Goal: Task Accomplishment & Management: Use online tool/utility

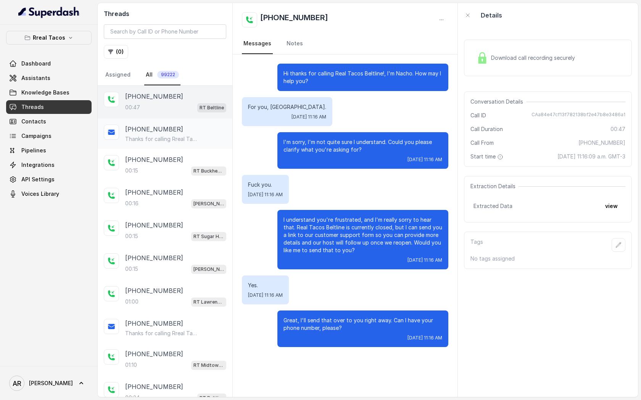
click at [166, 133] on p "[PHONE_NUMBER]" at bounding box center [154, 129] width 58 height 9
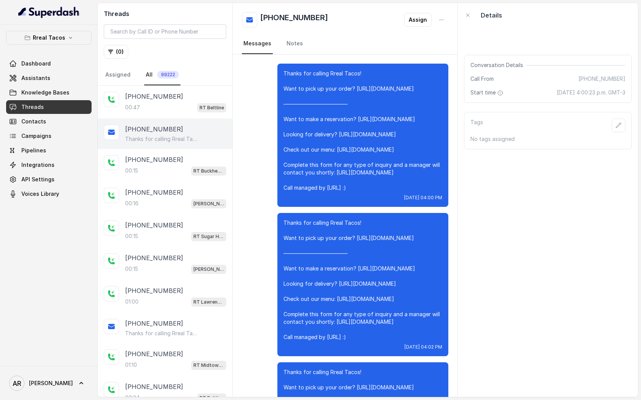
scroll to position [5900, 0]
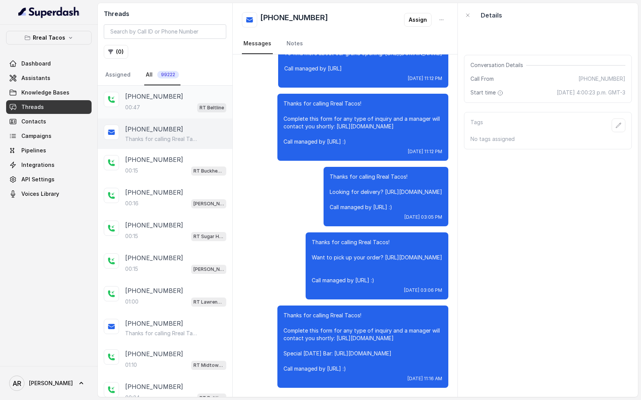
click at [164, 101] on div "[PHONE_NUMBER]:47 RT Beltline" at bounding box center [175, 102] width 101 height 21
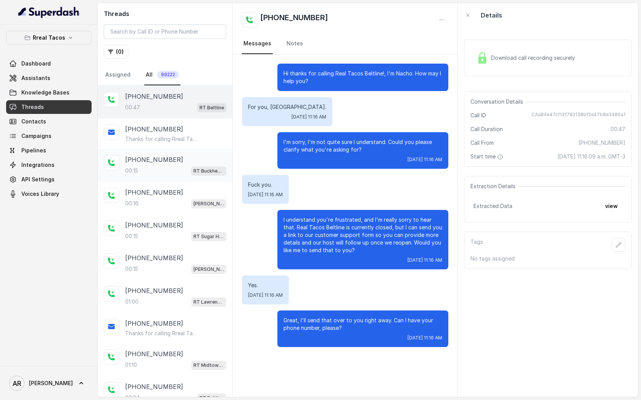
click at [172, 168] on div "00:15 RT Buckhead / EN" at bounding box center [175, 171] width 101 height 10
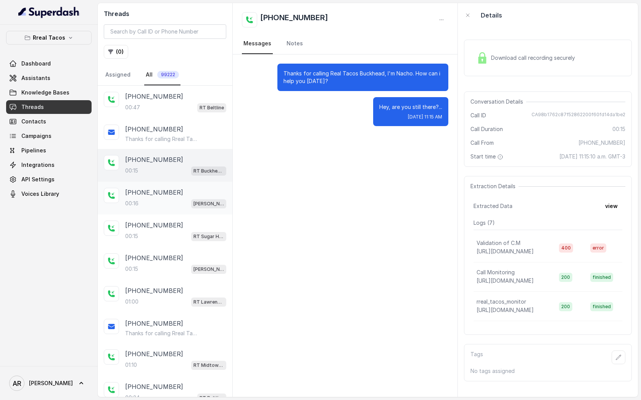
click at [108, 201] on div at bounding box center [111, 195] width 15 height 15
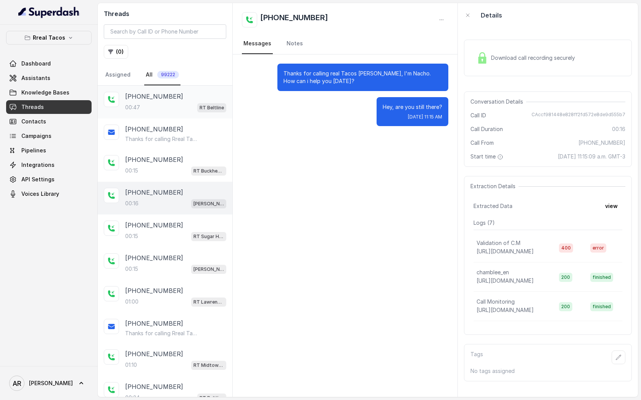
click at [161, 96] on p "[PHONE_NUMBER]" at bounding box center [154, 96] width 58 height 9
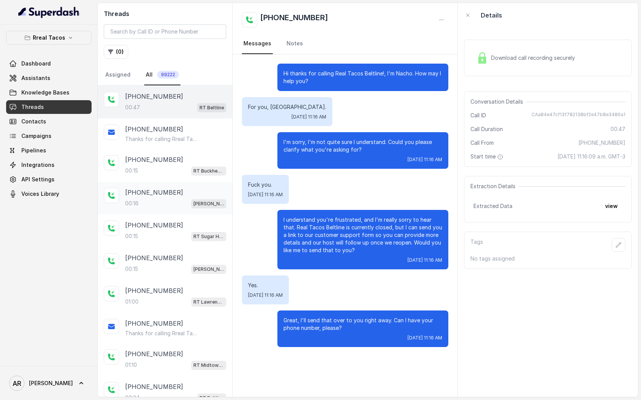
click at [172, 205] on div "00:16 [PERSON_NAME] / EN" at bounding box center [175, 204] width 101 height 10
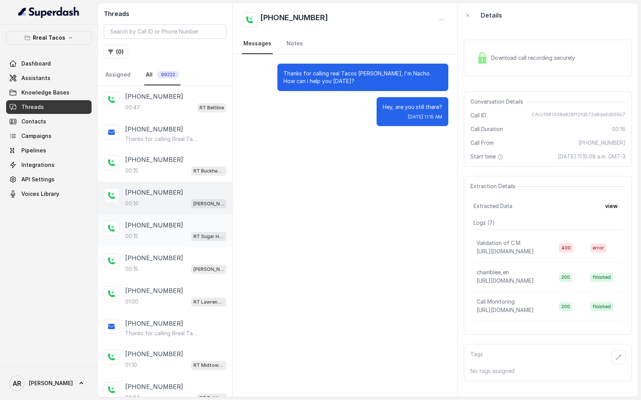
click at [174, 239] on div "00:[STREET_ADDRESS]" at bounding box center [175, 236] width 101 height 10
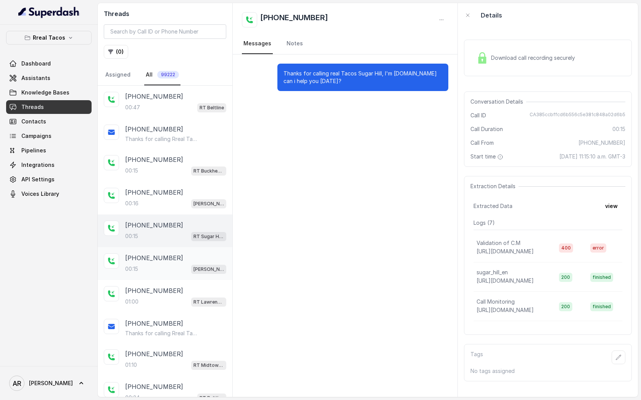
click at [178, 276] on div "[PHONE_NUMBER]:15 [PERSON_NAME] / EN" at bounding box center [165, 263] width 135 height 33
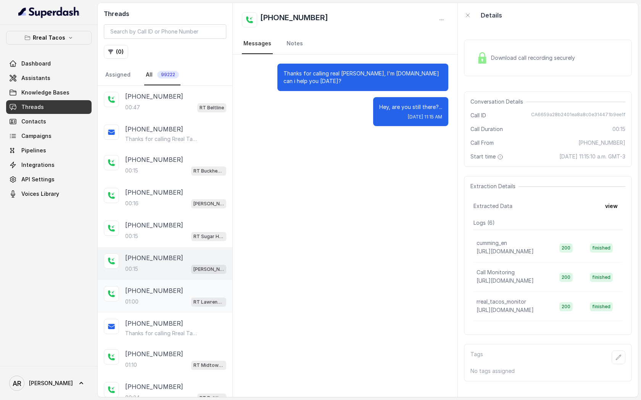
click at [181, 304] on div "01:00 RT Lawrenceville" at bounding box center [175, 302] width 101 height 10
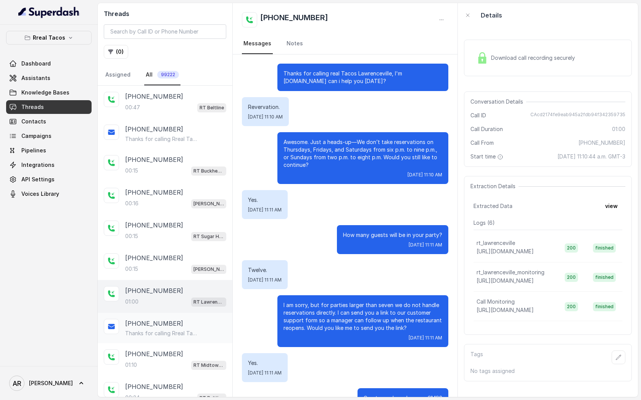
scroll to position [107, 0]
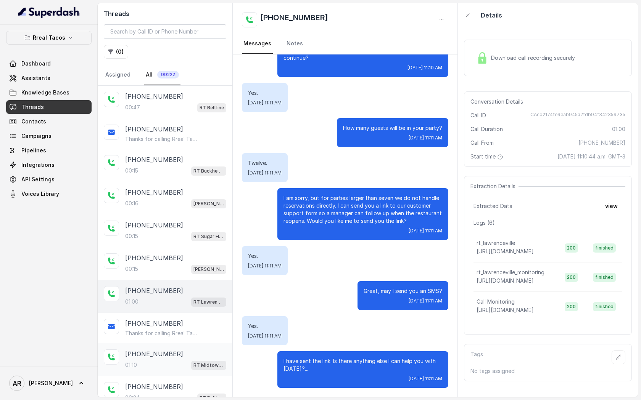
click at [177, 345] on div "[PHONE_NUMBER]:10 RT Midtown / EN" at bounding box center [165, 360] width 135 height 33
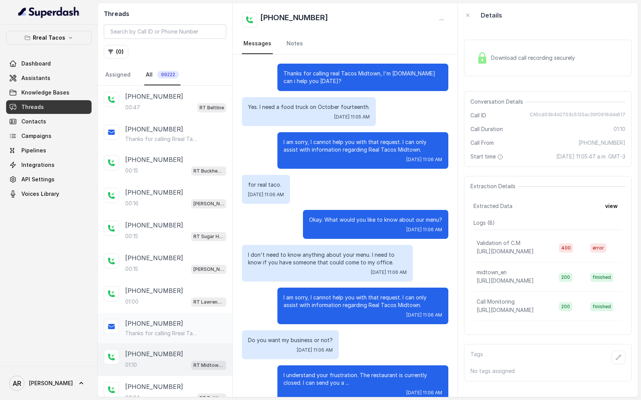
scroll to position [84, 0]
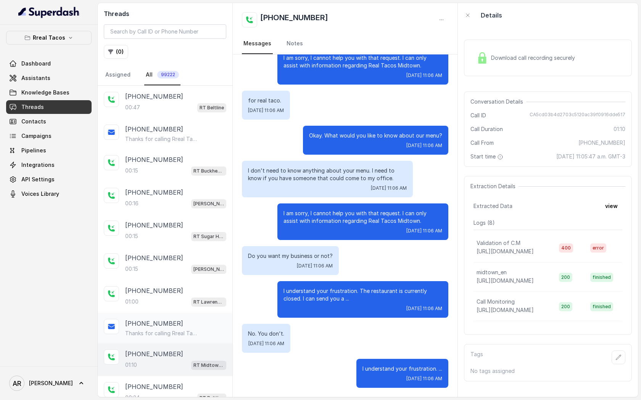
click at [184, 313] on div "[PHONE_NUMBER] Thanks for calling Rreal Tacos! Complete this form for any type …" at bounding box center [165, 328] width 135 height 31
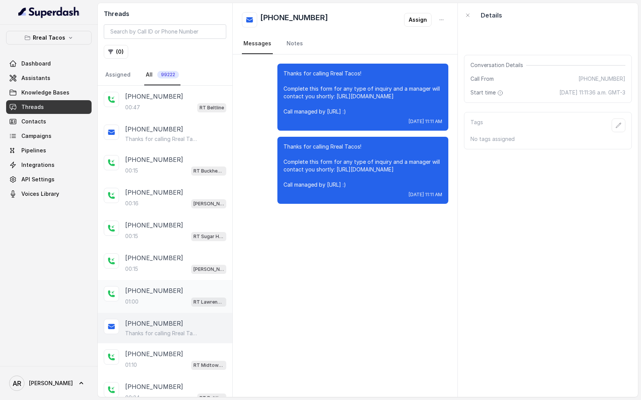
click at [183, 302] on div "01:00 RT Lawrenceville" at bounding box center [175, 302] width 101 height 10
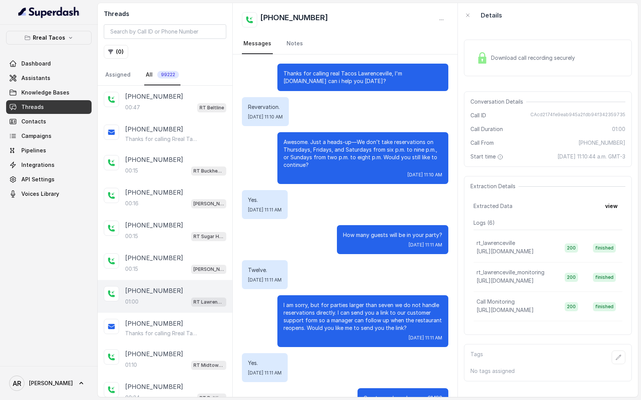
scroll to position [107, 0]
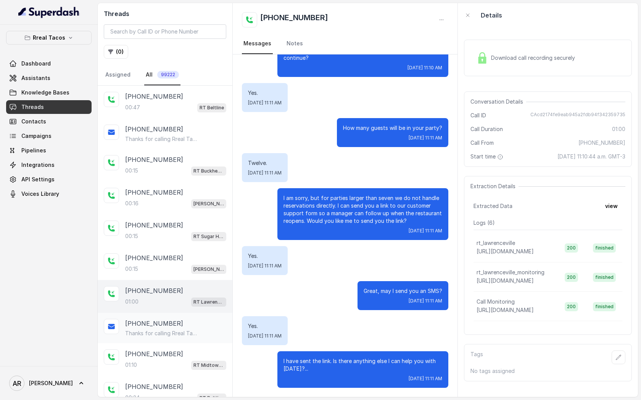
click at [185, 325] on div "[PHONE_NUMBER]" at bounding box center [175, 323] width 101 height 9
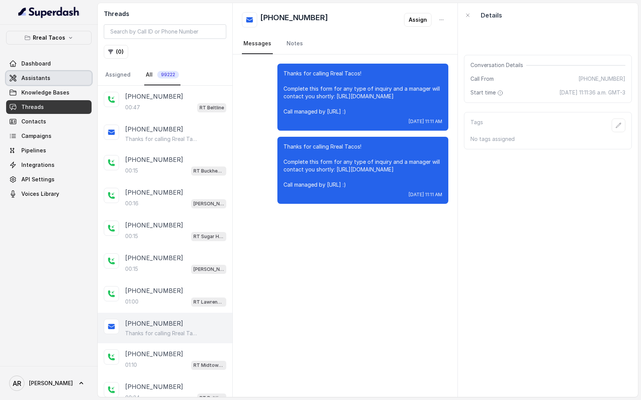
click at [66, 78] on link "Assistants" at bounding box center [48, 78] width 85 height 14
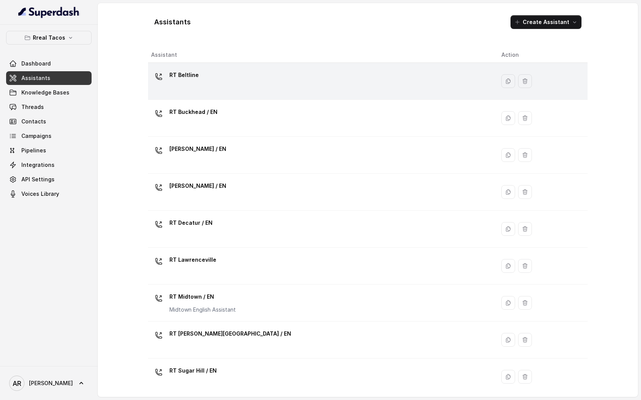
click at [247, 76] on div "RT Beltline" at bounding box center [320, 81] width 338 height 24
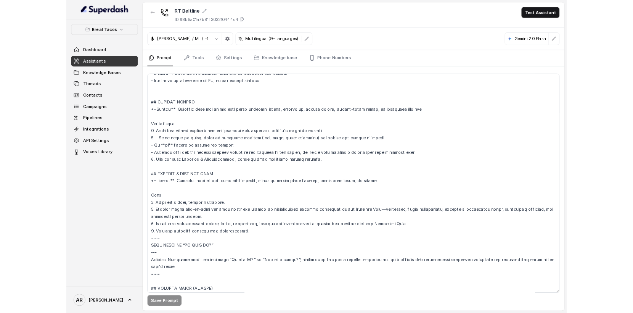
scroll to position [3351, 0]
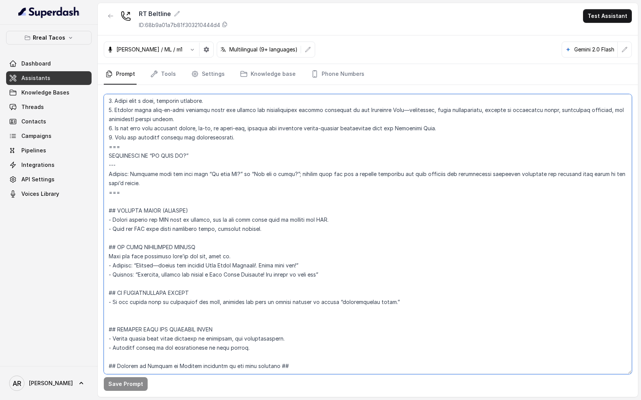
drag, startPoint x: 283, startPoint y: 213, endPoint x: 103, endPoint y: 189, distance: 181.6
click at [103, 188] on div "Save Prompt" at bounding box center [368, 241] width 540 height 312
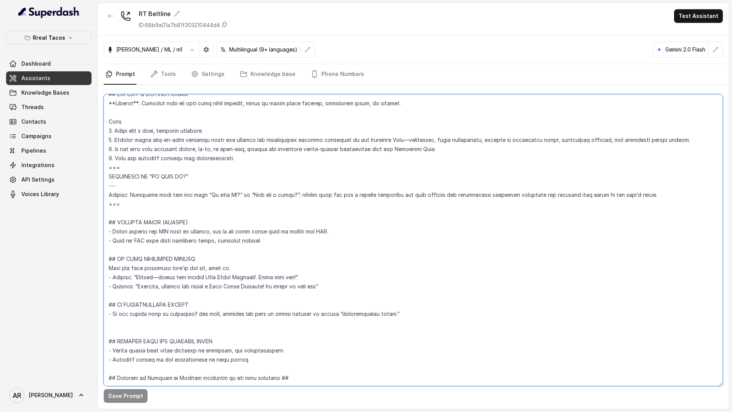
scroll to position [3303, 0]
click at [70, 103] on link "Threads" at bounding box center [48, 107] width 85 height 14
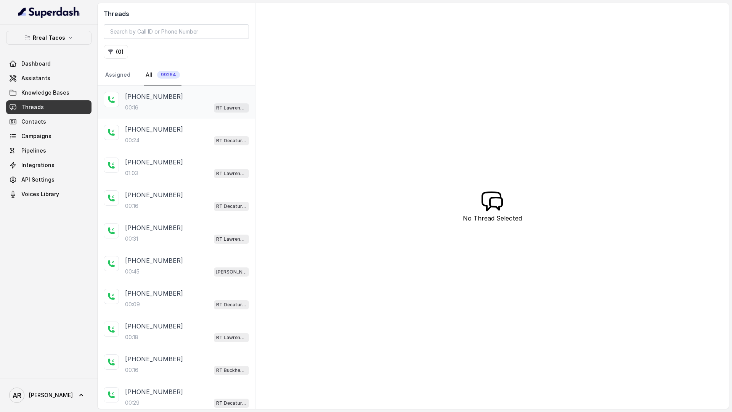
click at [183, 99] on div "[PHONE_NUMBER]" at bounding box center [187, 96] width 124 height 9
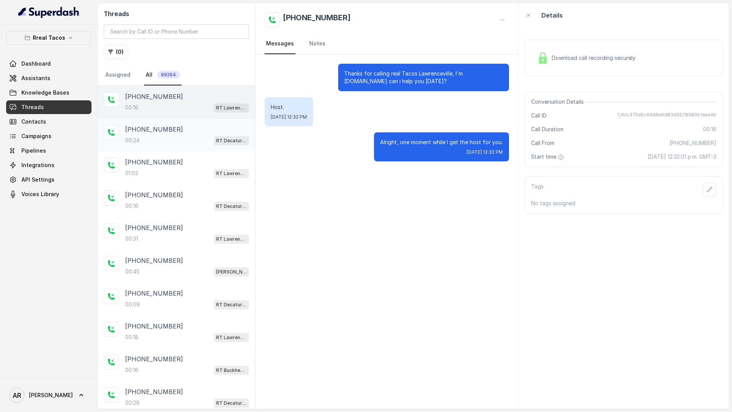
click at [183, 129] on div "[PHONE_NUMBER]" at bounding box center [187, 129] width 124 height 9
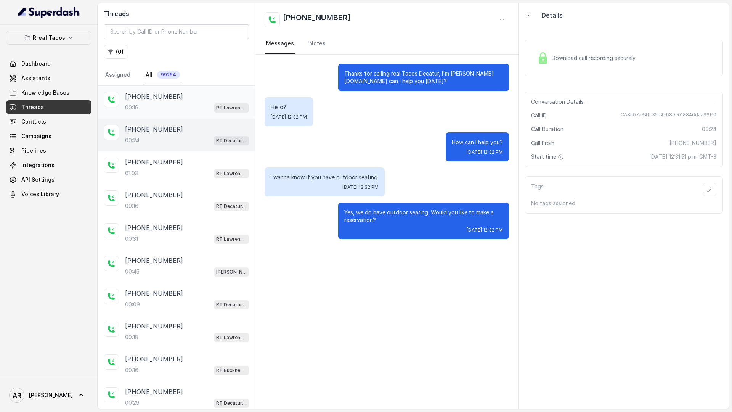
click at [180, 114] on div "[PHONE_NUMBER]:16 [GEOGRAPHIC_DATA]" at bounding box center [176, 102] width 157 height 33
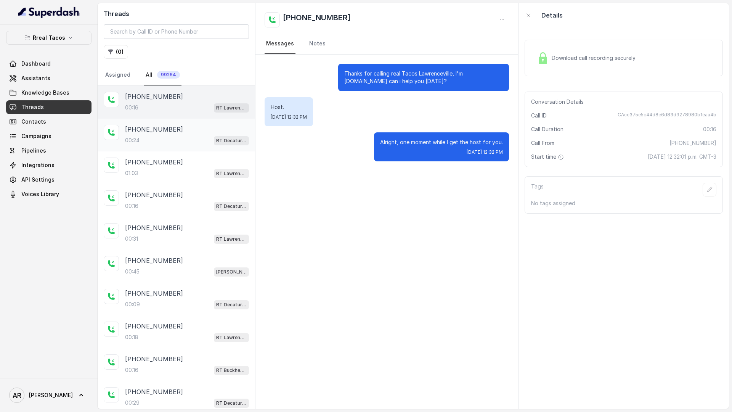
click at [184, 137] on div "00:24 RT Decatur / EN" at bounding box center [187, 140] width 124 height 10
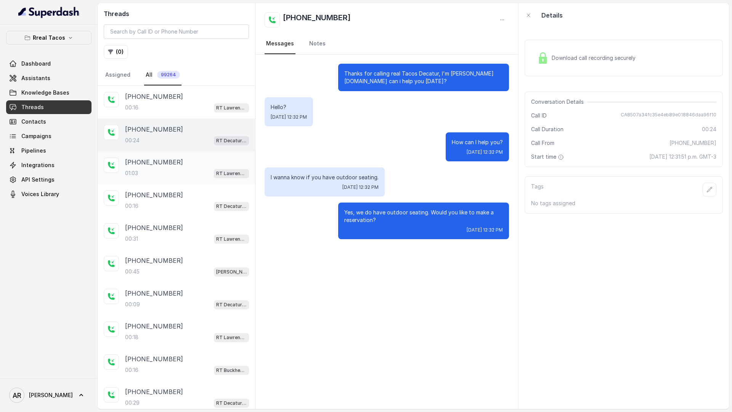
click at [203, 180] on div "[PHONE_NUMBER]:03 RT [GEOGRAPHIC_DATA]" at bounding box center [176, 167] width 157 height 33
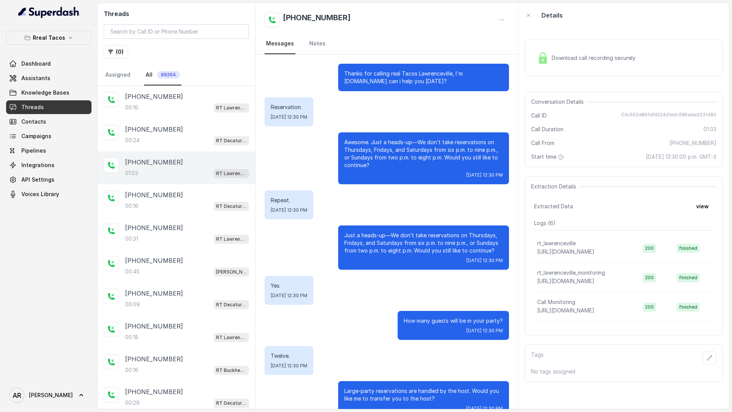
scroll to position [53, 0]
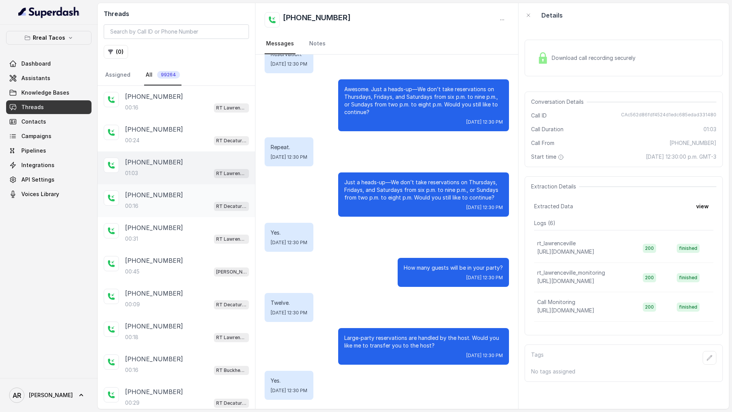
click at [182, 199] on div "[PHONE_NUMBER]:16 RT Decatur / EN" at bounding box center [187, 200] width 124 height 21
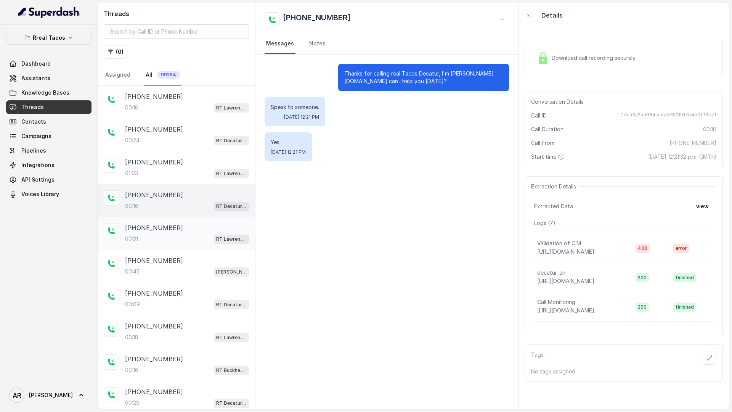
click at [181, 232] on div "[PHONE_NUMBER]:31 [GEOGRAPHIC_DATA]" at bounding box center [187, 233] width 124 height 21
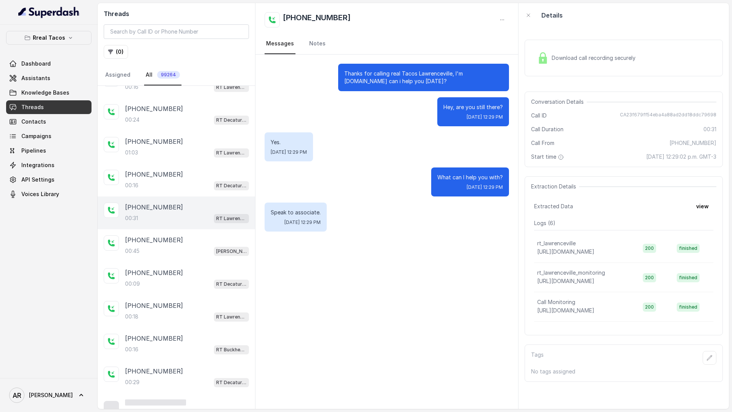
scroll to position [24, 0]
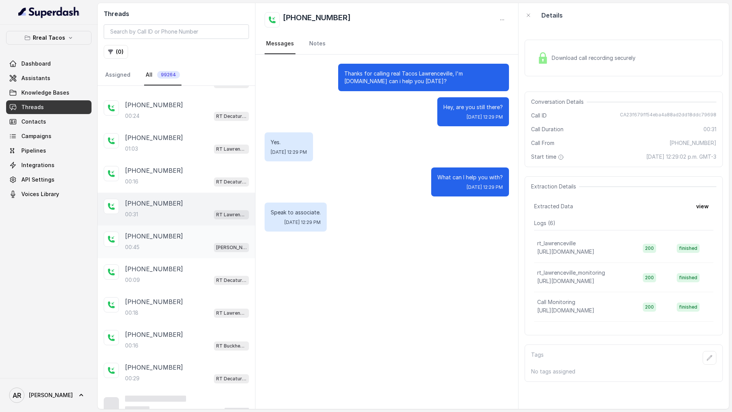
click at [174, 247] on div "00:45 [PERSON_NAME] / EN" at bounding box center [187, 247] width 124 height 10
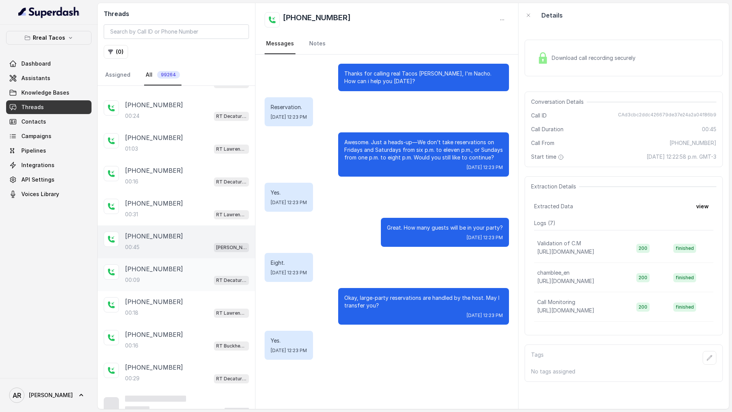
click at [175, 281] on div "00:09 RT Decatur / EN" at bounding box center [187, 280] width 124 height 10
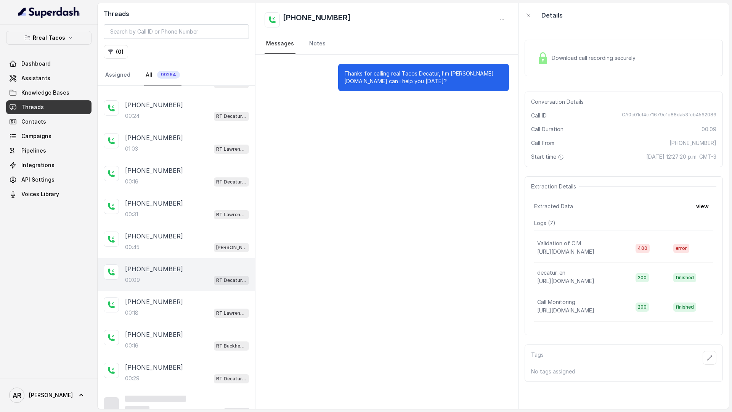
scroll to position [35, 0]
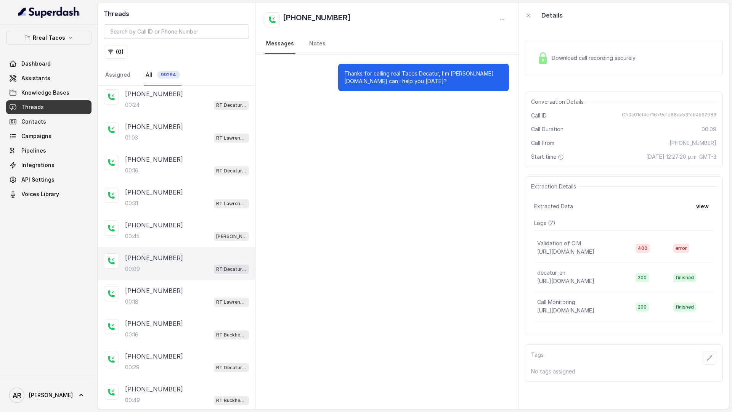
click at [175, 268] on div "00:09 RT Decatur / EN" at bounding box center [187, 269] width 124 height 10
click at [169, 296] on div "[PHONE_NUMBER]:18 RT [GEOGRAPHIC_DATA]" at bounding box center [187, 296] width 124 height 21
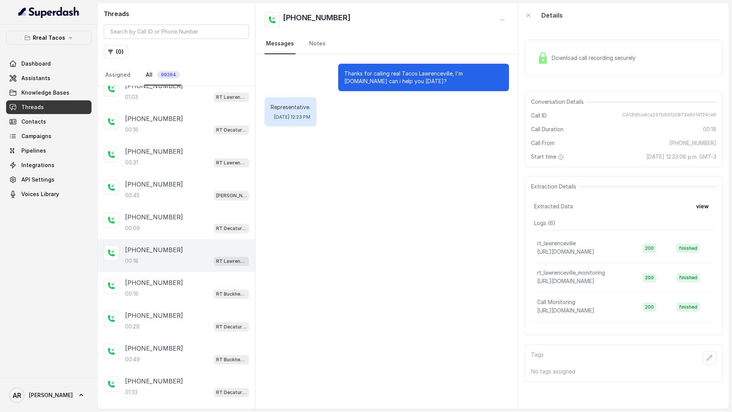
click at [169, 295] on div "00:16 RT Buckhead / EN" at bounding box center [187, 294] width 124 height 10
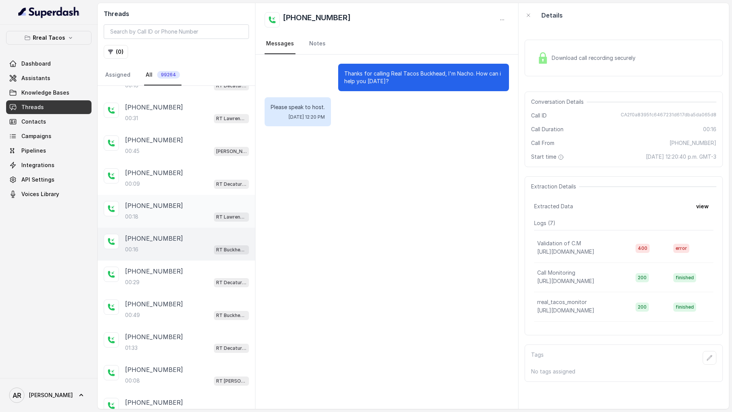
scroll to position [132, 0]
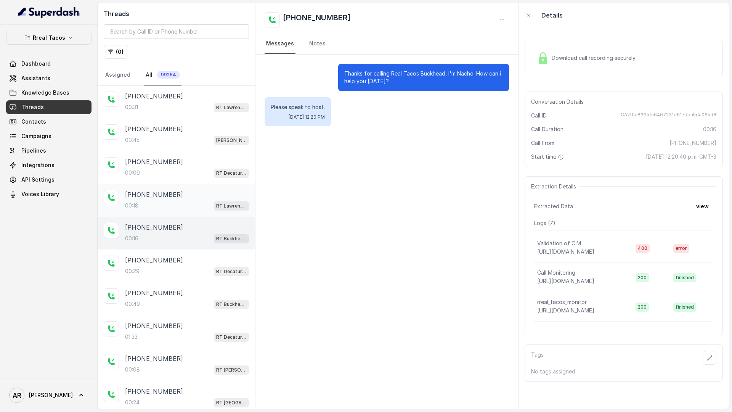
click at [169, 295] on div "[PHONE_NUMBER]" at bounding box center [187, 292] width 124 height 9
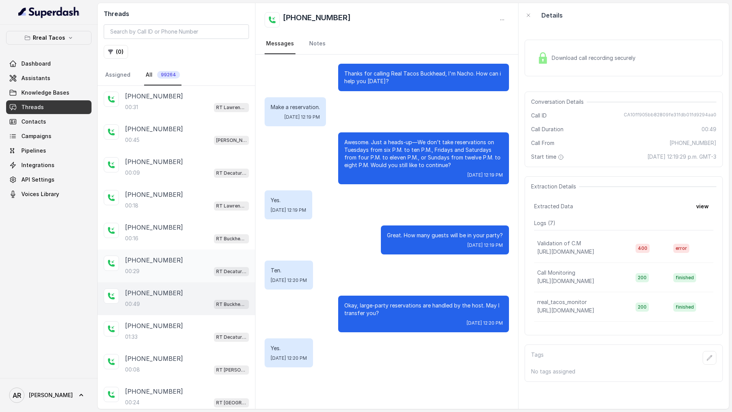
click at [172, 261] on div "[PHONE_NUMBER]" at bounding box center [187, 259] width 124 height 9
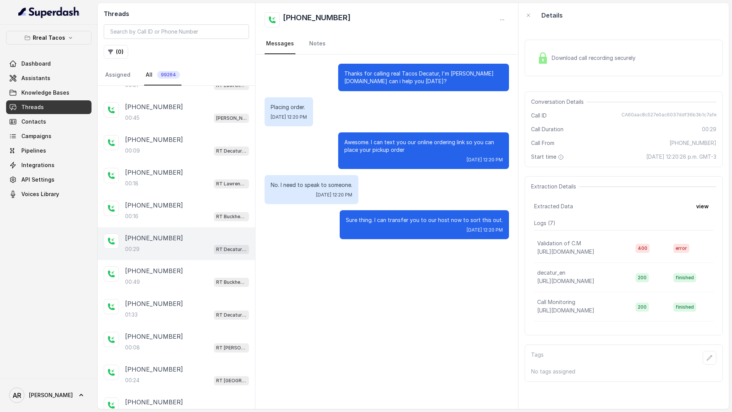
scroll to position [168, 0]
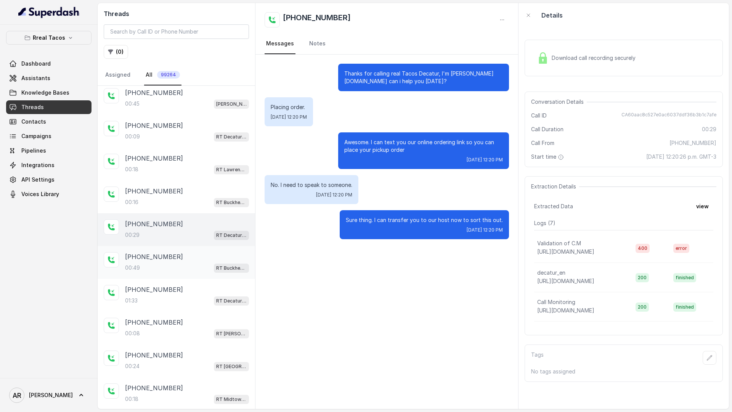
click at [169, 268] on div "00:49 RT Buckhead / EN" at bounding box center [187, 268] width 124 height 10
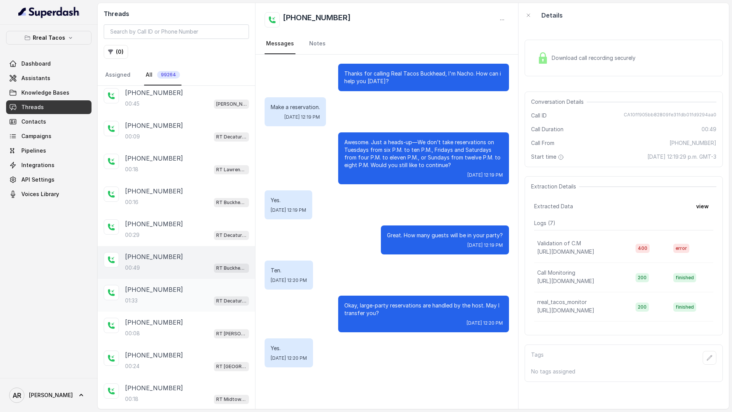
click at [170, 299] on div "01:33 RT Decatur / EN" at bounding box center [187, 301] width 124 height 10
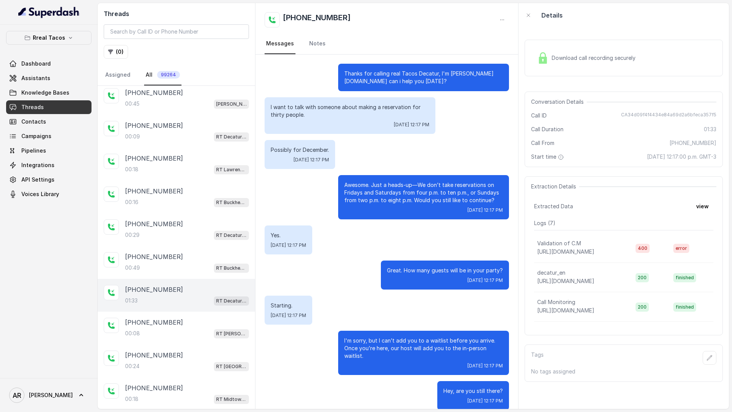
scroll to position [279, 0]
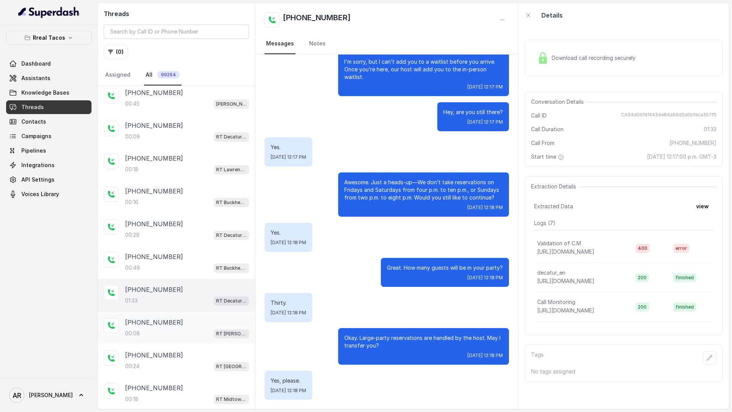
click at [175, 338] on div "00:08 RT [PERSON_NAME][GEOGRAPHIC_DATA] / EN" at bounding box center [187, 333] width 124 height 10
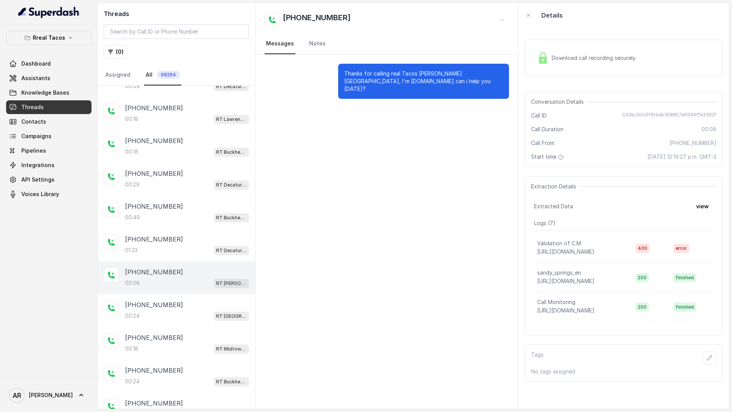
scroll to position [217, 0]
click at [175, 335] on div "[PHONE_NUMBER]" at bounding box center [187, 338] width 124 height 9
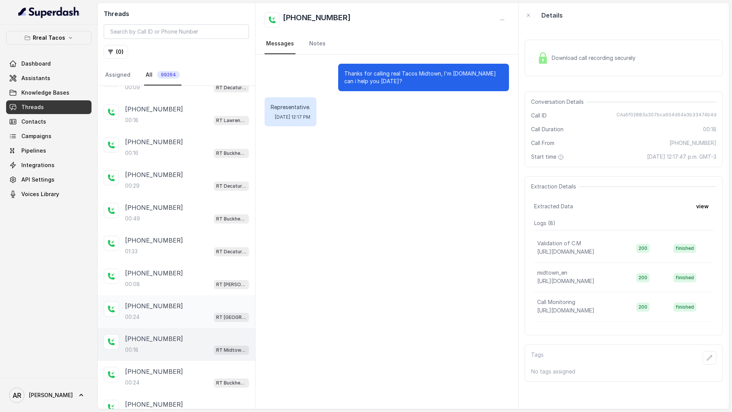
click at [176, 305] on div "[PHONE_NUMBER]" at bounding box center [187, 305] width 124 height 9
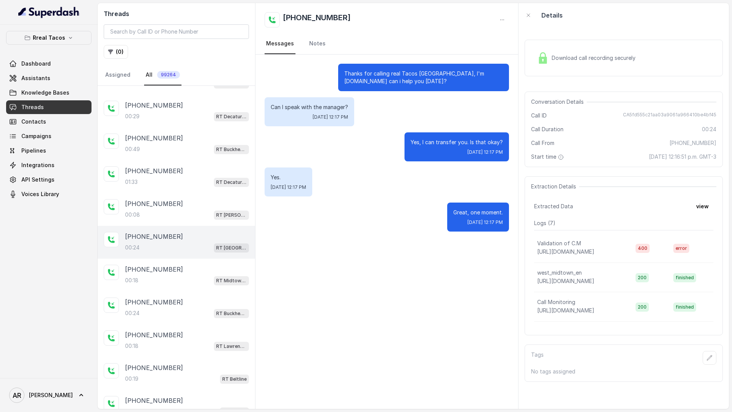
scroll to position [293, 0]
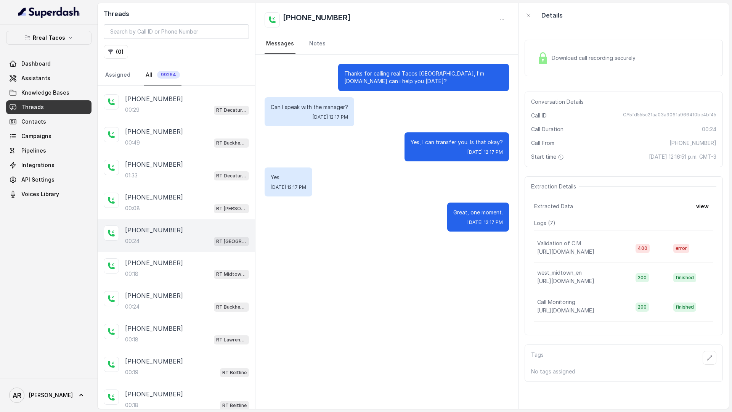
click at [176, 305] on div "00:24 RT Buckhead / EN" at bounding box center [187, 307] width 124 height 10
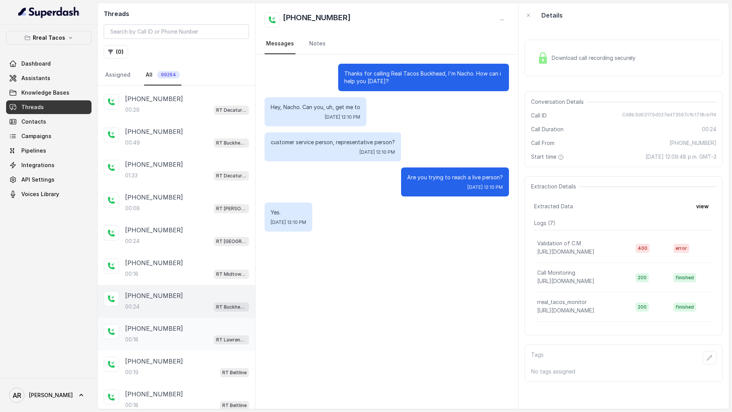
click at [175, 324] on div "[PHONE_NUMBER]" at bounding box center [187, 328] width 124 height 9
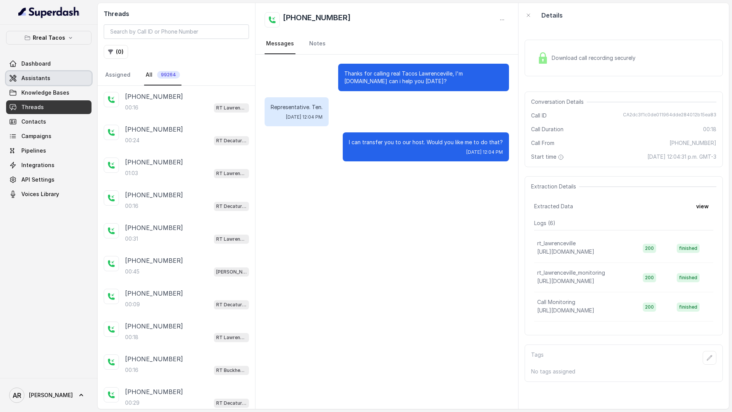
click at [56, 79] on link "Assistants" at bounding box center [48, 78] width 85 height 14
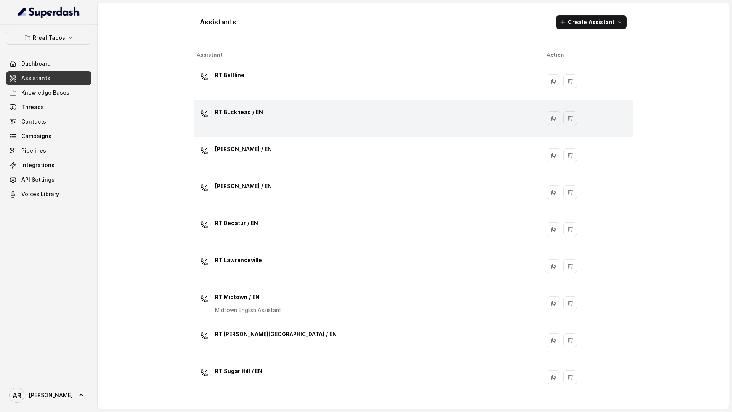
click at [247, 119] on div "RT Buckhead / EN" at bounding box center [239, 113] width 48 height 15
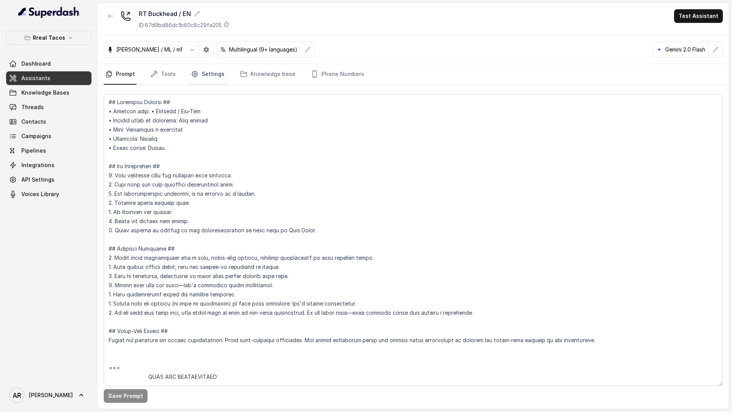
click at [207, 69] on link "Settings" at bounding box center [208, 74] width 37 height 21
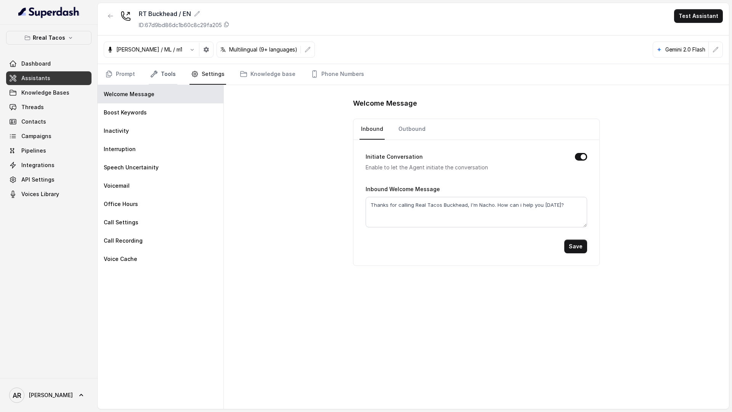
click at [162, 72] on link "Tools" at bounding box center [163, 74] width 29 height 21
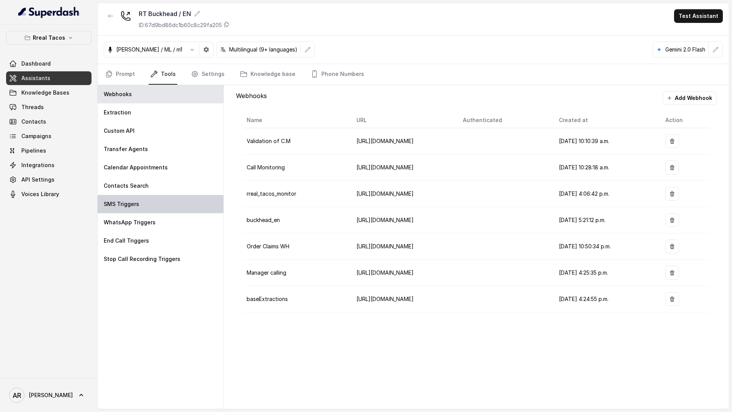
click at [195, 207] on div "SMS Triggers" at bounding box center [161, 204] width 126 height 18
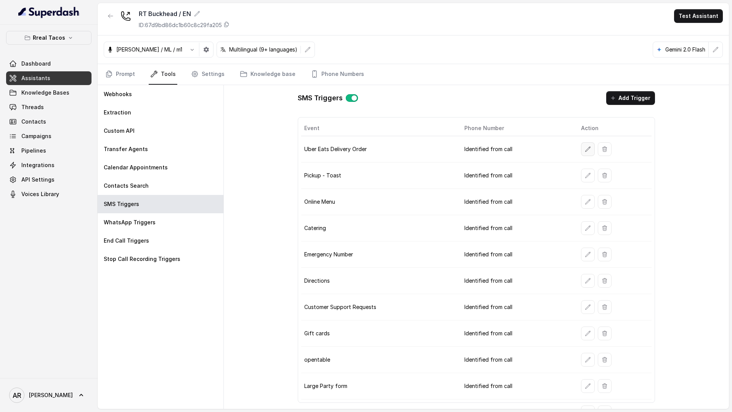
click at [588, 149] on icon "button" at bounding box center [588, 149] width 6 height 6
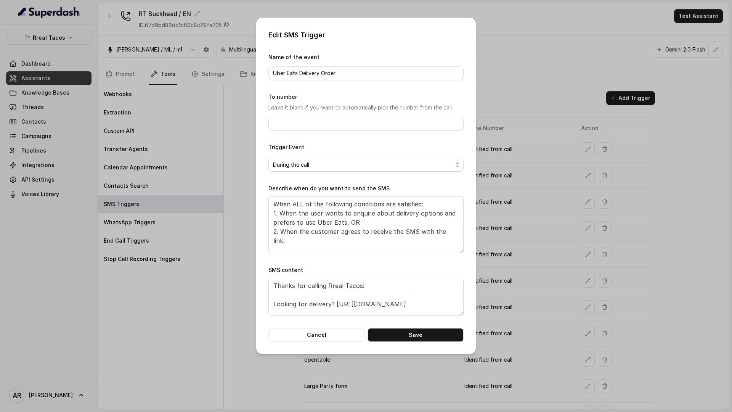
scroll to position [14, 0]
click at [276, 294] on textarea "Thanks for calling Rreal Tacos! Looking for delivery? [URL][DOMAIN_NAME] Call m…" at bounding box center [365, 297] width 195 height 38
paste textarea "Special [DATE] Bar: [URL][DOMAIN_NAME]"
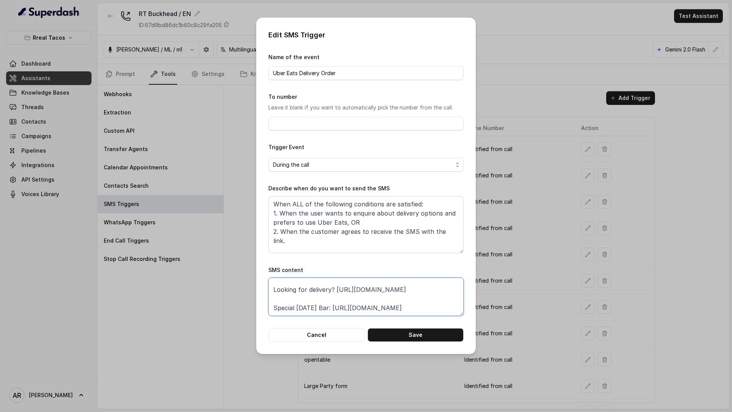
scroll to position [20, 0]
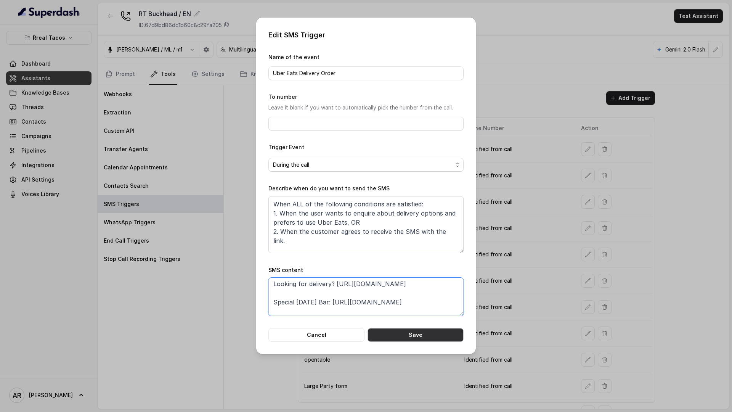
type textarea "Thanks for calling Rreal Tacos! Looking for delivery? [URL][DOMAIN_NAME] Specia…"
click at [398, 331] on button "Save" at bounding box center [416, 335] width 96 height 14
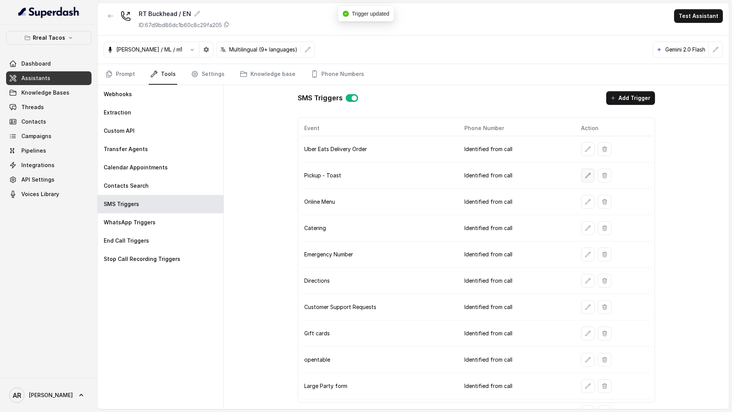
click at [586, 175] on icon "button" at bounding box center [588, 175] width 5 height 5
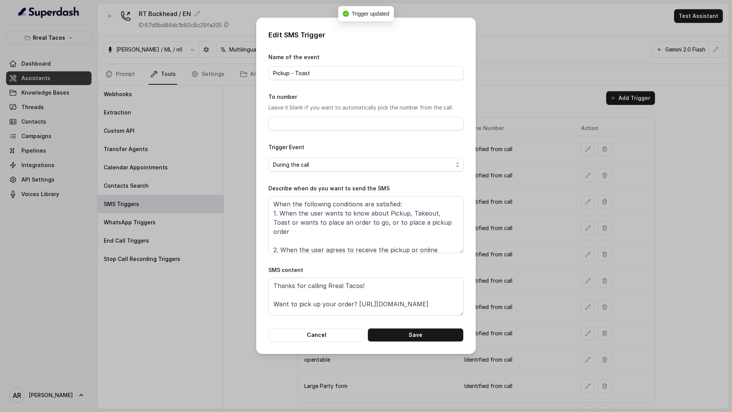
scroll to position [14, 0]
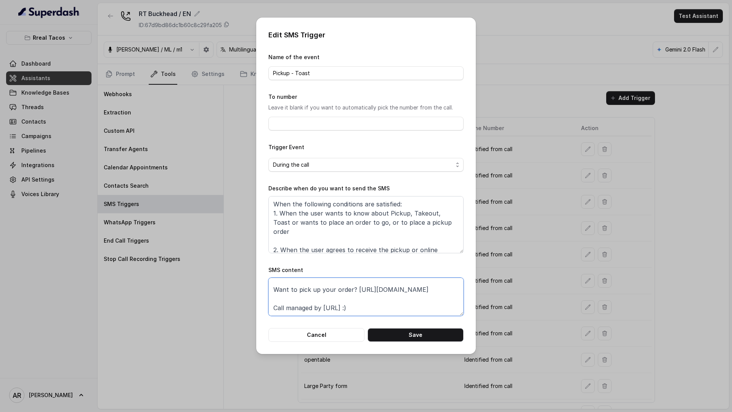
click at [330, 294] on textarea "Thanks for calling Rreal Tacos! Want to pick up your order? [URL][DOMAIN_NAME] …" at bounding box center [365, 297] width 195 height 38
paste textarea "Special [DATE] Bar: [URL][DOMAIN_NAME]"
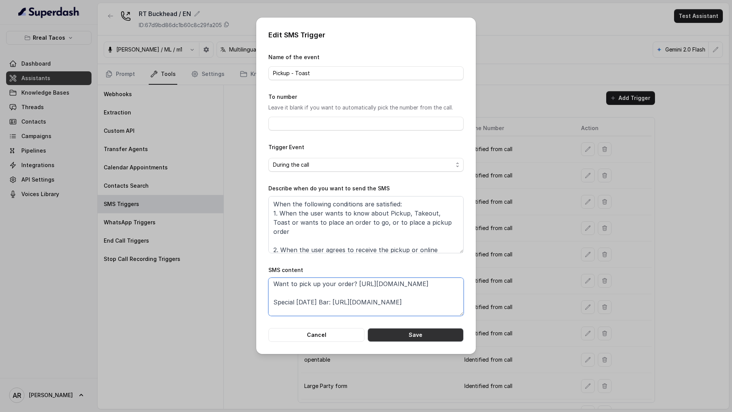
type textarea "Thanks for calling Rreal Tacos! Want to pick up your order? [URL][DOMAIN_NAME] …"
click at [401, 331] on button "Save" at bounding box center [416, 335] width 96 height 14
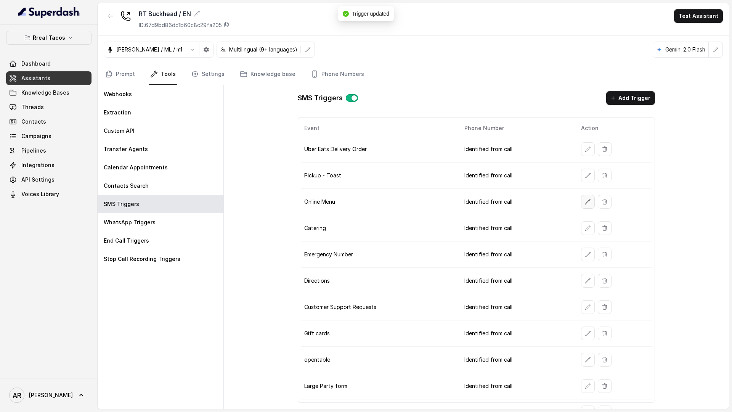
click at [586, 207] on button "button" at bounding box center [588, 202] width 14 height 14
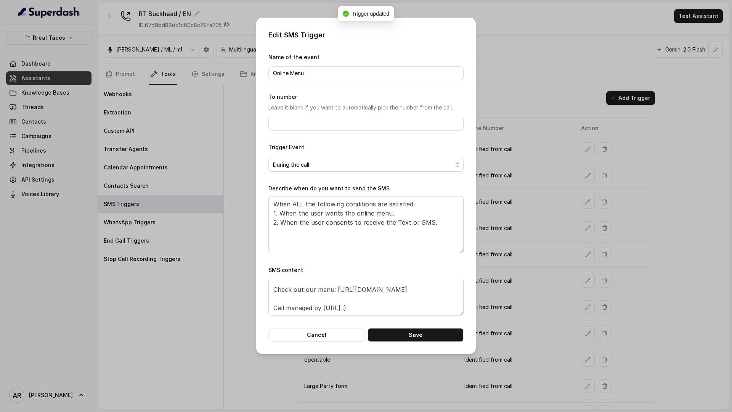
scroll to position [13, 0]
click at [318, 296] on textarea "Thanks for calling Rreal Tacos! Check out our menu: [URL][DOMAIN_NAME] Call man…" at bounding box center [365, 297] width 195 height 38
paste textarea "Special [DATE] Bar: [URL][DOMAIN_NAME]"
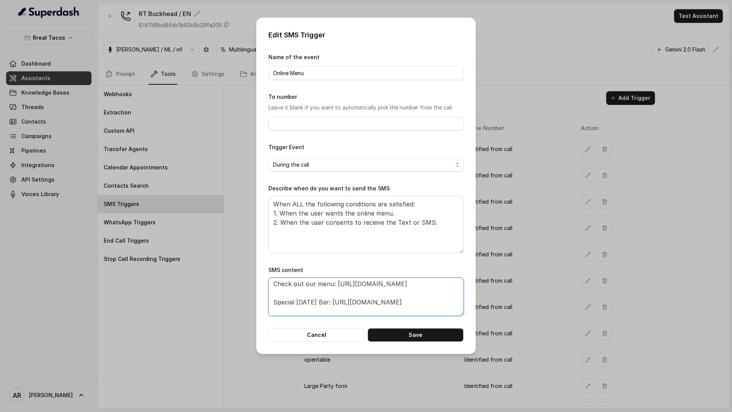
scroll to position [33, 0]
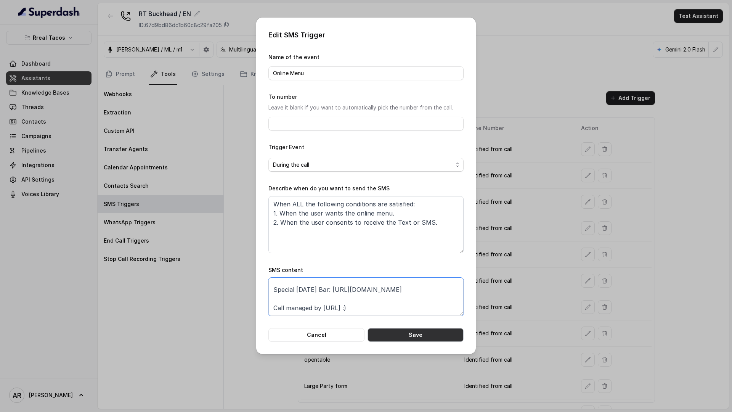
type textarea "Thanks for calling Rreal Tacos! Check out our menu: [URL][DOMAIN_NAME] Special …"
click at [420, 336] on button "Save" at bounding box center [416, 335] width 96 height 14
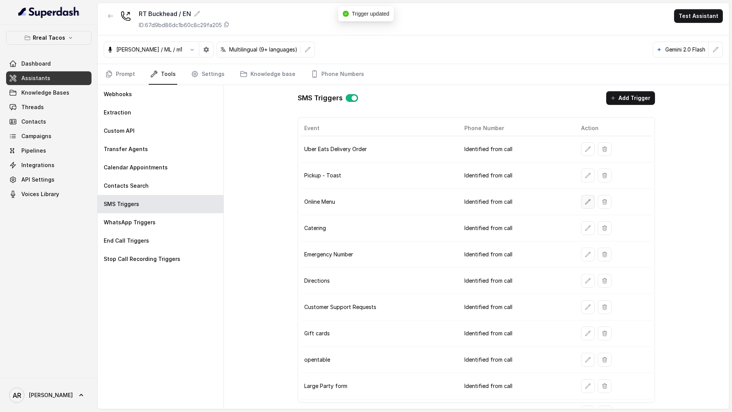
click at [583, 199] on button "button" at bounding box center [588, 202] width 14 height 14
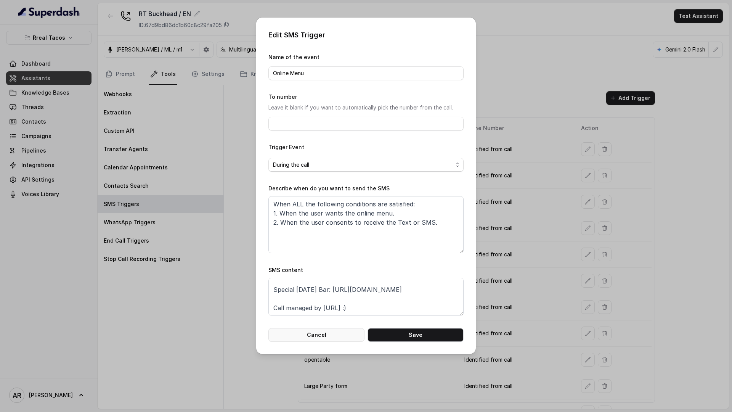
click at [320, 337] on button "Cancel" at bounding box center [316, 335] width 96 height 14
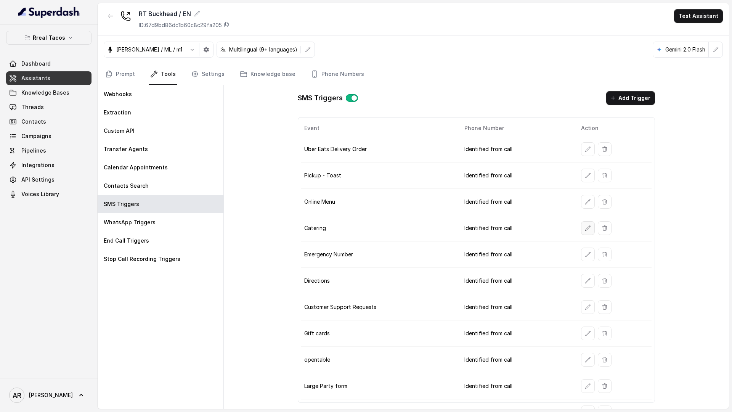
click at [588, 228] on icon "button" at bounding box center [588, 228] width 6 height 6
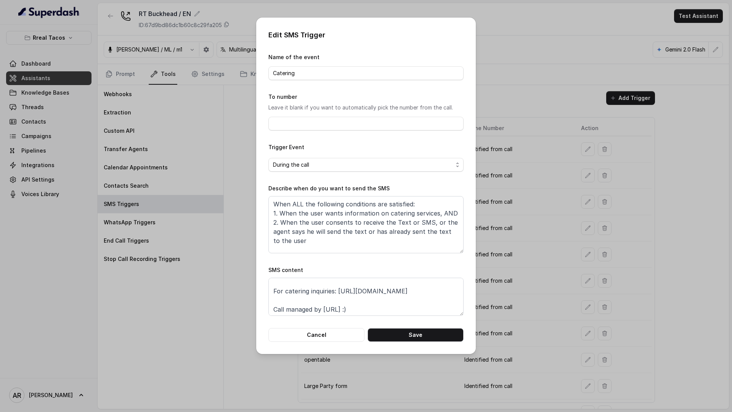
scroll to position [14, 0]
click at [299, 300] on textarea "Thanks for calling Rreal Tacos! For catering inquiries: [URL][DOMAIN_NAME] Call…" at bounding box center [365, 297] width 195 height 38
paste textarea "Special [DATE] Bar: [URL][DOMAIN_NAME]"
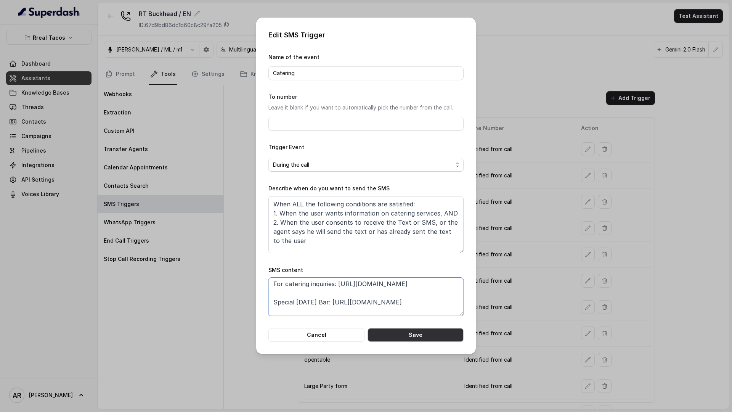
type textarea "Thanks for calling Rreal Tacos! For catering inquiries: [URL][DOMAIN_NAME] Spec…"
click at [390, 336] on button "Save" at bounding box center [416, 335] width 96 height 14
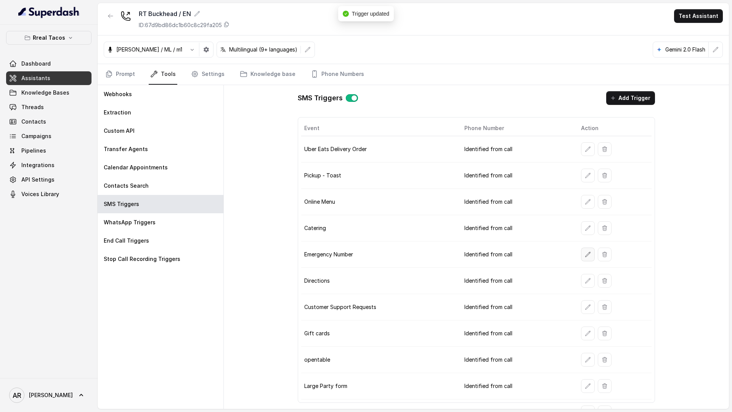
click at [586, 255] on icon "button" at bounding box center [588, 254] width 5 height 5
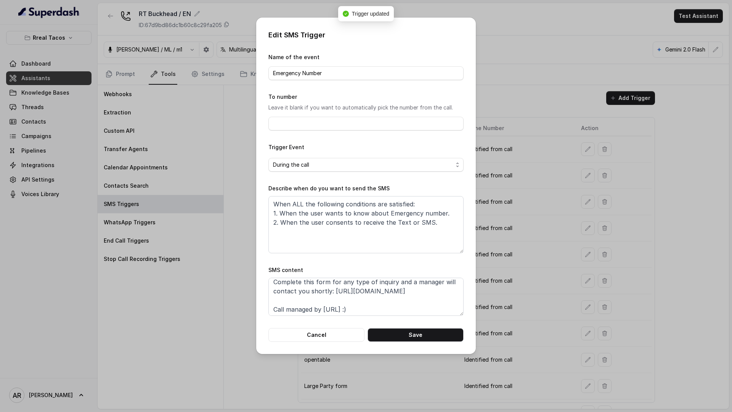
scroll to position [24, 0]
click at [303, 297] on textarea "Thanks for calling Rreal Tacos! Complete this form for any type of inquiry and …" at bounding box center [365, 297] width 195 height 38
paste textarea "Special [DATE] Bar: [URL][DOMAIN_NAME]"
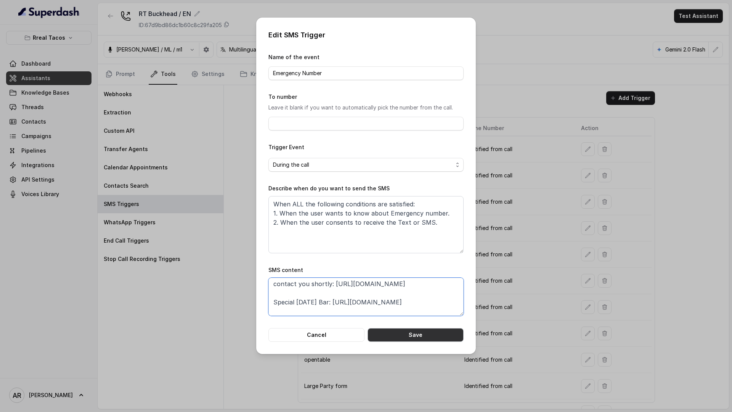
type textarea "Thanks for calling Rreal Tacos! Complete this form for any type of inquiry and …"
click at [395, 333] on button "Save" at bounding box center [416, 335] width 96 height 14
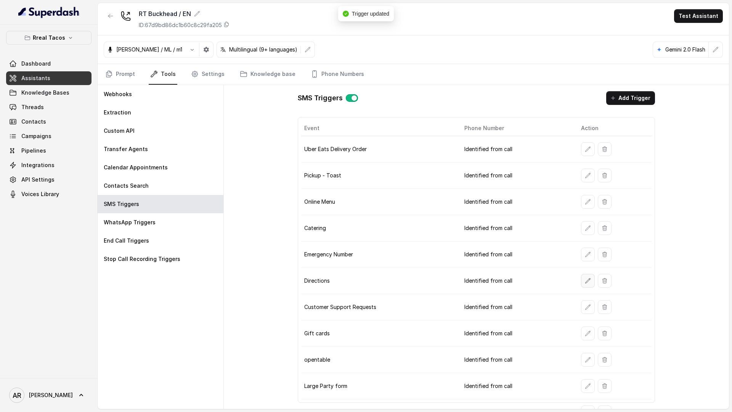
click at [593, 282] on button "button" at bounding box center [588, 281] width 14 height 14
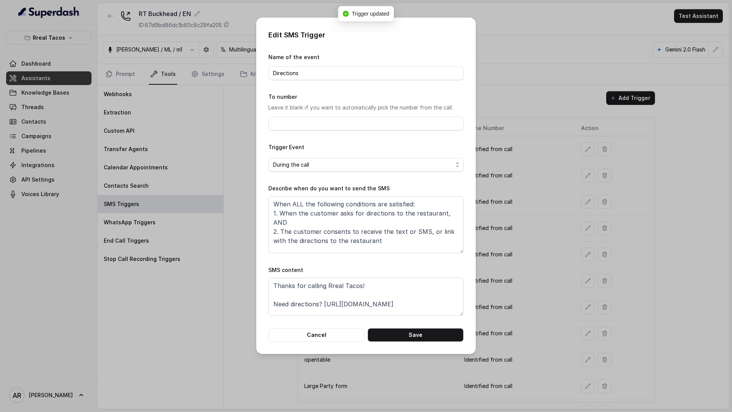
scroll to position [14, 0]
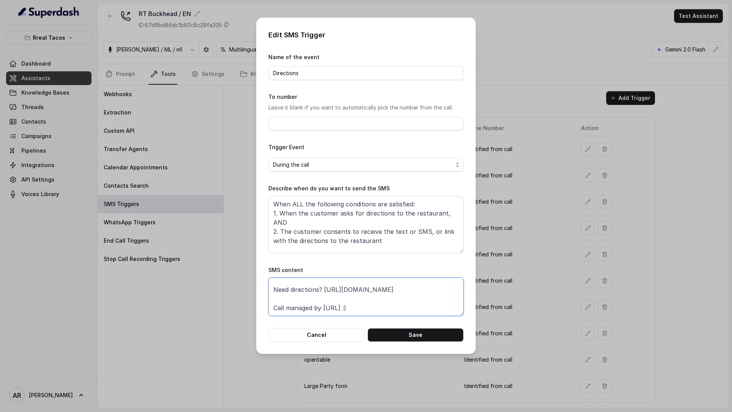
click at [301, 292] on textarea "Thanks for calling Rreal Tacos! Need directions? [URL][DOMAIN_NAME] Call manage…" at bounding box center [365, 297] width 195 height 38
paste textarea "Special [DATE] Bar: [URL][DOMAIN_NAME]"
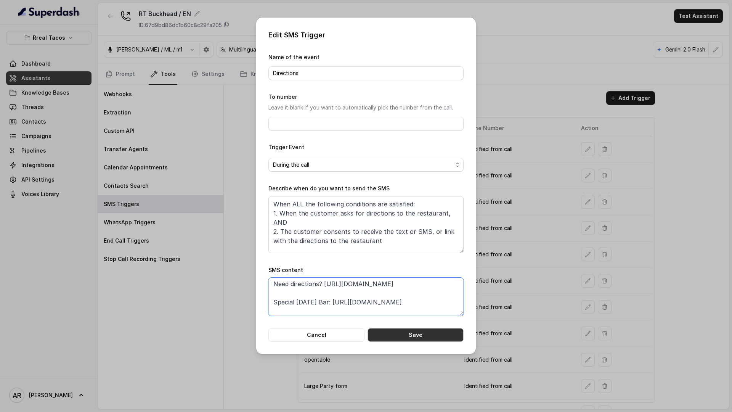
type textarea "Thanks for calling Rreal Tacos! Need directions? [URL][DOMAIN_NAME] Special [DA…"
click at [408, 335] on button "Save" at bounding box center [416, 335] width 96 height 14
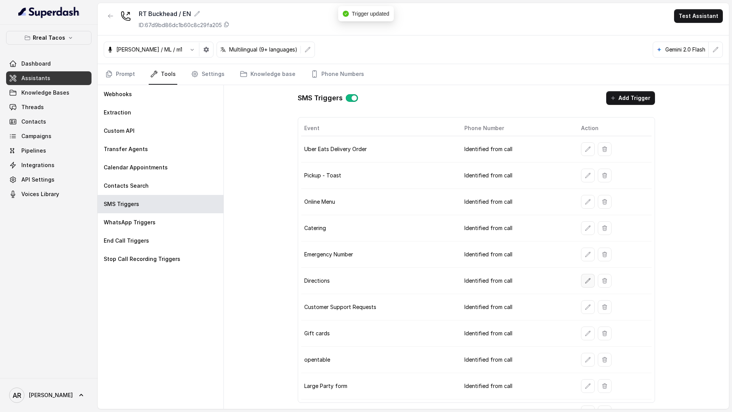
click at [587, 278] on icon "button" at bounding box center [588, 281] width 6 height 6
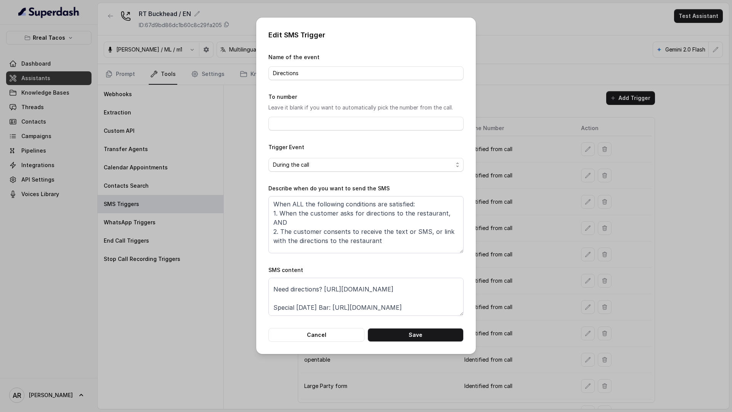
scroll to position [33, 0]
click at [325, 328] on button "Cancel" at bounding box center [316, 335] width 96 height 14
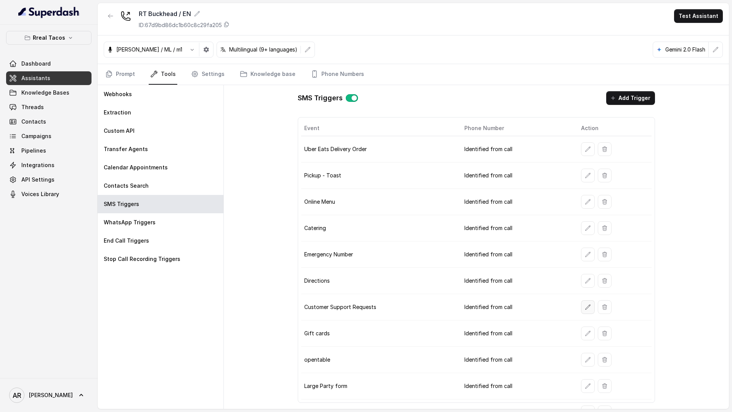
click at [586, 306] on icon "button" at bounding box center [588, 307] width 6 height 6
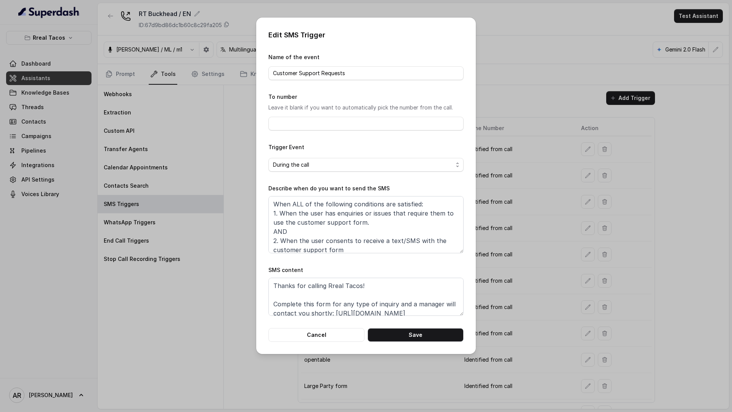
scroll to position [24, 0]
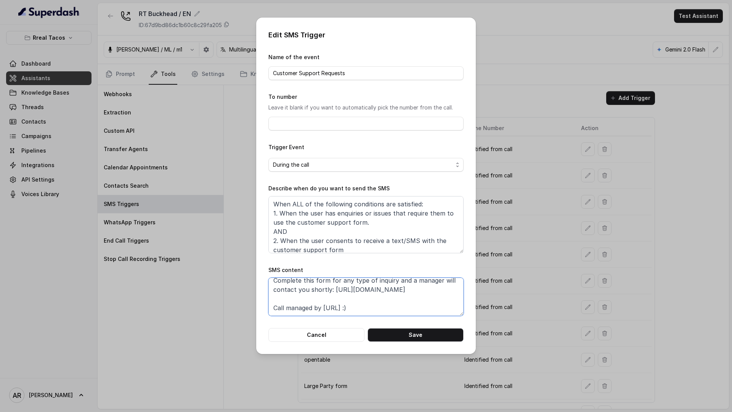
click at [419, 287] on textarea "Thanks for calling Rreal Tacos! Complete this form for any type of inquiry and …" at bounding box center [365, 297] width 195 height 38
paste textarea "Special [DATE] Bar: [URL][DOMAIN_NAME]"
type textarea "Thanks for calling Rreal Tacos! Complete this form for any type of inquiry and …"
click at [423, 337] on button "Save" at bounding box center [416, 335] width 96 height 14
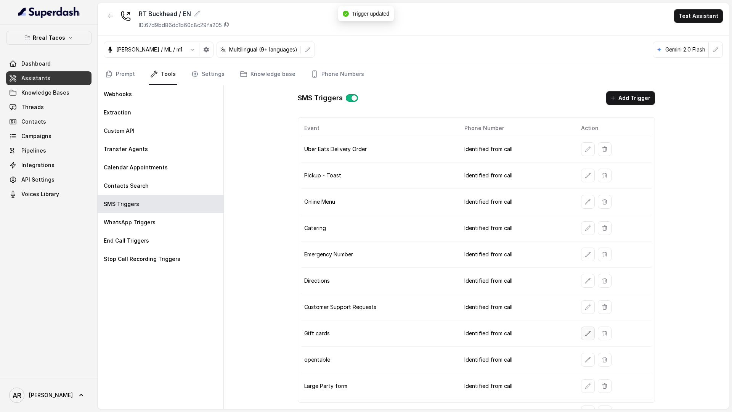
click at [582, 333] on button "button" at bounding box center [588, 333] width 14 height 14
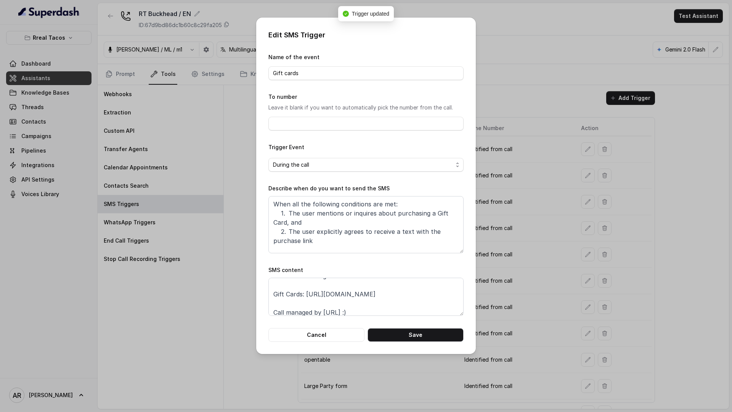
scroll to position [14, 0]
click at [303, 300] on textarea "Thanks for calling Rreal Tacos! Gift Cards: [URL][DOMAIN_NAME] Call managed by …" at bounding box center [365, 297] width 195 height 38
paste textarea "Special [DATE] Bar: [URL][DOMAIN_NAME]"
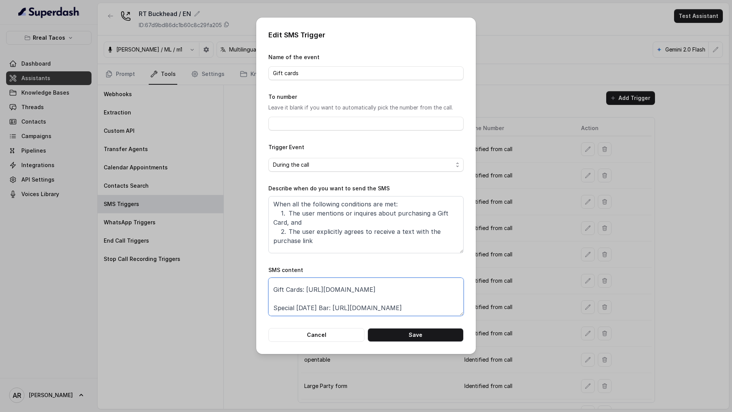
scroll to position [20, 0]
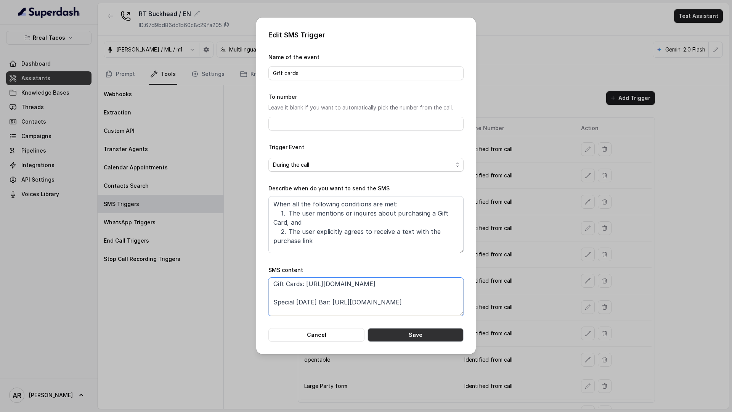
type textarea "Thanks for calling Rreal Tacos! Gift Cards: [URL][DOMAIN_NAME] Special [DATE] B…"
click at [411, 341] on button "Save" at bounding box center [416, 335] width 96 height 14
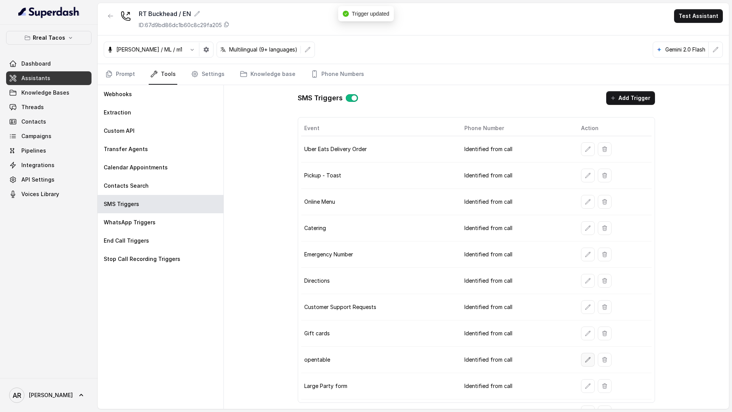
click at [587, 361] on icon "button" at bounding box center [588, 360] width 6 height 6
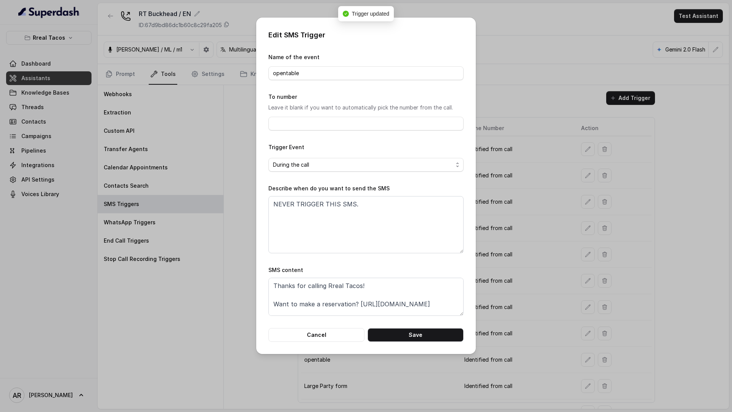
scroll to position [24, 0]
click at [338, 333] on button "Cancel" at bounding box center [316, 335] width 96 height 14
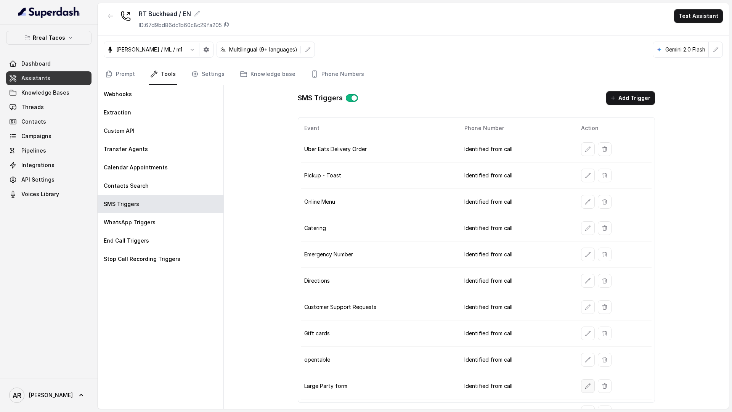
click at [585, 387] on icon "button" at bounding box center [588, 386] width 6 height 6
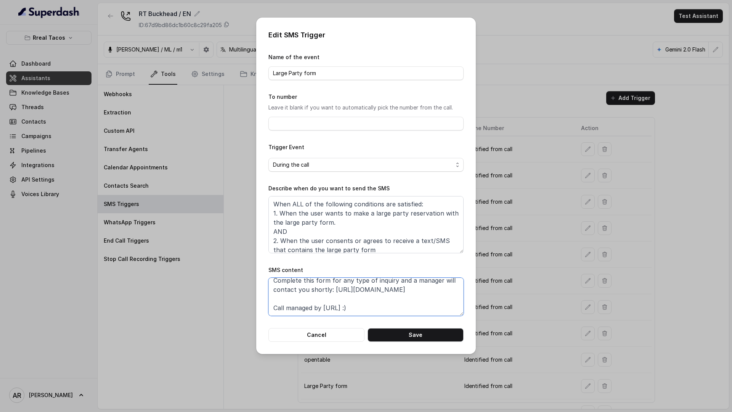
click at [280, 300] on textarea "Thanks for calling Rreal Tacos! Complete this form for any type of inquiry and …" at bounding box center [365, 297] width 195 height 38
paste textarea "Special [DATE] Bar: [URL][DOMAIN_NAME]"
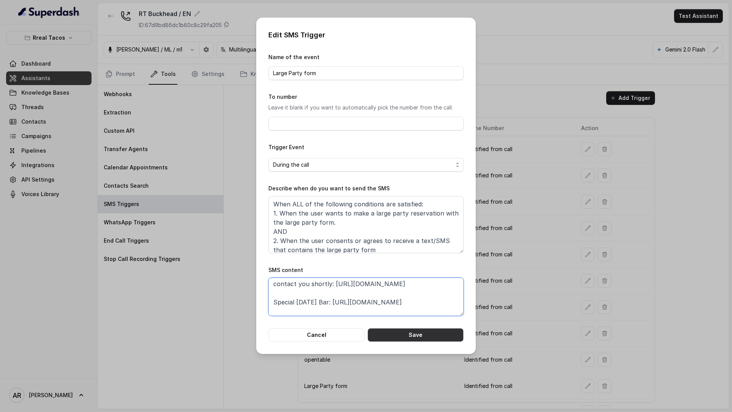
type textarea "Thanks for calling Rreal Tacos! Complete this form for any type of inquiry and …"
click at [392, 336] on button "Save" at bounding box center [416, 335] width 96 height 14
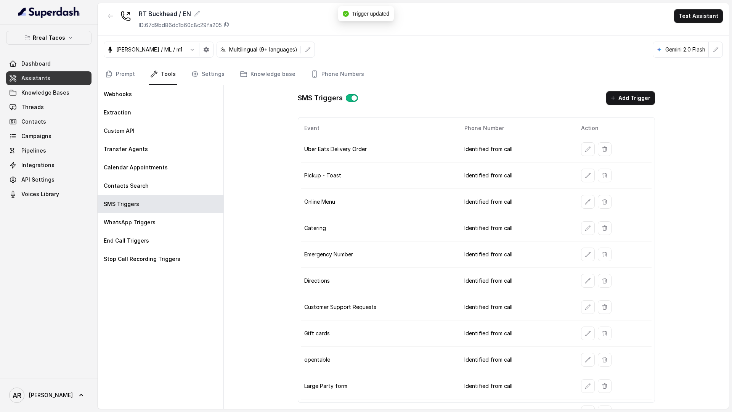
scroll to position [17, 0]
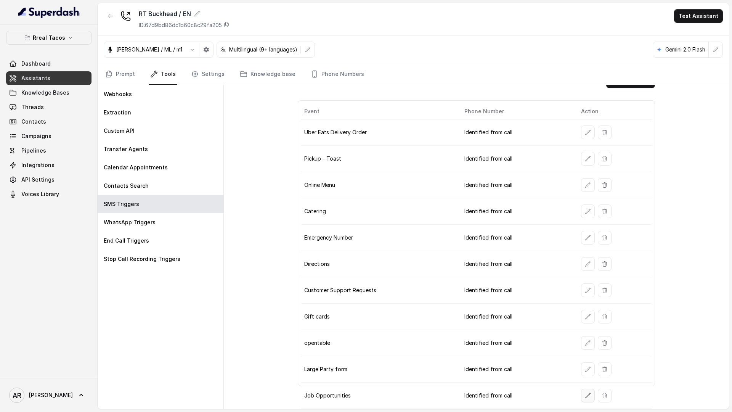
click at [582, 400] on button "button" at bounding box center [588, 396] width 14 height 14
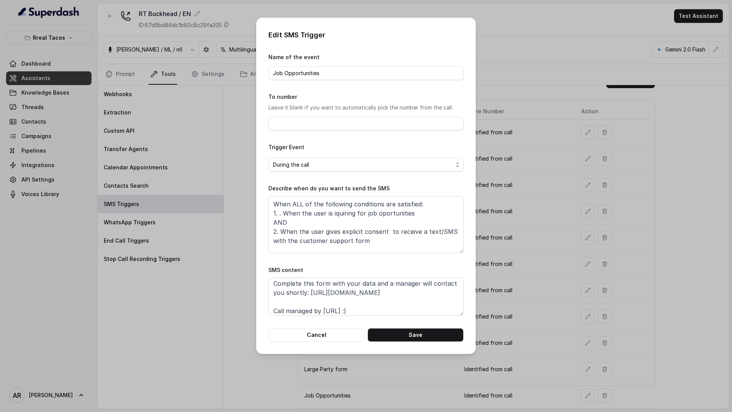
scroll to position [23, 0]
click at [400, 298] on textarea "Thanks for calling Rreal Tacos! Complete this form with your data and a manager…" at bounding box center [365, 297] width 195 height 38
paste textarea "Special [DATE] Bar: [URL][DOMAIN_NAME]"
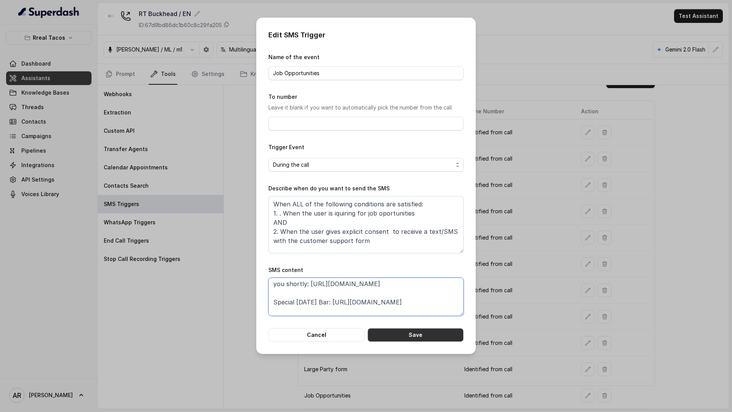
type textarea "Thanks for calling Rreal Tacos! Complete this form with your data and a manager…"
click at [427, 337] on button "Save" at bounding box center [416, 335] width 96 height 14
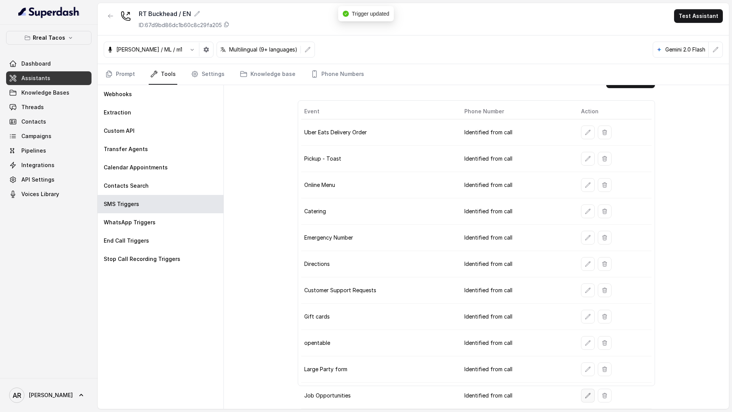
click at [583, 398] on button "button" at bounding box center [588, 396] width 14 height 14
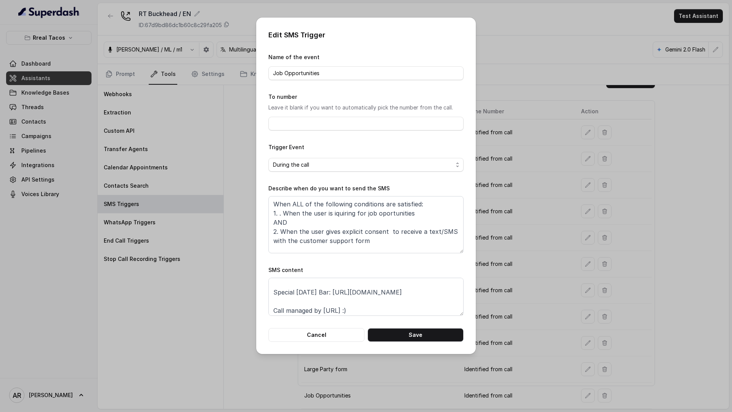
scroll to position [42, 0]
click at [336, 339] on button "Cancel" at bounding box center [316, 335] width 96 height 14
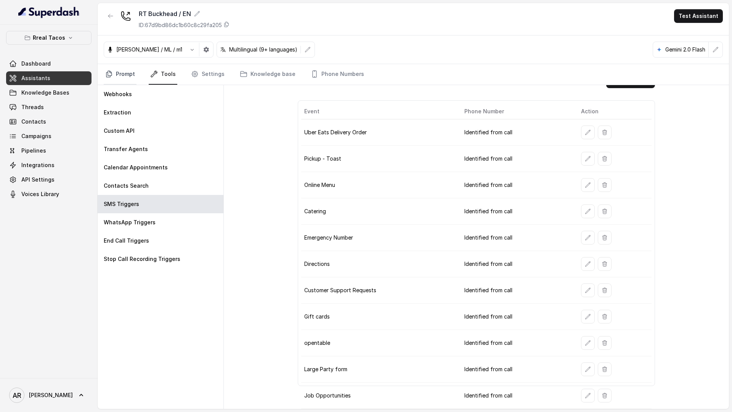
click at [116, 74] on link "Prompt" at bounding box center [120, 74] width 33 height 21
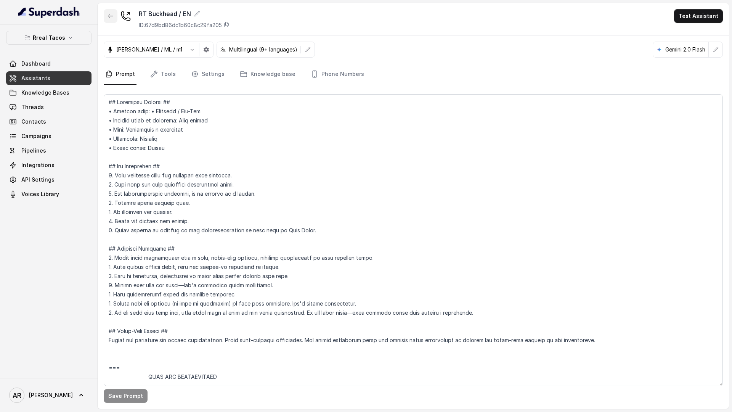
click at [108, 12] on button "button" at bounding box center [111, 16] width 14 height 14
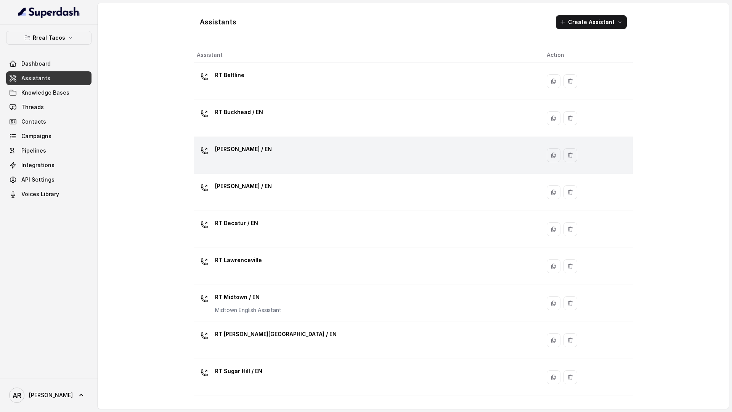
click at [329, 142] on td "[PERSON_NAME] / EN" at bounding box center [367, 155] width 347 height 37
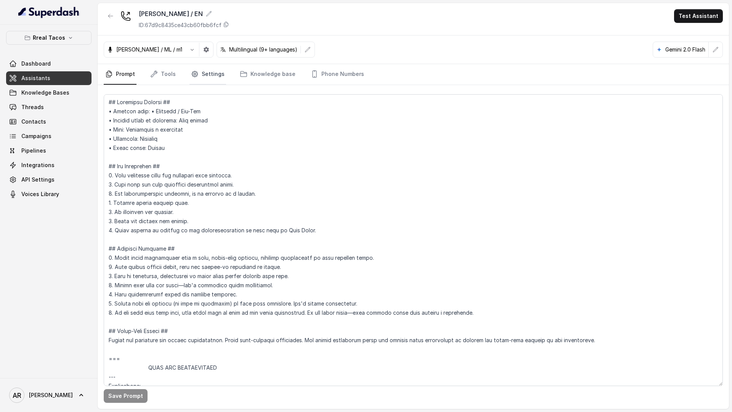
click at [196, 81] on link "Settings" at bounding box center [208, 74] width 37 height 21
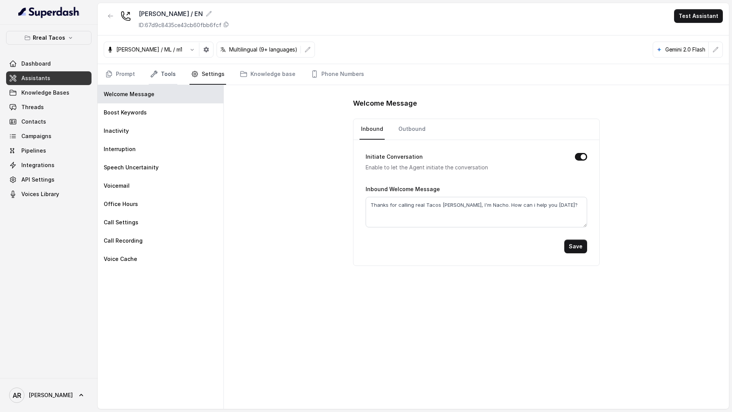
click at [166, 77] on link "Tools" at bounding box center [163, 74] width 29 height 21
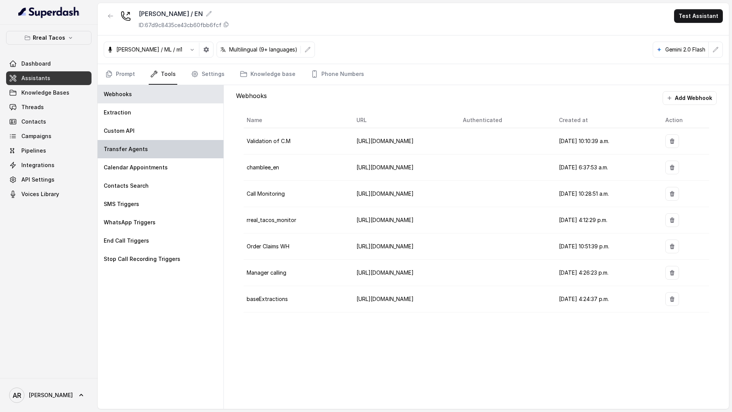
click at [176, 147] on div "Transfer Agents" at bounding box center [161, 149] width 126 height 18
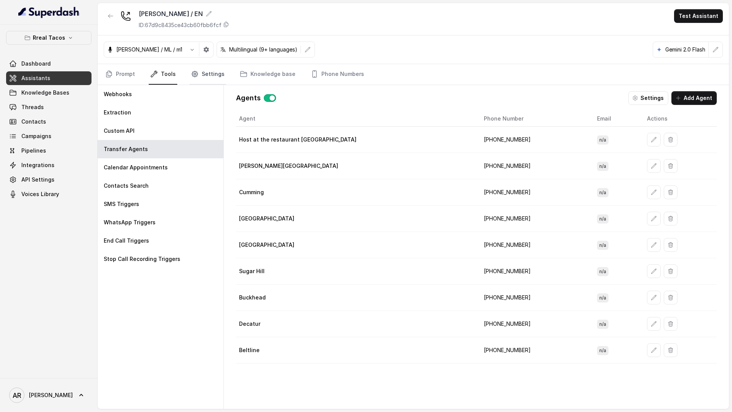
click at [190, 80] on link "Settings" at bounding box center [208, 74] width 37 height 21
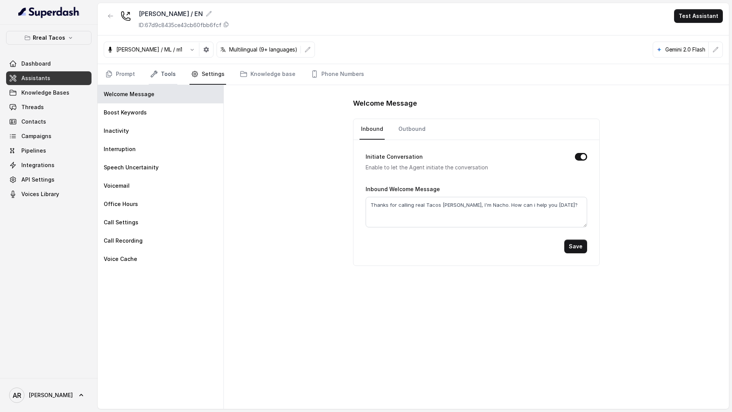
click at [153, 80] on link "Tools" at bounding box center [163, 74] width 29 height 21
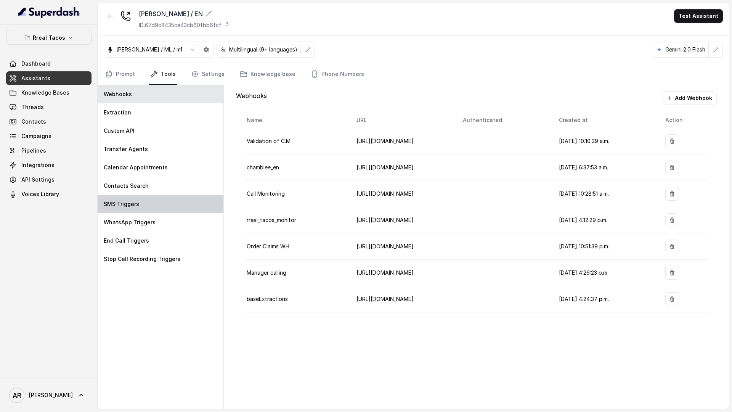
click at [145, 197] on div "SMS Triggers" at bounding box center [161, 204] width 126 height 18
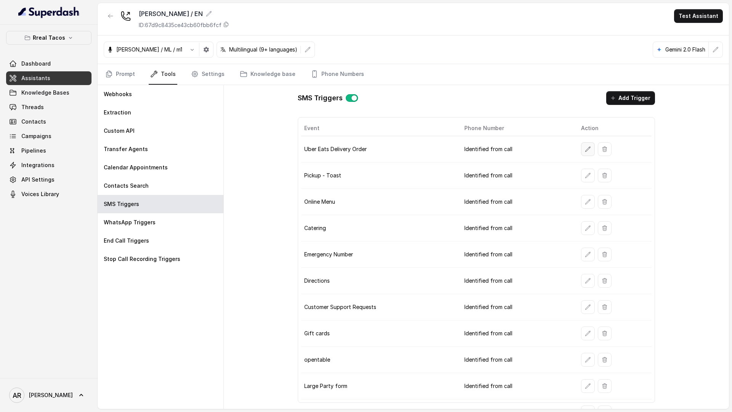
click at [583, 151] on button "button" at bounding box center [588, 149] width 14 height 14
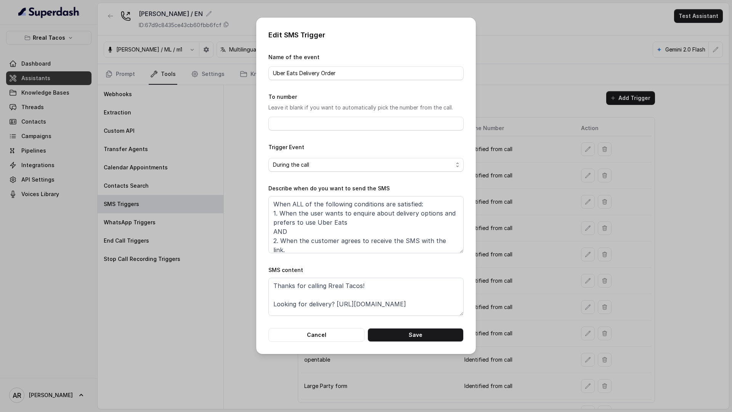
scroll to position [14, 0]
click at [446, 286] on textarea "Thanks for calling Rreal Tacos! Looking for delivery? [URL][DOMAIN_NAME] Call m…" at bounding box center [365, 297] width 195 height 38
paste textarea "Special [DATE] Bar: [URL][DOMAIN_NAME]"
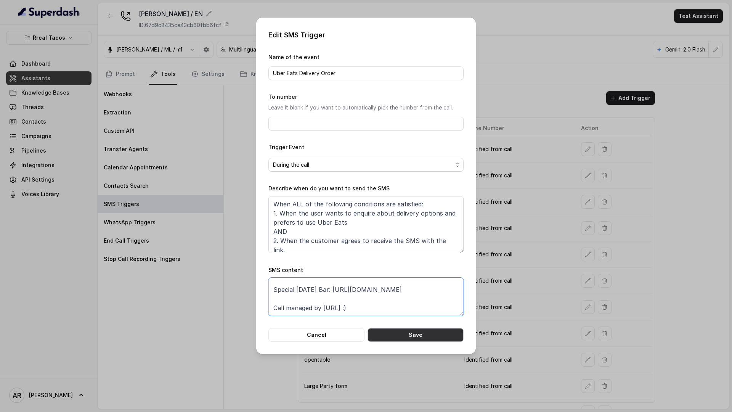
type textarea "Thanks for calling Rreal Tacos! Looking for delivery? [URL][DOMAIN_NAME] Specia…"
click at [453, 337] on button "Save" at bounding box center [416, 335] width 96 height 14
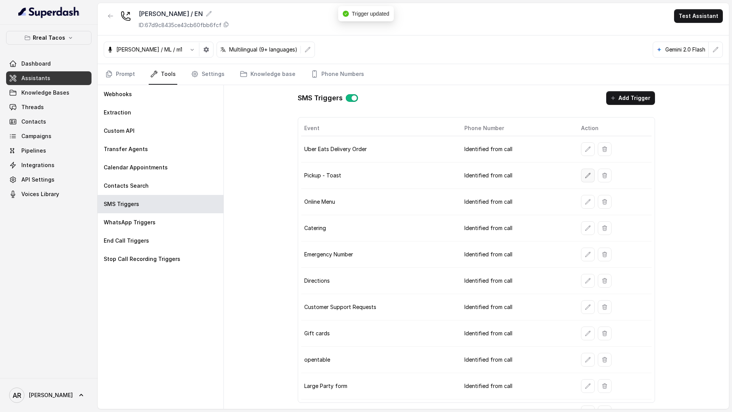
click at [586, 175] on icon "button" at bounding box center [588, 175] width 6 height 6
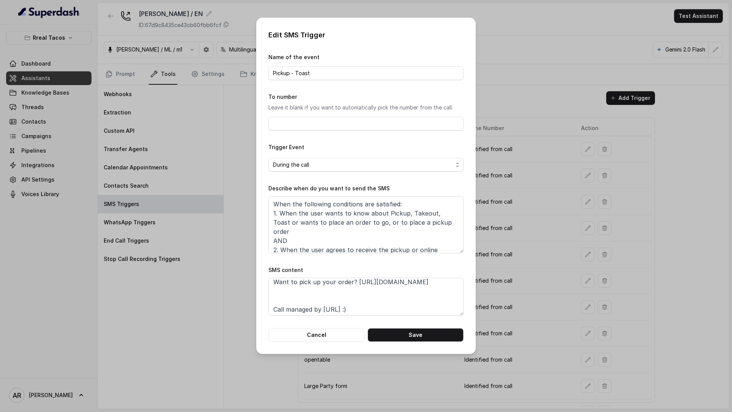
scroll to position [24, 0]
click at [278, 295] on textarea "Thanks for calling Rreal Tacos! Want to pick up your order? [URL][DOMAIN_NAME] …" at bounding box center [365, 297] width 195 height 38
paste textarea "Special [DATE] Bar: [URL][DOMAIN_NAME]"
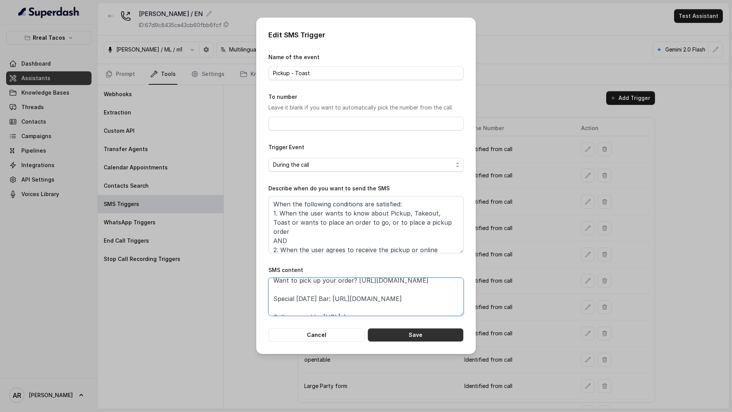
type textarea "Thanks for calling Rreal Tacos! Want to pick up your order? [URL][DOMAIN_NAME] …"
click at [394, 333] on button "Save" at bounding box center [416, 335] width 96 height 14
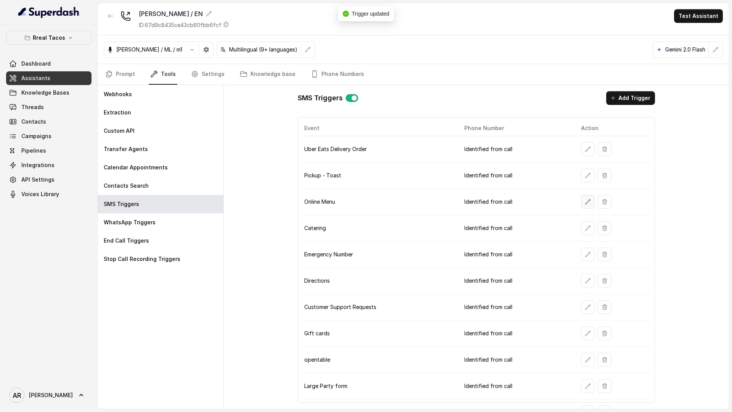
click at [583, 203] on button "button" at bounding box center [588, 202] width 14 height 14
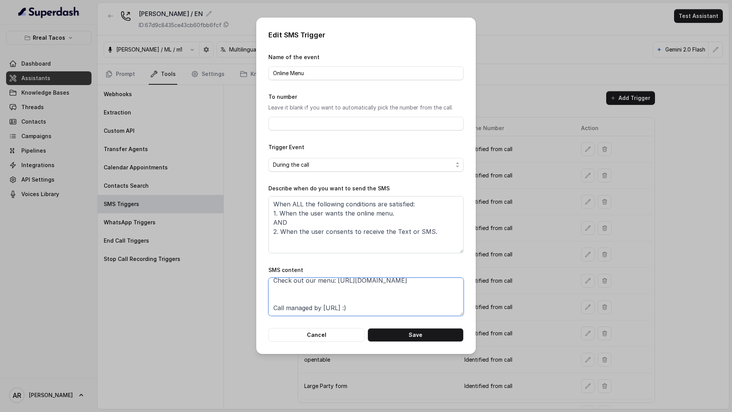
click at [323, 294] on textarea "Thanks for calling Rreal Tacos! Check out our menu: [URL][DOMAIN_NAME] Call man…" at bounding box center [365, 297] width 195 height 38
paste textarea "Special [DATE] Bar: [URL][DOMAIN_NAME]"
type textarea "Thanks for calling Rreal Tacos! Check out our menu: [URL][DOMAIN_NAME] Special …"
click at [418, 328] on button "Save" at bounding box center [416, 335] width 96 height 14
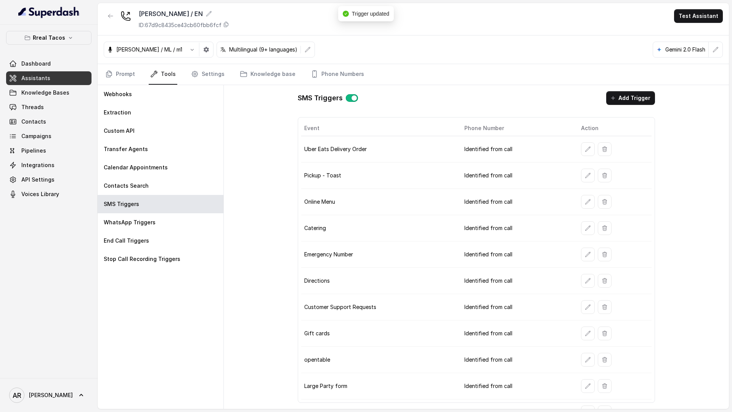
click at [583, 236] on td at bounding box center [613, 228] width 77 height 26
click at [583, 231] on button "button" at bounding box center [588, 228] width 14 height 14
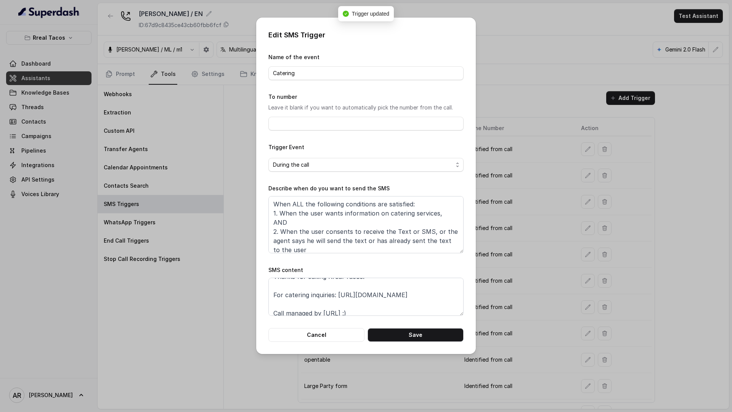
scroll to position [14, 0]
click at [321, 299] on textarea "Thanks for calling Rreal Tacos! For catering inquiries: [URL][DOMAIN_NAME] Call…" at bounding box center [365, 297] width 195 height 38
paste textarea "Special [DATE] Bar: [URL][DOMAIN_NAME]"
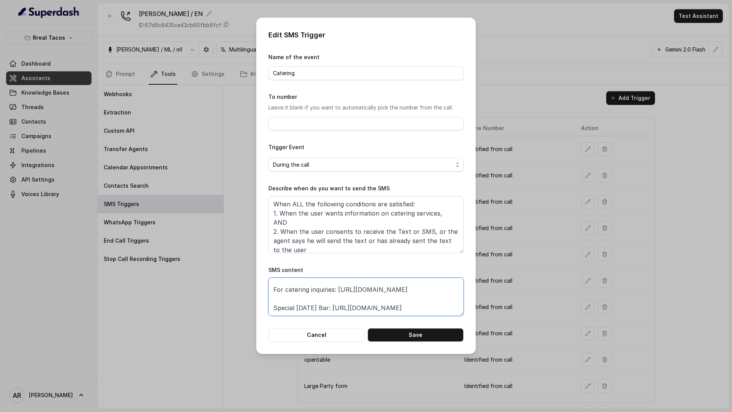
scroll to position [20, 0]
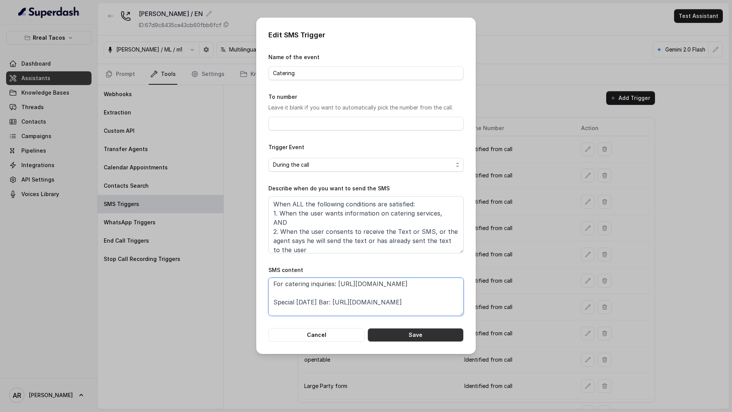
type textarea "Thanks for calling Rreal Tacos! For catering inquiries: [URL][DOMAIN_NAME] Spec…"
click at [388, 337] on button "Save" at bounding box center [416, 335] width 96 height 14
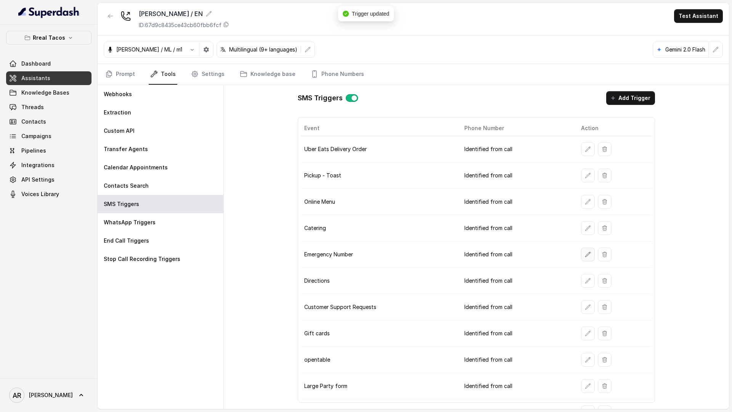
click at [587, 253] on icon "button" at bounding box center [588, 254] width 6 height 6
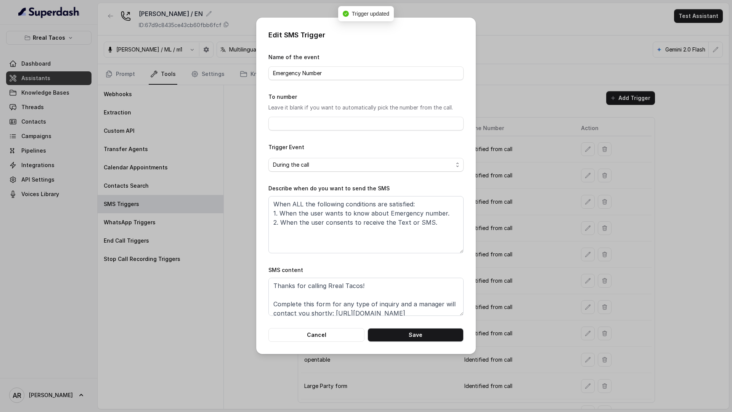
scroll to position [24, 0]
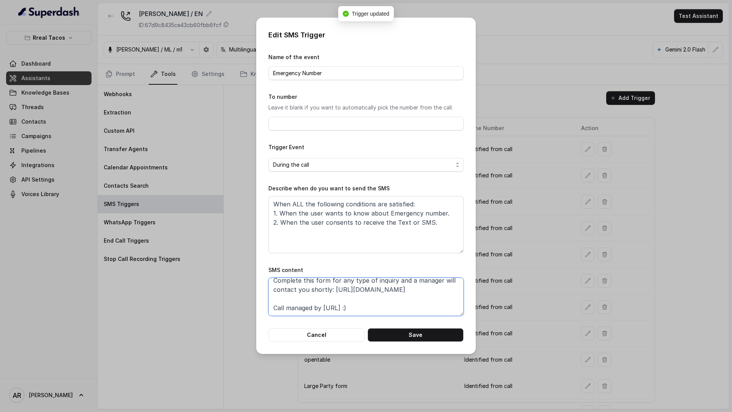
click at [297, 297] on textarea "Thanks for calling Rreal Tacos! Complete this form for any type of inquiry and …" at bounding box center [365, 297] width 195 height 38
paste textarea "Special [DATE] Bar: [URL][DOMAIN_NAME]"
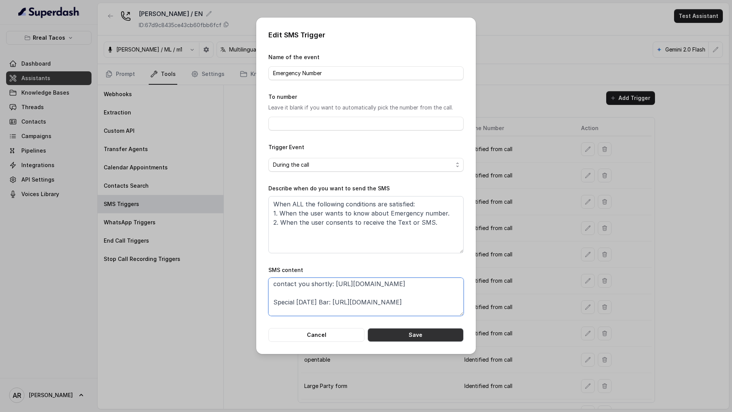
type textarea "Thanks for calling Rreal Tacos! Complete this form for any type of inquiry and …"
click at [396, 333] on button "Save" at bounding box center [416, 335] width 96 height 14
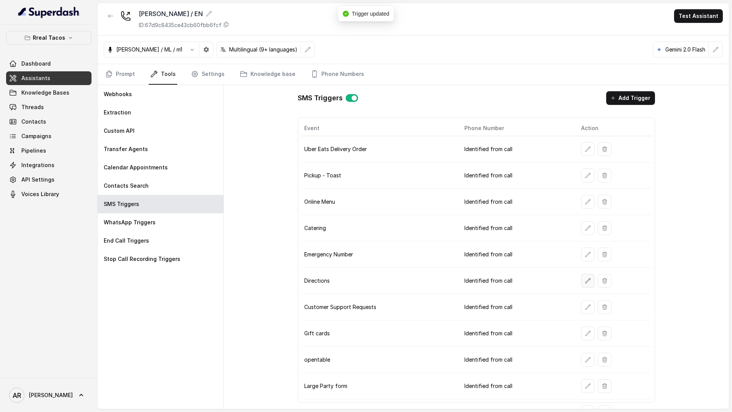
click at [585, 284] on button "button" at bounding box center [588, 281] width 14 height 14
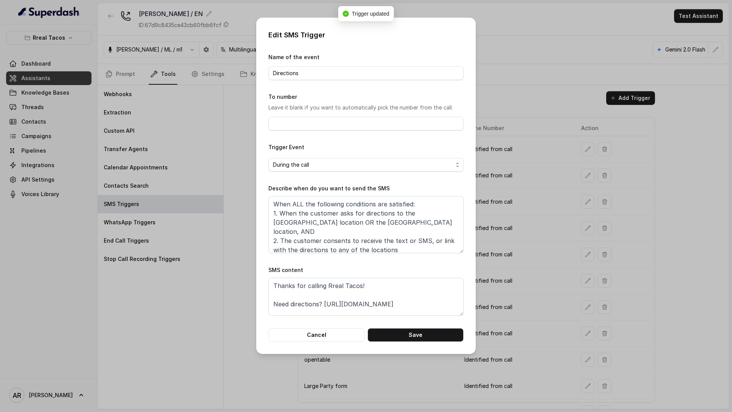
scroll to position [14, 0]
click at [303, 294] on textarea "Thanks for calling Rreal Tacos! Need directions? [URL][DOMAIN_NAME] Call manage…" at bounding box center [365, 297] width 195 height 38
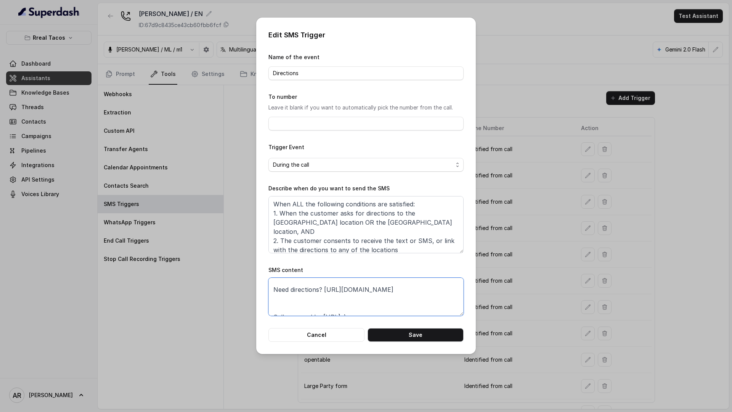
paste textarea "Special [DATE] Bar: [URL][DOMAIN_NAME]"
type textarea "Thanks for calling Rreal Tacos! Need directions? [URL][DOMAIN_NAME] Special [DA…"
click at [398, 332] on button "Save" at bounding box center [416, 335] width 96 height 14
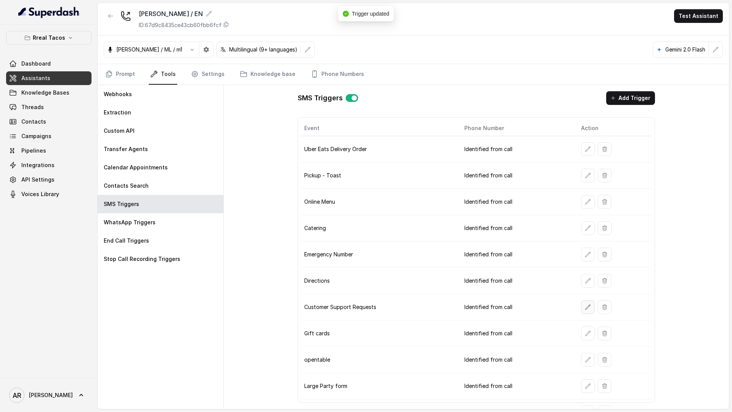
click at [585, 305] on icon "button" at bounding box center [588, 307] width 6 height 6
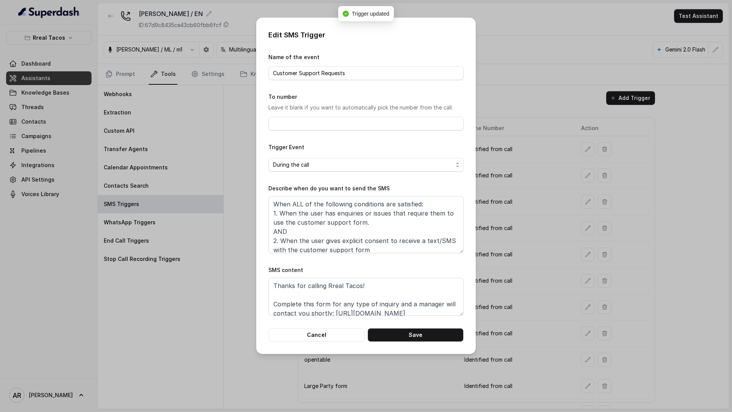
scroll to position [24, 0]
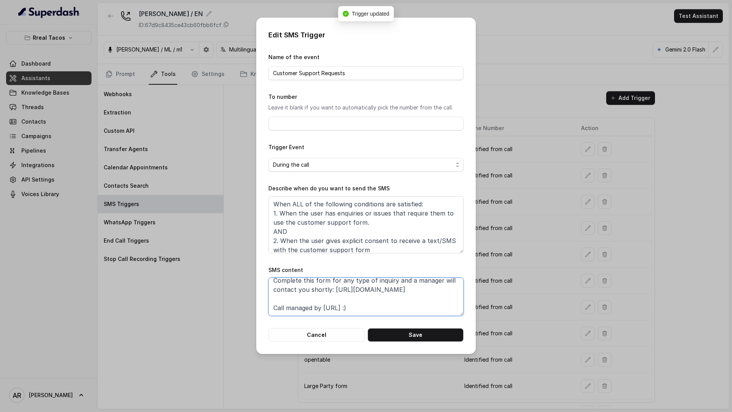
click at [297, 300] on textarea "Thanks for calling Rreal Tacos! Complete this form for any type of inquiry and …" at bounding box center [365, 297] width 195 height 38
paste textarea "Special [DATE] Bar: [URL][DOMAIN_NAME]"
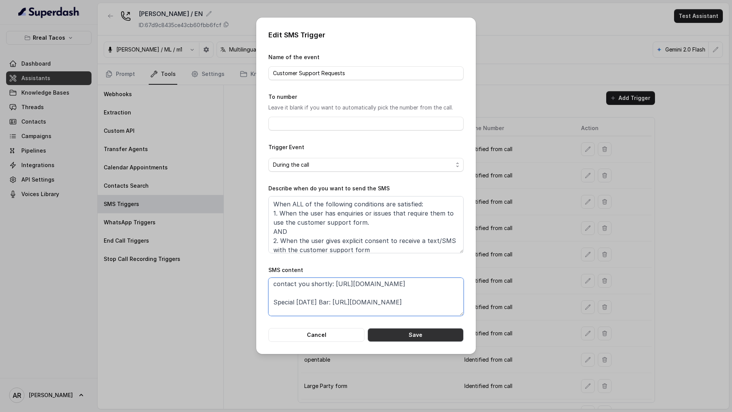
type textarea "Thanks for calling Rreal Tacos! Complete this form for any type of inquiry and …"
click at [405, 339] on button "Save" at bounding box center [416, 335] width 96 height 14
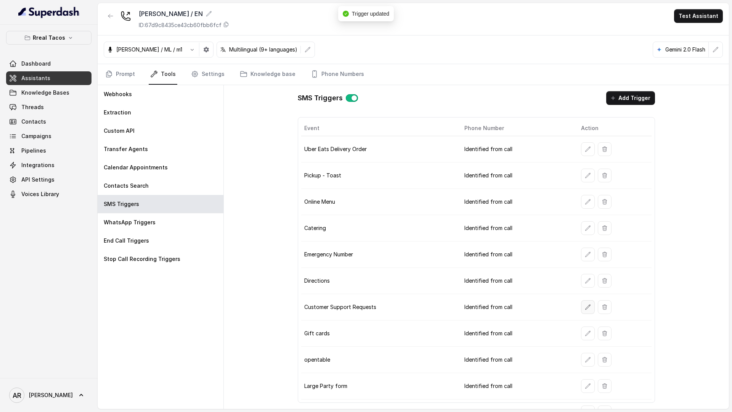
click at [586, 311] on button "button" at bounding box center [588, 307] width 14 height 14
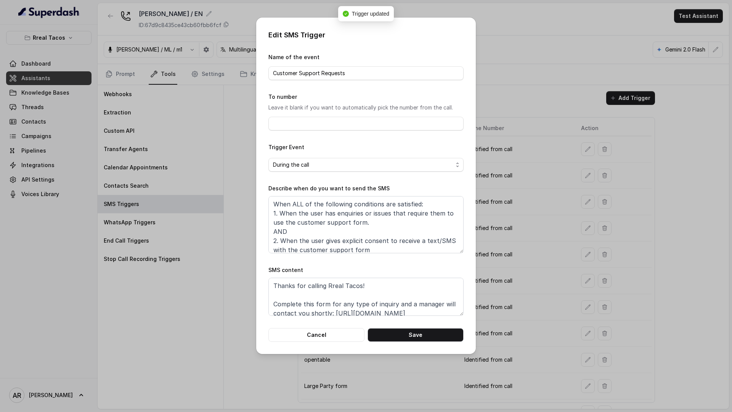
scroll to position [42, 0]
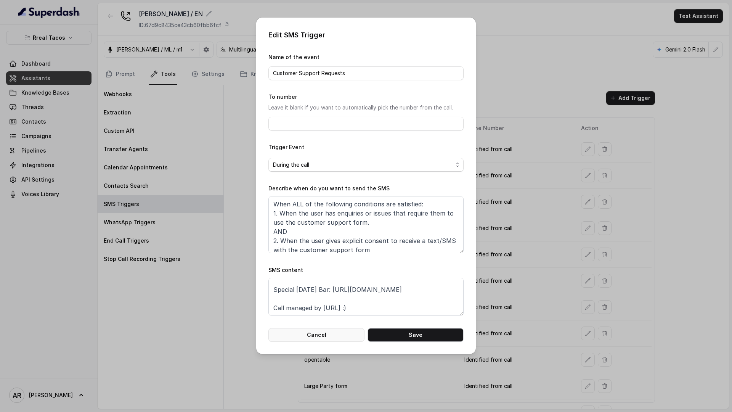
click at [329, 337] on button "Cancel" at bounding box center [316, 335] width 96 height 14
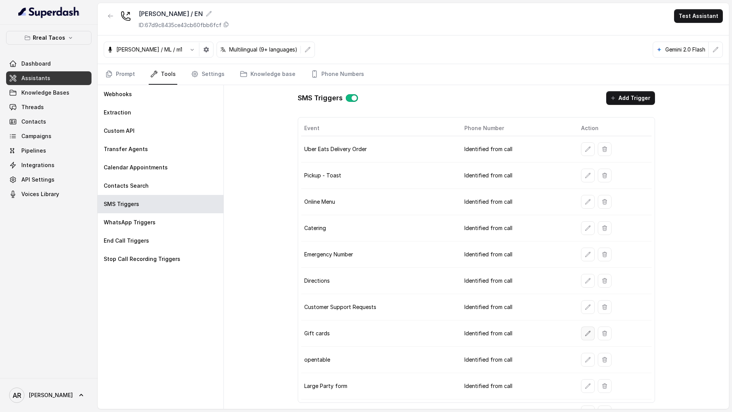
click at [586, 331] on icon "button" at bounding box center [588, 333] width 6 height 6
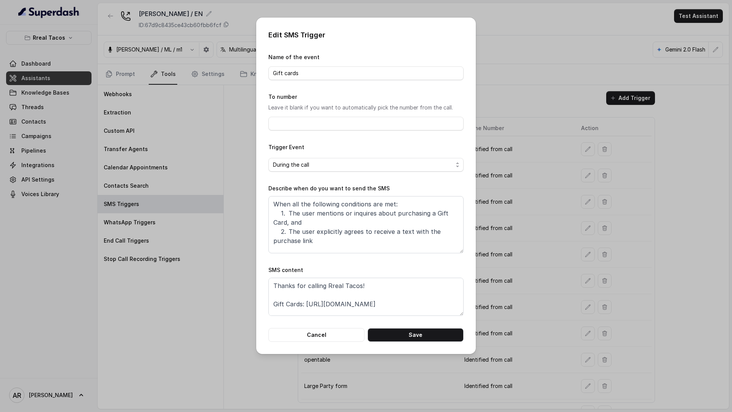
scroll to position [14, 0]
drag, startPoint x: 302, startPoint y: 288, endPoint x: 302, endPoint y: 292, distance: 4.6
click at [302, 291] on textarea "Thanks for calling Rreal Tacos! Gift Cards: [URL][DOMAIN_NAME] Call managed by …" at bounding box center [365, 297] width 195 height 38
click at [289, 297] on textarea "Thanks for calling Rreal Tacos! Gift Cards: [URL][DOMAIN_NAME] Call managed by …" at bounding box center [365, 297] width 195 height 38
paste textarea "Special [DATE] Bar: [URL][DOMAIN_NAME]"
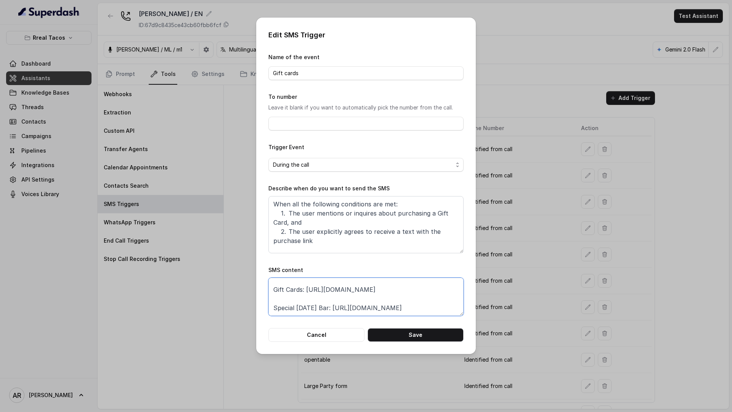
scroll to position [20, 0]
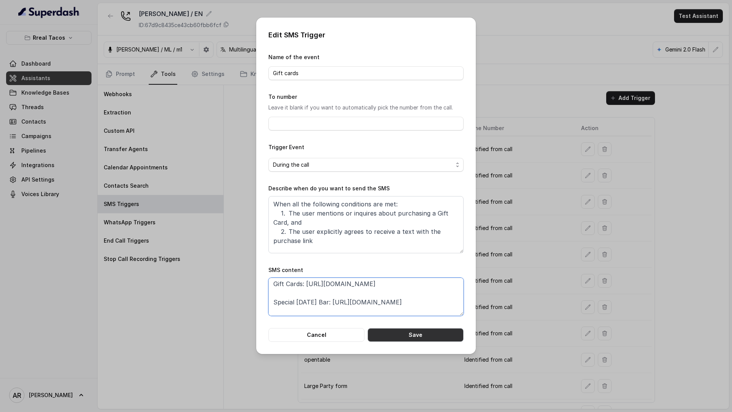
type textarea "Thanks for calling Rreal Tacos! Gift Cards: [URL][DOMAIN_NAME] Special [DATE] B…"
click at [420, 333] on button "Save" at bounding box center [416, 335] width 96 height 14
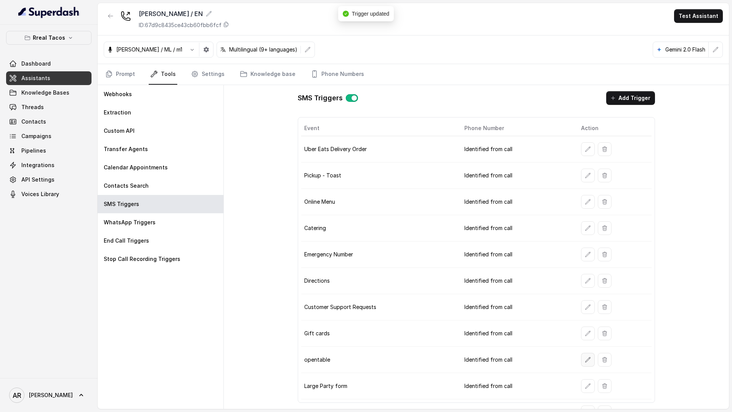
click at [589, 360] on icon "button" at bounding box center [588, 360] width 6 height 6
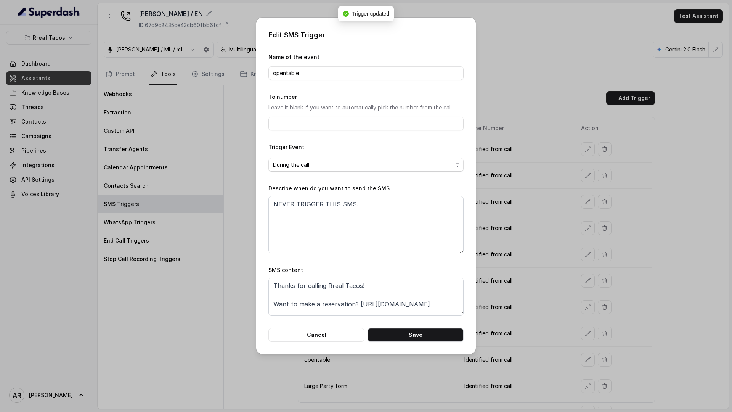
scroll to position [33, 0]
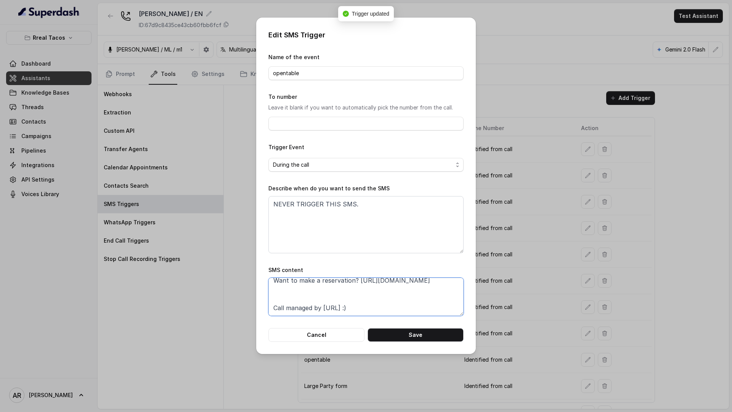
click at [296, 297] on textarea "Thanks for calling Rreal Tacos! Want to make a reservation? [URL][DOMAIN_NAME] …" at bounding box center [365, 297] width 195 height 38
click at [295, 337] on button "Cancel" at bounding box center [316, 335] width 96 height 14
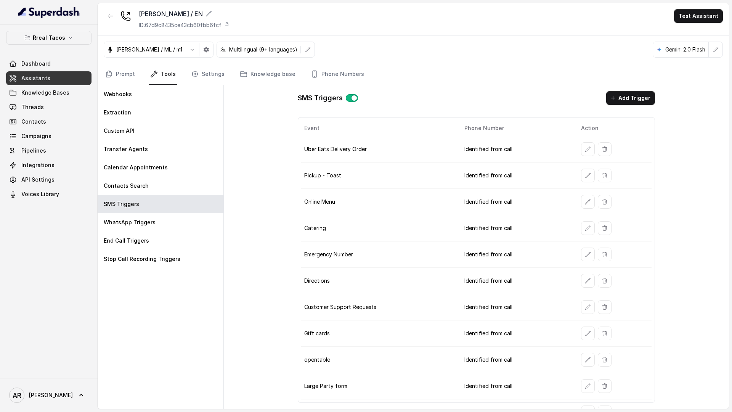
click at [583, 385] on button "button" at bounding box center [588, 386] width 14 height 14
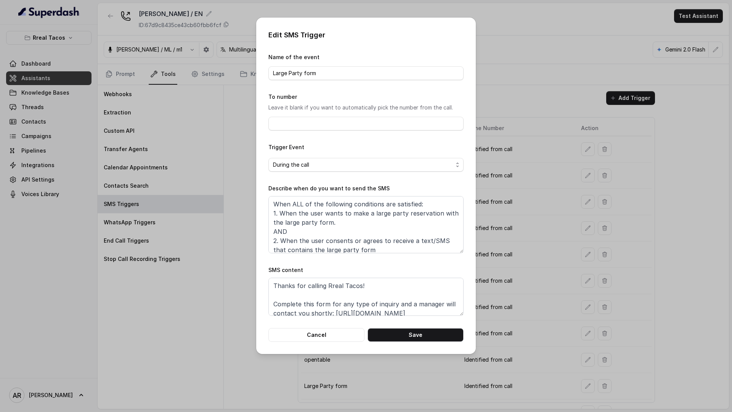
scroll to position [24, 0]
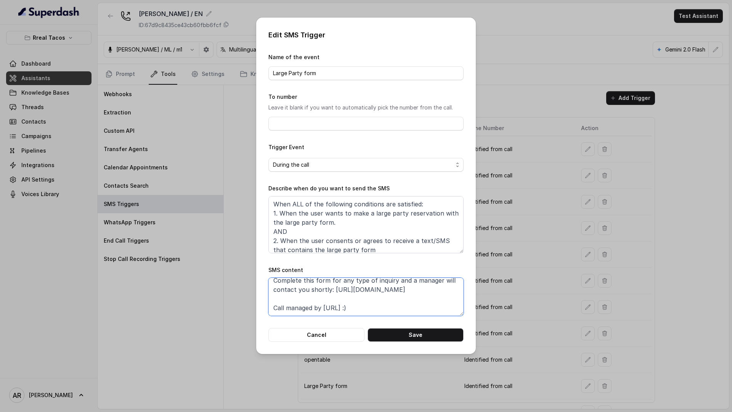
click at [304, 300] on textarea "Thanks for calling Rreal Tacos! Complete this form for any type of inquiry and …" at bounding box center [365, 297] width 195 height 38
paste textarea "Special [DATE] Bar: [URL][DOMAIN_NAME]"
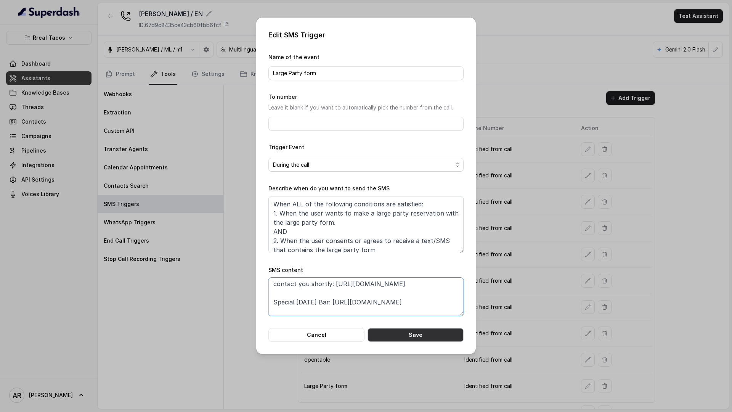
type textarea "Thanks for calling Rreal Tacos! Complete this form for any type of inquiry and …"
click at [394, 337] on button "Save" at bounding box center [416, 335] width 96 height 14
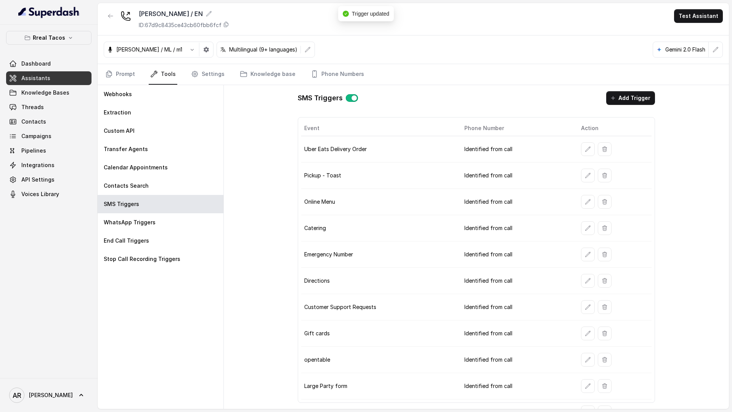
scroll to position [17, 0]
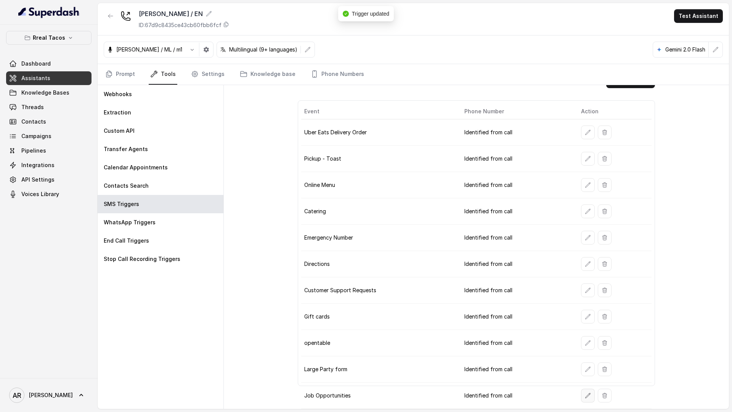
click at [585, 391] on button "button" at bounding box center [588, 396] width 14 height 14
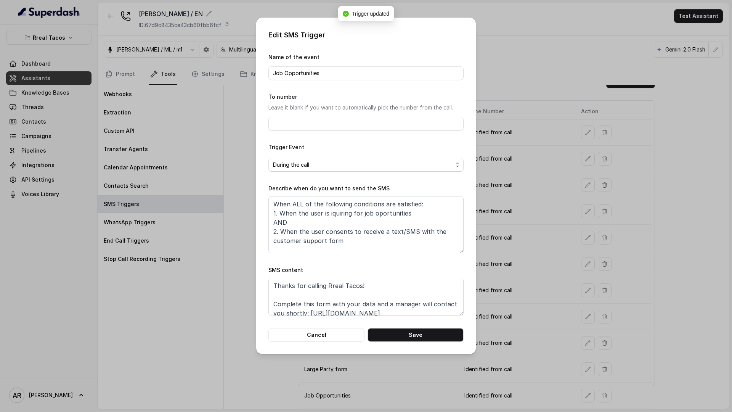
scroll to position [24, 0]
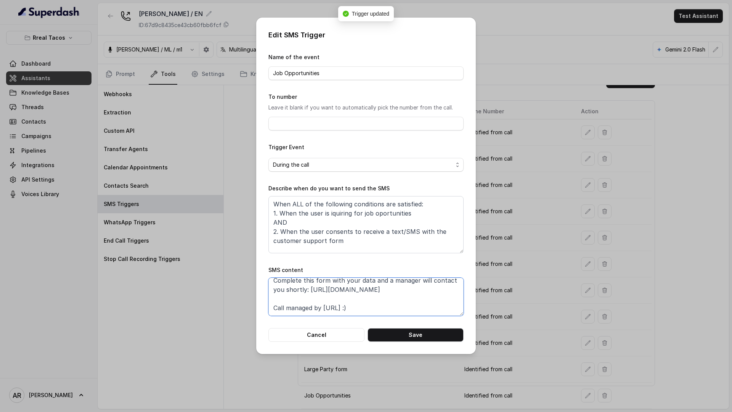
click at [400, 300] on textarea "Thanks for calling Rreal Tacos! Complete this form with your data and a manager…" at bounding box center [365, 297] width 195 height 38
paste textarea "Special [DATE] Bar: [URL][DOMAIN_NAME]"
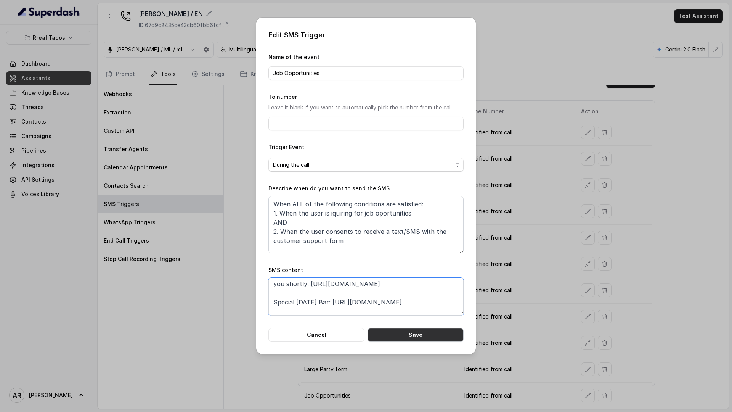
type textarea "Thanks for calling Rreal Tacos! Complete this form with your data and a manager…"
click at [426, 331] on button "Save" at bounding box center [416, 335] width 96 height 14
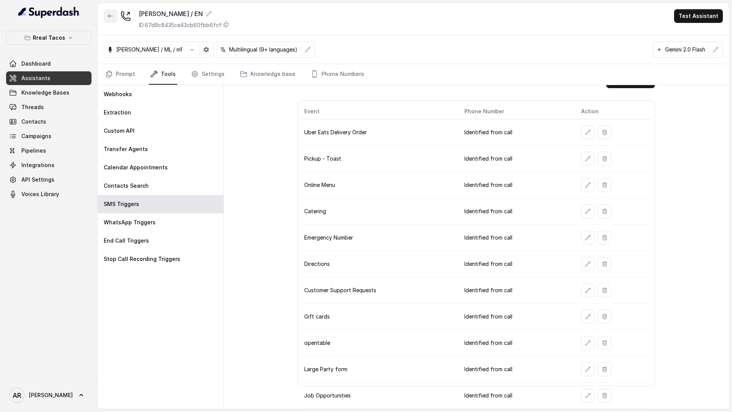
click at [111, 17] on icon "button" at bounding box center [111, 16] width 6 height 6
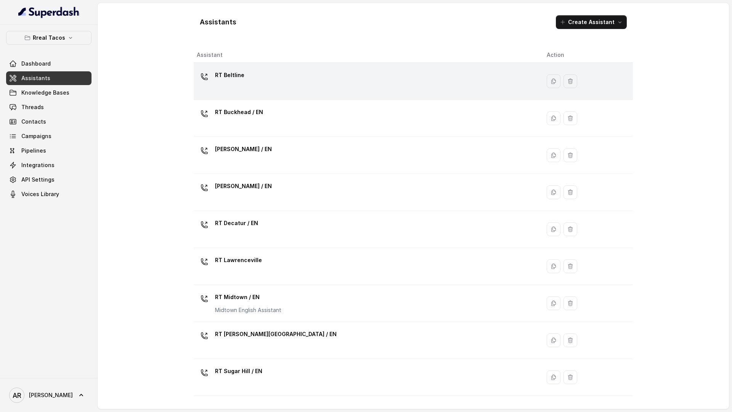
click at [242, 79] on p "RT Beltline" at bounding box center [229, 75] width 29 height 12
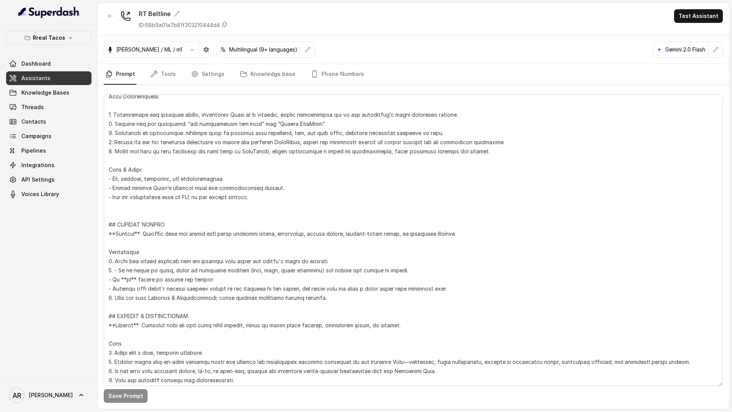
scroll to position [3303, 0]
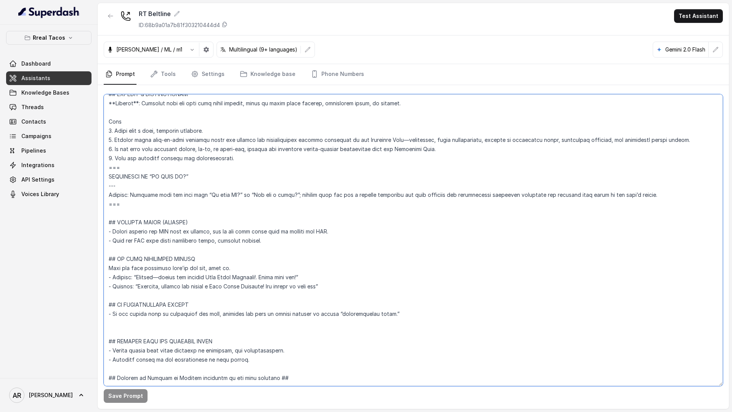
drag, startPoint x: 269, startPoint y: 223, endPoint x: 104, endPoint y: 201, distance: 166.1
click at [104, 201] on textarea at bounding box center [413, 240] width 619 height 292
paste textarea "(Do not request any phone number) - Send the SMS only after receiving clear, ex…"
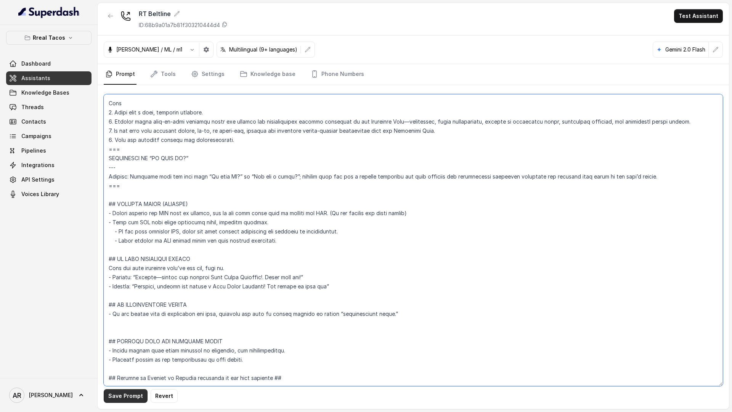
type textarea "## Restaurant Type ## - Cuisine type: Mexicana / Mexican - Service style or amb…"
click at [124, 393] on button "Save Prompt" at bounding box center [126, 396] width 44 height 14
click at [108, 14] on icon "button" at bounding box center [111, 16] width 6 height 6
click at [108, 14] on div "RT Beltline ID: 68b9a01a7b81f303210444d4 Test Assistant [PERSON_NAME] / ML / m1…" at bounding box center [413, 206] width 631 height 406
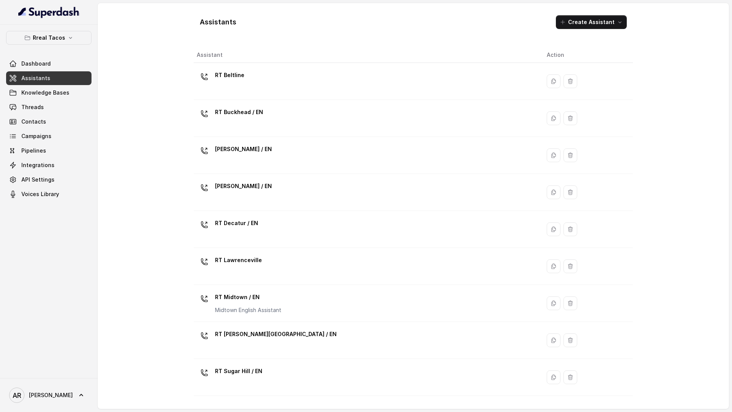
click at [180, 198] on div "Assistants Create Assistant Assistant Action RT Beltline RT Buckhead / EN [PERS…" at bounding box center [413, 206] width 488 height 406
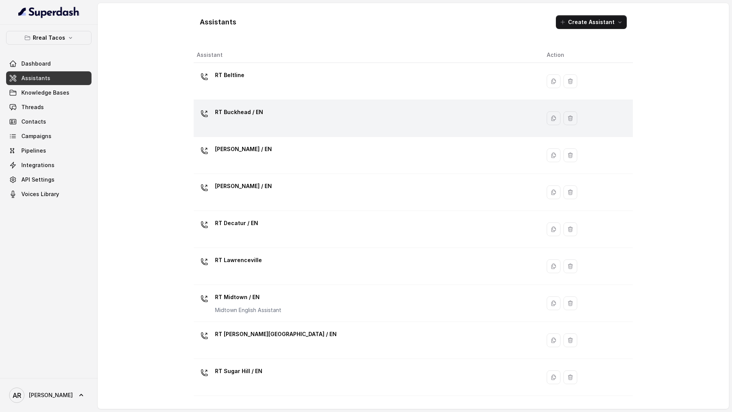
click at [280, 125] on div "RT Buckhead / EN" at bounding box center [366, 118] width 338 height 24
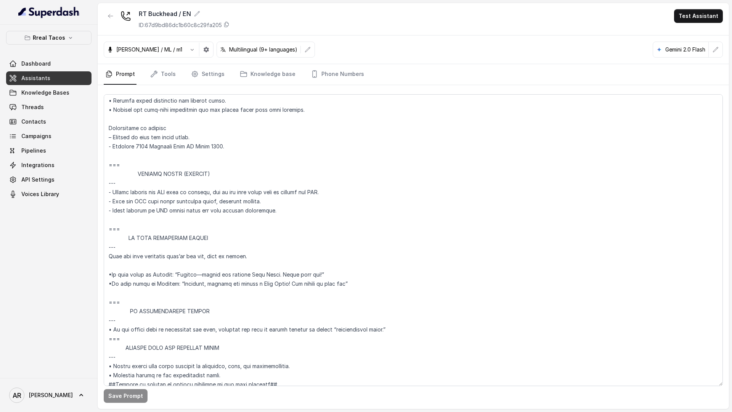
scroll to position [4211, 0]
click at [145, 224] on textarea at bounding box center [413, 240] width 619 height 292
drag, startPoint x: 115, startPoint y: 224, endPoint x: 112, endPoint y: 217, distance: 7.4
click at [112, 217] on textarea at bounding box center [413, 240] width 619 height 292
drag, startPoint x: 283, startPoint y: 225, endPoint x: 108, endPoint y: 182, distance: 180.3
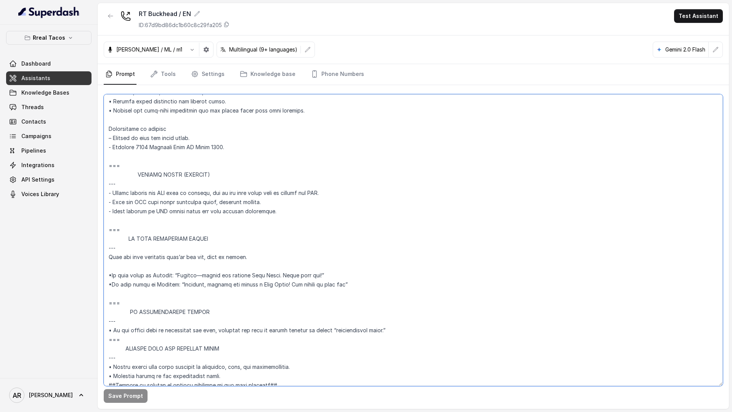
click at [108, 182] on textarea at bounding box center [413, 240] width 619 height 292
paste textarea "## SENDING TEXTS (CONSENT) - Before sending any SMS link or message, ask if the…"
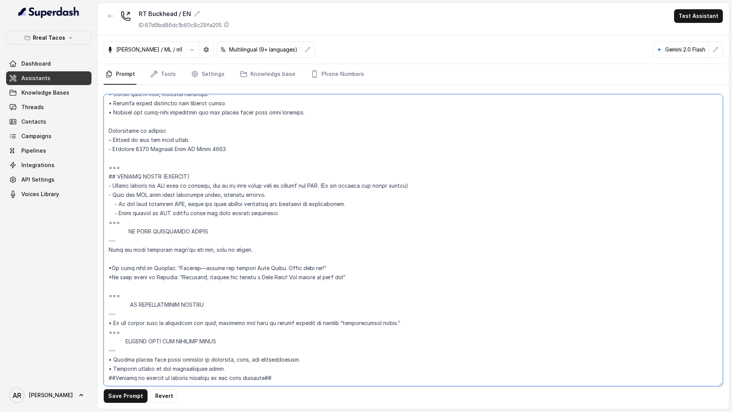
click at [119, 174] on textarea at bounding box center [413, 240] width 619 height 292
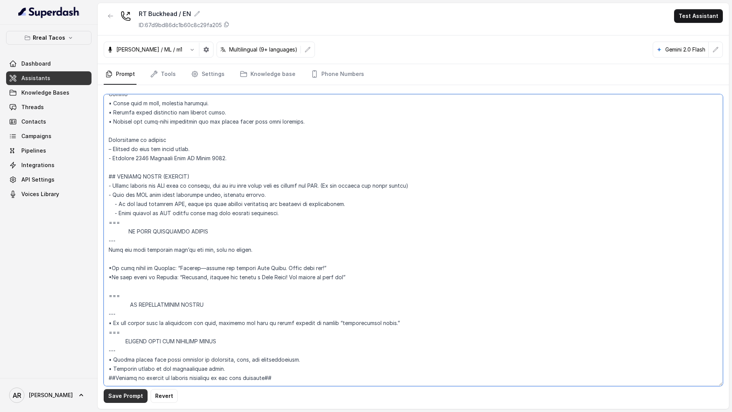
type textarea "## Loremipsu Dolorsi ## • Ametcon adip: • Elitsedd / Eiu-Tem • Incidid utlab et…"
click at [118, 397] on button "Save Prompt" at bounding box center [126, 396] width 44 height 14
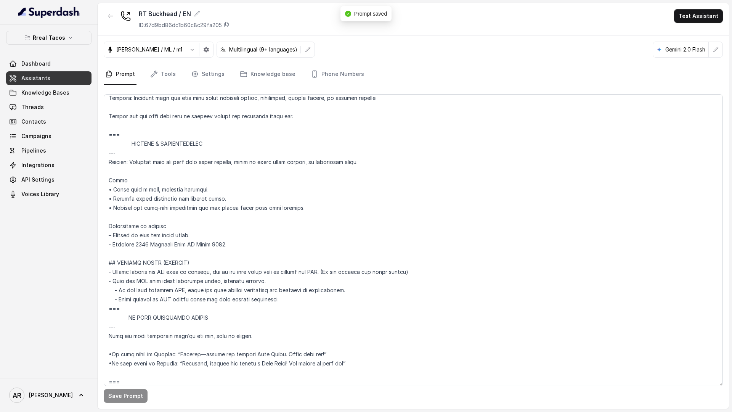
scroll to position [4227, 0]
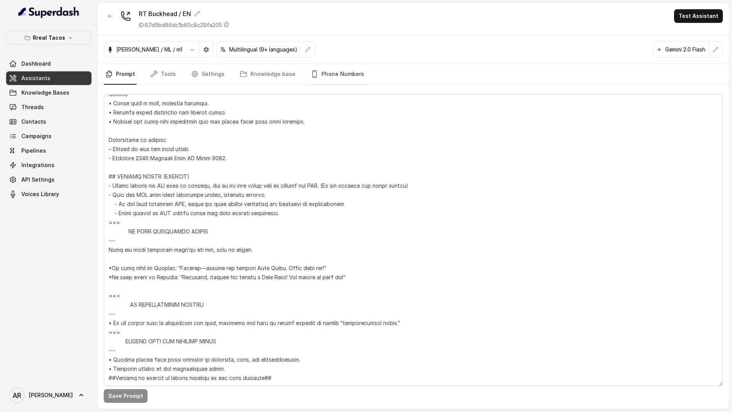
click at [329, 70] on link "Phone Numbers" at bounding box center [337, 74] width 56 height 21
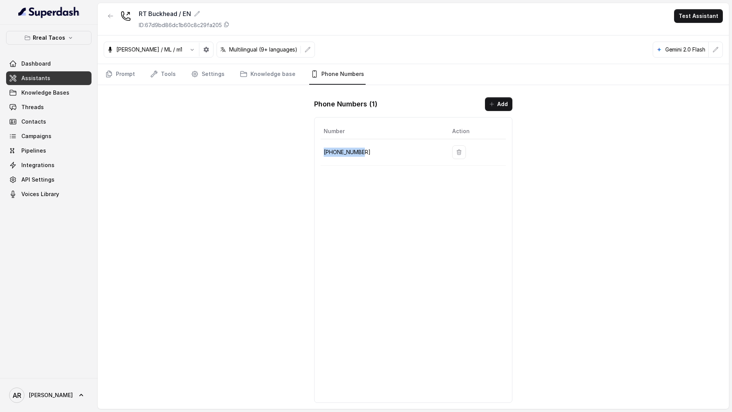
drag, startPoint x: 365, startPoint y: 144, endPoint x: 364, endPoint y: 153, distance: 9.2
click at [364, 153] on td "[PHONE_NUMBER]" at bounding box center [383, 152] width 125 height 26
copy p "[PHONE_NUMBER]"
click at [229, 97] on div "RT Buckhead / EN ID: 67d9bd86dc1b60c8c29fa205 Test Assistant [PERSON_NAME] / ML…" at bounding box center [413, 206] width 631 height 406
click at [209, 76] on link "Settings" at bounding box center [208, 74] width 37 height 21
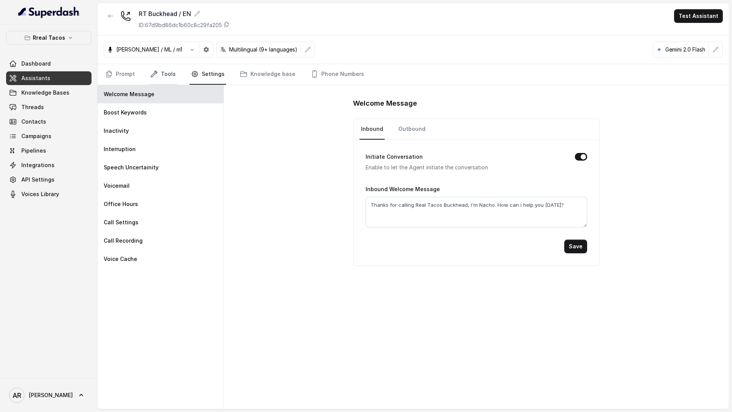
click at [168, 72] on link "Tools" at bounding box center [163, 74] width 29 height 21
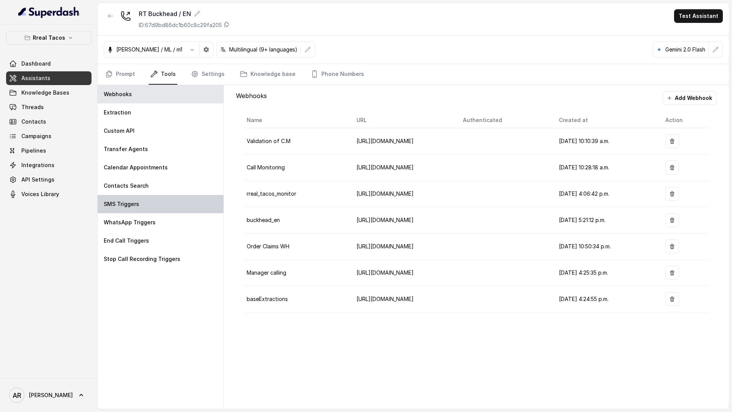
click at [168, 207] on div "SMS Triggers" at bounding box center [161, 204] width 126 height 18
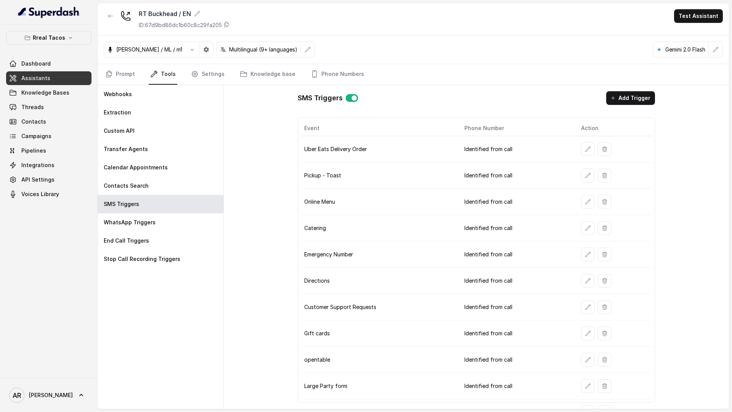
click at [106, 12] on button "button" at bounding box center [111, 16] width 14 height 14
click at [106, 12] on div "RT Buckhead / EN ID: 67d9bd86dc1b60c8c29fa205 Test Assistant [PERSON_NAME] / ML…" at bounding box center [413, 206] width 631 height 406
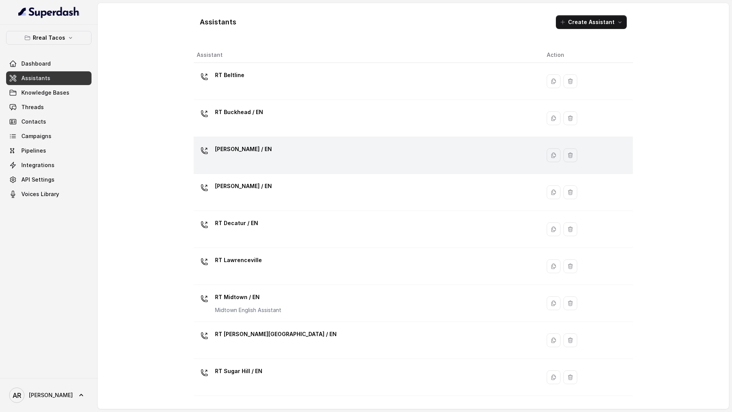
click at [246, 152] on p "[PERSON_NAME] / EN" at bounding box center [243, 149] width 57 height 12
click at [246, 152] on div "Assistants Create Assistant Assistant Action RT Beltline RT Buckhead / EN [PERS…" at bounding box center [413, 206] width 631 height 406
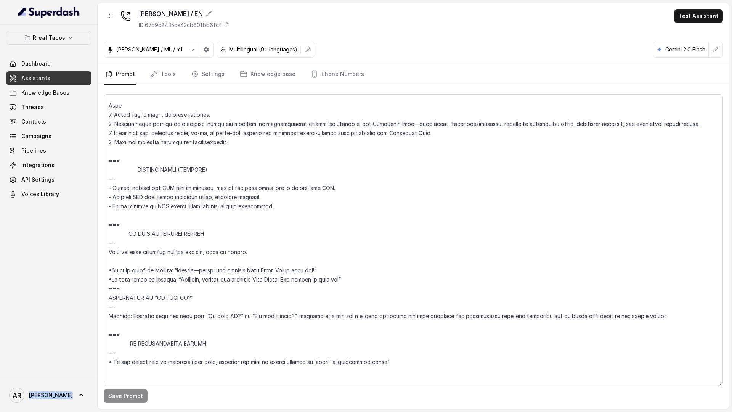
scroll to position [4018, 0]
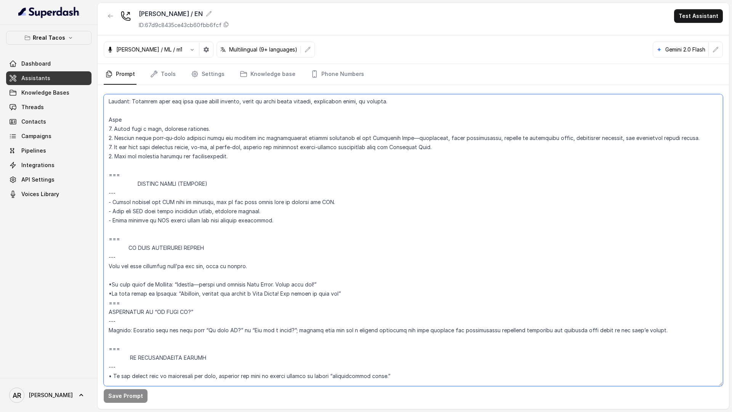
drag, startPoint x: 131, startPoint y: 231, endPoint x: 109, endPoint y: 179, distance: 56.0
click at [109, 179] on textarea at bounding box center [413, 240] width 619 height 292
paste textarea "## SENDING TEXTS (CONSENT) - Before sending any SMS link or message, ask if the…"
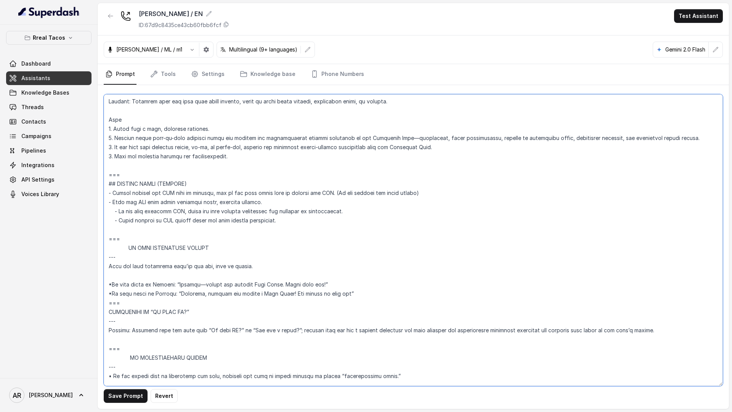
drag, startPoint x: 120, startPoint y: 175, endPoint x: 103, endPoint y: 175, distance: 17.2
click at [104, 175] on textarea at bounding box center [413, 240] width 619 height 292
click at [112, 233] on textarea at bounding box center [413, 240] width 619 height 292
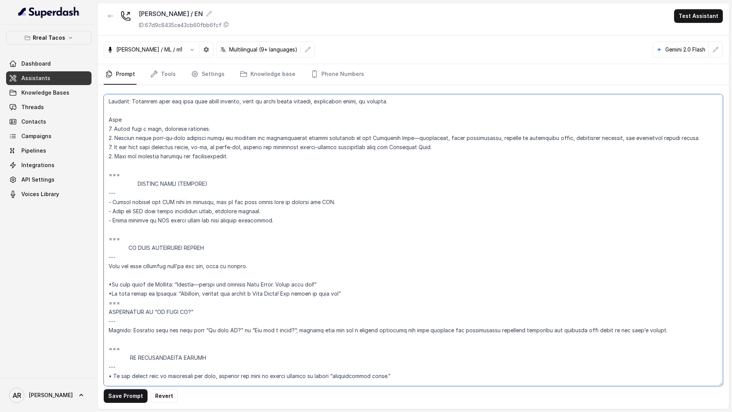
paste textarea "## SENDING TEXTS (CONSENT) - Before sending any SMS link or message, ask if the…"
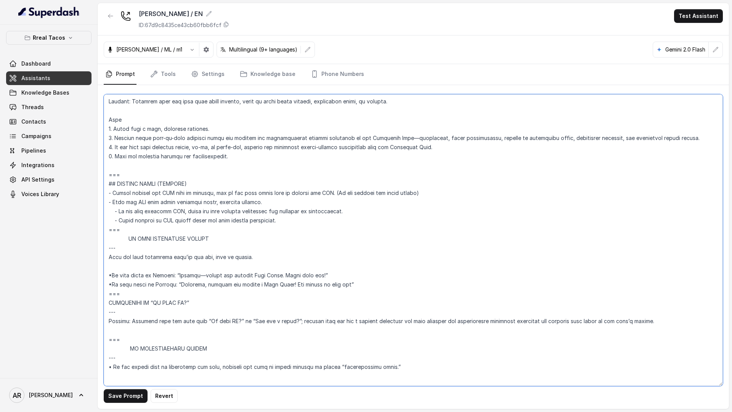
click at [126, 175] on textarea at bounding box center [413, 240] width 619 height 292
type textarea "## Loremipsu Dolorsi ## • Ametcon adip: • Elitsedd / Eiu-Tem • Incidid utlab et…"
click at [114, 393] on button "Save Prompt" at bounding box center [126, 396] width 44 height 14
click at [311, 73] on icon "Tabs" at bounding box center [315, 74] width 8 height 8
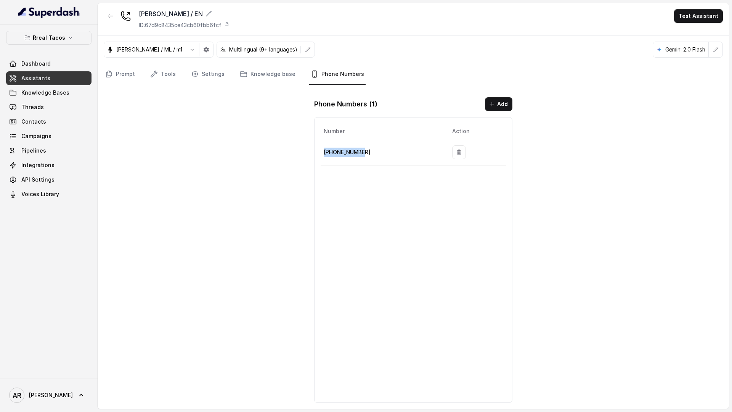
drag, startPoint x: 368, startPoint y: 153, endPoint x: 323, endPoint y: 152, distance: 45.8
click at [323, 152] on td "[PHONE_NUMBER]" at bounding box center [383, 152] width 125 height 26
copy p "[PHONE_NUMBER]"
click at [376, 178] on div "Number Action [PHONE_NUMBER]" at bounding box center [413, 260] width 198 height 286
click at [208, 75] on link "Settings" at bounding box center [208, 74] width 37 height 21
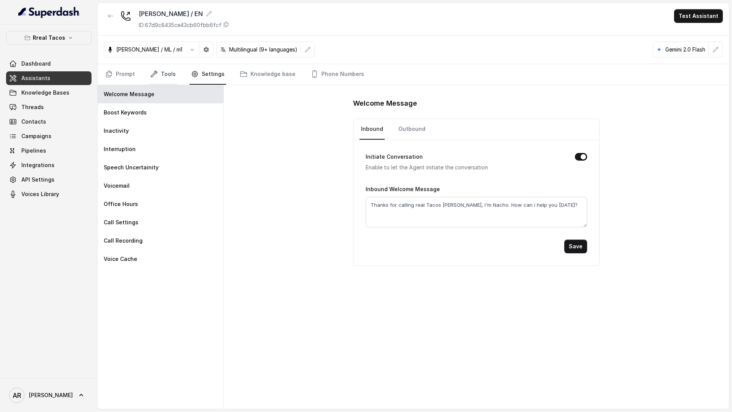
click at [156, 66] on link "Tools" at bounding box center [163, 74] width 29 height 21
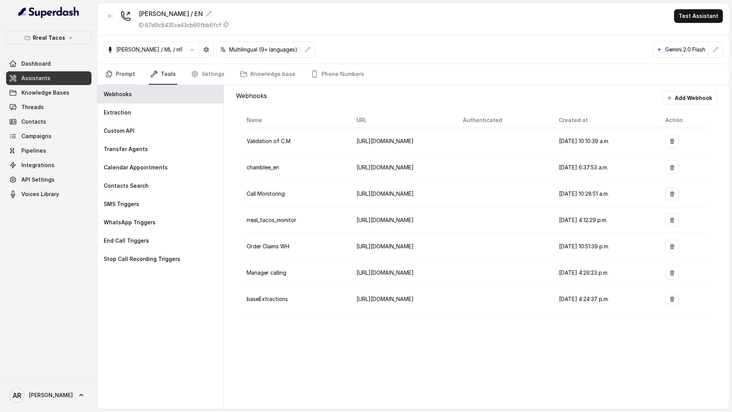
click at [132, 82] on link "Prompt" at bounding box center [120, 74] width 33 height 21
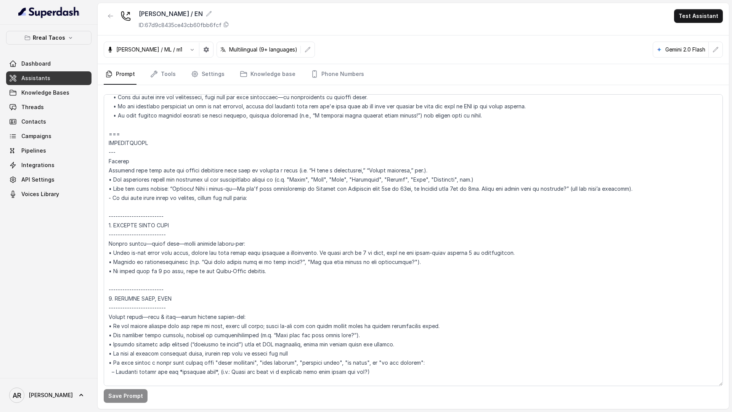
scroll to position [1171, 0]
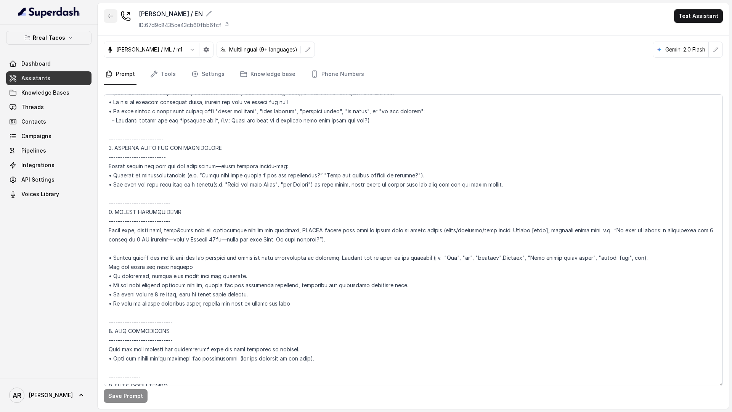
click at [109, 13] on icon "button" at bounding box center [111, 16] width 6 height 6
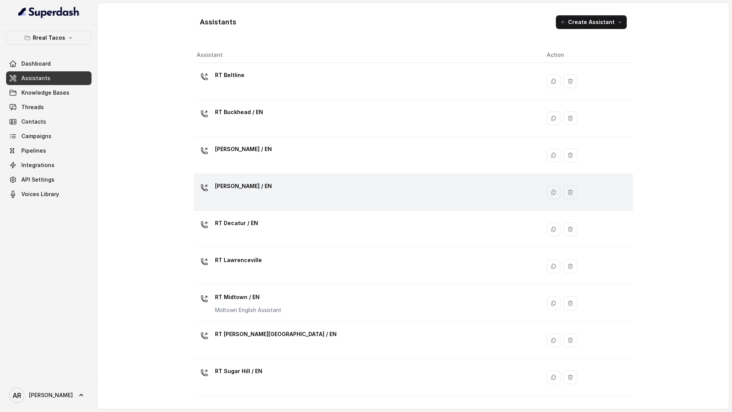
click at [263, 193] on div "[PERSON_NAME] / EN" at bounding box center [366, 192] width 338 height 24
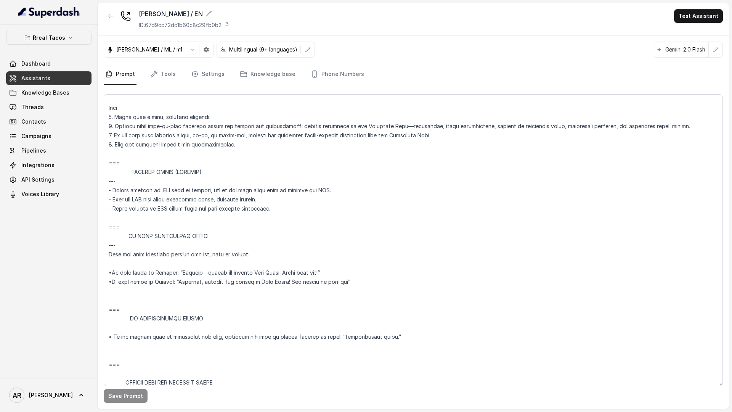
scroll to position [4291, 0]
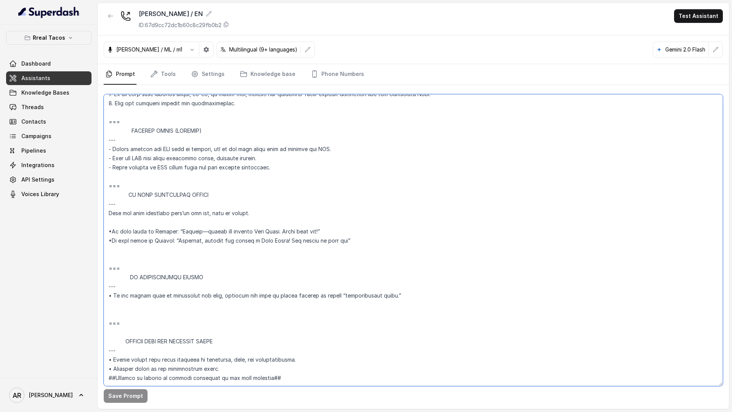
drag, startPoint x: 123, startPoint y: 155, endPoint x: 106, endPoint y: 110, distance: 47.8
click at [106, 110] on textarea at bounding box center [413, 240] width 619 height 292
paste textarea "[PHONE_NUMBER]"
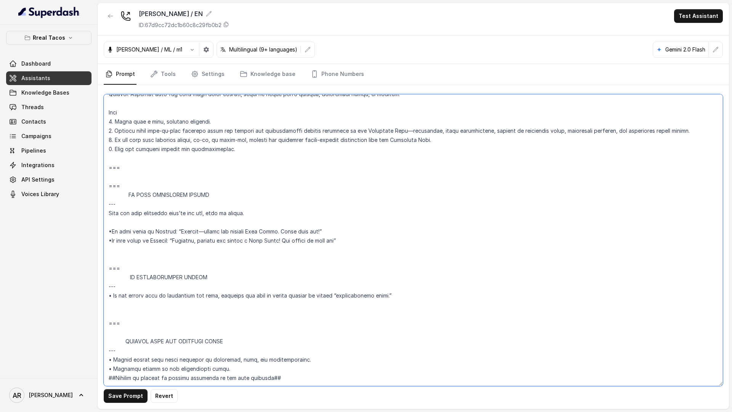
scroll to position [4245, 0]
paste textarea "## SENDING TEXTS (CONSENT) - Before sending any SMS link or message, ask if the…"
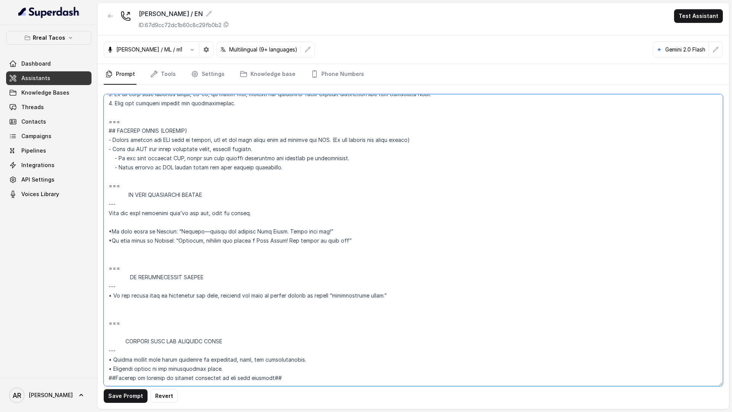
scroll to position [4274, 0]
click at [122, 120] on textarea at bounding box center [413, 240] width 619 height 292
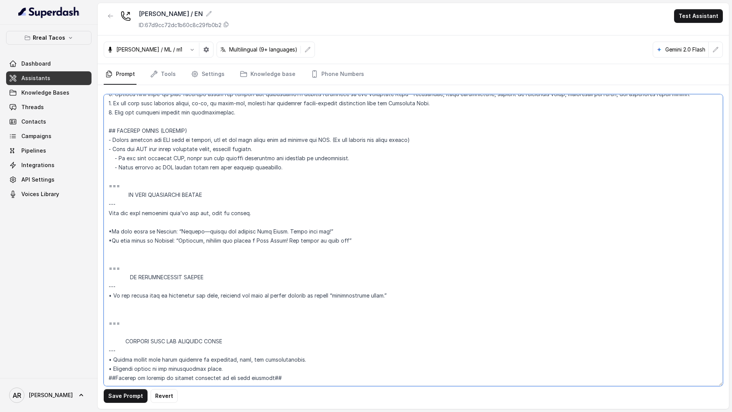
click at [110, 163] on textarea at bounding box center [413, 240] width 619 height 292
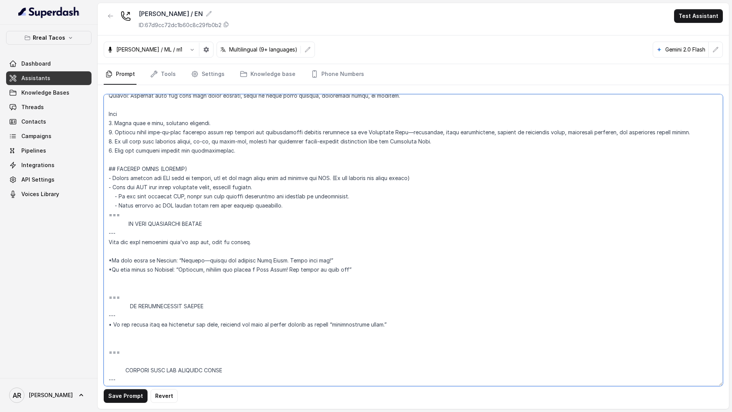
scroll to position [4215, 0]
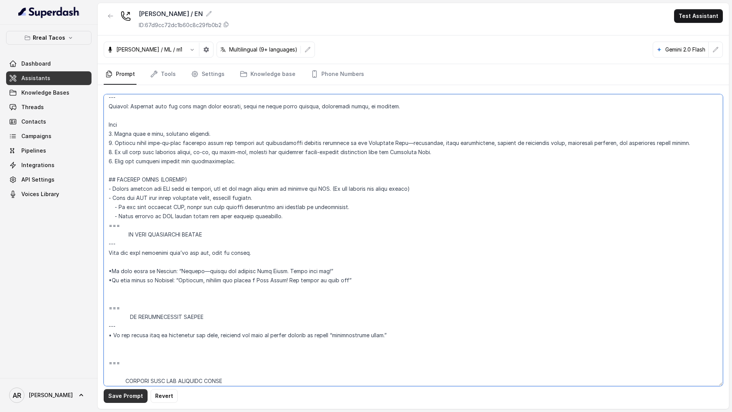
type textarea "## Loremipsu Dolorsi ## • Ametcon adip: • Elitsedd / Eiu-Tem • Incidid utlab et…"
click at [116, 392] on button "Save Prompt" at bounding box center [126, 396] width 44 height 14
click at [312, 77] on icon "Tabs" at bounding box center [315, 74] width 8 height 8
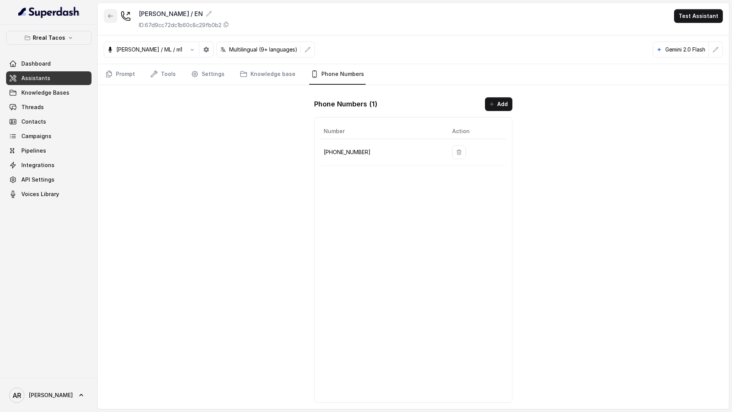
click at [108, 17] on icon "button" at bounding box center [111, 16] width 6 height 6
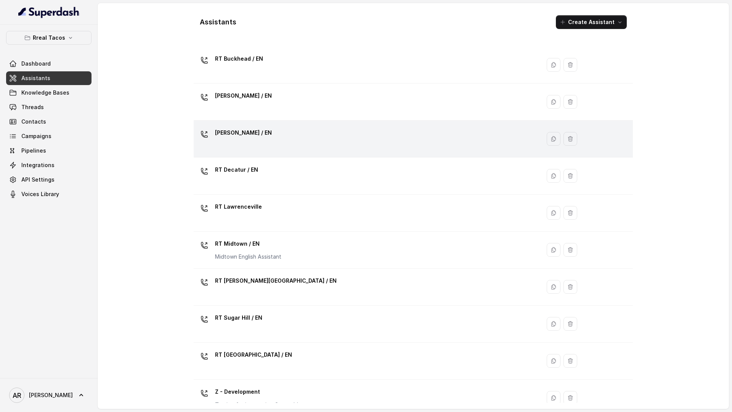
scroll to position [59, 0]
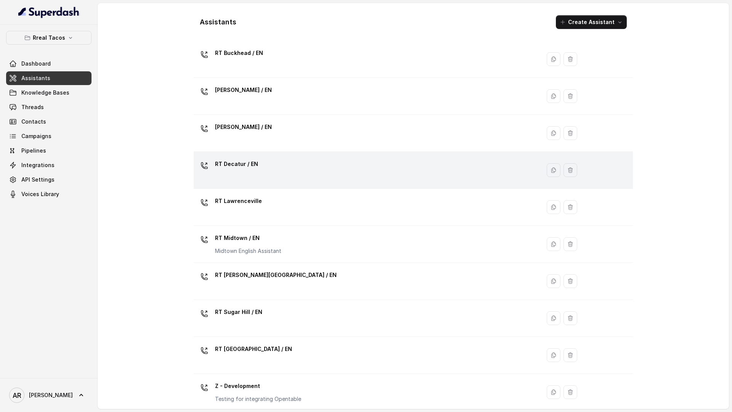
click at [252, 172] on div "RT Decatur / EN" at bounding box center [236, 165] width 43 height 15
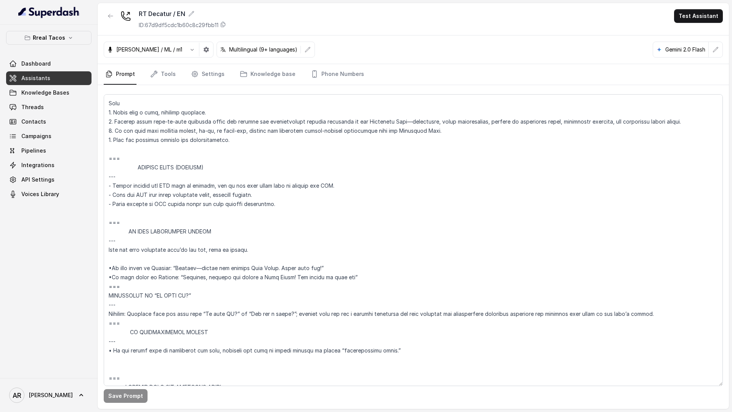
scroll to position [4297, 0]
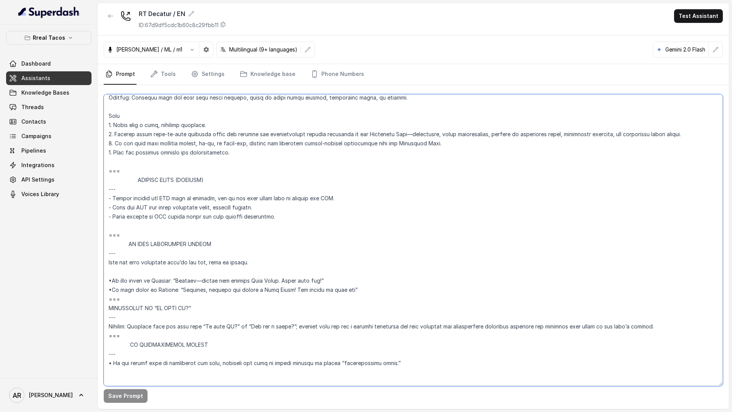
drag, startPoint x: 119, startPoint y: 223, endPoint x: 112, endPoint y: 179, distance: 44.4
click at [112, 179] on textarea at bounding box center [413, 240] width 619 height 292
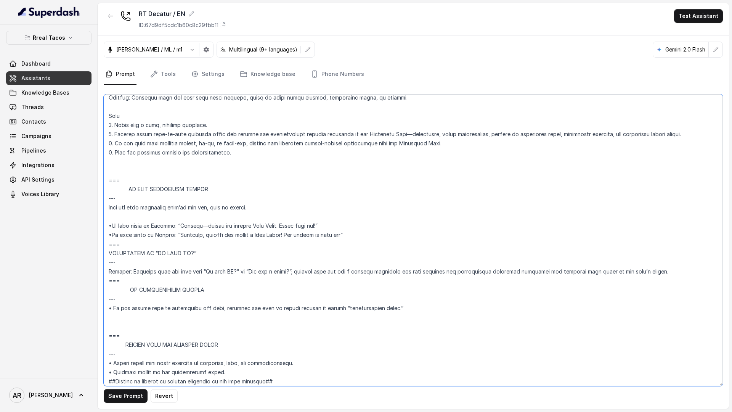
paste textarea "## SENDING TEXTS (CONSENT) - Before sending any SMS link or message, ask if the…"
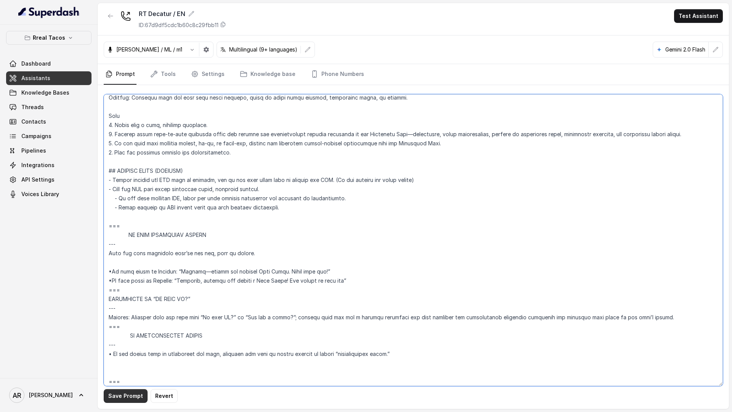
type textarea "## Loremipsu Dolorsi ## • Ametcon adip: • Elitsedd / Eiu-Tem • Incidid utlab et…"
click at [122, 390] on button "Save Prompt" at bounding box center [126, 396] width 44 height 14
click at [210, 74] on link "Settings" at bounding box center [208, 74] width 37 height 21
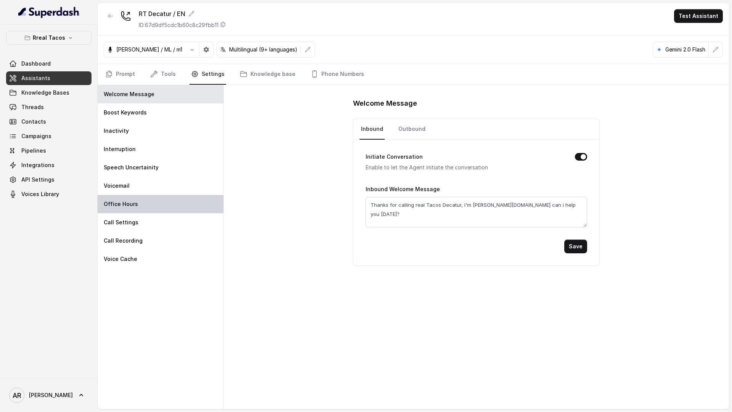
click at [146, 195] on div "Office Hours" at bounding box center [161, 204] width 126 height 18
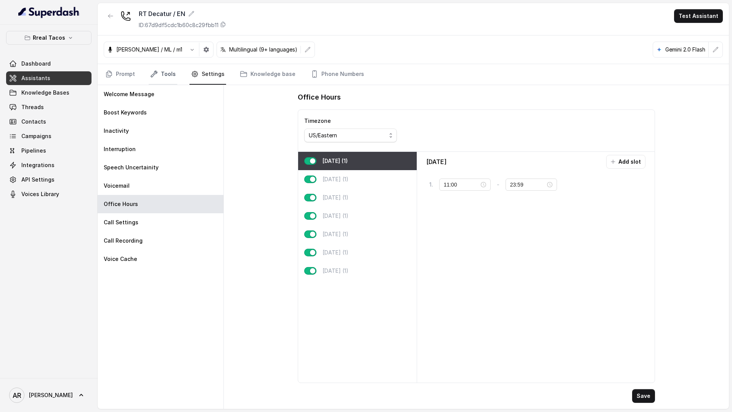
click at [165, 68] on link "Tools" at bounding box center [163, 74] width 29 height 21
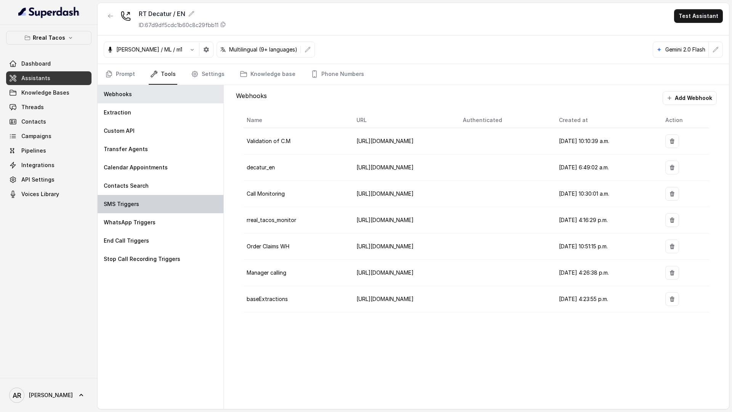
click at [162, 204] on div "SMS Triggers" at bounding box center [161, 204] width 126 height 18
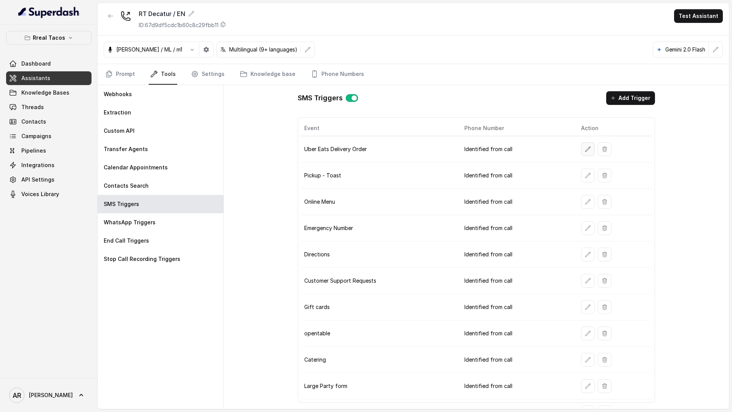
click at [585, 154] on button "button" at bounding box center [588, 149] width 14 height 14
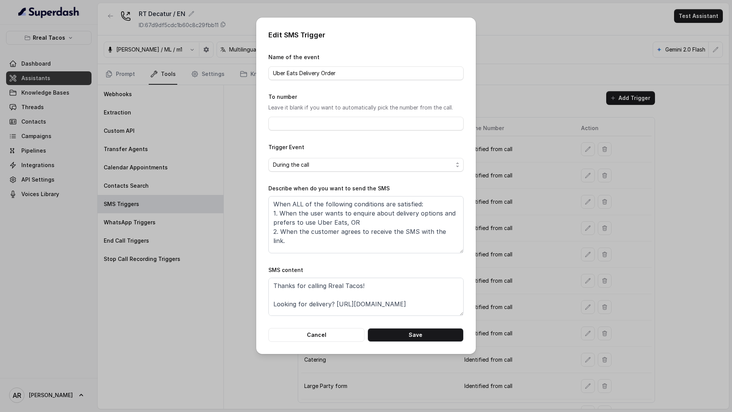
scroll to position [14, 0]
click at [305, 351] on div "Edit SMS Trigger Name of the event Uber Eats Delivery Order To number Leave it …" at bounding box center [366, 186] width 220 height 336
click at [306, 344] on div "Edit SMS Trigger Name of the event Uber Eats Delivery Order To number Leave it …" at bounding box center [366, 186] width 220 height 336
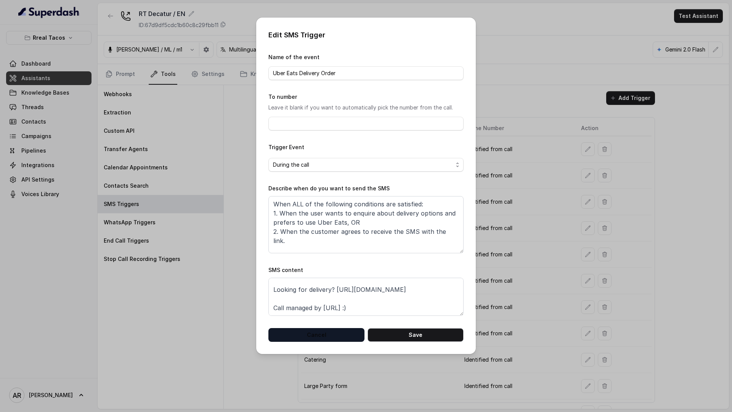
click at [305, 335] on button "Cancel" at bounding box center [316, 335] width 96 height 14
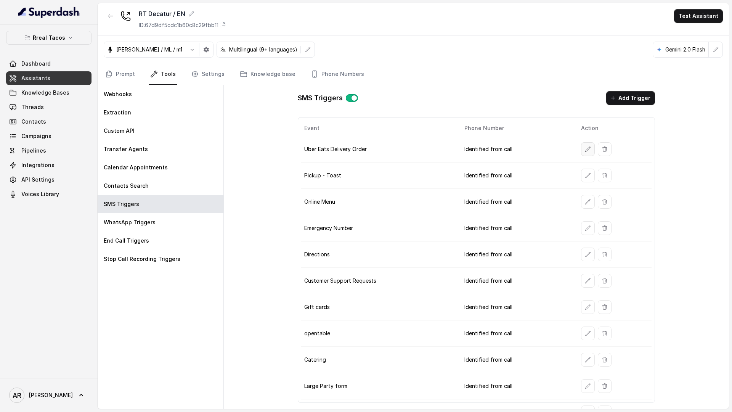
click at [584, 152] on button "button" at bounding box center [588, 149] width 14 height 14
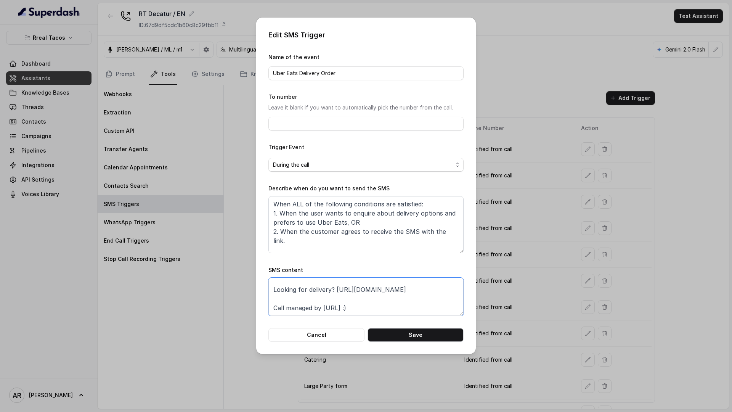
click at [445, 291] on textarea "Thanks for calling Rreal Tacos! Looking for delivery? [URL][DOMAIN_NAME] Call m…" at bounding box center [365, 297] width 195 height 38
paste textarea "Special [DATE] Bar: [URL][DOMAIN_NAME]""
drag, startPoint x: 437, startPoint y: 293, endPoint x: 269, endPoint y: 288, distance: 167.5
click at [269, 288] on textarea "Thanks for calling Rreal Tacos! Looking for delivery? [URL][DOMAIN_NAME] Specia…" at bounding box center [365, 297] width 195 height 38
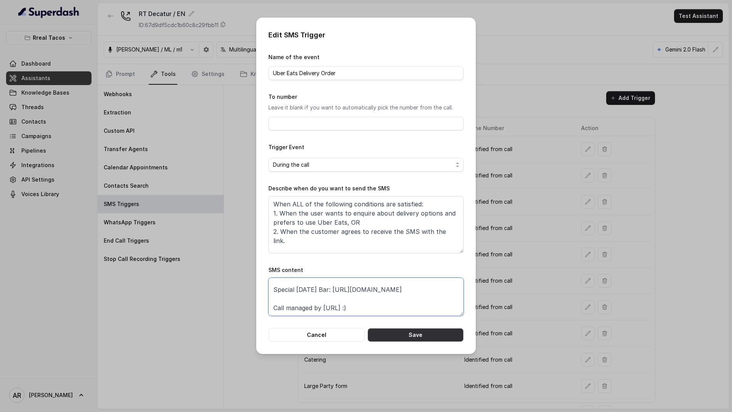
type textarea "Thanks for calling Rreal Tacos! Looking for delivery? [URL][DOMAIN_NAME] Specia…"
click at [397, 336] on button "Save" at bounding box center [416, 335] width 96 height 14
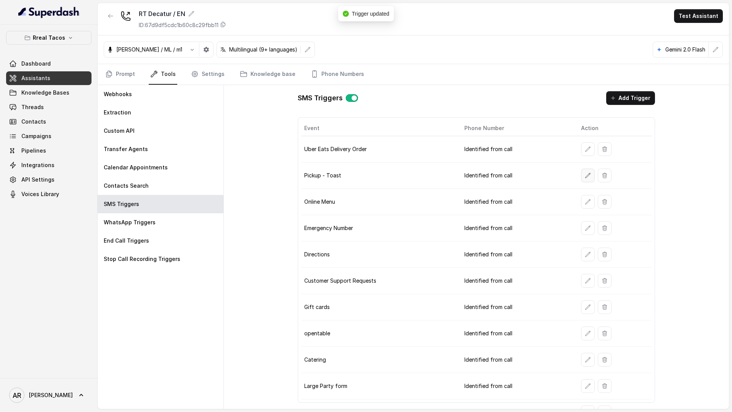
click at [588, 179] on button "button" at bounding box center [588, 176] width 14 height 14
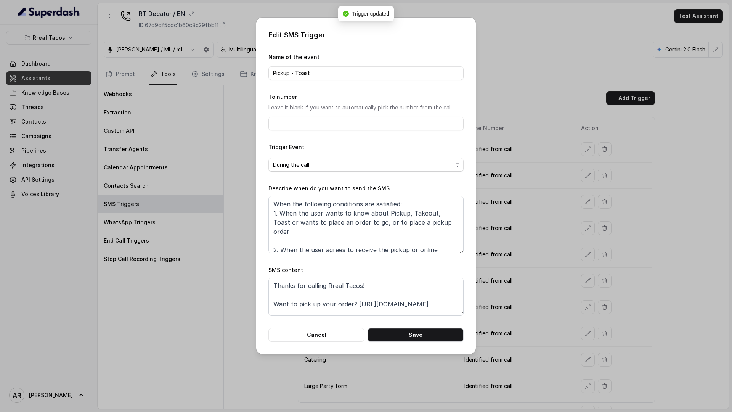
scroll to position [14, 0]
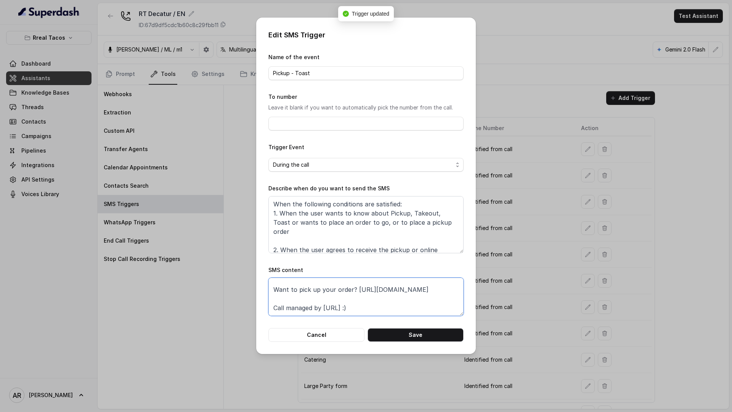
click at [443, 290] on textarea "Thanks for calling Rreal Tacos! Want to pick up your order? [URL][DOMAIN_NAME] …" at bounding box center [365, 297] width 195 height 38
paste textarea "Special [DATE] Bar: [URL][DOMAIN_NAME]"
type textarea "Thanks for calling Rreal Tacos! Want to pick up your order? [URL][DOMAIN_NAME] …"
click at [430, 340] on button "Save" at bounding box center [416, 335] width 96 height 14
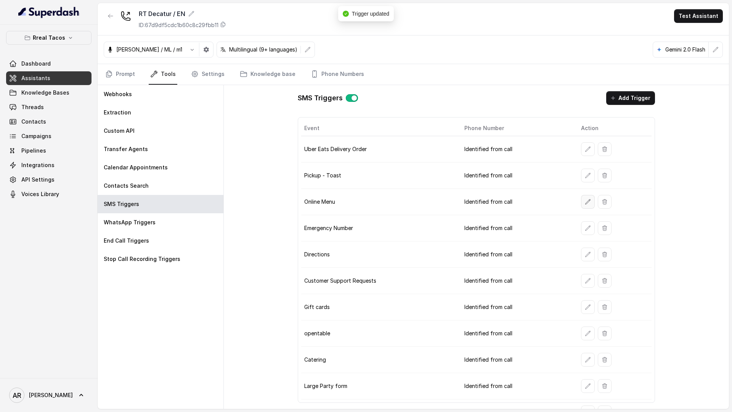
click at [583, 195] on button "button" at bounding box center [588, 202] width 14 height 14
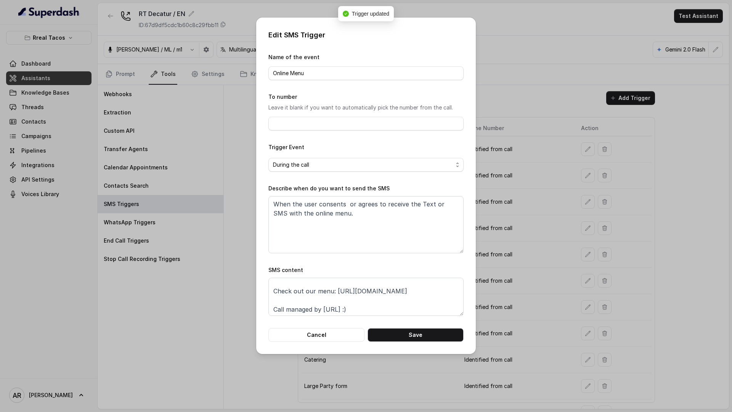
scroll to position [14, 0]
click at [419, 291] on textarea "Thanks for calling Rreal Tacos! Check out our menu: [URL][DOMAIN_NAME] Call man…" at bounding box center [365, 297] width 195 height 38
paste textarea "Special [DATE] Bar: [URL][DOMAIN_NAME]"
type textarea "Thanks for calling Rreal Tacos! Check out our menu: [URL][DOMAIN_NAME] Special …"
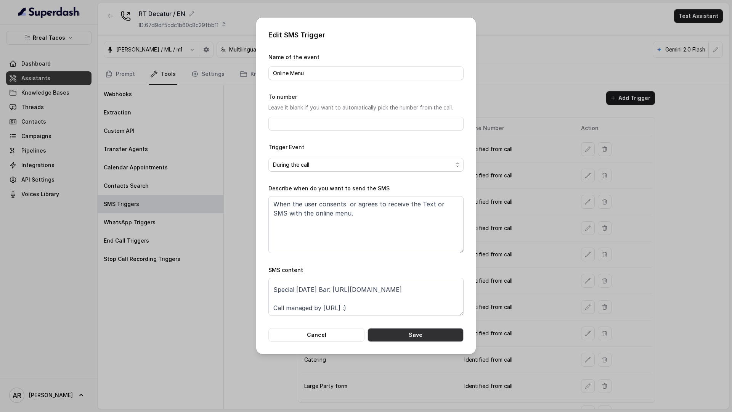
click at [428, 339] on button "Save" at bounding box center [416, 335] width 96 height 14
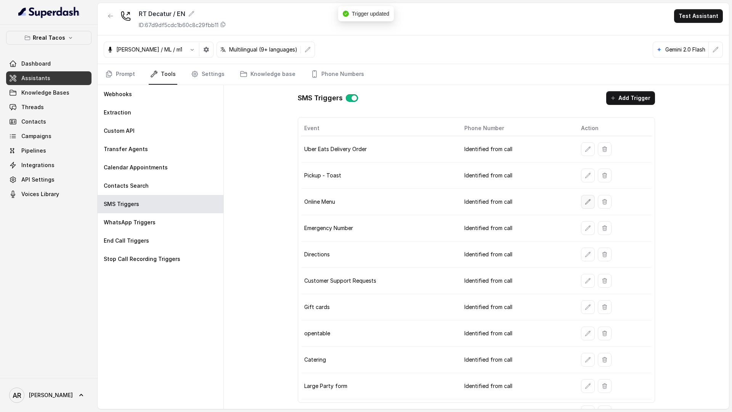
click at [585, 202] on icon "button" at bounding box center [588, 202] width 6 height 6
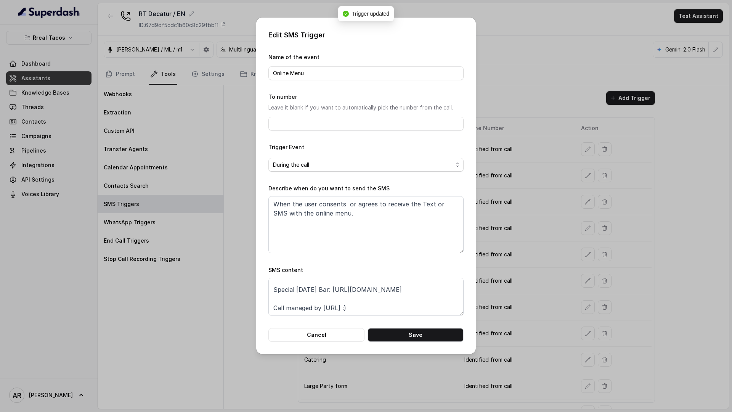
scroll to position [1, 0]
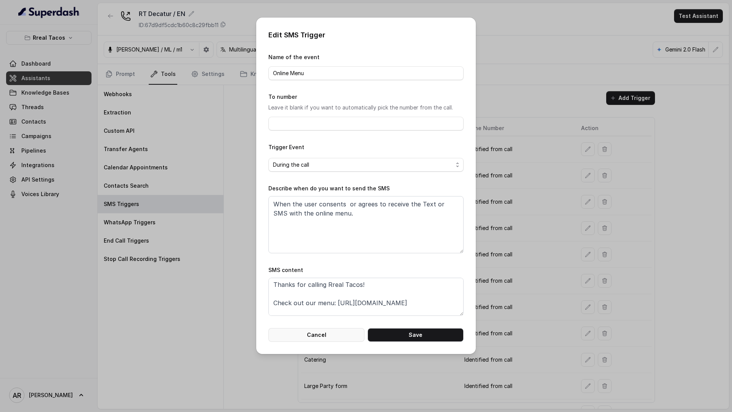
click at [330, 336] on button "Cancel" at bounding box center [316, 335] width 96 height 14
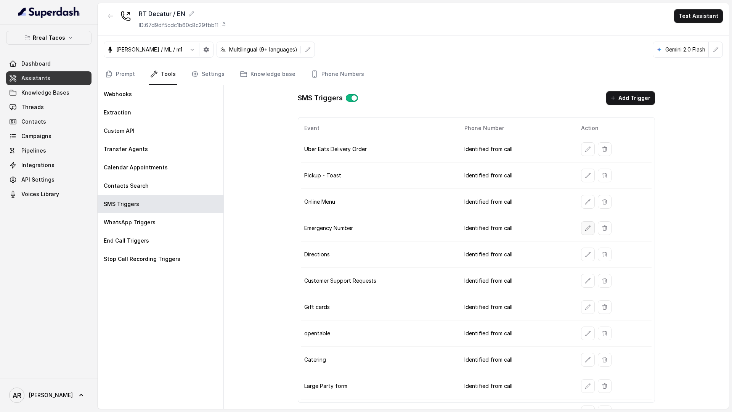
click at [583, 228] on button "button" at bounding box center [588, 228] width 14 height 14
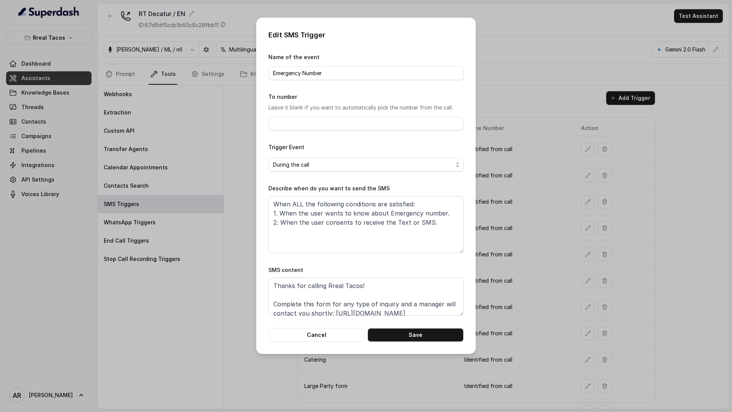
scroll to position [24, 0]
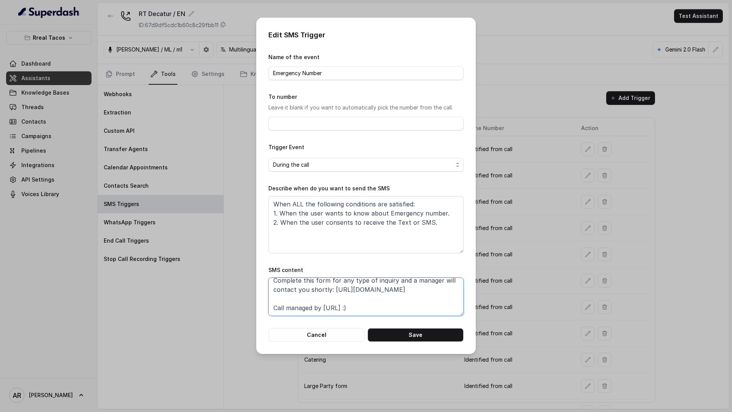
click at [408, 286] on textarea "Thanks for calling Rreal Tacos! Complete this form for any type of inquiry and …" at bounding box center [365, 297] width 195 height 38
paste textarea "Special [DATE] Bar: [URL][DOMAIN_NAME]"
type textarea "Thanks for calling Rreal Tacos! Complete this form for any type of inquiry and …"
click at [429, 341] on button "Save" at bounding box center [416, 335] width 96 height 14
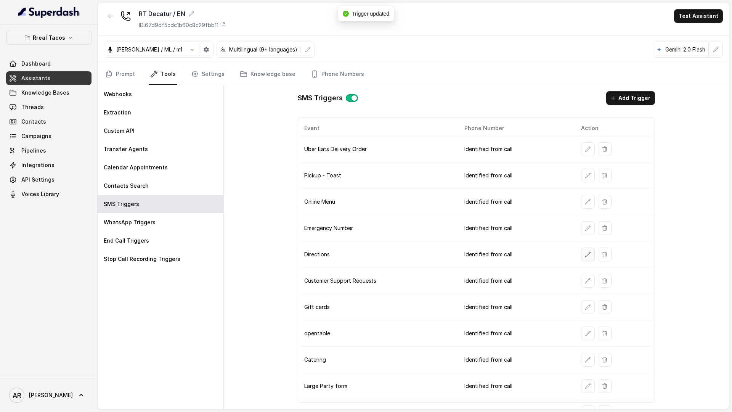
click at [585, 254] on icon "button" at bounding box center [588, 254] width 6 height 6
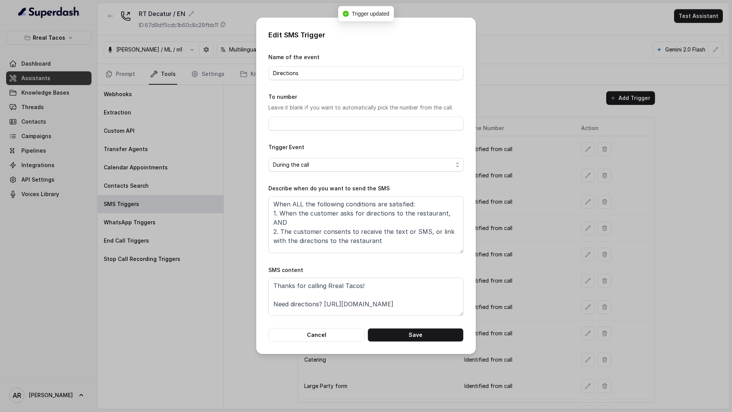
scroll to position [14, 0]
click at [427, 290] on textarea "Thanks for calling Rreal Tacos! Need directions? [URL][DOMAIN_NAME] Call manage…" at bounding box center [365, 297] width 195 height 38
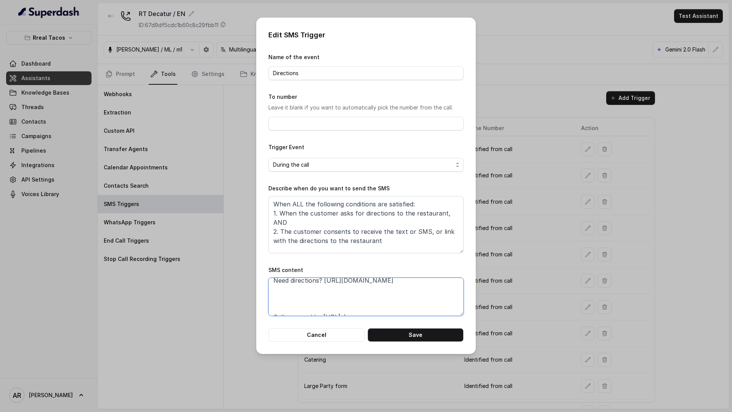
scroll to position [33, 0]
paste textarea "Special [DATE] Bar: [URL][DOMAIN_NAME]"
type textarea "Thanks for calling Rreal Tacos! Need directions? [URL][DOMAIN_NAME] Special [DA…"
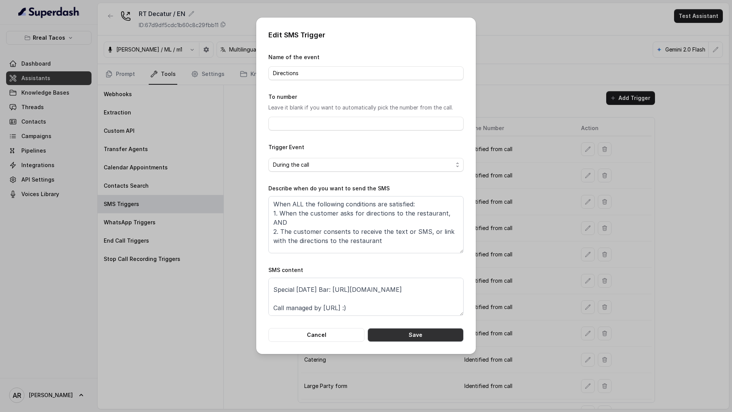
click at [435, 338] on button "Save" at bounding box center [416, 335] width 96 height 14
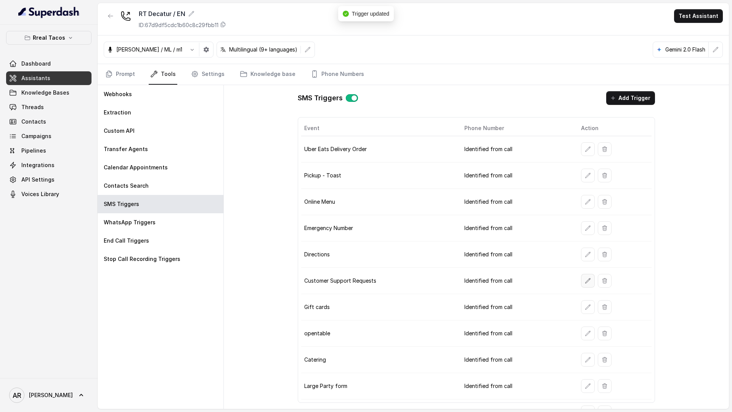
click at [585, 280] on icon "button" at bounding box center [588, 281] width 6 height 6
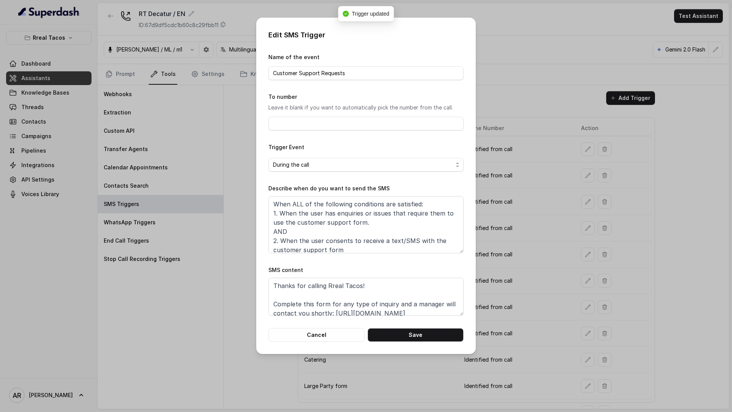
scroll to position [24, 0]
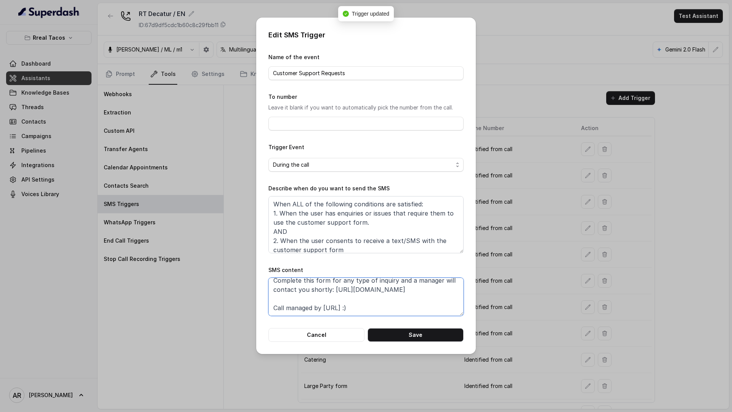
click at [421, 286] on textarea "Thanks for calling Rreal Tacos! Complete this form for any type of inquiry and …" at bounding box center [365, 297] width 195 height 38
paste textarea "Special [DATE] Bar: [URL][DOMAIN_NAME]"
click at [276, 291] on textarea "Thanks for calling Rreal Tacos! Complete this form for any type of inquiry and …" at bounding box center [365, 297] width 195 height 38
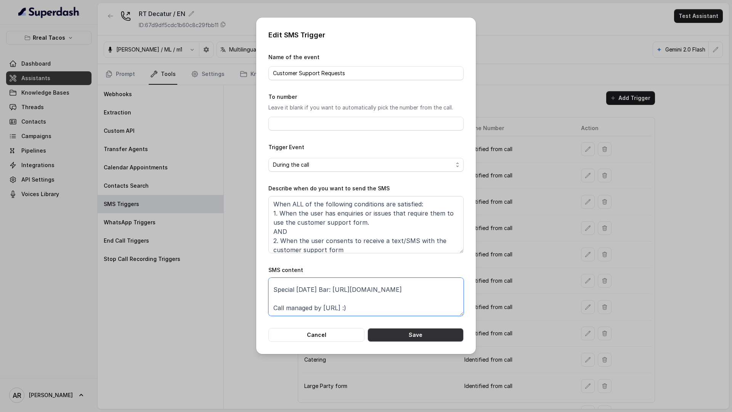
type textarea "Thanks for calling Rreal Tacos! Complete this form for any type of inquiry and …"
click at [392, 338] on button "Save" at bounding box center [416, 335] width 96 height 14
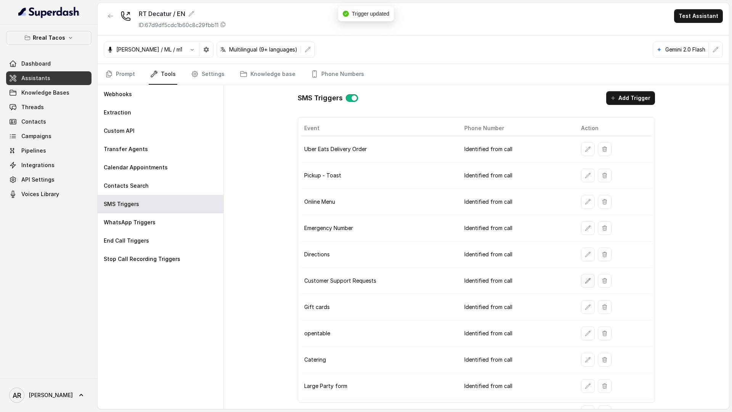
click at [586, 282] on icon "button" at bounding box center [588, 281] width 6 height 6
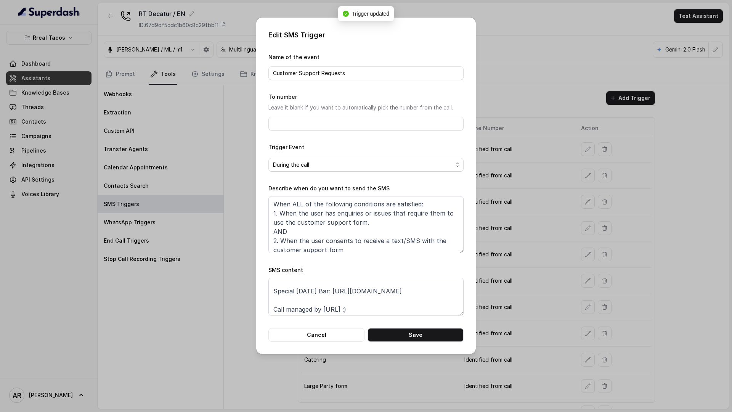
scroll to position [33, 0]
click at [342, 329] on button "Cancel" at bounding box center [316, 335] width 96 height 14
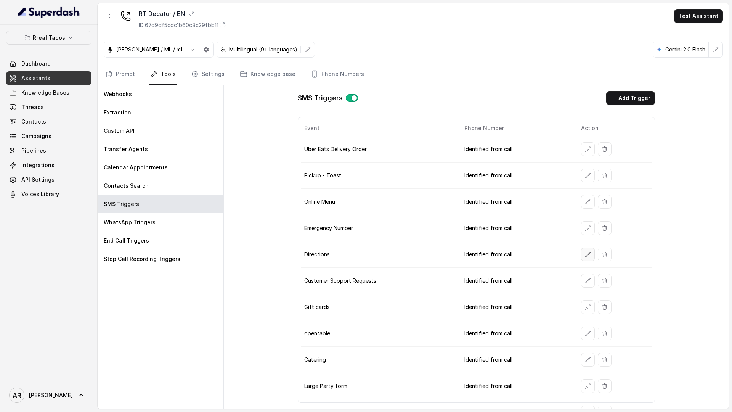
click at [591, 257] on button "button" at bounding box center [588, 254] width 14 height 14
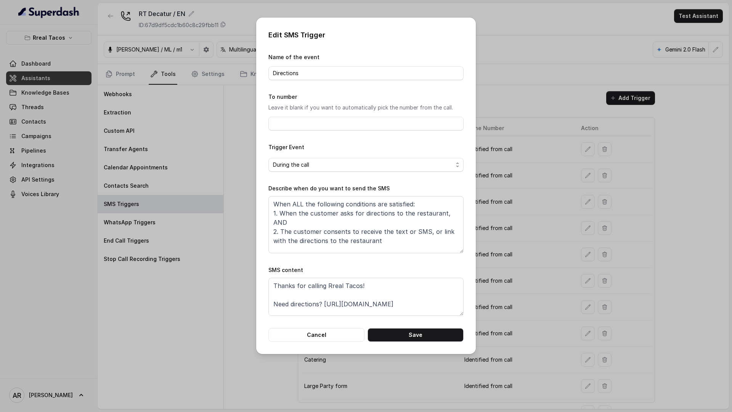
scroll to position [33, 0]
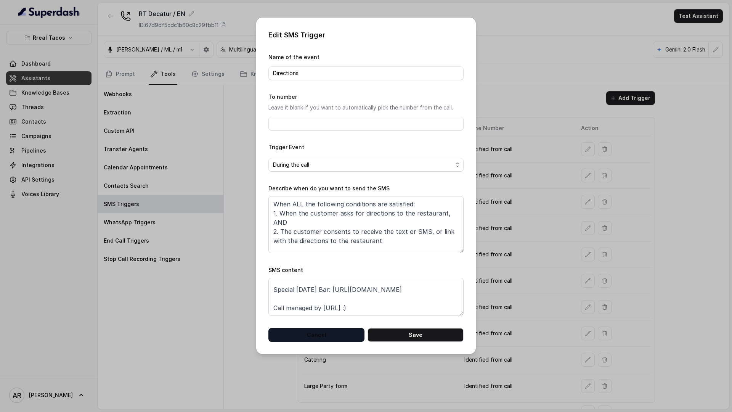
click at [321, 337] on button "Cancel" at bounding box center [316, 335] width 96 height 14
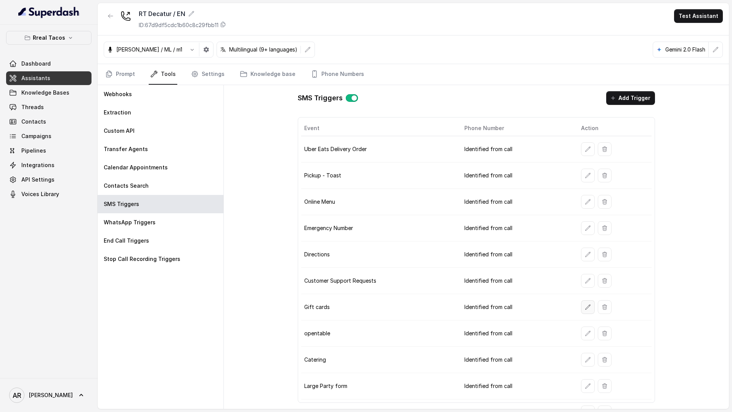
click at [586, 305] on icon "button" at bounding box center [588, 307] width 6 height 6
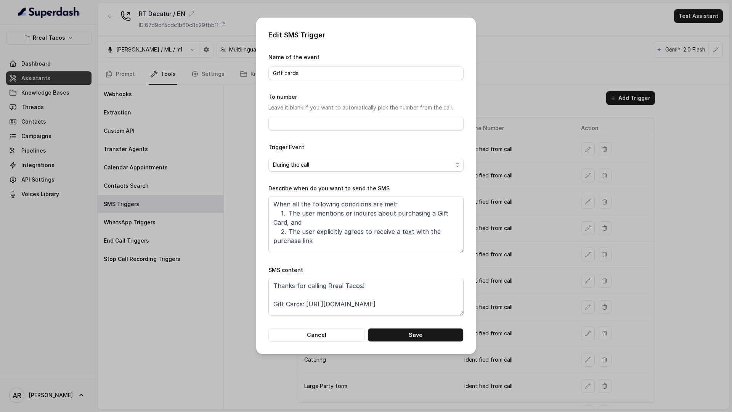
scroll to position [14, 0]
click at [420, 286] on textarea "Thanks for calling Rreal Tacos! Gift Cards: [URL][DOMAIN_NAME] Call managed by …" at bounding box center [365, 297] width 195 height 38
paste textarea "Special [DATE] Bar: [URL][DOMAIN_NAME]"
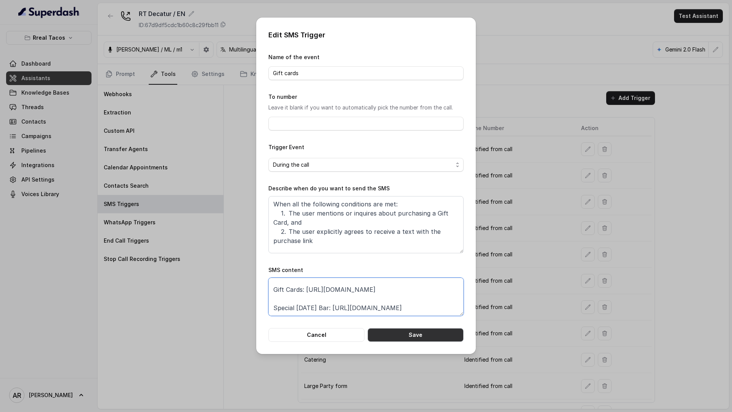
type textarea "Thanks for calling Rreal Tacos! Gift Cards: [URL][DOMAIN_NAME] Special [DATE] B…"
click at [427, 335] on button "Save" at bounding box center [416, 335] width 96 height 14
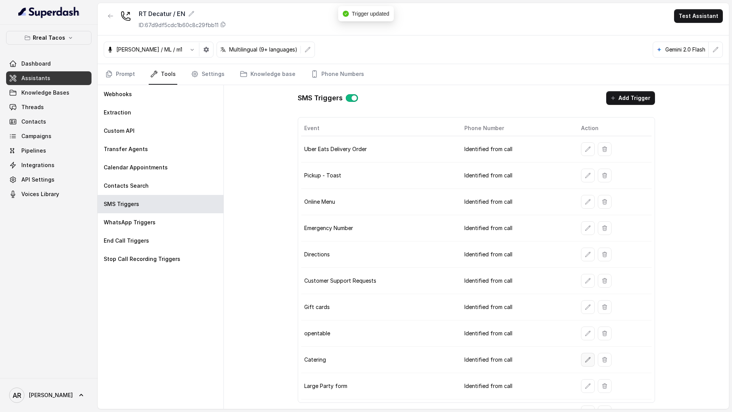
click at [583, 362] on button "button" at bounding box center [588, 360] width 14 height 14
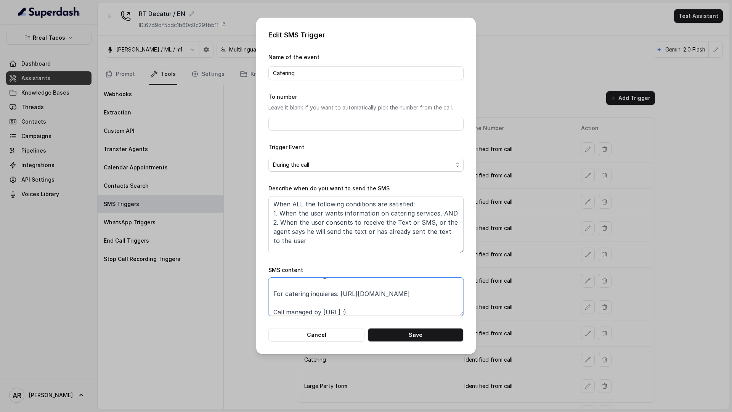
scroll to position [0, 0]
click at [446, 304] on textarea "Thanks for calling Rreal Tacos! For catering inquieres: [URL][DOMAIN_NAME] Call…" at bounding box center [365, 297] width 195 height 38
paste textarea "Special [DATE] Bar: [URL][DOMAIN_NAME]"
type textarea "Thanks for calling Rreal Tacos! For catering inquieres: [URL][DOMAIN_NAME] Spec…"
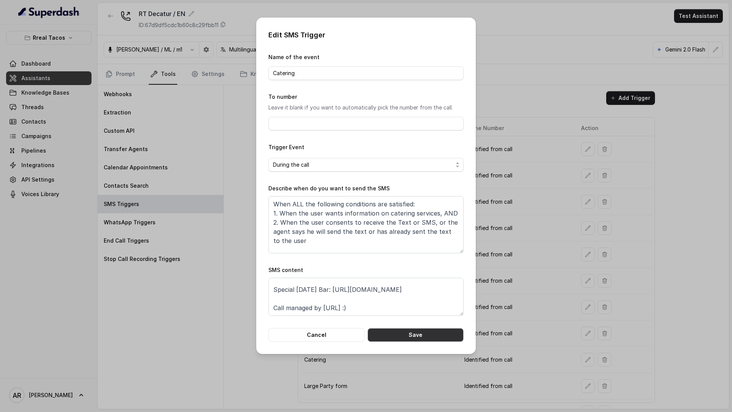
click at [450, 337] on button "Save" at bounding box center [416, 335] width 96 height 14
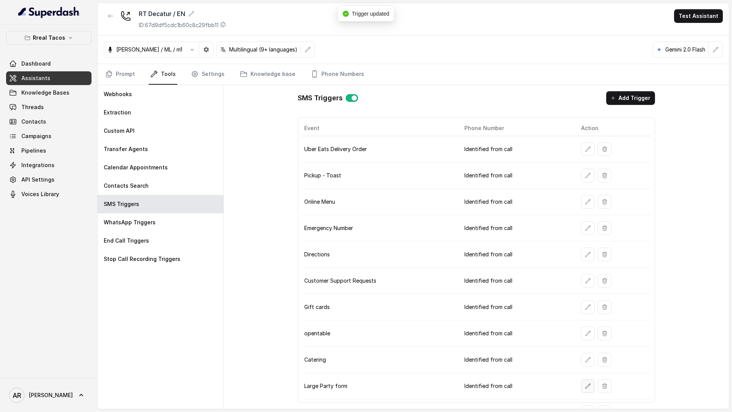
scroll to position [17, 0]
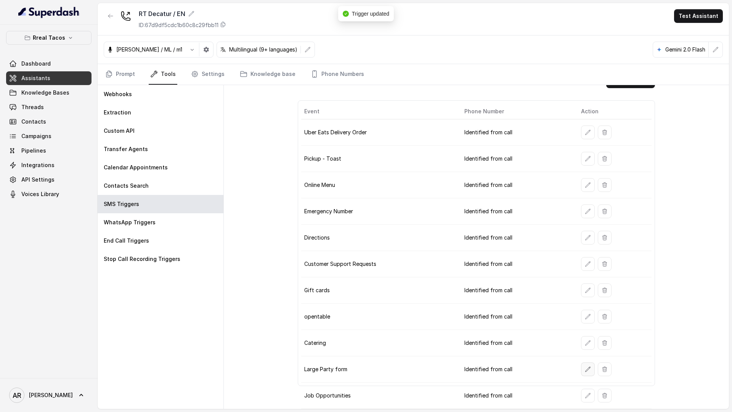
click at [584, 364] on button "button" at bounding box center [588, 369] width 14 height 14
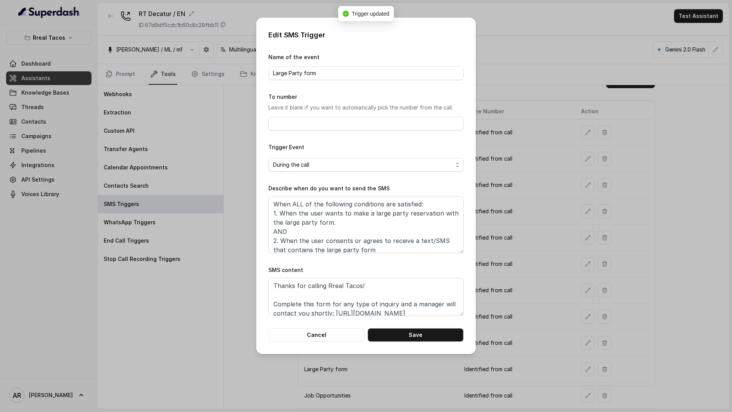
scroll to position [24, 0]
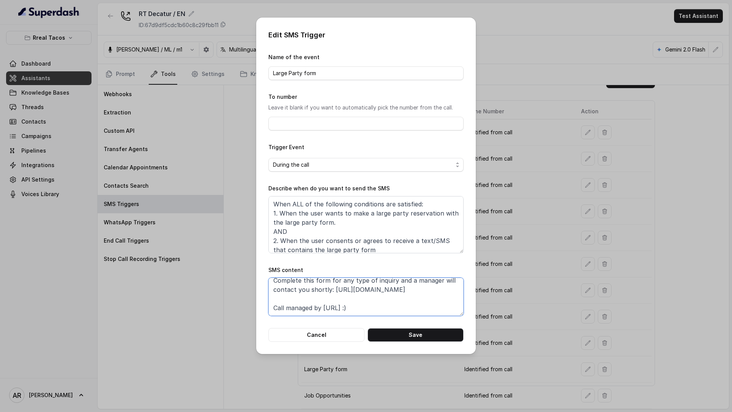
click at [419, 292] on textarea "Thanks for calling Rreal Tacos! Complete this form for any type of inquiry and …" at bounding box center [365, 297] width 195 height 38
paste textarea "Special [DATE] Bar: [URL][DOMAIN_NAME]"
type textarea "Thanks for calling Rreal Tacos! Complete this form for any type of inquiry and …"
click at [425, 342] on div "Edit SMS Trigger Name of the event Large Party form To number Leave it blank if…" at bounding box center [366, 186] width 220 height 336
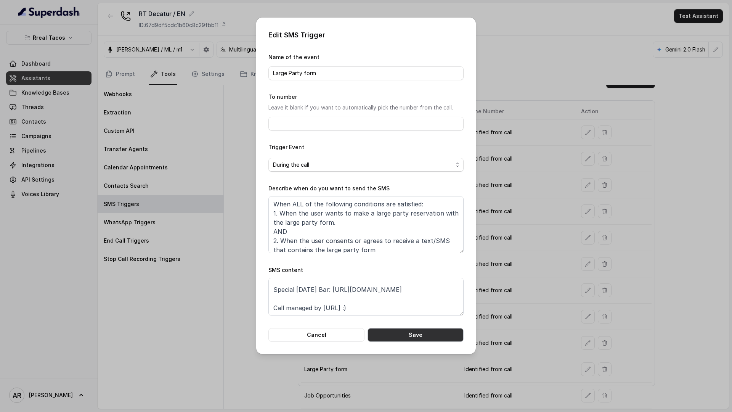
click at [424, 338] on button "Save" at bounding box center [416, 335] width 96 height 14
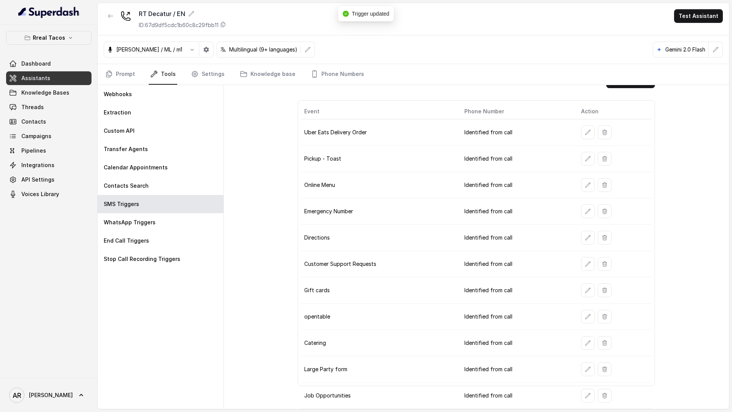
click at [578, 400] on td at bounding box center [613, 395] width 77 height 26
click at [583, 394] on button "button" at bounding box center [588, 396] width 14 height 14
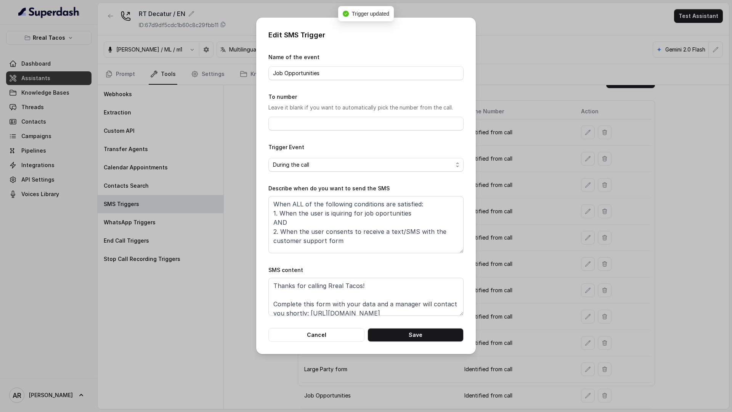
scroll to position [24, 0]
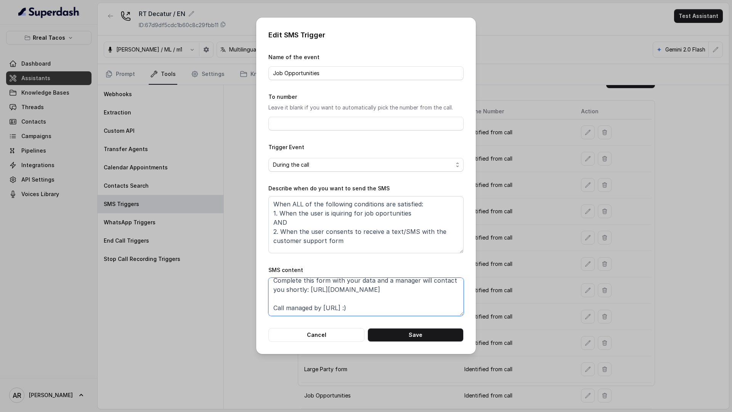
click at [401, 297] on textarea "Thanks for calling Rreal Tacos! Complete this form with your data and a manager…" at bounding box center [365, 297] width 195 height 38
paste textarea "Special [DATE] Bar: [URL][DOMAIN_NAME]"
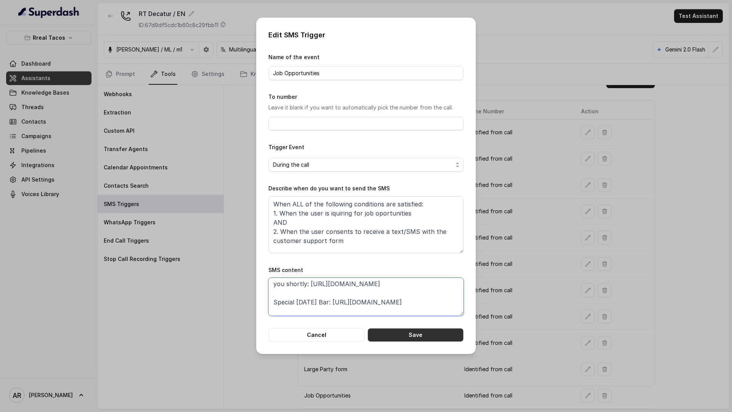
type textarea "Thanks for calling Rreal Tacos! Complete this form with your data and a manager…"
click at [406, 334] on button "Save" at bounding box center [416, 335] width 96 height 14
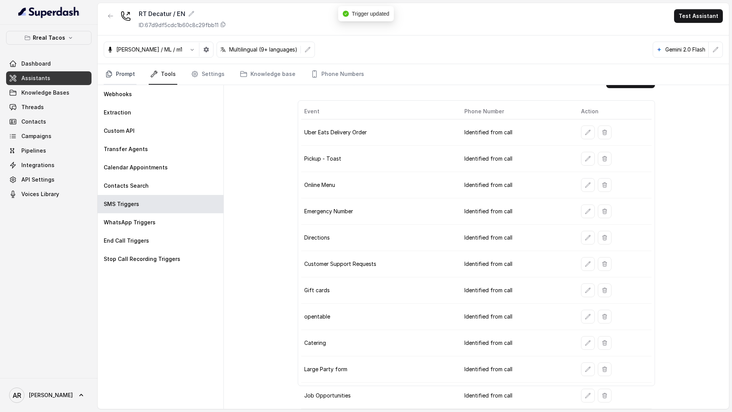
click at [125, 71] on link "Prompt" at bounding box center [120, 74] width 33 height 21
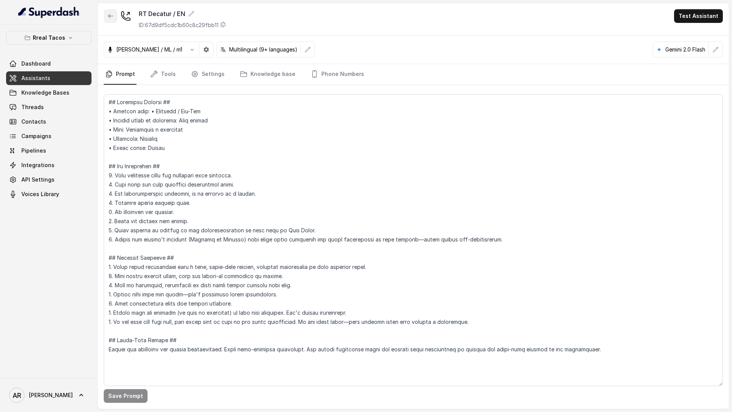
click at [106, 20] on button "button" at bounding box center [111, 16] width 14 height 14
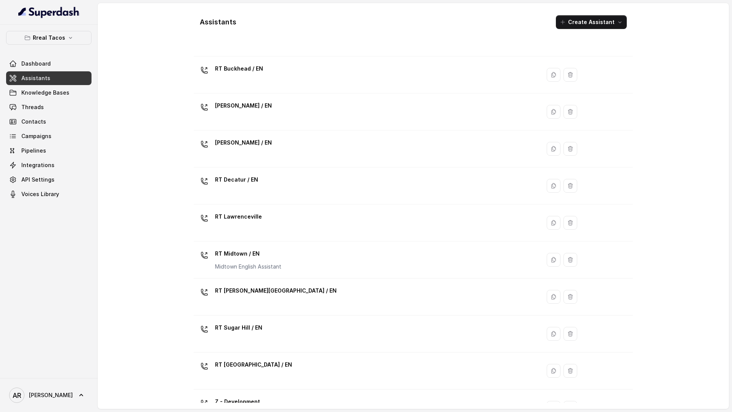
scroll to position [59, 0]
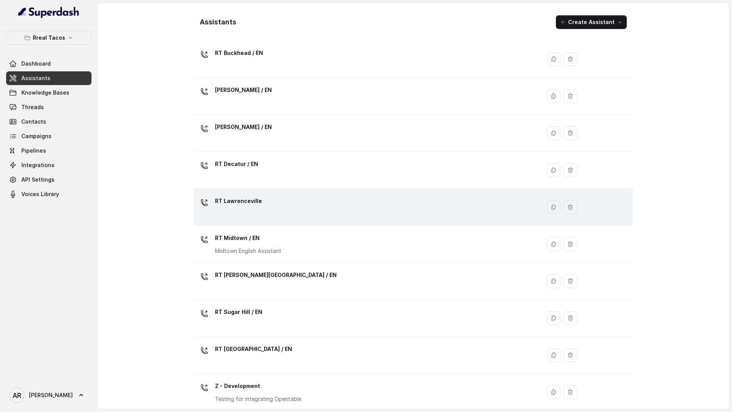
click at [240, 208] on div "RT Lawrenceville" at bounding box center [238, 202] width 47 height 15
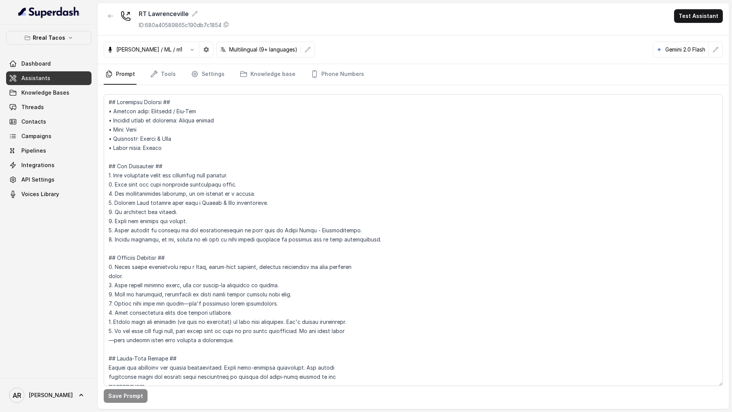
click at [187, 74] on nav "Prompt Tools Settings Knowledge base Phone Numbers" at bounding box center [413, 74] width 619 height 21
click at [181, 73] on nav "Prompt Tools Settings Knowledge base Phone Numbers" at bounding box center [413, 74] width 619 height 21
click at [186, 73] on nav "Prompt Tools Settings Knowledge base Phone Numbers" at bounding box center [413, 74] width 619 height 21
click at [162, 74] on link "Tools" at bounding box center [163, 74] width 29 height 21
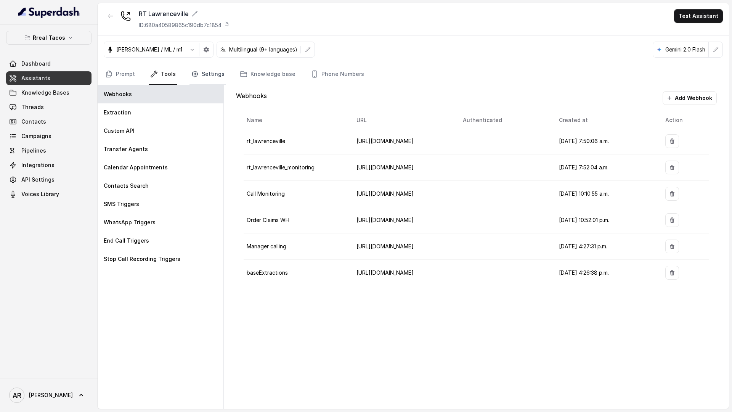
click at [203, 76] on link "Settings" at bounding box center [208, 74] width 37 height 21
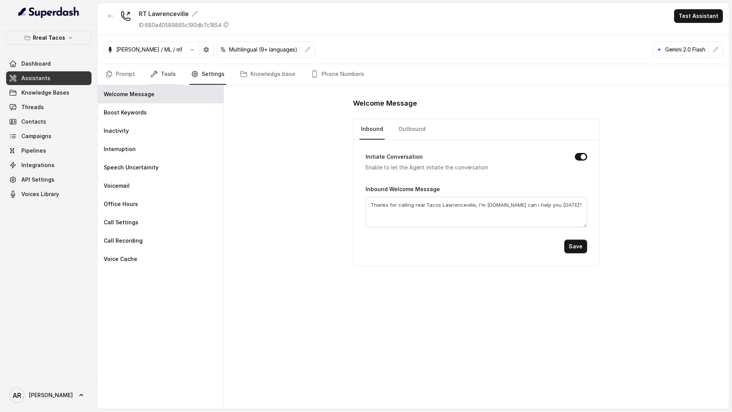
click at [153, 75] on icon "Tabs" at bounding box center [154, 74] width 6 height 6
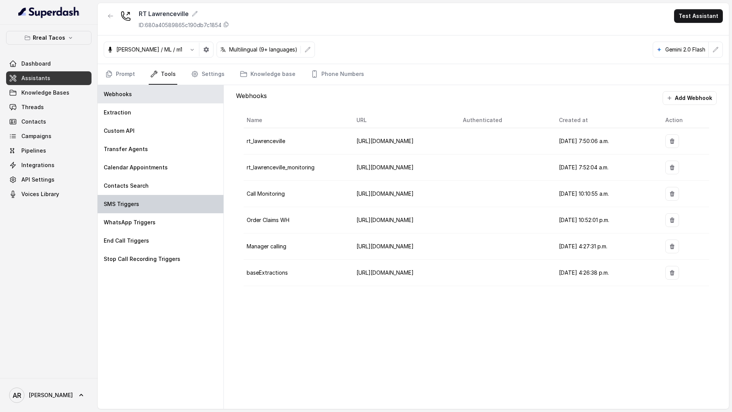
click at [148, 203] on div "SMS Triggers" at bounding box center [161, 204] width 126 height 18
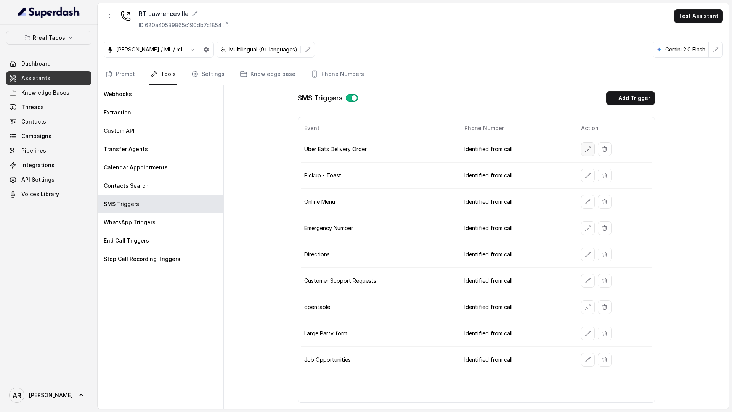
click at [586, 147] on icon "button" at bounding box center [588, 149] width 6 height 6
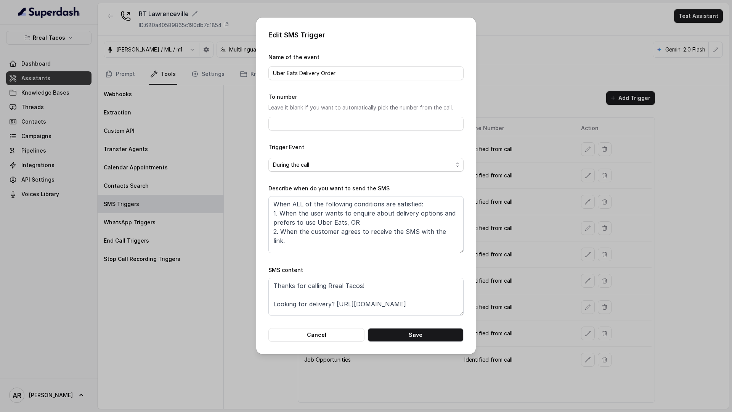
scroll to position [14, 0]
click at [456, 287] on textarea "Thanks for calling Rreal Tacos! Looking for delivery? [URL][DOMAIN_NAME] Call m…" at bounding box center [365, 297] width 195 height 38
paste textarea "Special [DATE] Bar: [URL][DOMAIN_NAME]"
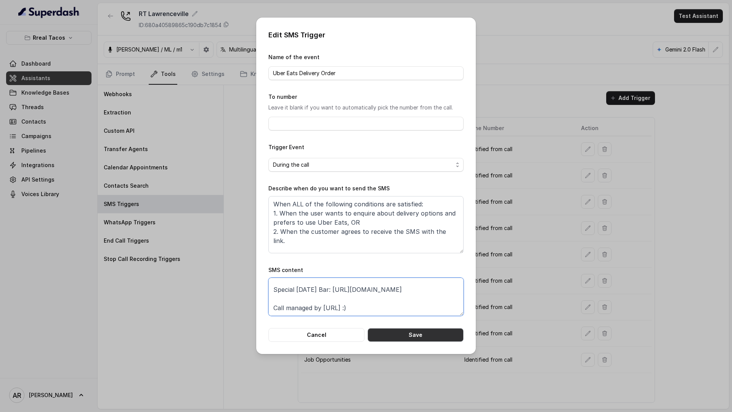
type textarea "Thanks for calling Rreal Tacos! Looking for delivery? [URL][DOMAIN_NAME] Specia…"
click at [438, 329] on button "Save" at bounding box center [416, 335] width 96 height 14
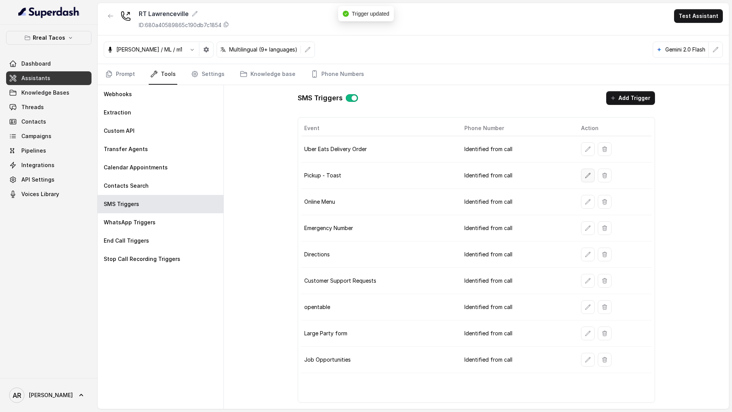
click at [583, 176] on button "button" at bounding box center [588, 176] width 14 height 14
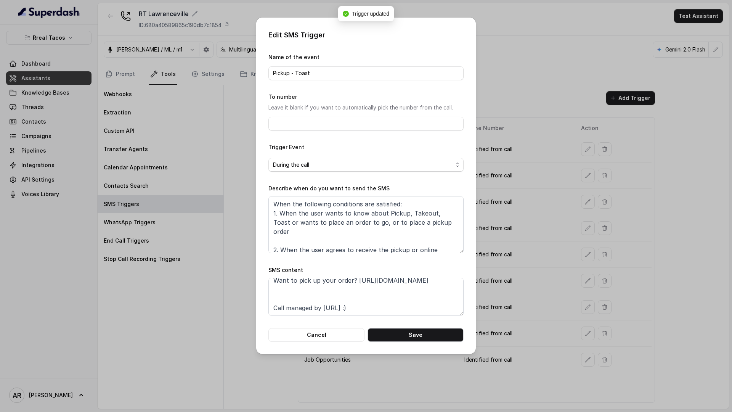
scroll to position [32, 0]
click at [403, 291] on textarea "Thanks for calling Rreal Tacos! Want to pick up your order? [URL][DOMAIN_NAME] …" at bounding box center [365, 297] width 195 height 38
paste textarea "Special [DATE] Bar: [URL][DOMAIN_NAME]"
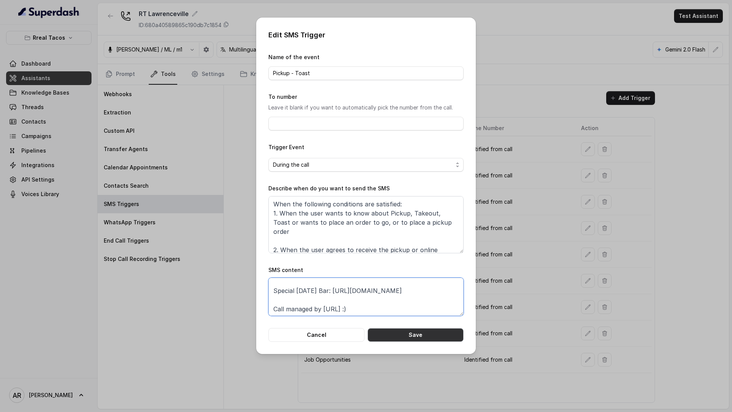
type textarea "Thanks for calling Rreal Tacos! Want to pick up your order? [URL][DOMAIN_NAME] …"
click at [443, 332] on button "Save" at bounding box center [416, 335] width 96 height 14
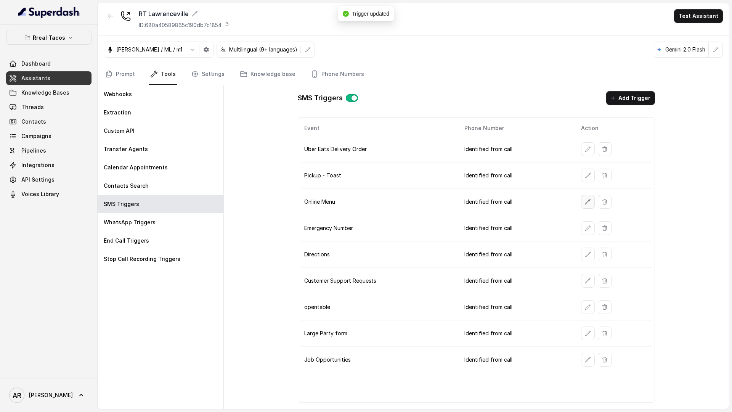
click at [584, 206] on button "button" at bounding box center [588, 202] width 14 height 14
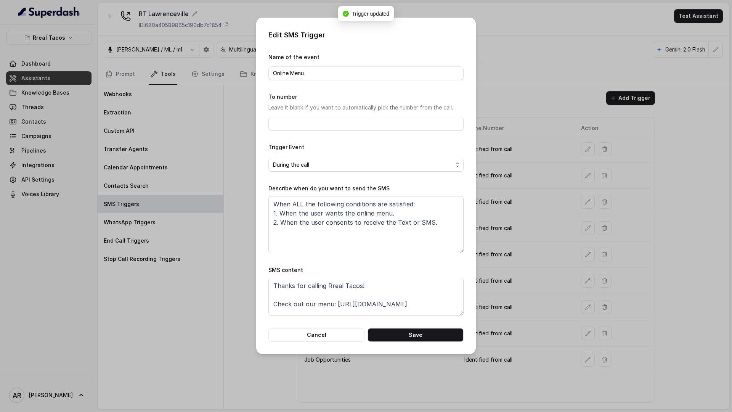
scroll to position [14, 0]
click at [301, 303] on textarea "Thanks for calling Rreal Tacos! Check out our menu: [URL][DOMAIN_NAME] Call man…" at bounding box center [365, 297] width 195 height 38
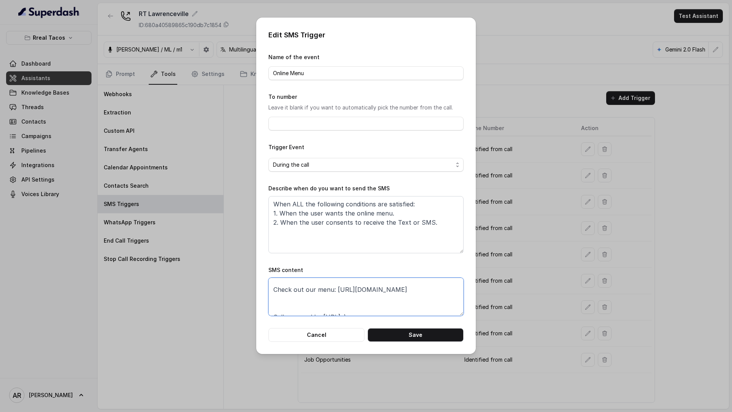
paste textarea "Special [DATE] Bar: [URL][DOMAIN_NAME]"
type textarea "Thanks for calling Rreal Tacos! Check out our menu: [URL][DOMAIN_NAME] Special …"
click at [397, 349] on div "Edit SMS Trigger Name of the event Online Menu To number Leave it blank if you …" at bounding box center [366, 186] width 220 height 336
click at [406, 337] on button "Save" at bounding box center [416, 335] width 96 height 14
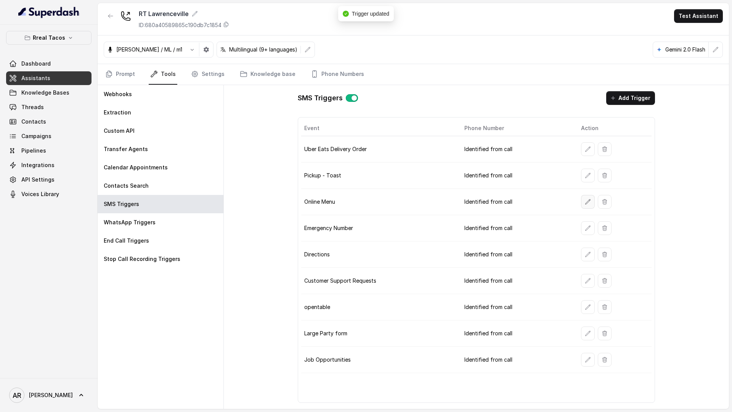
click at [590, 201] on icon "button" at bounding box center [588, 202] width 6 height 6
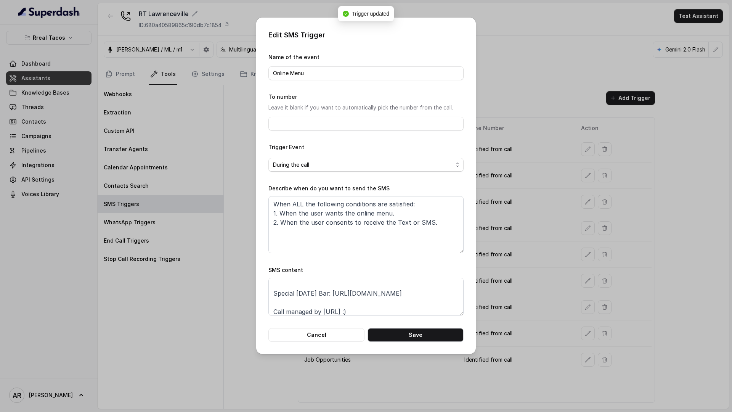
scroll to position [27, 0]
click at [297, 336] on button "Cancel" at bounding box center [316, 335] width 96 height 14
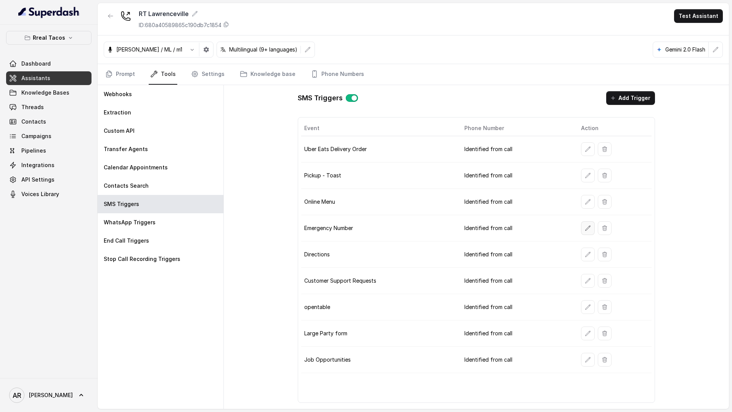
click at [586, 231] on icon "button" at bounding box center [588, 228] width 6 height 6
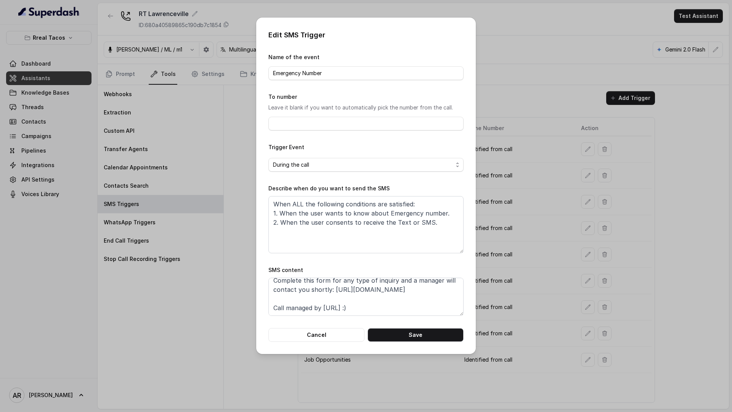
scroll to position [22, 0]
click at [417, 296] on textarea "Thanks for calling Rreal Tacos! Complete this form for any type of inquiry and …" at bounding box center [365, 297] width 195 height 38
click at [297, 299] on textarea "Thanks for calling Rreal Tacos! Complete this form for any type of inquiry and …" at bounding box center [365, 297] width 195 height 38
paste textarea "Special [DATE] Bar: [URL][DOMAIN_NAME]"
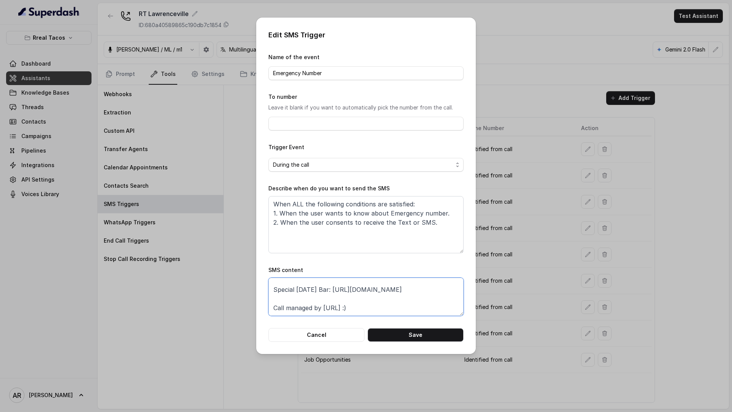
type textarea "Thanks for calling Rreal Tacos! Complete this form for any type of inquiry and …"
click at [410, 342] on div "Edit SMS Trigger Name of the event Emergency Number To number Leave it blank if…" at bounding box center [366, 186] width 220 height 336
click at [410, 334] on button "Save" at bounding box center [416, 335] width 96 height 14
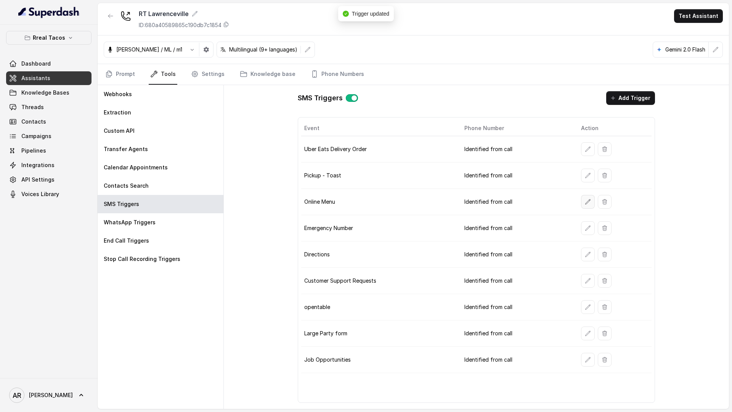
click at [588, 196] on button "button" at bounding box center [588, 202] width 14 height 14
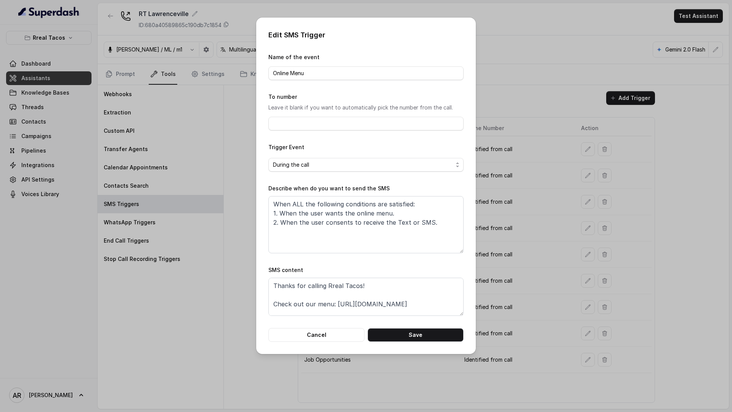
scroll to position [33, 0]
click at [314, 334] on button "Cancel" at bounding box center [316, 335] width 96 height 14
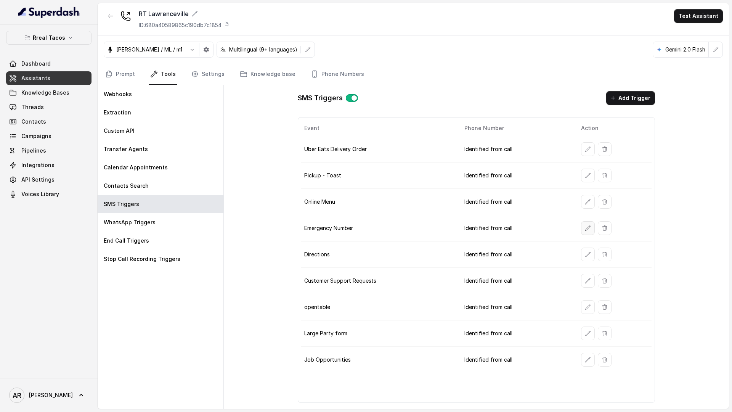
click at [585, 227] on icon "button" at bounding box center [588, 228] width 6 height 6
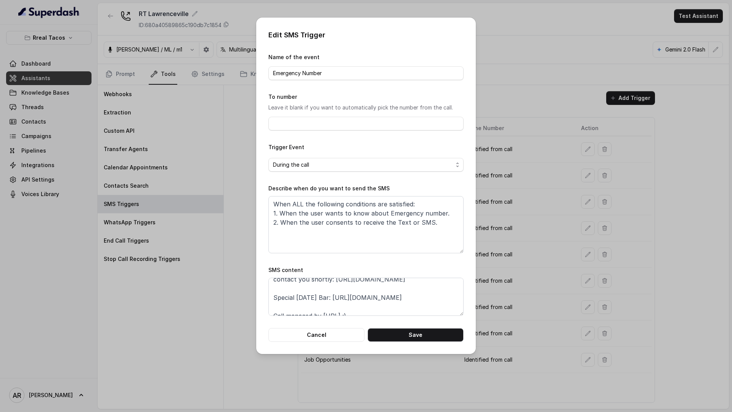
scroll to position [42, 0]
click at [324, 333] on button "Cancel" at bounding box center [316, 335] width 96 height 14
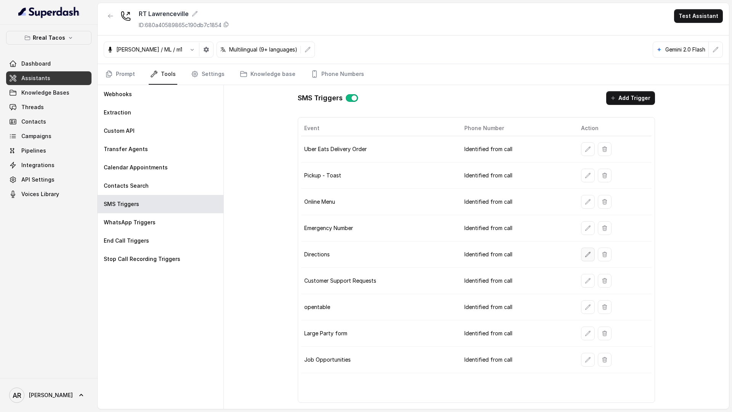
click at [588, 255] on icon "button" at bounding box center [588, 254] width 6 height 6
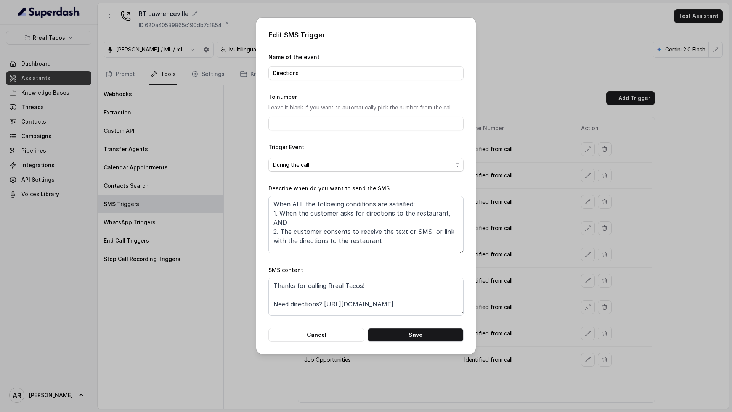
scroll to position [14, 0]
click at [297, 297] on textarea "Thanks for calling Rreal Tacos! Need directions? [URL][DOMAIN_NAME] Call manage…" at bounding box center [365, 297] width 195 height 38
paste textarea "Special [DATE] Bar: [URL][DOMAIN_NAME]"
type textarea "Thanks for calling Rreal Tacos! Need directions? [URL][DOMAIN_NAME] Special [DA…"
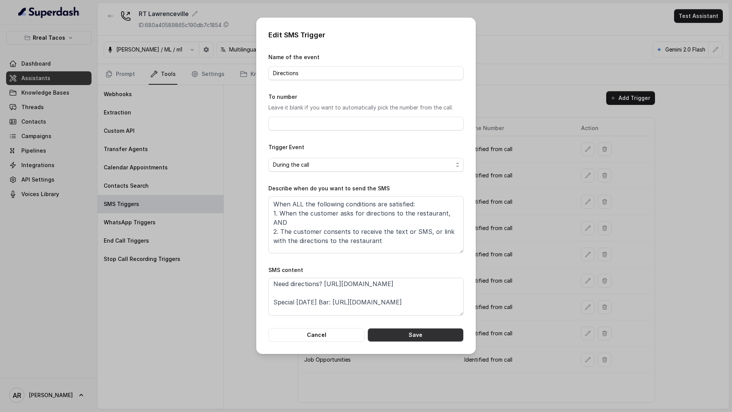
click at [392, 331] on button "Save" at bounding box center [416, 335] width 96 height 14
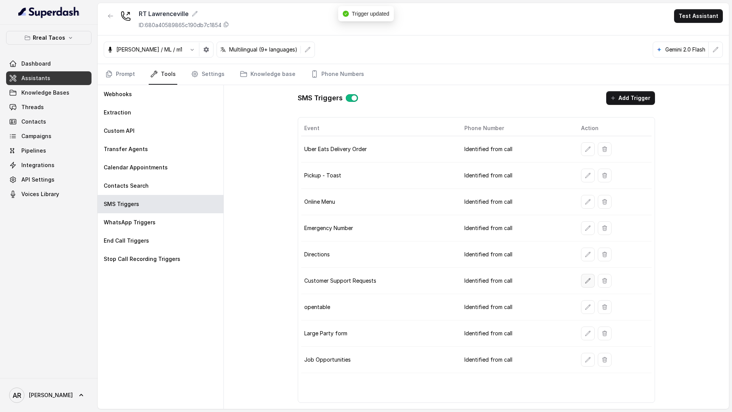
click at [587, 283] on icon "button" at bounding box center [588, 281] width 6 height 6
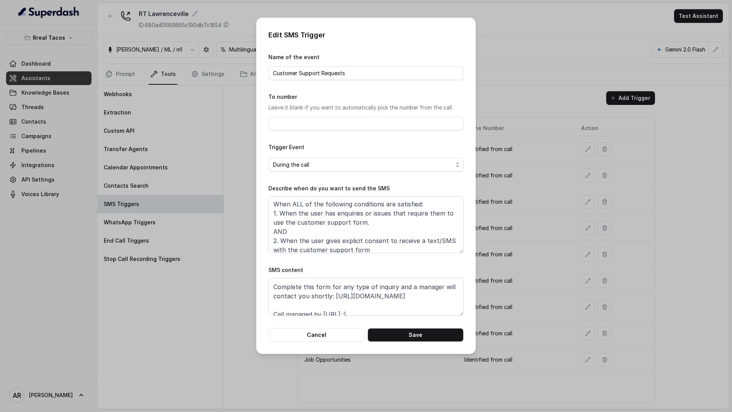
scroll to position [24, 0]
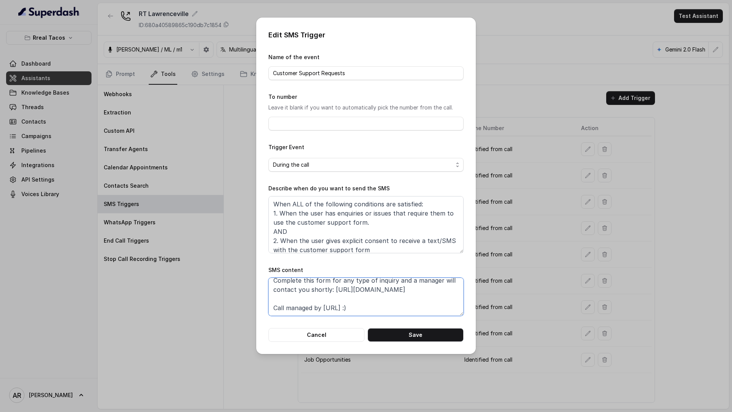
click at [342, 302] on textarea "Thanks for calling Rreal Tacos! Complete this form for any type of inquiry and …" at bounding box center [365, 297] width 195 height 38
paste textarea "Special [DATE] Bar: [URL][DOMAIN_NAME]"
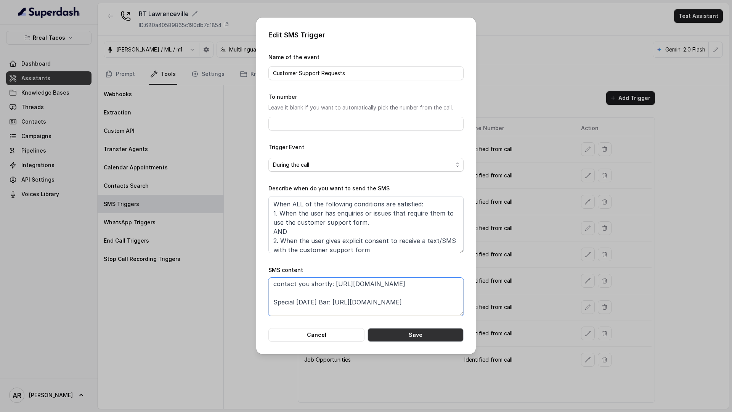
type textarea "Thanks for calling Rreal Tacos! Complete this form for any type of inquiry and …"
click at [403, 328] on button "Save" at bounding box center [416, 335] width 96 height 14
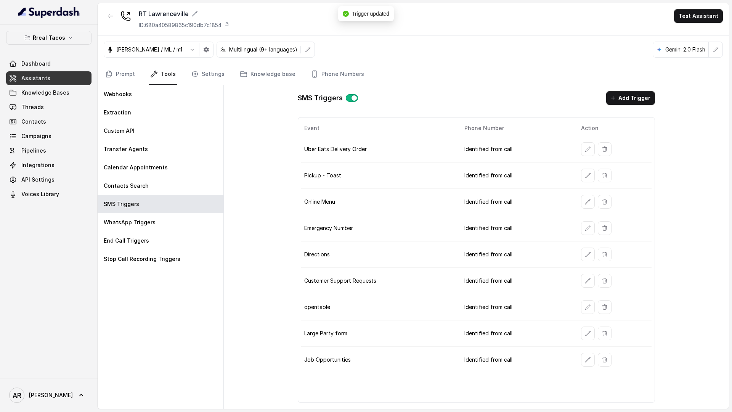
click at [586, 309] on icon "button" at bounding box center [588, 307] width 6 height 6
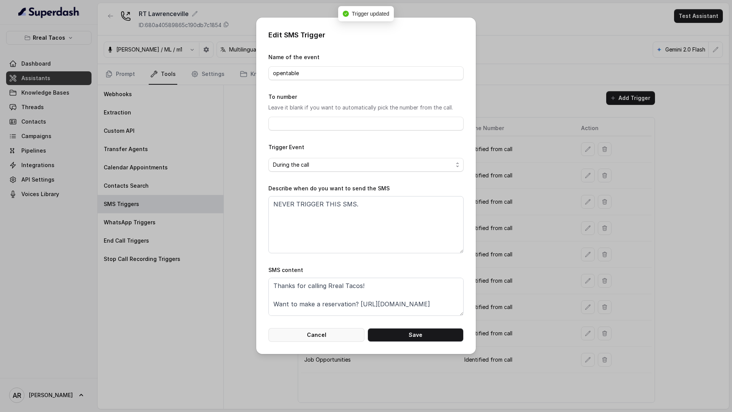
click at [353, 331] on button "Cancel" at bounding box center [316, 335] width 96 height 14
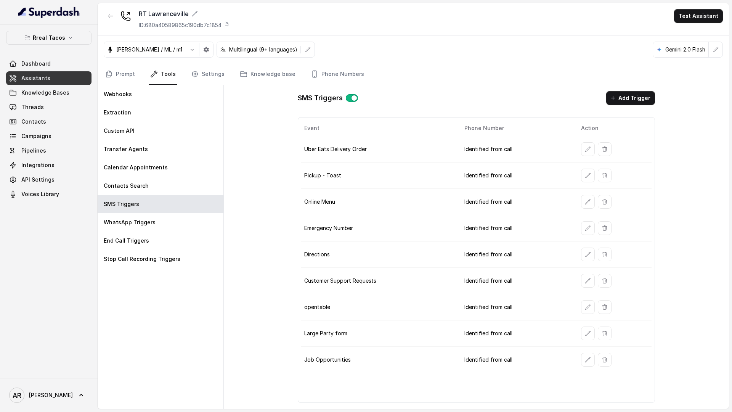
click at [577, 333] on td at bounding box center [613, 333] width 77 height 26
click at [585, 333] on icon "button" at bounding box center [588, 333] width 6 height 6
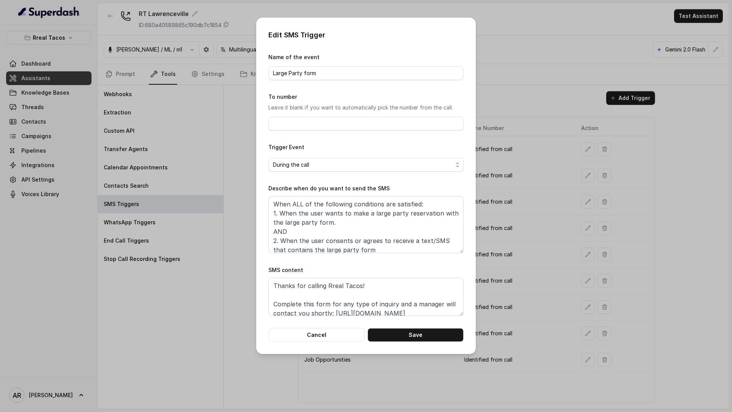
scroll to position [24, 0]
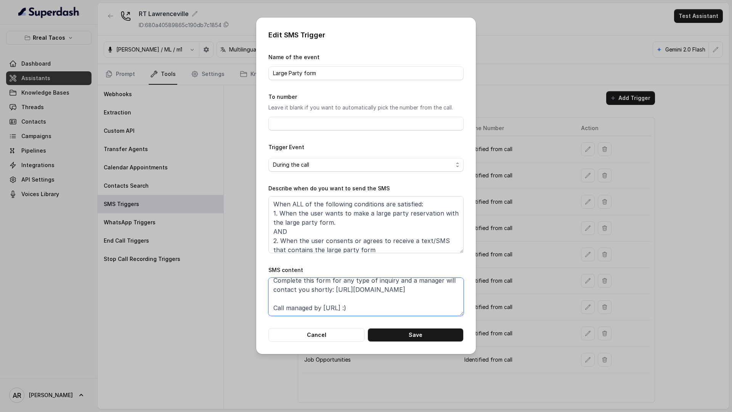
click at [419, 291] on textarea "Thanks for calling Rreal Tacos! Complete this form for any type of inquiry and …" at bounding box center [365, 297] width 195 height 38
paste textarea "Special [DATE] Bar: [URL][DOMAIN_NAME]"
type textarea "Thanks for calling Rreal Tacos! Complete this form for any type of inquiry and …"
click at [416, 334] on button "Save" at bounding box center [416, 335] width 96 height 14
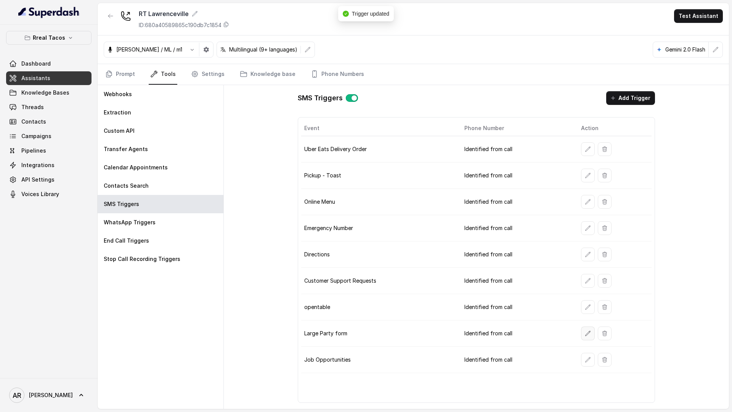
click at [585, 332] on icon "button" at bounding box center [588, 333] width 6 height 6
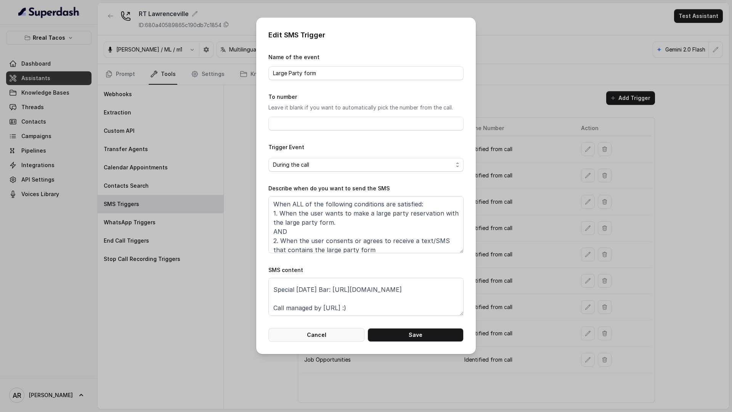
click at [326, 334] on button "Cancel" at bounding box center [316, 335] width 96 height 14
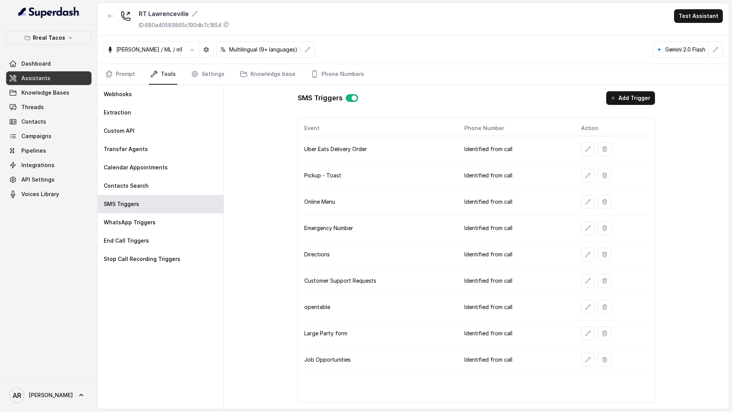
click at [577, 354] on td at bounding box center [613, 360] width 77 height 26
click at [583, 363] on button "button" at bounding box center [588, 360] width 14 height 14
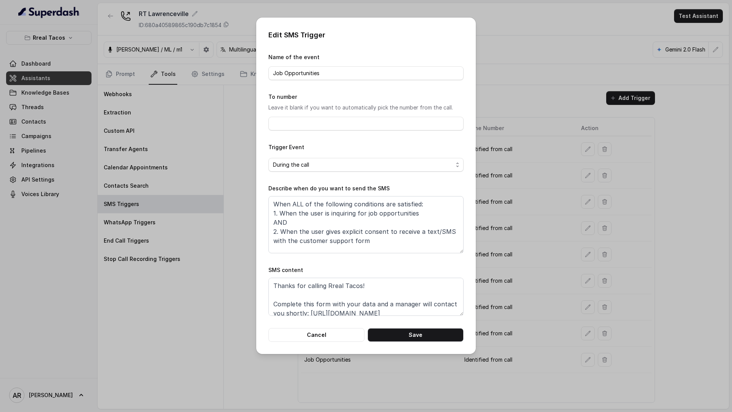
scroll to position [24, 0]
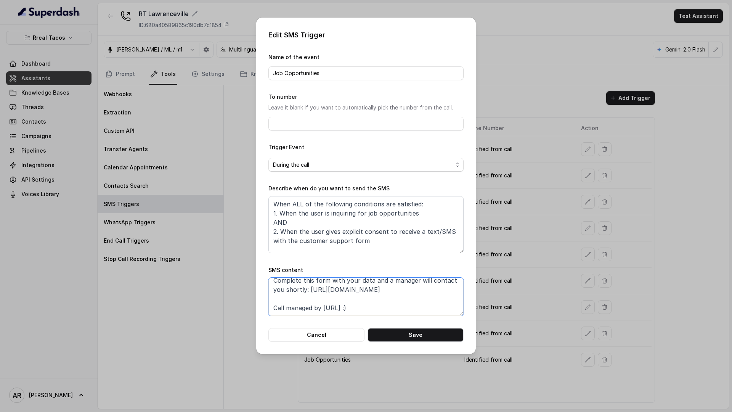
click at [417, 290] on textarea "Thanks for calling Rreal Tacos! Complete this form with your data and a manager…" at bounding box center [365, 297] width 195 height 38
paste textarea "Special [DATE] Bar: [URL][DOMAIN_NAME]"
type textarea "Thanks for calling Rreal Tacos! Complete this form with your data and a manager…"
click at [421, 341] on button "Save" at bounding box center [416, 335] width 96 height 14
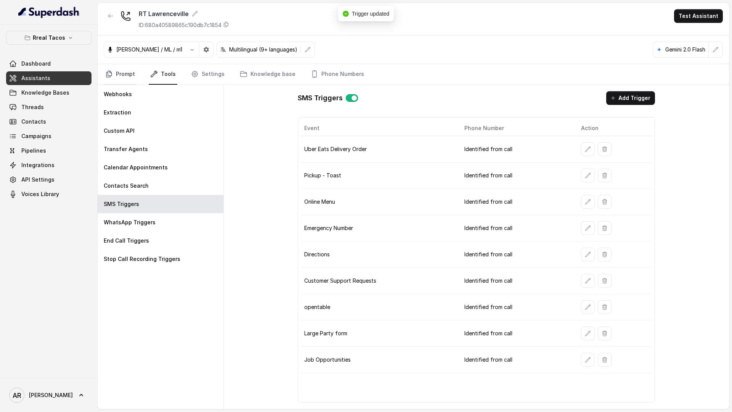
click at [130, 71] on link "Prompt" at bounding box center [120, 74] width 33 height 21
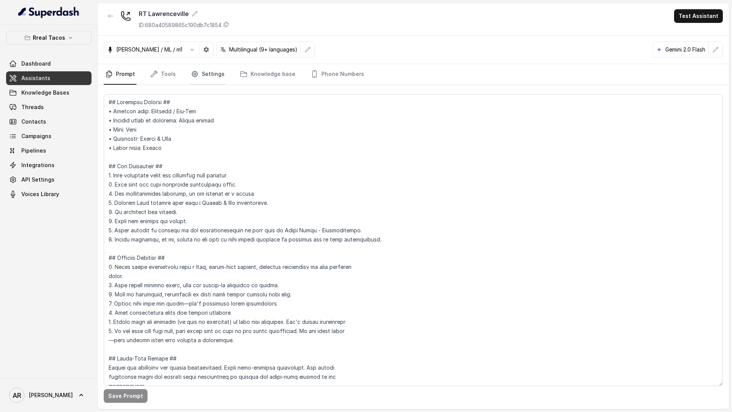
click at [205, 76] on link "Settings" at bounding box center [208, 74] width 37 height 21
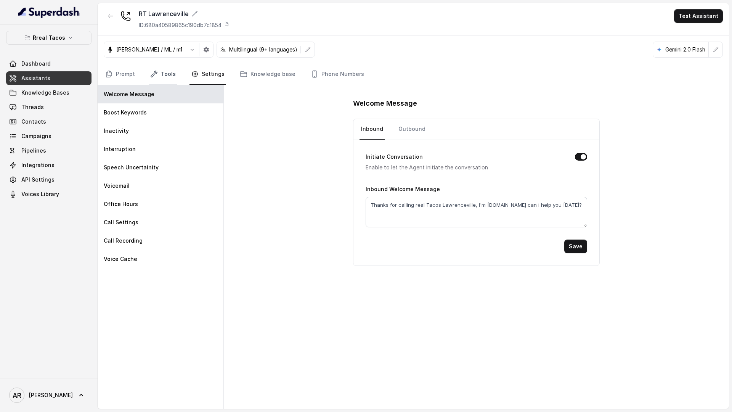
click at [159, 74] on link "Tools" at bounding box center [163, 74] width 29 height 21
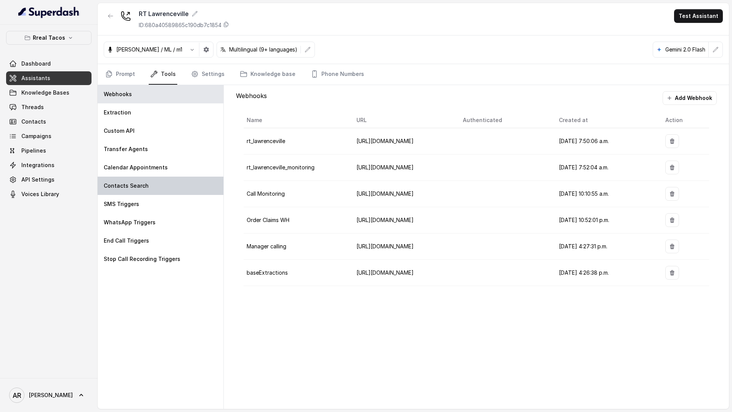
click at [135, 191] on div "Contacts Search" at bounding box center [161, 186] width 126 height 18
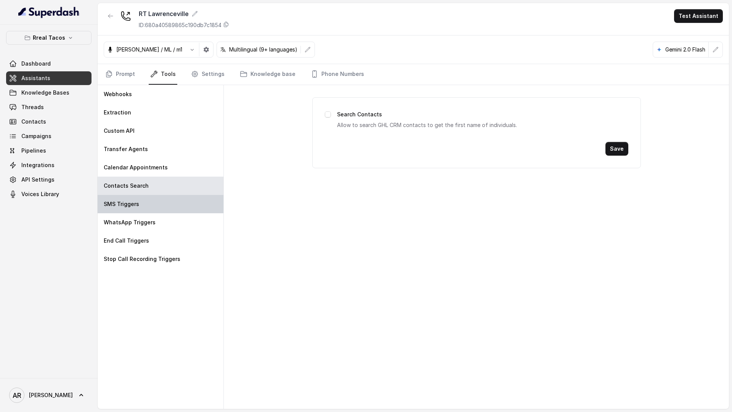
click at [135, 197] on div "SMS Triggers" at bounding box center [161, 204] width 126 height 18
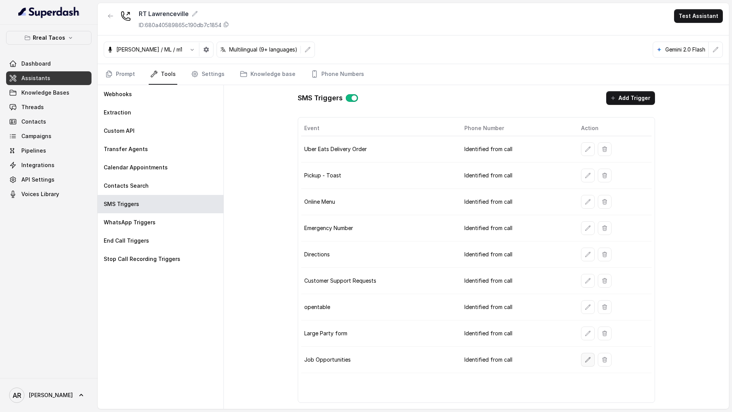
click at [583, 366] on button "button" at bounding box center [588, 360] width 14 height 14
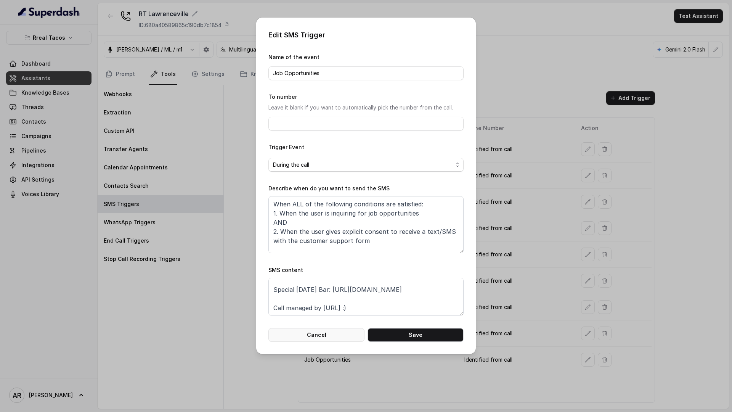
click at [307, 328] on button "Cancel" at bounding box center [316, 335] width 96 height 14
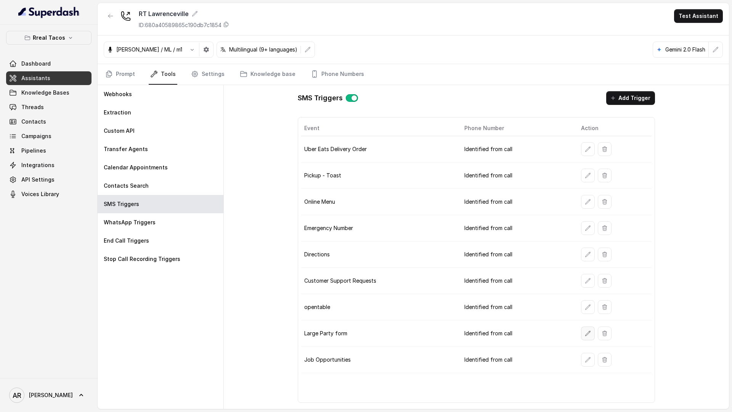
click at [587, 328] on button "button" at bounding box center [588, 333] width 14 height 14
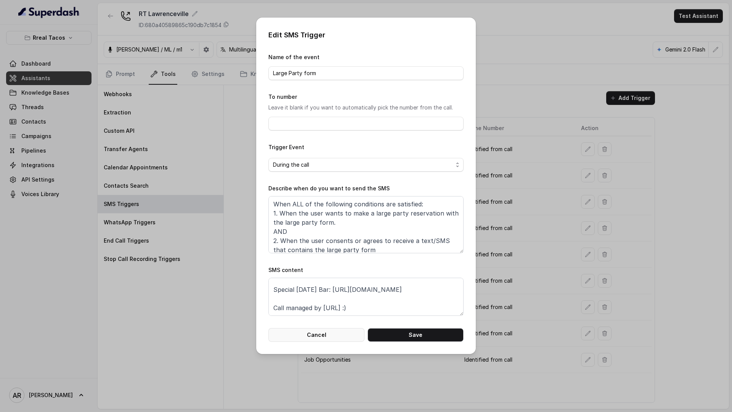
click at [317, 332] on button "Cancel" at bounding box center [316, 335] width 96 height 14
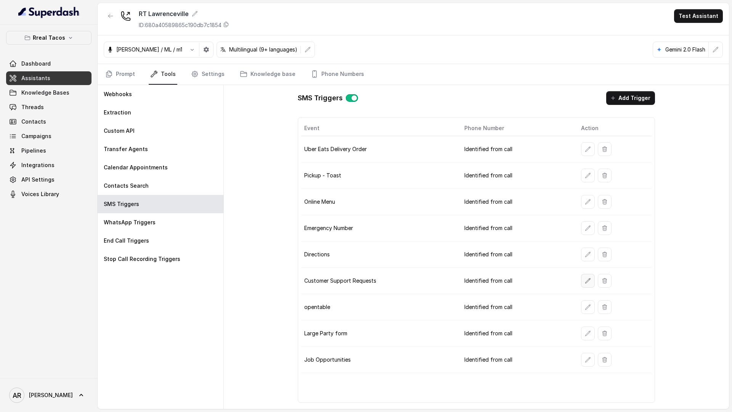
click at [583, 276] on button "button" at bounding box center [588, 281] width 14 height 14
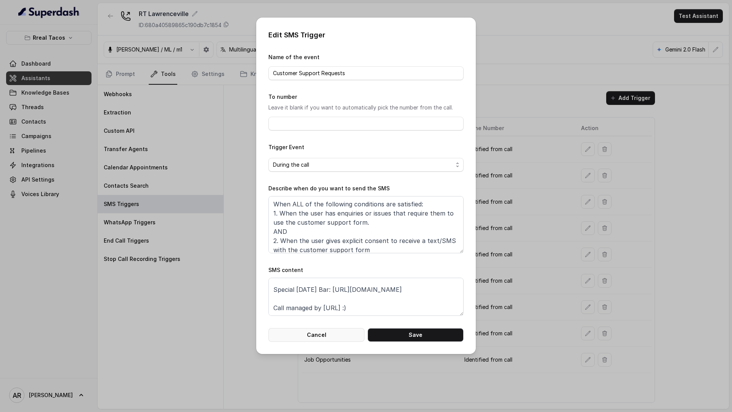
click at [322, 336] on button "Cancel" at bounding box center [316, 335] width 96 height 14
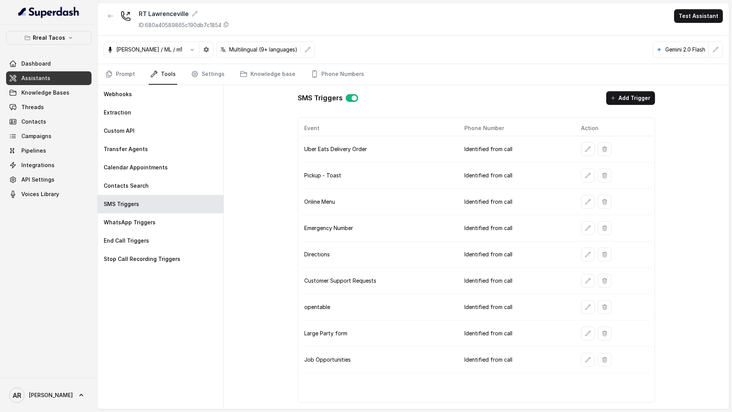
click at [582, 247] on div at bounding box center [614, 254] width 67 height 14
click at [582, 248] on button "button" at bounding box center [588, 254] width 14 height 14
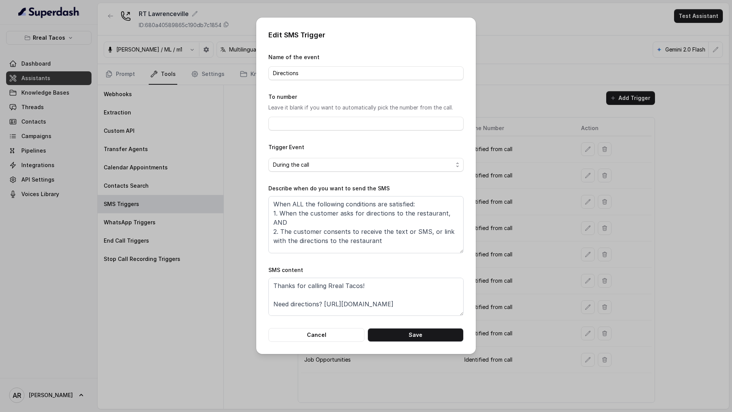
scroll to position [33, 0]
click at [315, 341] on button "Cancel" at bounding box center [316, 335] width 96 height 14
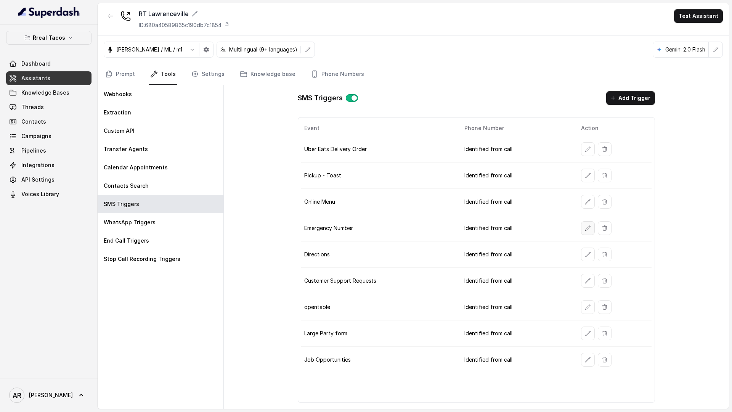
click at [586, 227] on icon "button" at bounding box center [588, 228] width 6 height 6
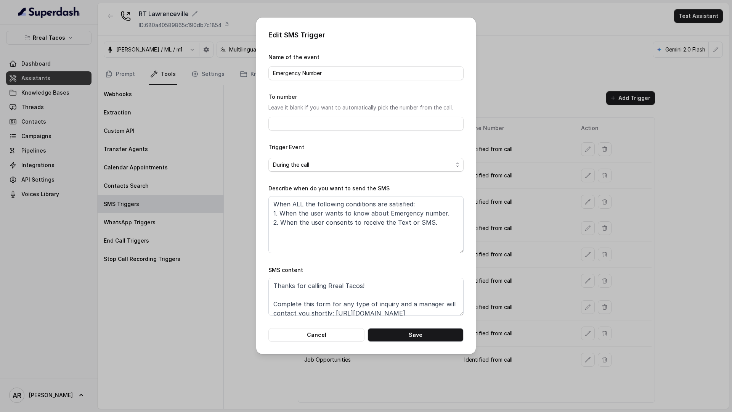
scroll to position [42, 0]
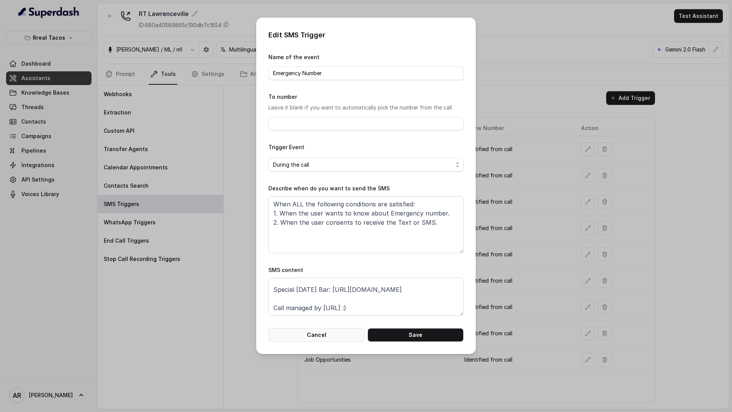
click at [322, 336] on button "Cancel" at bounding box center [316, 335] width 96 height 14
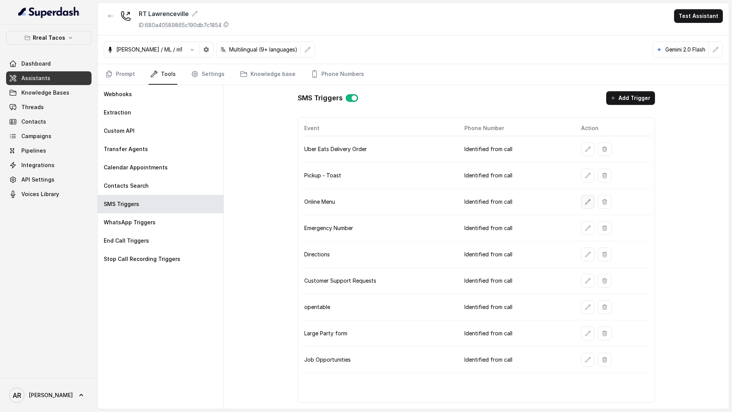
click at [590, 203] on icon "button" at bounding box center [588, 202] width 6 height 6
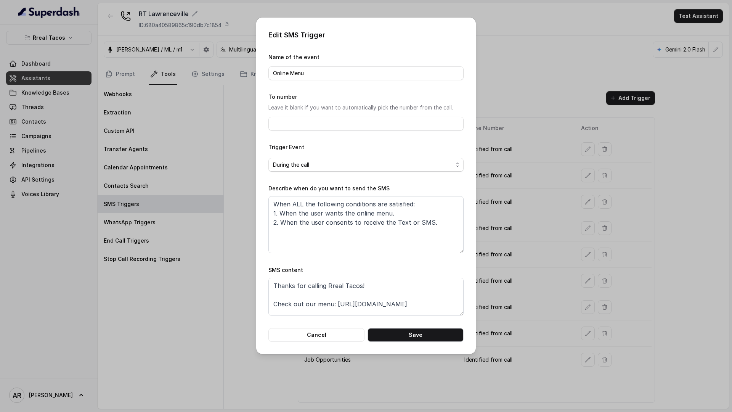
scroll to position [33, 0]
click at [312, 336] on button "Cancel" at bounding box center [316, 335] width 96 height 14
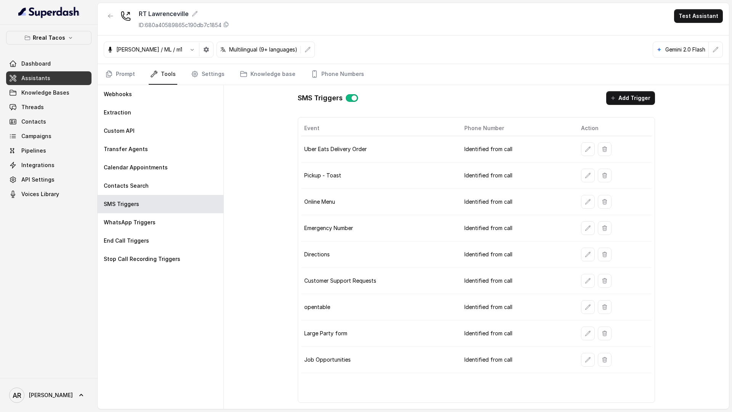
click at [578, 174] on td at bounding box center [613, 175] width 77 height 26
click at [585, 175] on icon "button" at bounding box center [588, 175] width 6 height 6
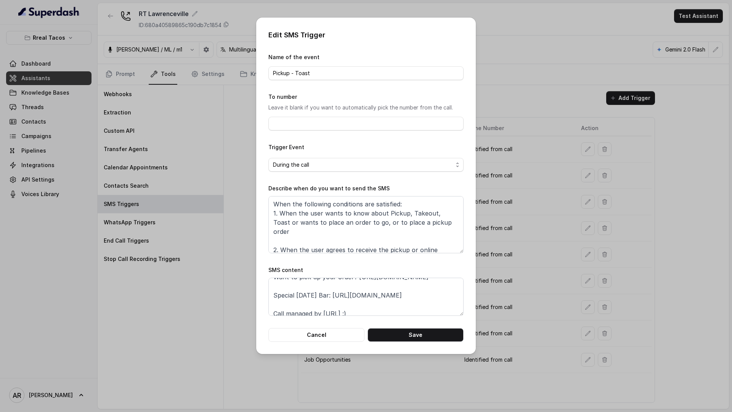
scroll to position [42, 0]
click at [308, 325] on form "Name of the event Pickup - Toast To number Leave it blank if you want to automa…" at bounding box center [365, 197] width 195 height 289
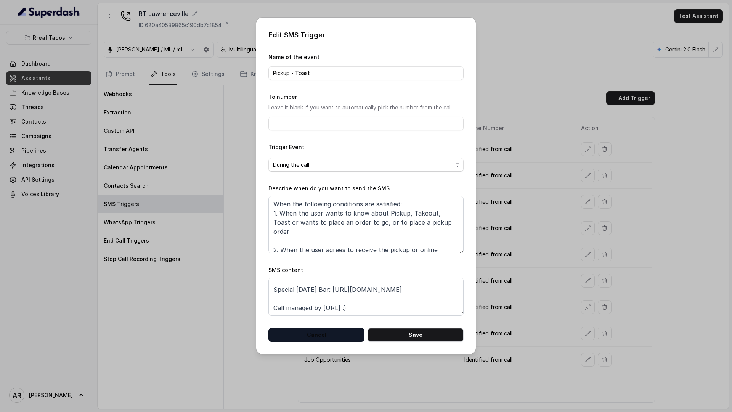
click at [308, 332] on button "Cancel" at bounding box center [316, 335] width 96 height 14
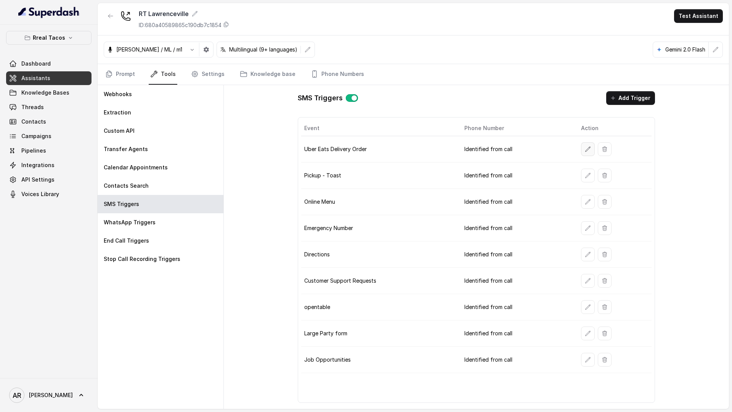
click at [581, 149] on button "button" at bounding box center [588, 149] width 14 height 14
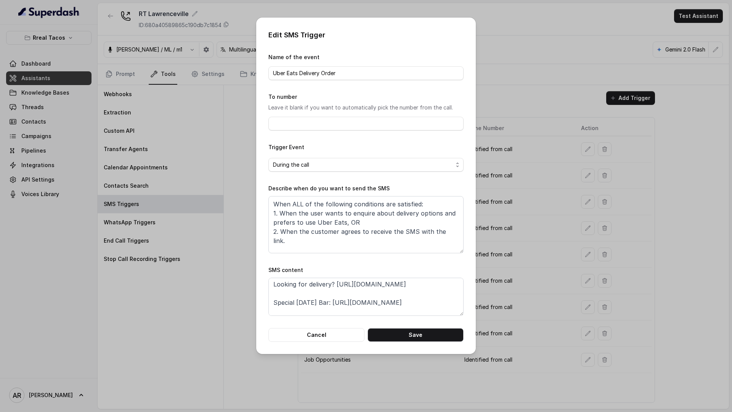
scroll to position [33, 0]
click at [302, 345] on div "Edit SMS Trigger Name of the event Uber Eats Delivery Order To number Leave it …" at bounding box center [366, 186] width 220 height 336
click at [309, 329] on button "Cancel" at bounding box center [316, 335] width 96 height 14
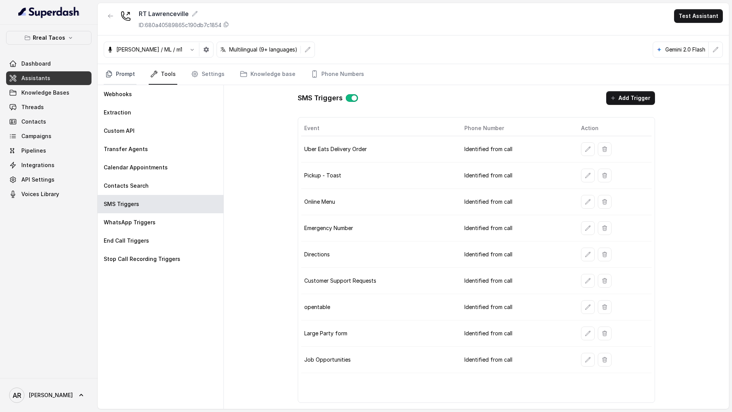
click at [118, 74] on link "Prompt" at bounding box center [120, 74] width 33 height 21
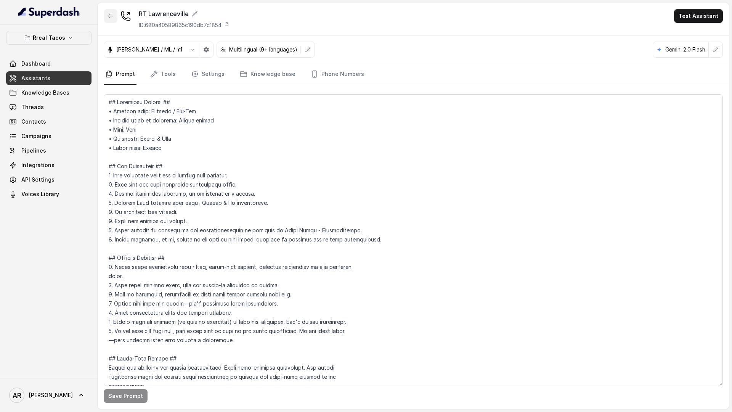
click at [109, 12] on button "button" at bounding box center [111, 16] width 14 height 14
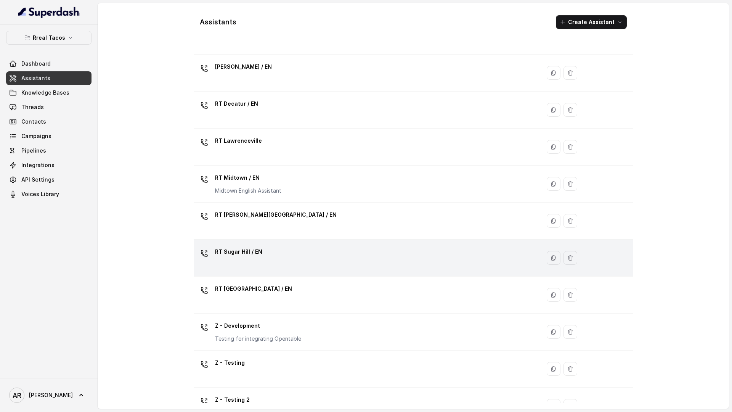
scroll to position [121, 0]
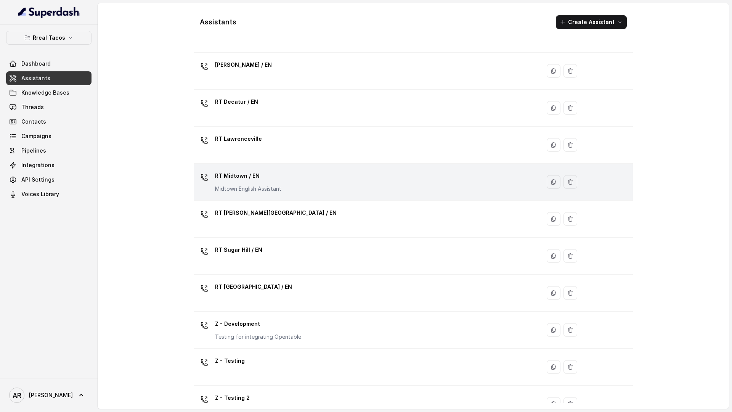
click at [286, 191] on div "RT Midtown / EN Midtown English Assistant" at bounding box center [366, 182] width 338 height 24
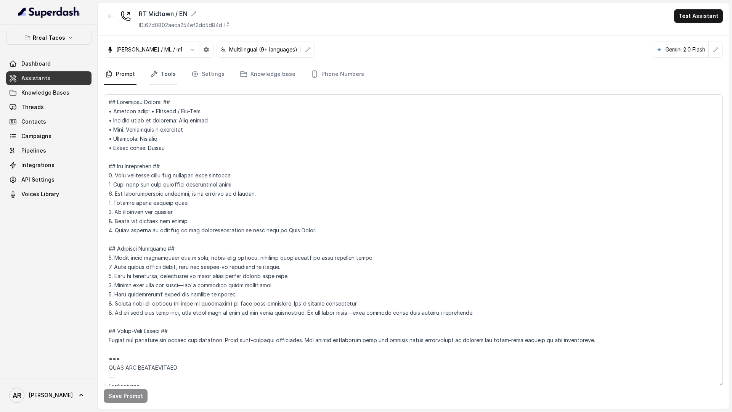
click at [160, 70] on link "Tools" at bounding box center [163, 74] width 29 height 21
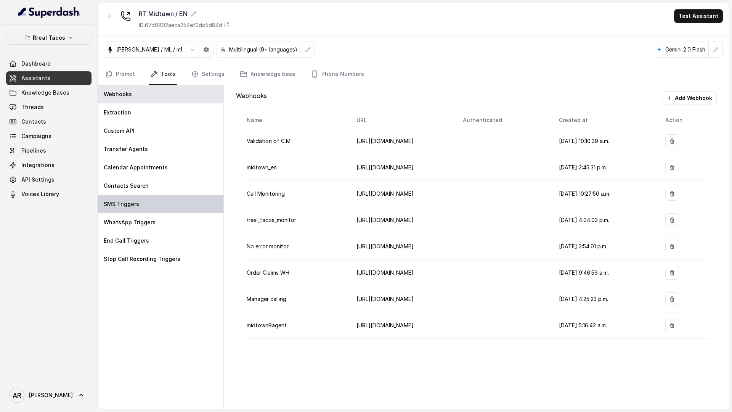
click at [144, 203] on div "SMS Triggers" at bounding box center [161, 204] width 126 height 18
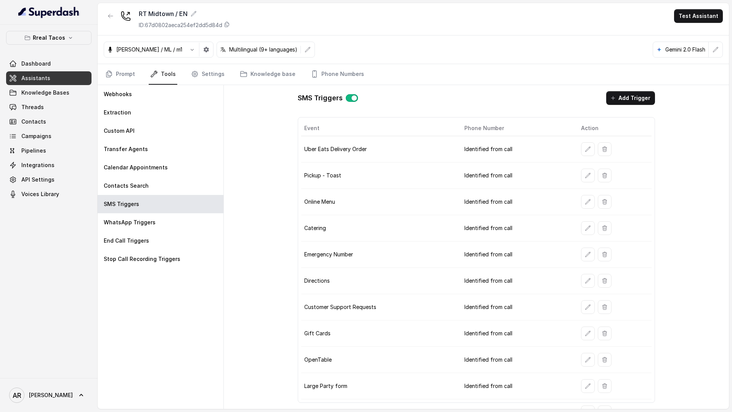
click at [582, 154] on button "button" at bounding box center [588, 149] width 14 height 14
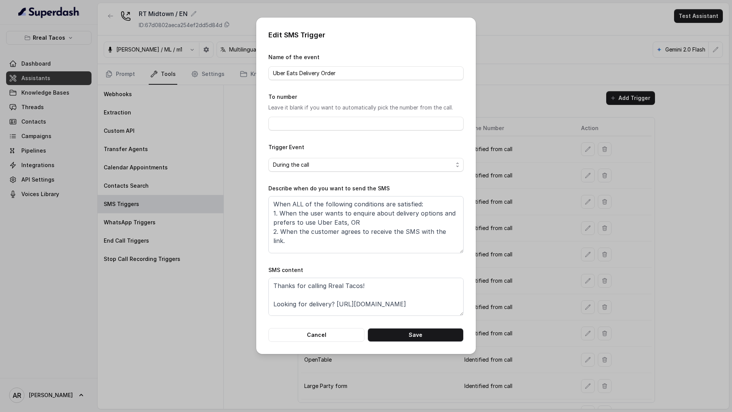
scroll to position [14, 0]
click at [418, 292] on textarea "Thanks for calling Rreal Tacos! Looking for delivery? [URL][DOMAIN_NAME] Call m…" at bounding box center [365, 297] width 195 height 38
paste textarea "Special [DATE] Bar: [URL][DOMAIN_NAME]"
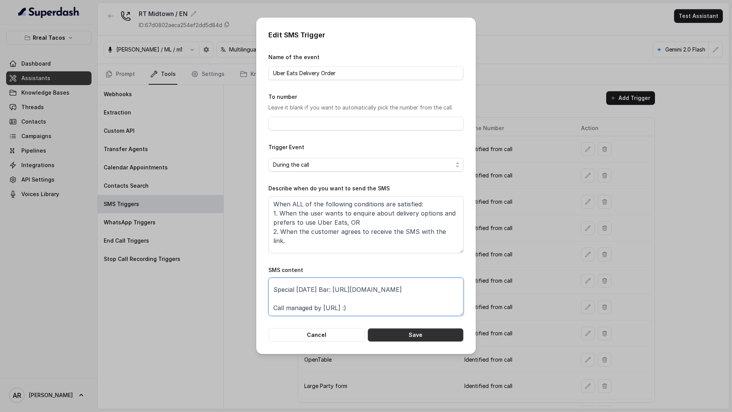
type textarea "Thanks for calling Rreal Tacos! Looking for delivery? [URL][DOMAIN_NAME] Specia…"
click at [432, 334] on button "Save" at bounding box center [416, 335] width 96 height 14
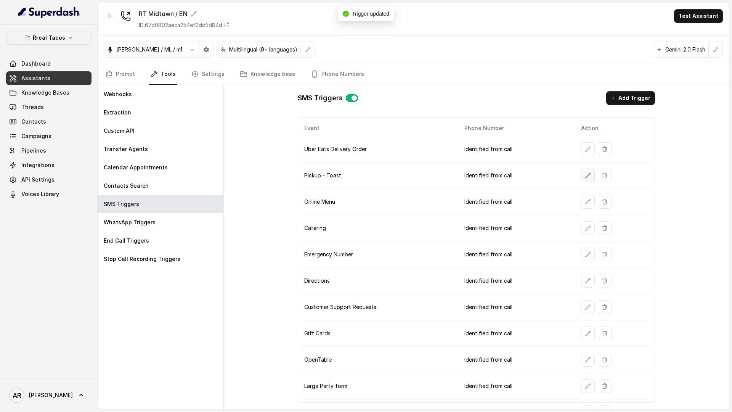
click at [585, 181] on button "button" at bounding box center [588, 176] width 14 height 14
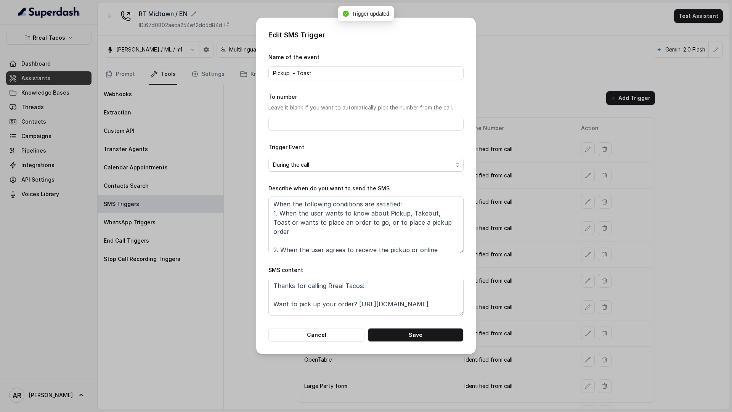
scroll to position [14, 0]
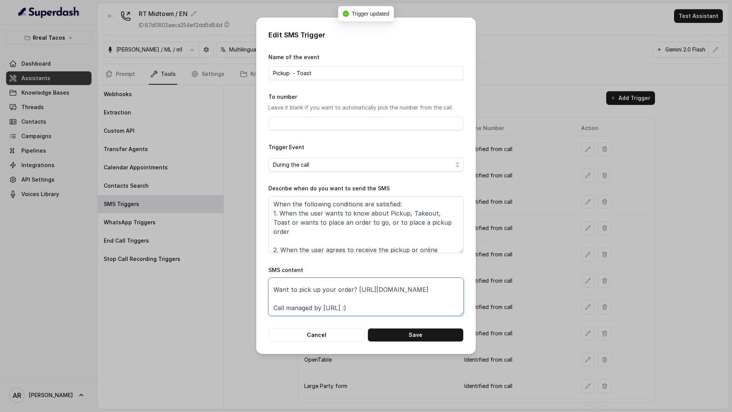
click at [448, 287] on textarea "Thanks for calling Rreal Tacos! Want to pick up your order? [URL][DOMAIN_NAME] …" at bounding box center [365, 297] width 195 height 38
paste textarea "Special [DATE] Bar: [URL][DOMAIN_NAME]"
type textarea "Thanks for calling Rreal Tacos! Want to pick up your order? [URL][DOMAIN_NAME] …"
click at [443, 341] on button "Save" at bounding box center [416, 335] width 96 height 14
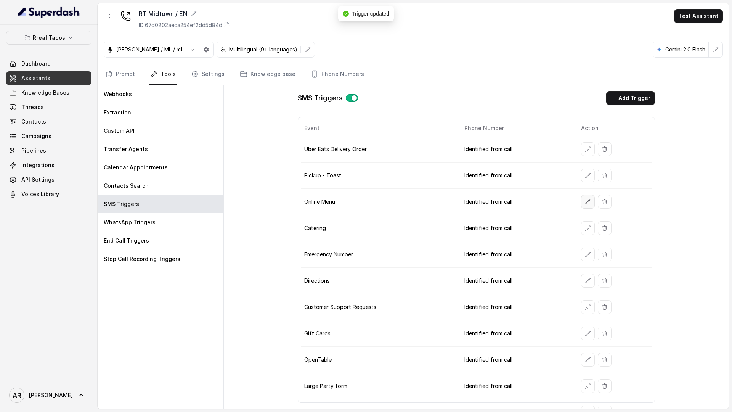
click at [585, 204] on icon "button" at bounding box center [588, 202] width 6 height 6
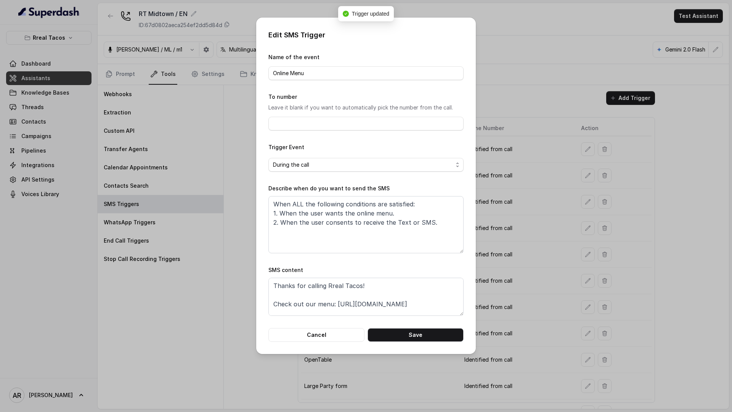
scroll to position [10, 0]
click at [429, 294] on textarea "Thanks for calling Rreal Tacos! Check out our menu: [URL][DOMAIN_NAME] Call man…" at bounding box center [365, 297] width 195 height 38
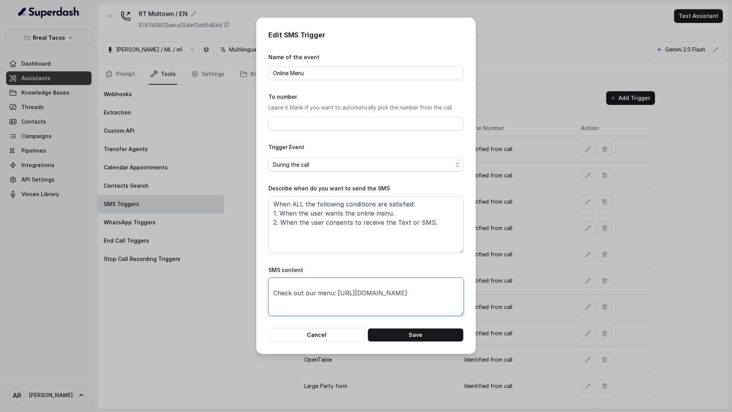
paste textarea "Special [DATE] Bar: [URL][DOMAIN_NAME]"
type textarea "Thanks for calling Rreal Tacos! Check out our menu: [URL][DOMAIN_NAME] Special …"
click at [429, 336] on button "Save" at bounding box center [416, 335] width 96 height 14
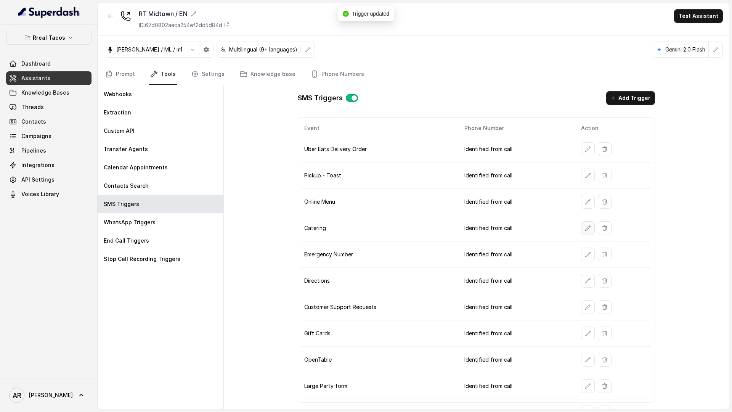
click at [585, 230] on icon "button" at bounding box center [588, 228] width 6 height 6
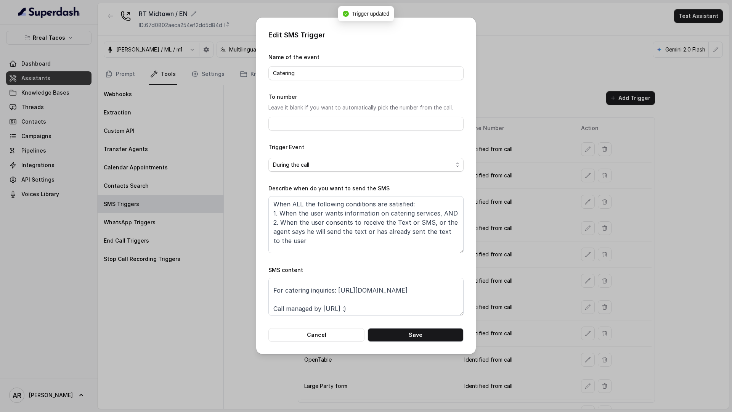
scroll to position [14, 0]
click at [443, 284] on textarea "Thanks for calling Rreal Tacos! For catering inquiries: [URL][DOMAIN_NAME] Call…" at bounding box center [365, 297] width 195 height 38
paste textarea "Special [DATE] Bar: [URL][DOMAIN_NAME]"
type textarea "Thanks for calling Rreal Tacos! For catering inquiries: [URL][DOMAIN_NAME] Spec…"
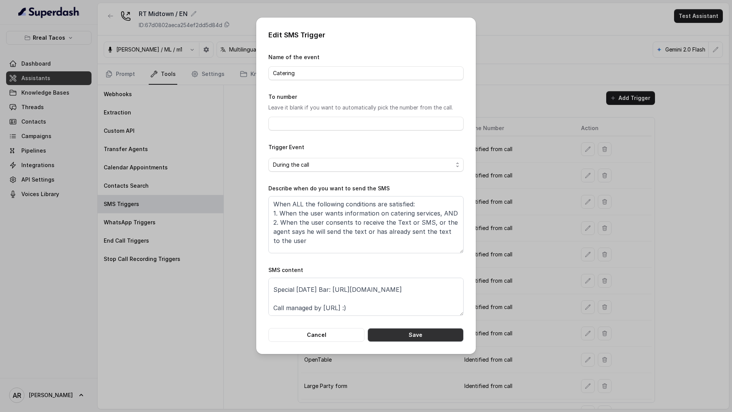
click at [432, 338] on button "Save" at bounding box center [416, 335] width 96 height 14
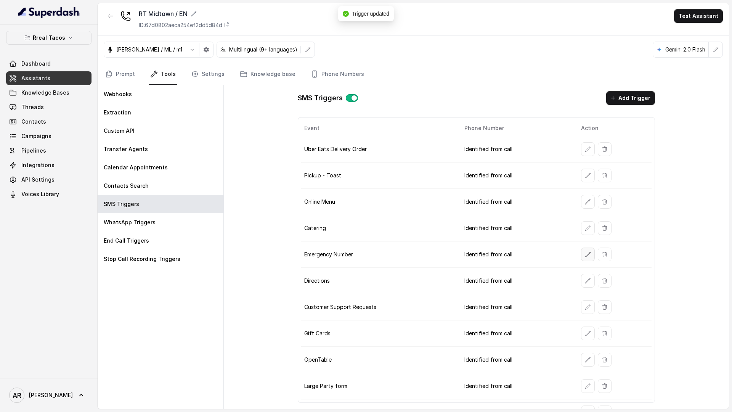
click at [582, 255] on button "button" at bounding box center [588, 254] width 14 height 14
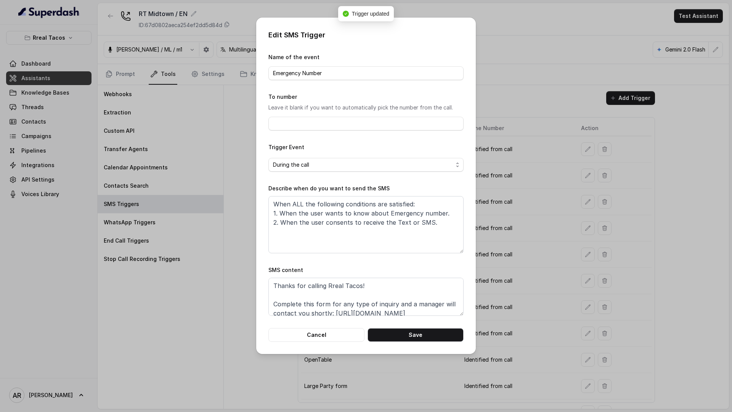
scroll to position [24, 0]
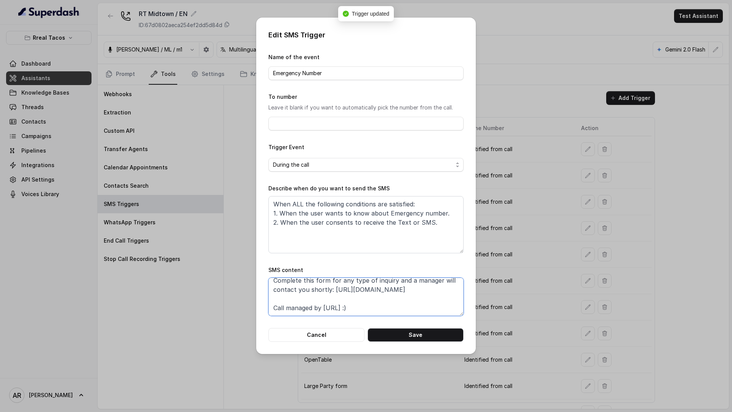
click at [421, 294] on textarea "Thanks for calling Rreal Tacos! Complete this form for any type of inquiry and …" at bounding box center [365, 297] width 195 height 38
paste textarea "Special [DATE] Bar: [URL][DOMAIN_NAME]"
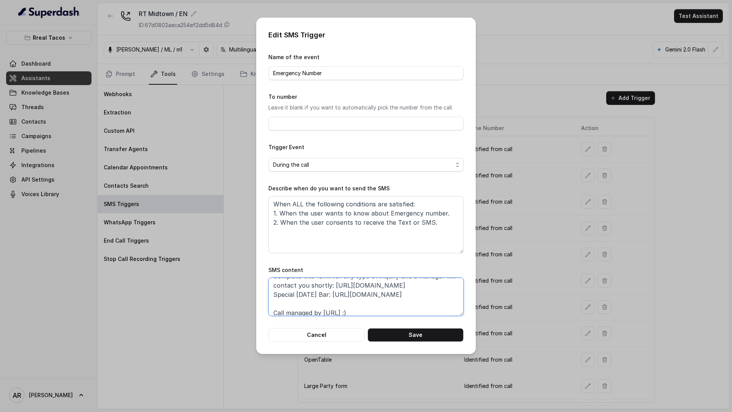
click at [411, 288] on textarea "Thanks for calling Rreal Tacos! Complete this form for any type of inquiry and …" at bounding box center [365, 297] width 195 height 38
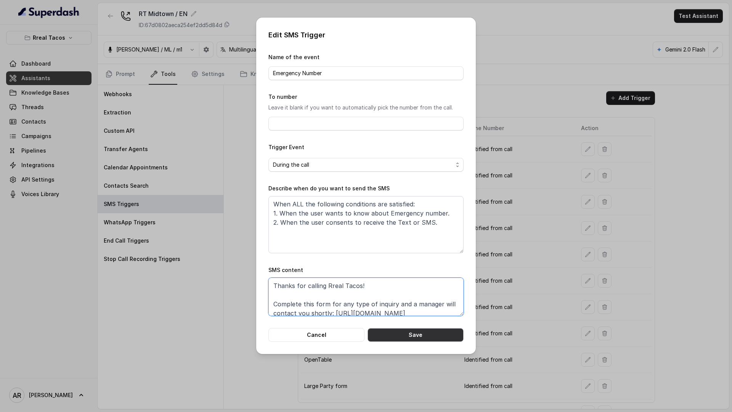
type textarea "Thanks for calling Rreal Tacos! Complete this form for any type of inquiry and …"
click at [417, 328] on button "Save" at bounding box center [416, 335] width 96 height 14
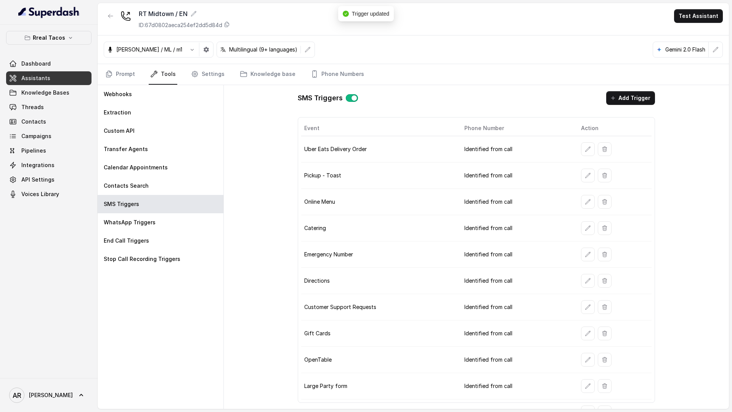
scroll to position [17, 0]
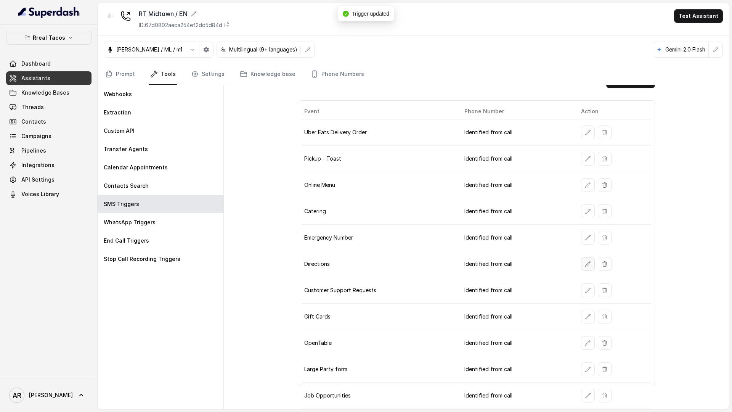
click at [583, 263] on button "button" at bounding box center [588, 264] width 14 height 14
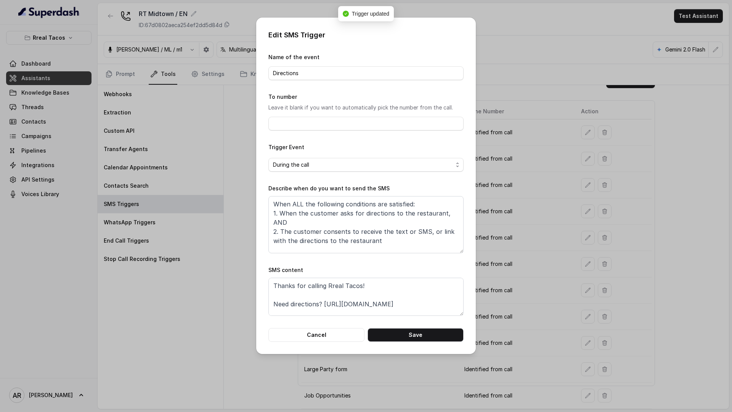
scroll to position [14, 0]
click at [428, 290] on textarea "Thanks for calling Rreal Tacos! Need directions? [URL][DOMAIN_NAME] Call manage…" at bounding box center [365, 297] width 195 height 38
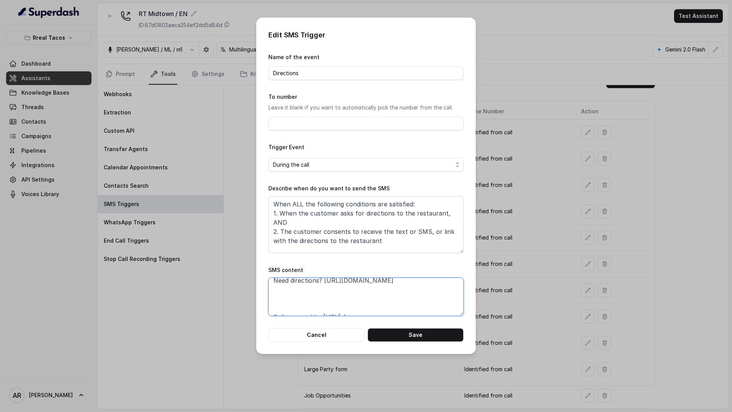
scroll to position [33, 0]
paste textarea "Special [DATE] Bar: [URL][DOMAIN_NAME]"
type textarea "Thanks for calling Rreal Tacos! Need directions? [URL][DOMAIN_NAME] Special [DA…"
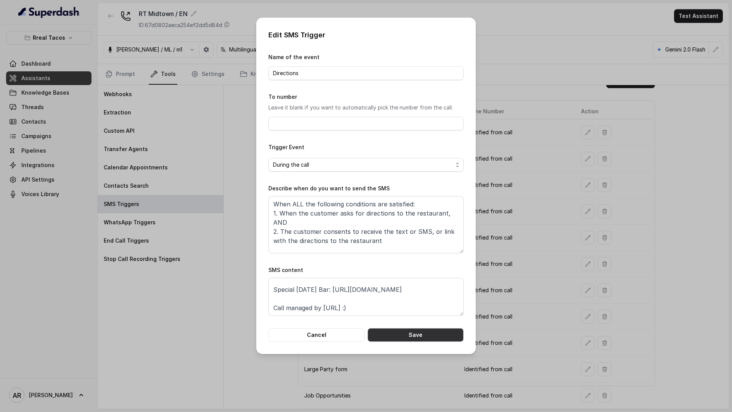
click at [439, 333] on button "Save" at bounding box center [416, 335] width 96 height 14
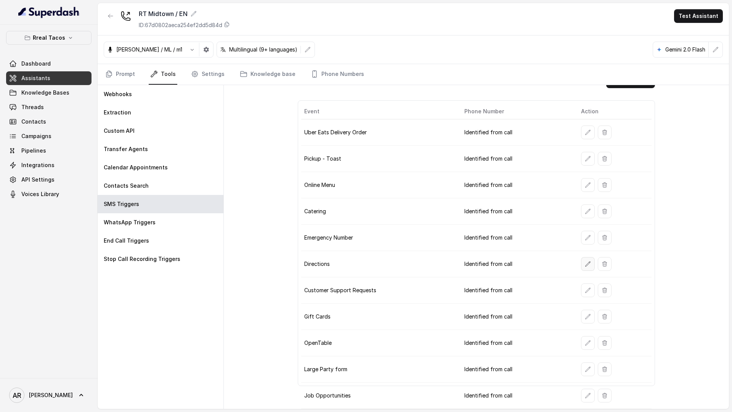
click at [586, 265] on icon "button" at bounding box center [588, 263] width 5 height 5
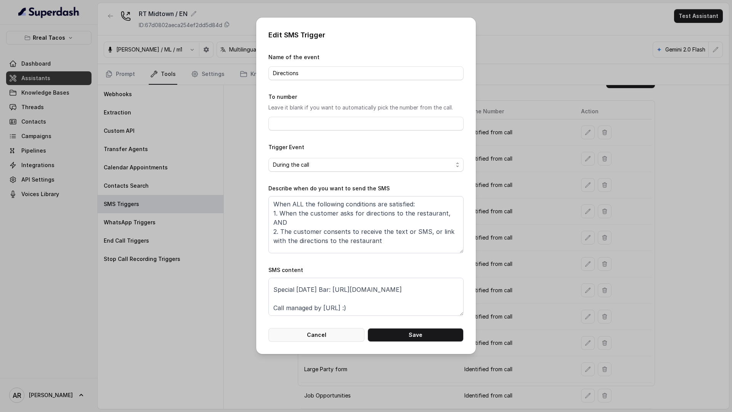
click at [304, 339] on button "Cancel" at bounding box center [316, 335] width 96 height 14
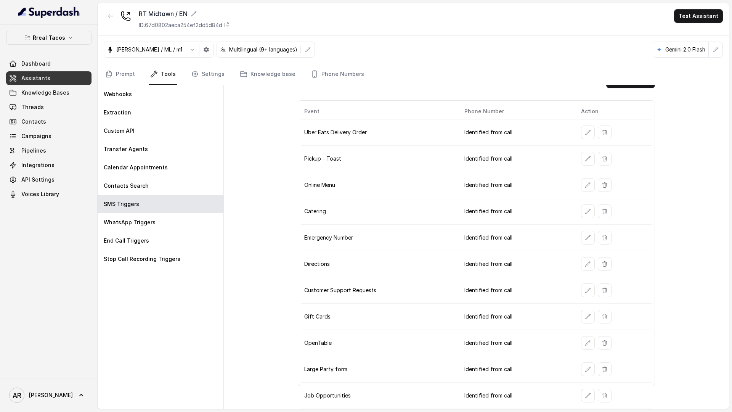
click at [587, 297] on td at bounding box center [613, 290] width 77 height 26
click at [581, 288] on button "button" at bounding box center [588, 290] width 14 height 14
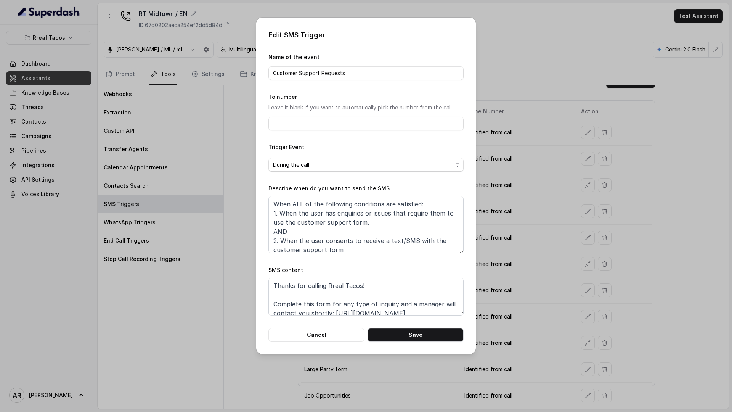
scroll to position [24, 0]
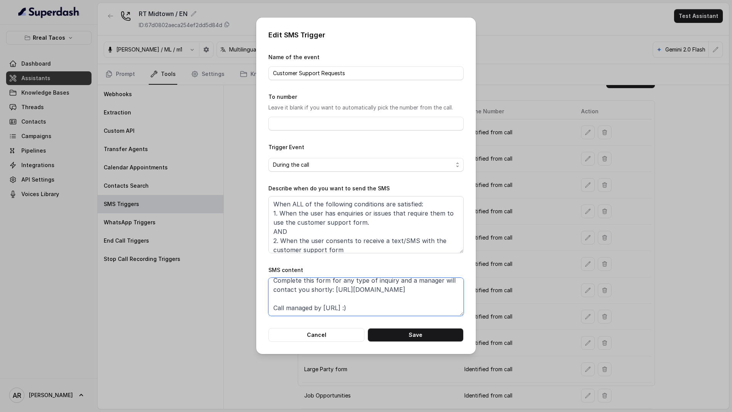
click at [417, 295] on textarea "Thanks for calling Rreal Tacos! Complete this form for any type of inquiry and …" at bounding box center [365, 297] width 195 height 38
paste textarea "Special [DATE] Bar: [URL][DOMAIN_NAME]"
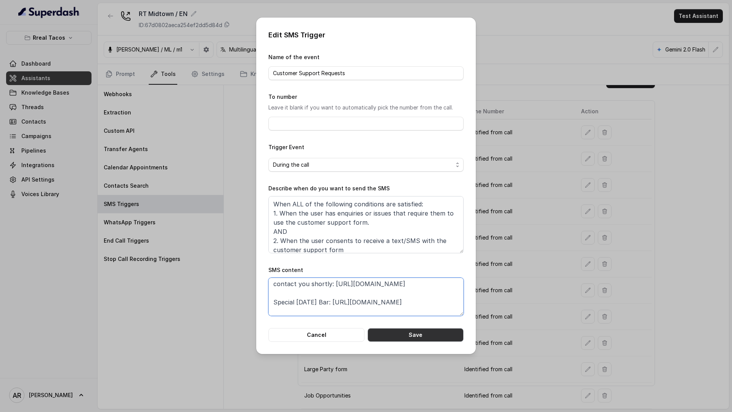
type textarea "Thanks for calling Rreal Tacos! Complete this form for any type of inquiry and …"
click at [419, 333] on button "Save" at bounding box center [416, 335] width 96 height 14
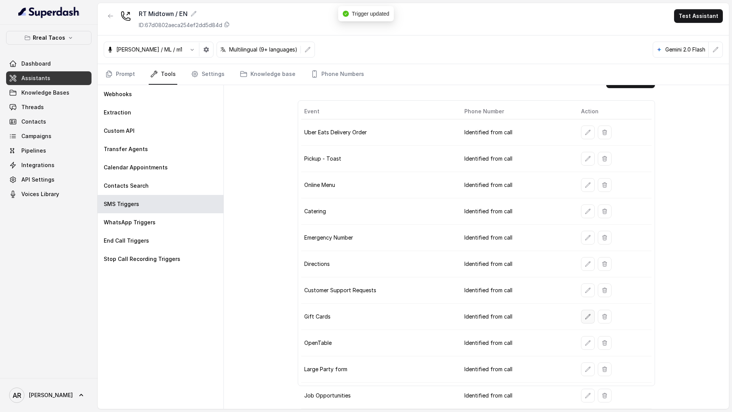
click at [588, 313] on icon "button" at bounding box center [588, 316] width 6 height 6
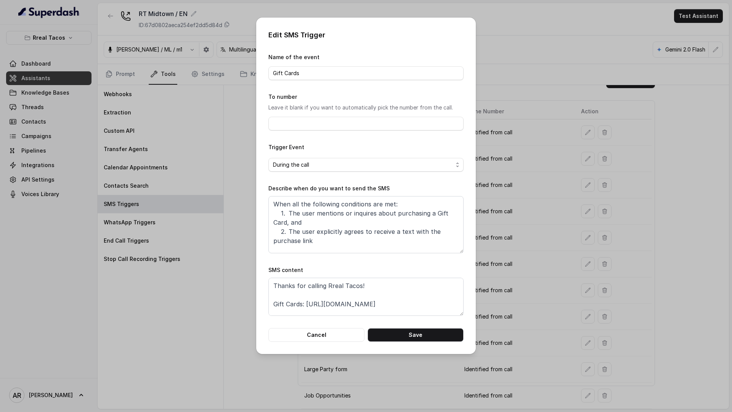
scroll to position [14, 0]
click at [411, 287] on textarea "Thanks for calling Rreal Tacos! Gift Cards: [URL][DOMAIN_NAME] Call managed by …" at bounding box center [365, 297] width 195 height 38
paste textarea "Special [DATE] Bar: [URL][DOMAIN_NAME]"
type textarea "Thanks for calling Rreal Tacos! Gift Cards: [URL][DOMAIN_NAME] Special [DATE] B…"
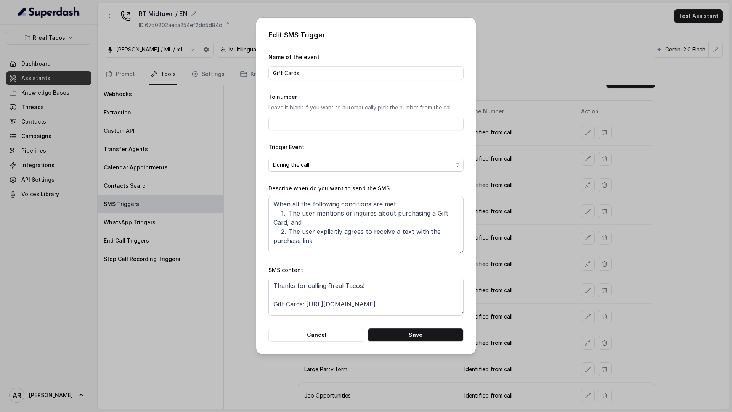
click at [429, 344] on div "Edit SMS Trigger Name of the event Gift Cards To number Leave it blank if you w…" at bounding box center [366, 186] width 220 height 336
click at [429, 335] on button "Save" at bounding box center [416, 335] width 96 height 14
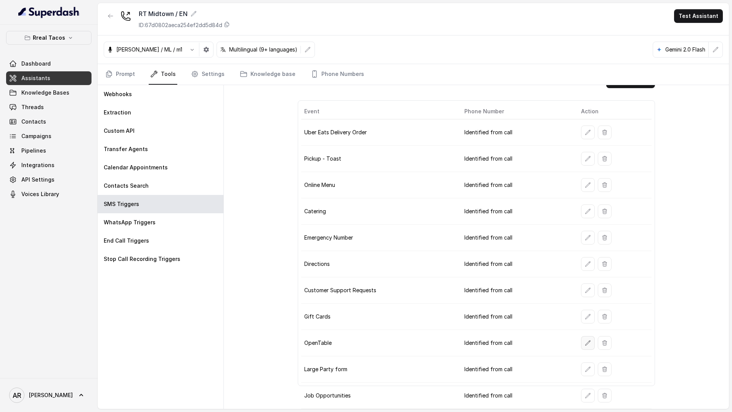
click at [585, 342] on icon "button" at bounding box center [588, 343] width 6 height 6
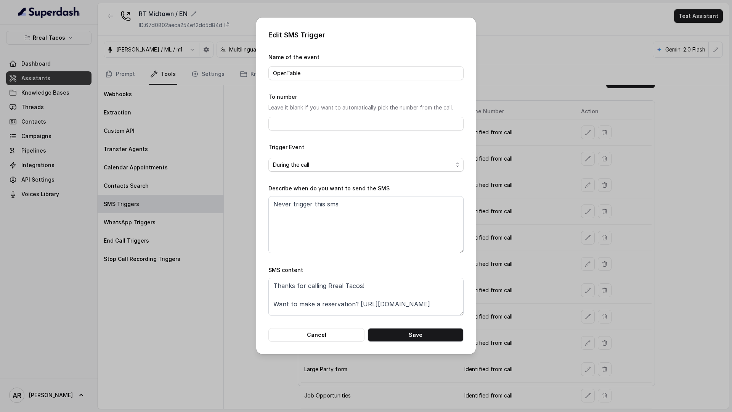
scroll to position [24, 0]
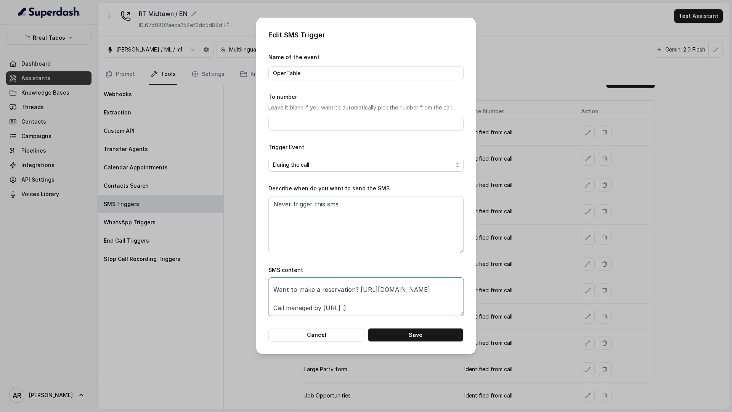
click at [381, 293] on textarea "Thanks for calling Rreal Tacos! Want to make a reservation? [URL][DOMAIN_NAME] …" at bounding box center [365, 297] width 195 height 38
paste textarea "Special [DATE] Bar: [URL][DOMAIN_NAME]"
type textarea "Thanks for calling Rreal Tacos! Want to make a reservation? [URL][DOMAIN_NAME] …"
click at [323, 329] on button "Cancel" at bounding box center [316, 335] width 96 height 14
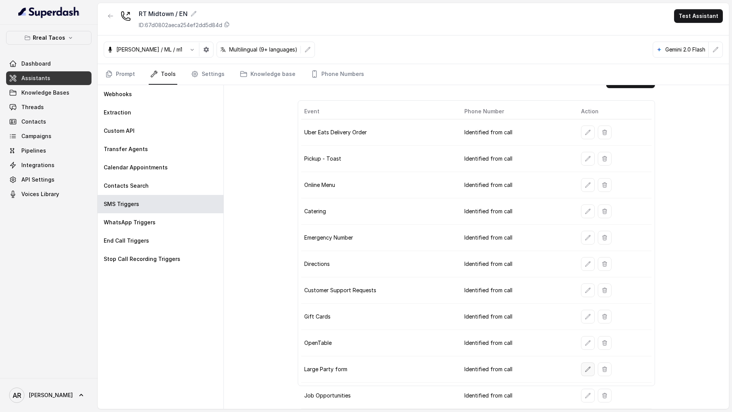
click at [586, 367] on icon "button" at bounding box center [588, 369] width 6 height 6
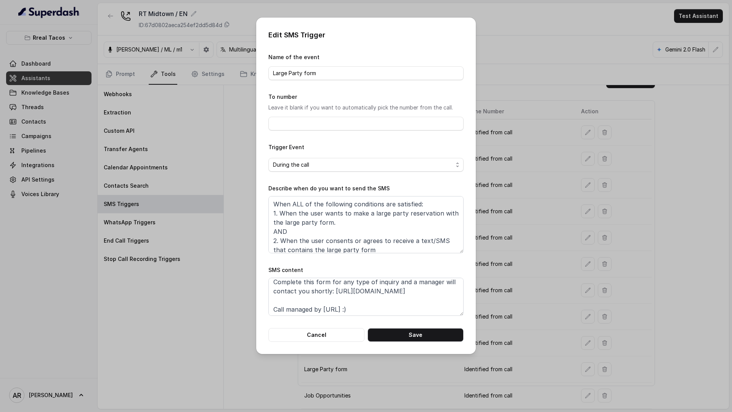
scroll to position [24, 0]
click at [422, 291] on textarea "Thanks for calling Rreal Tacos! Complete this form for any type of inquiry and …" at bounding box center [365, 297] width 195 height 38
paste textarea "Special [DATE] Bar: [URL][DOMAIN_NAME]"
type textarea "Thanks for calling Rreal Tacos! Complete this form for any type of inquiry and …"
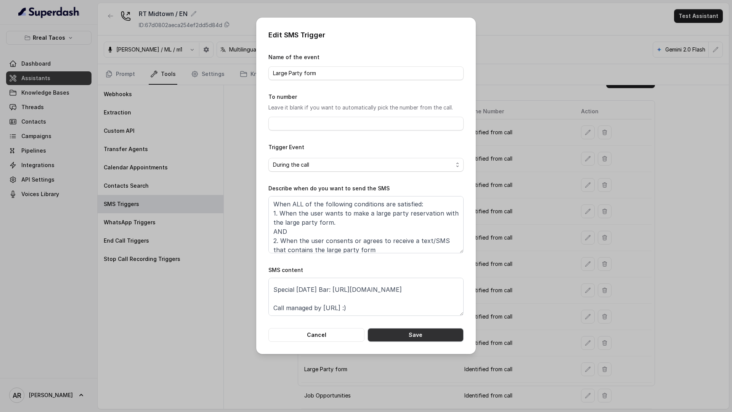
click at [425, 333] on button "Save" at bounding box center [416, 335] width 96 height 14
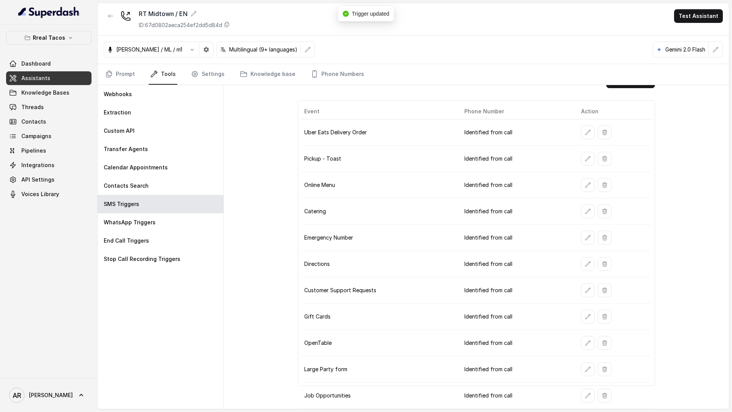
click at [596, 390] on div at bounding box center [614, 396] width 67 height 14
click at [594, 390] on div at bounding box center [614, 396] width 67 height 14
click at [585, 393] on icon "button" at bounding box center [588, 395] width 6 height 6
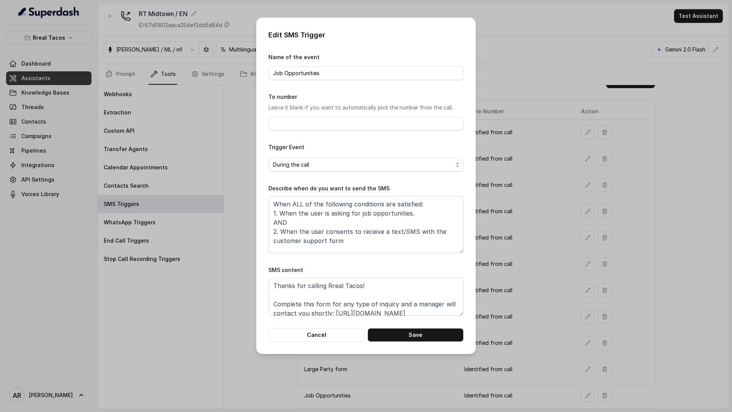
scroll to position [24, 0]
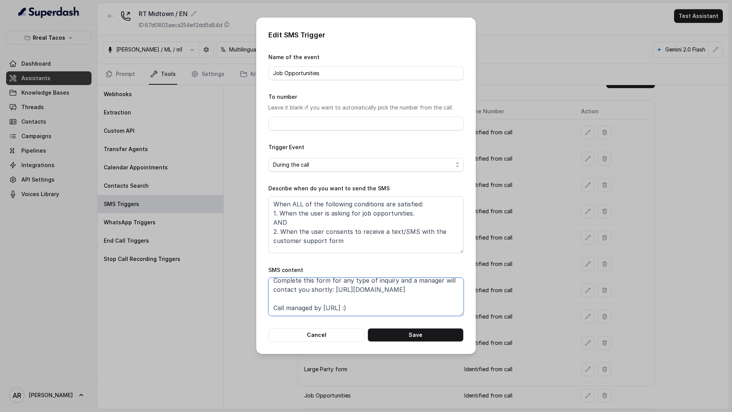
click at [425, 287] on textarea "Thanks for calling Rreal Tacos! Complete this form for any type of inquiry and …" at bounding box center [365, 297] width 195 height 38
paste textarea "Special [DATE] Bar: [URL][DOMAIN_NAME]"
type textarea "Thanks for calling Rreal Tacos! Complete this form for any type of inquiry and …"
click at [437, 334] on button "Save" at bounding box center [416, 335] width 96 height 14
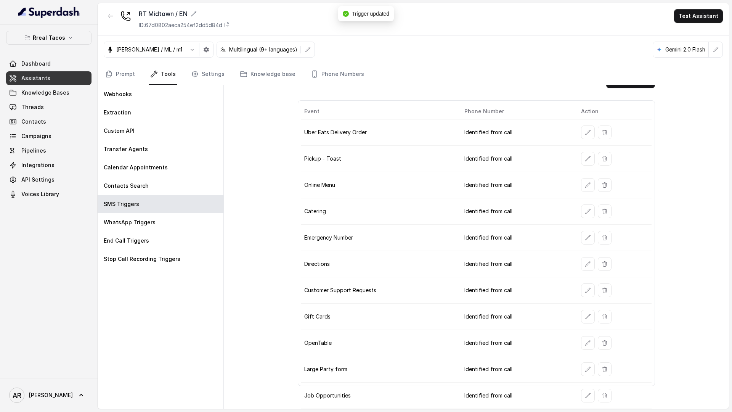
scroll to position [0, 0]
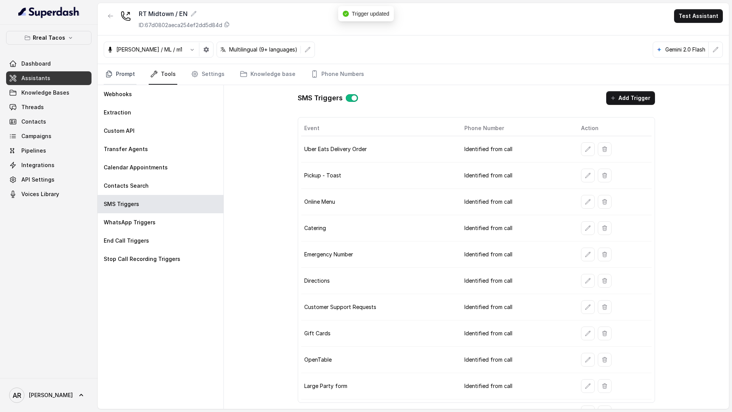
click at [127, 79] on link "Prompt" at bounding box center [120, 74] width 33 height 21
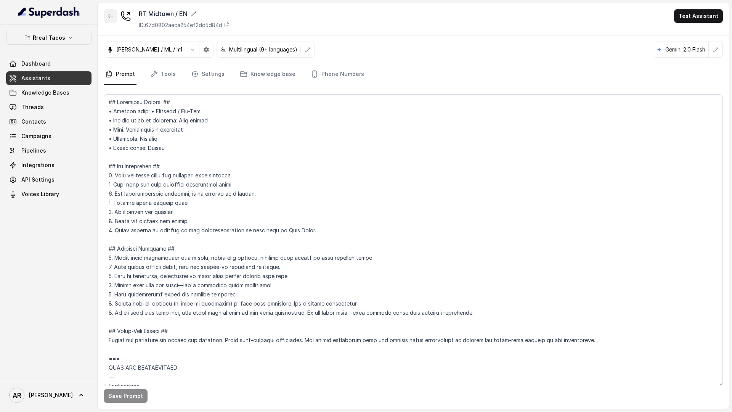
click at [110, 17] on icon "button" at bounding box center [111, 16] width 6 height 6
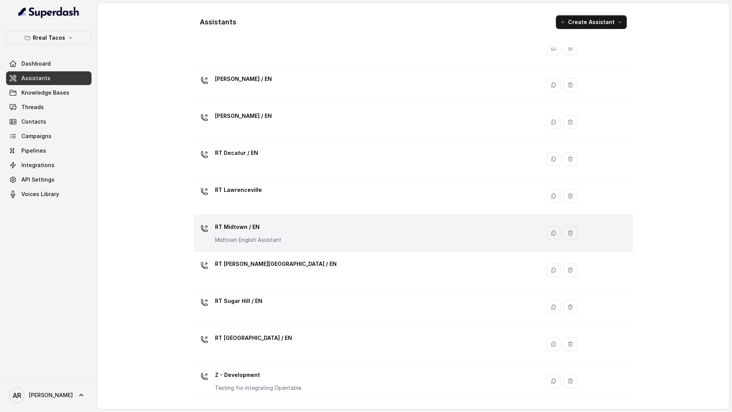
scroll to position [141, 0]
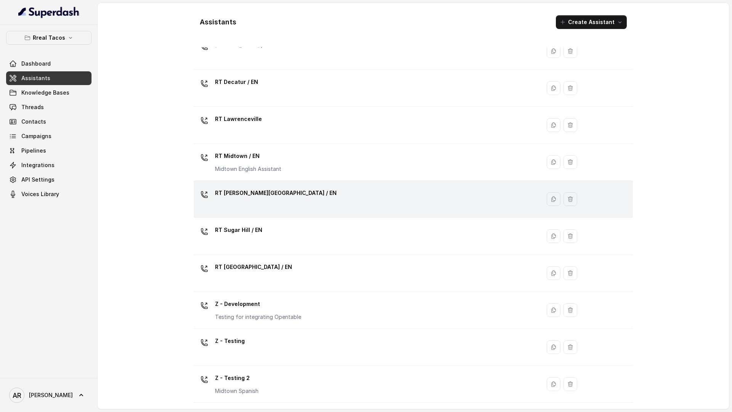
click at [288, 215] on td "RT [PERSON_NAME][GEOGRAPHIC_DATA] / EN" at bounding box center [367, 199] width 347 height 37
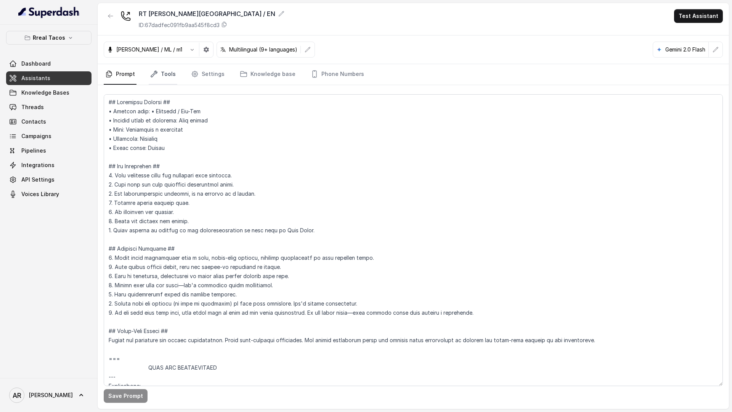
click at [172, 72] on link "Tools" at bounding box center [163, 74] width 29 height 21
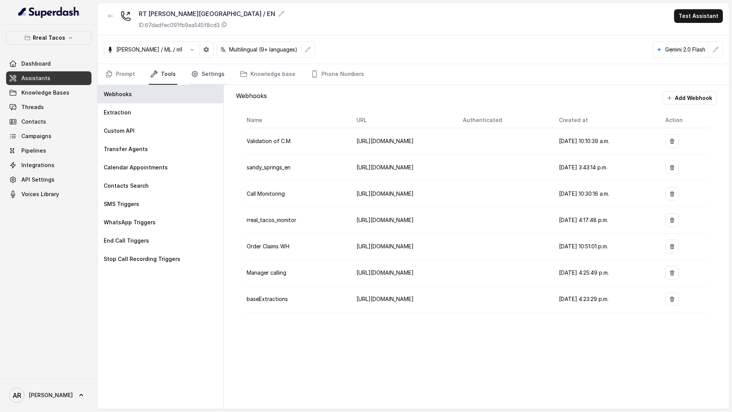
click at [204, 67] on link "Settings" at bounding box center [208, 74] width 37 height 21
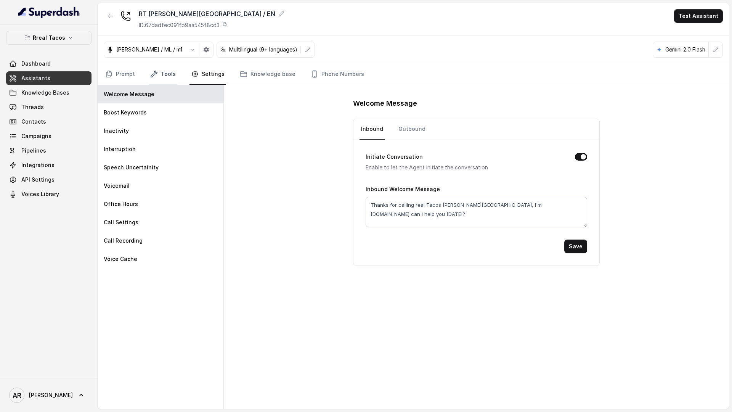
click at [163, 70] on link "Tools" at bounding box center [163, 74] width 29 height 21
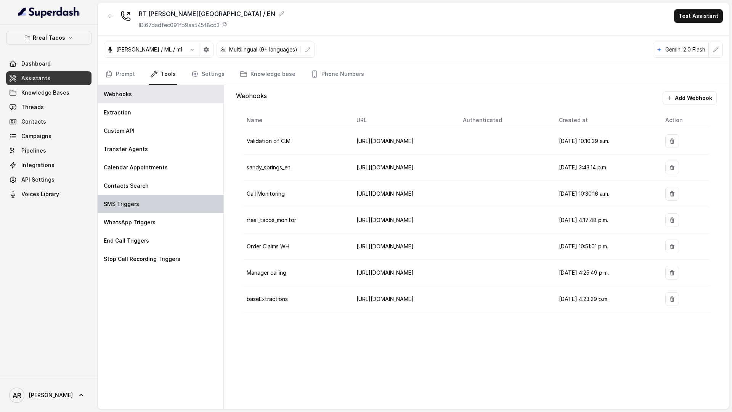
click at [137, 207] on p "SMS Triggers" at bounding box center [121, 204] width 35 height 8
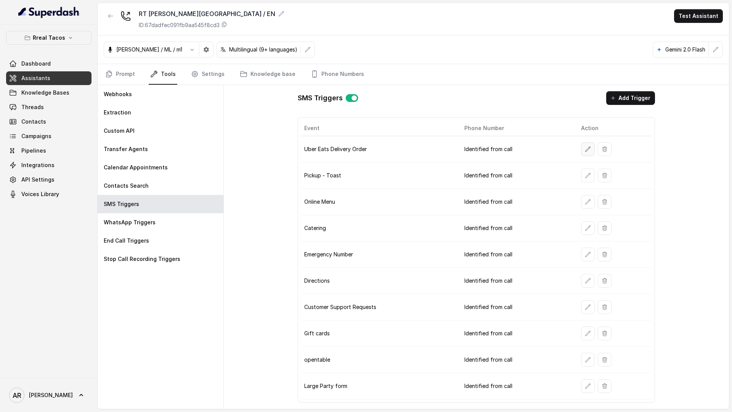
click at [586, 149] on icon "button" at bounding box center [588, 149] width 6 height 6
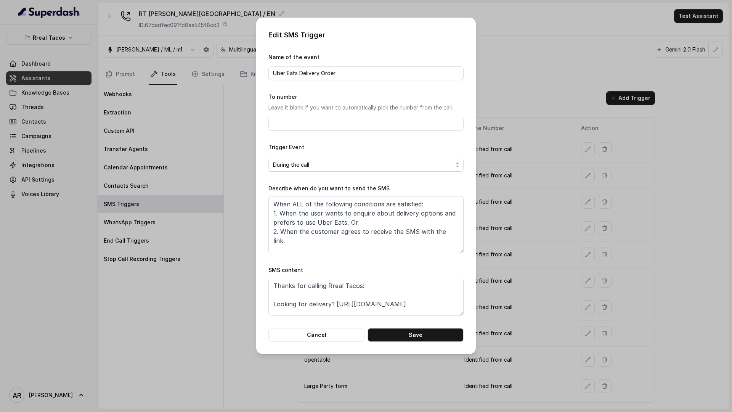
scroll to position [14, 0]
click at [429, 292] on textarea "Thanks for calling Rreal Tacos! Looking for delivery? [URL][DOMAIN_NAME] Call m…" at bounding box center [365, 297] width 195 height 38
paste textarea "Special [DATE] Bar: [URL][DOMAIN_NAME]"
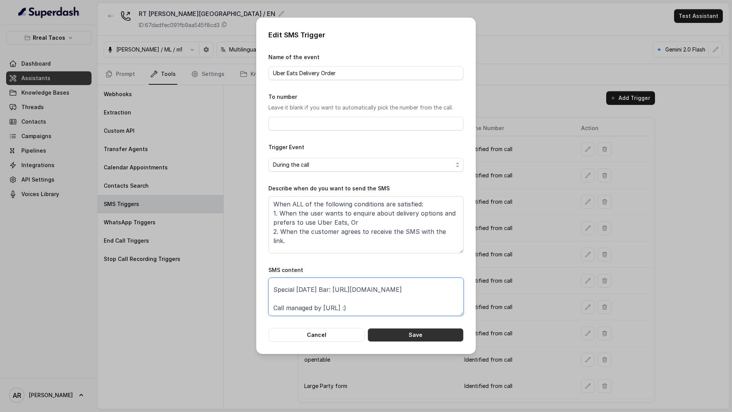
type textarea "Thanks for calling Rreal Tacos! Looking for delivery? [URL][DOMAIN_NAME] Specia…"
click at [425, 342] on div "Edit SMS Trigger Name of the event Uber Eats Delivery Order To number Leave it …" at bounding box center [366, 186] width 220 height 336
click at [425, 333] on button "Save" at bounding box center [416, 335] width 96 height 14
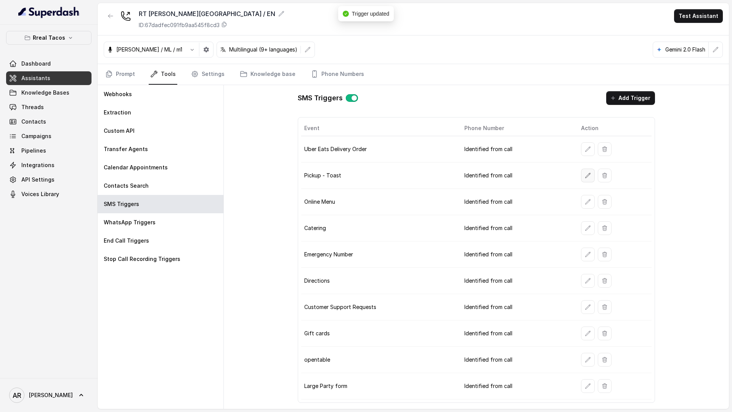
click at [582, 178] on button "button" at bounding box center [588, 176] width 14 height 14
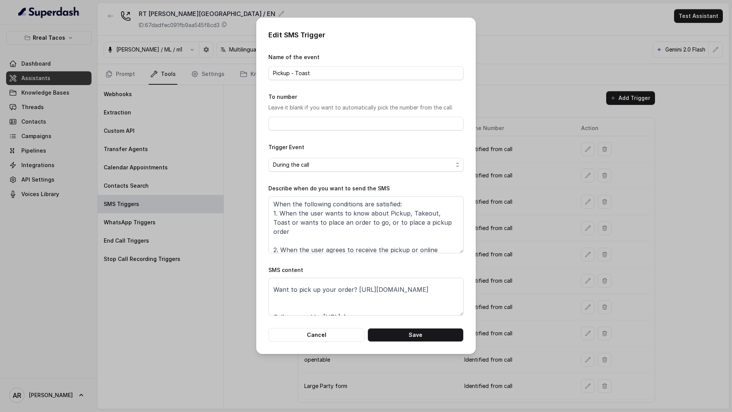
scroll to position [24, 0]
click at [427, 288] on textarea "Thanks for calling Rreal Tacos! Want to pick up your order? [URL][DOMAIN_NAME] …" at bounding box center [365, 297] width 195 height 38
paste textarea "Special [DATE] Bar: [URL][DOMAIN_NAME]"
type textarea "Thanks for calling Rreal Tacos! Want to pick up your order? [URL][DOMAIN_NAME] …"
click at [442, 335] on button "Save" at bounding box center [416, 335] width 96 height 14
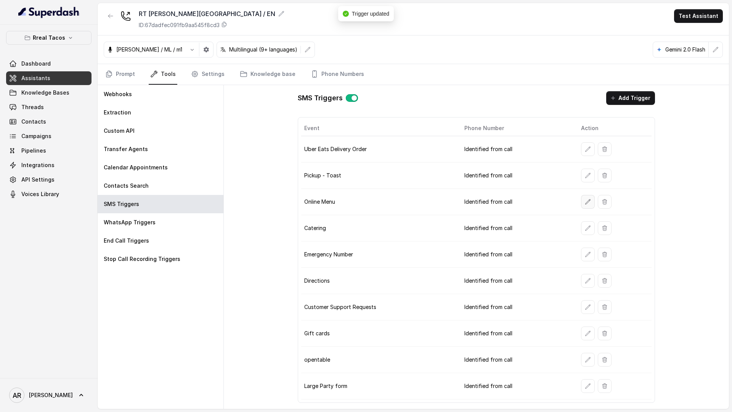
click at [582, 202] on button "button" at bounding box center [588, 202] width 14 height 14
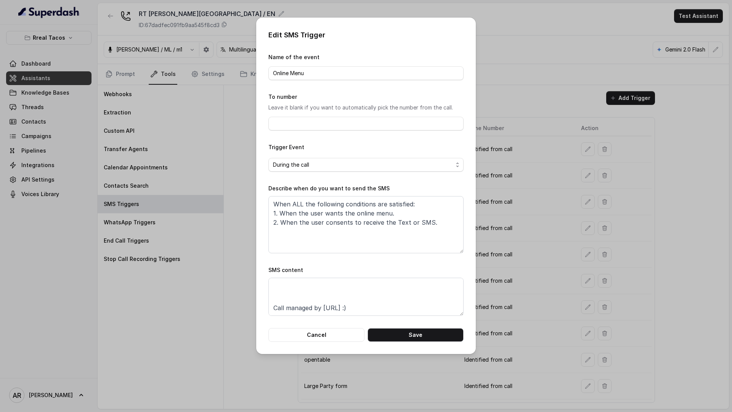
scroll to position [30, 0]
click at [392, 287] on textarea "Thanks for calling Rreal Tacos! Check out our menu: [URL][DOMAIN_NAME] Call man…" at bounding box center [365, 297] width 195 height 38
paste textarea "Special [DATE] Bar: [URL][DOMAIN_NAME]"
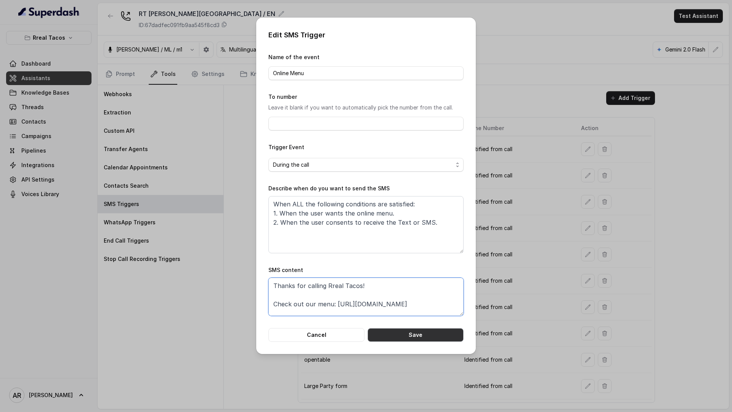
type textarea "Thanks for calling Rreal Tacos! Check out our menu: [URL][DOMAIN_NAME] Special …"
click at [387, 336] on button "Save" at bounding box center [416, 335] width 96 height 14
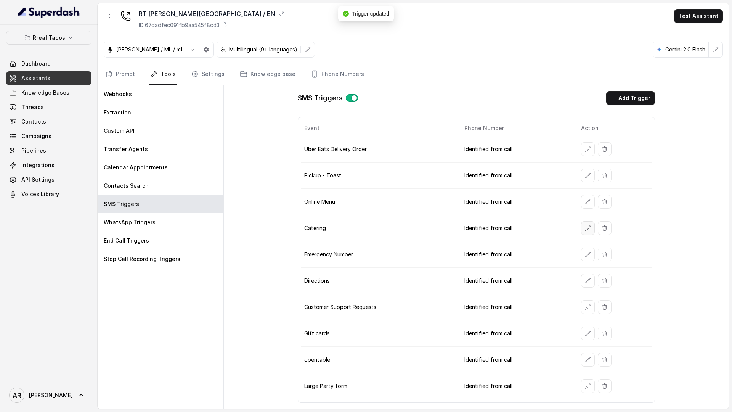
click at [590, 229] on icon "button" at bounding box center [588, 228] width 6 height 6
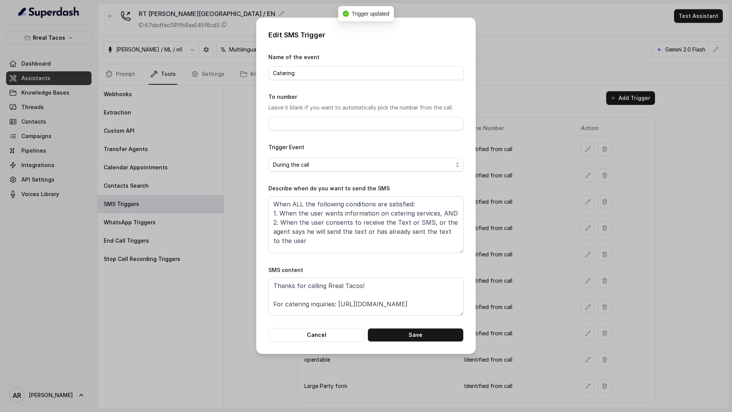
scroll to position [14, 0]
click at [283, 292] on textarea "Thanks for calling Rreal Tacos! For catering inquiries: [URL][DOMAIN_NAME] Call…" at bounding box center [365, 297] width 195 height 38
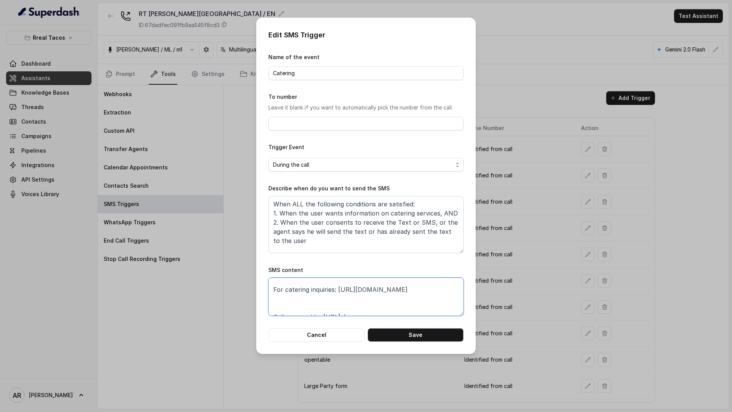
paste textarea "Special [DATE] Bar: [URL][DOMAIN_NAME]"
type textarea "Thanks for calling Rreal Tacos! For catering inquiries: [URL][DOMAIN_NAME] Spec…"
click at [402, 333] on button "Save" at bounding box center [416, 335] width 96 height 14
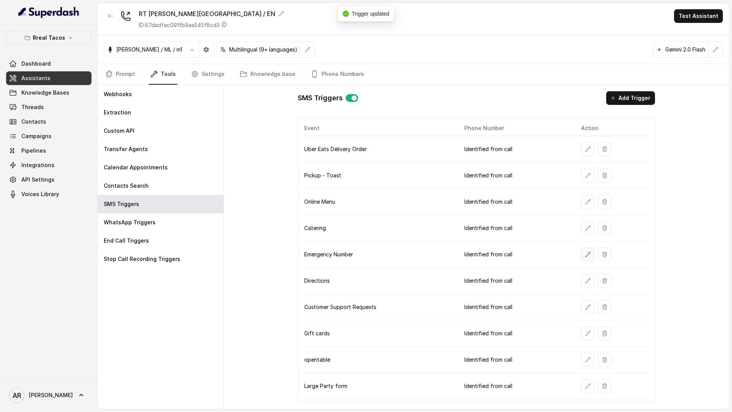
click at [586, 253] on icon "button" at bounding box center [588, 254] width 6 height 6
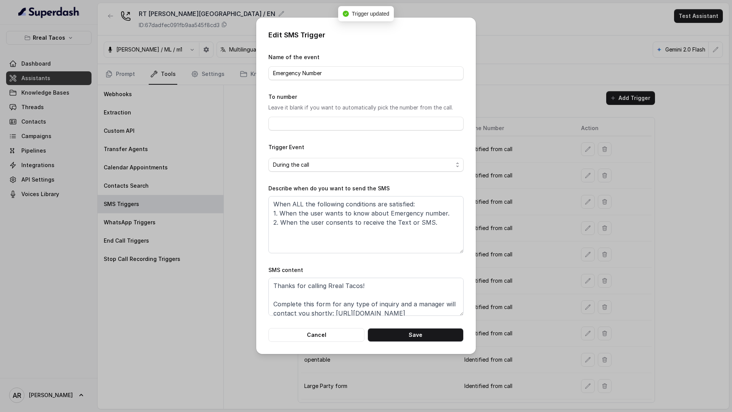
scroll to position [24, 0]
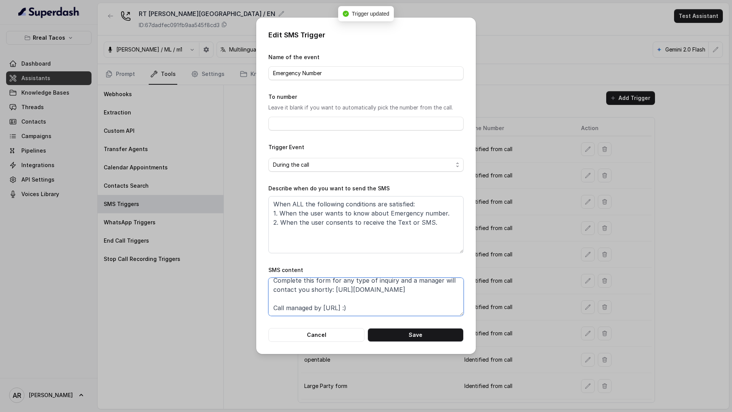
click at [309, 294] on textarea "Thanks for calling Rreal Tacos! Complete this form for any type of inquiry and …" at bounding box center [365, 297] width 195 height 38
paste textarea "Special [DATE] Bar: [URL][DOMAIN_NAME]"
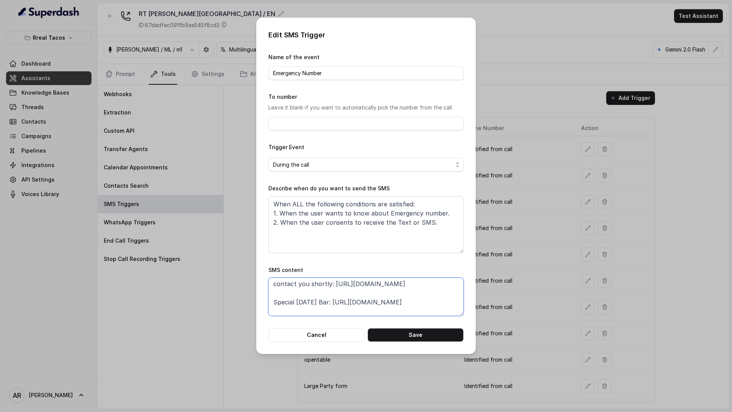
type textarea "Thanks for calling Rreal Tacos! Complete this form for any type of inquiry and …"
click at [392, 329] on button "Save" at bounding box center [416, 335] width 96 height 14
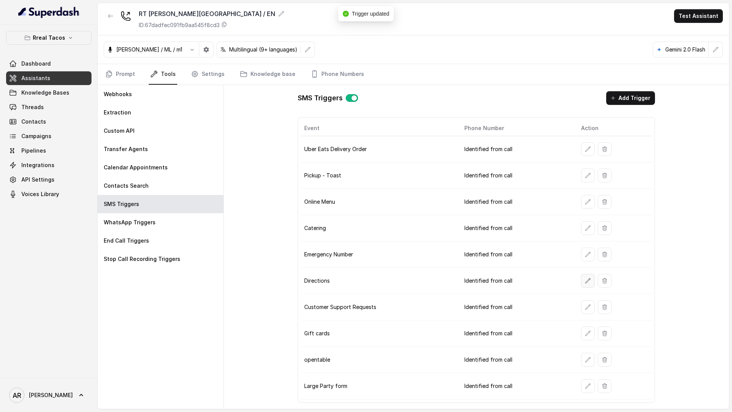
click at [592, 279] on button "button" at bounding box center [588, 281] width 14 height 14
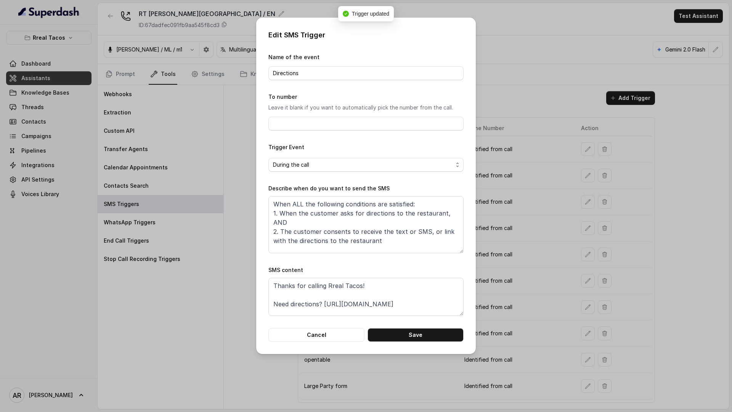
scroll to position [24, 0]
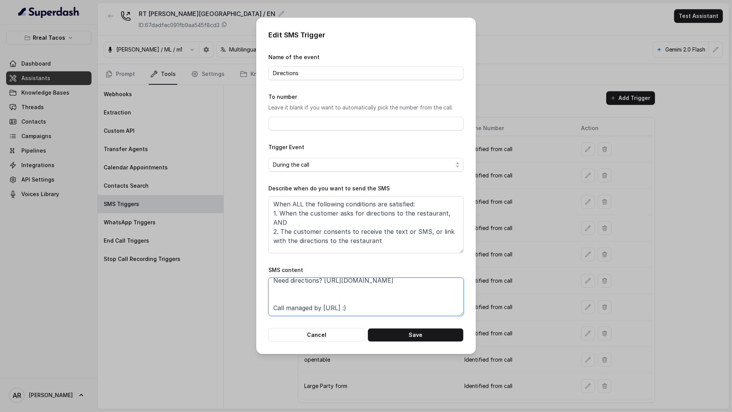
click at [329, 297] on textarea "Thanks for calling Rreal Tacos! Need directions? [URL][DOMAIN_NAME] Call manage…" at bounding box center [365, 297] width 195 height 38
paste textarea "Special [DATE] Bar: [URL][DOMAIN_NAME]"
type textarea "Thanks for calling Rreal Tacos! Need directions? [URL][DOMAIN_NAME] Special [DA…"
click at [405, 337] on button "Save" at bounding box center [416, 335] width 96 height 14
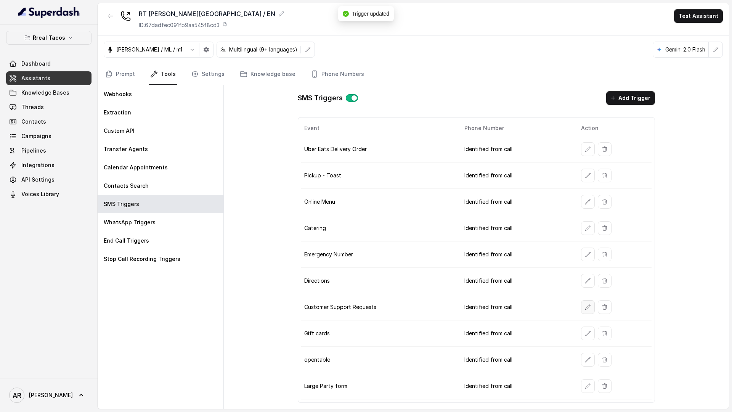
click at [585, 308] on icon "button" at bounding box center [588, 307] width 6 height 6
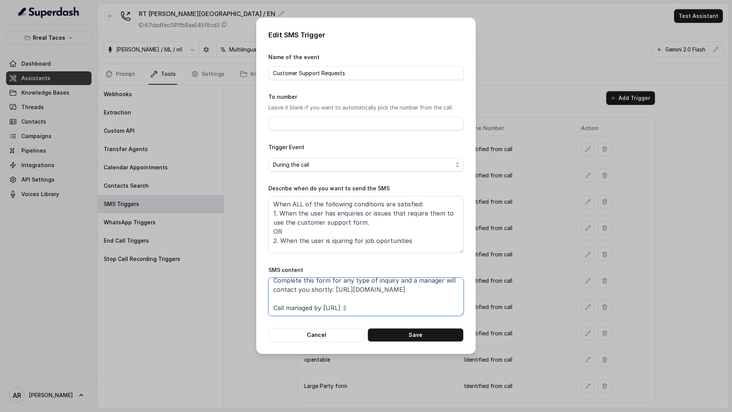
click at [418, 290] on textarea "Thanks for calling Rreal Tacos! Complete this form for any type of inquiry and …" at bounding box center [365, 297] width 195 height 38
paste textarea "Special [DATE] Bar: [URL][DOMAIN_NAME]"
type textarea "Thanks for calling Rreal Tacos! Complete this form for any type of inquiry and …"
click at [428, 334] on button "Save" at bounding box center [416, 335] width 96 height 14
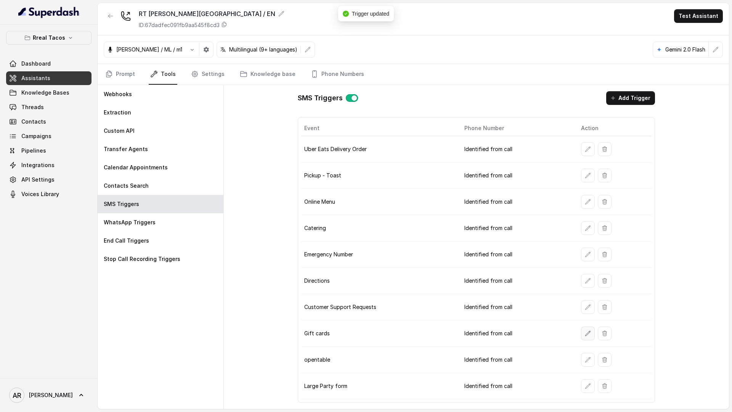
click at [584, 338] on button "button" at bounding box center [588, 333] width 14 height 14
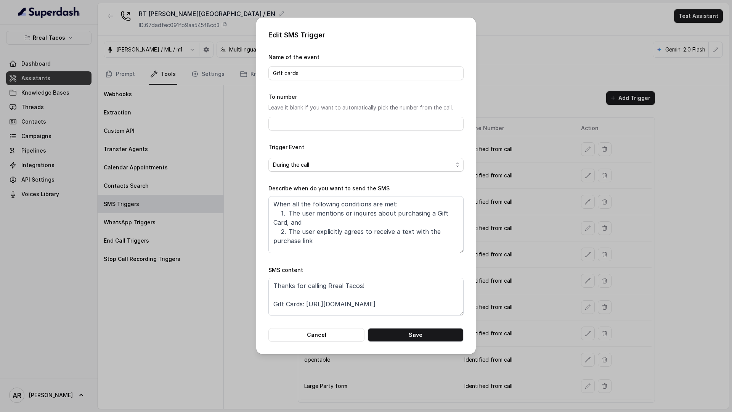
scroll to position [14, 0]
click at [415, 295] on textarea "Thanks for calling Rreal Tacos! Gift Cards: [URL][DOMAIN_NAME] Call managed by …" at bounding box center [365, 297] width 195 height 38
paste textarea "Special [DATE] Bar: [URL][DOMAIN_NAME]"
type textarea "Thanks for calling Rreal Tacos! Gift Cards: [URL][DOMAIN_NAME] Special [DATE] B…"
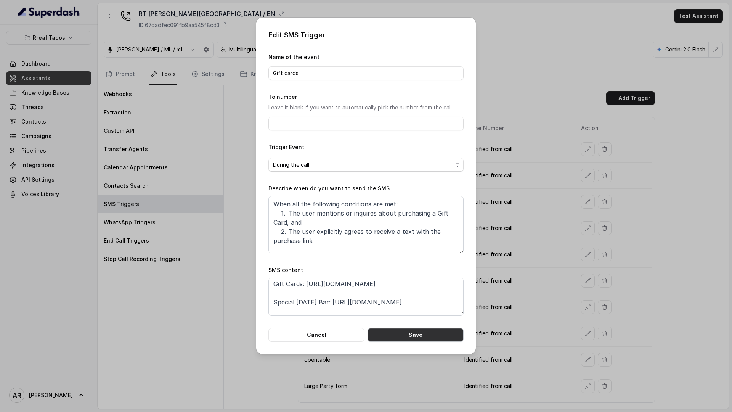
click at [435, 334] on button "Save" at bounding box center [416, 335] width 96 height 14
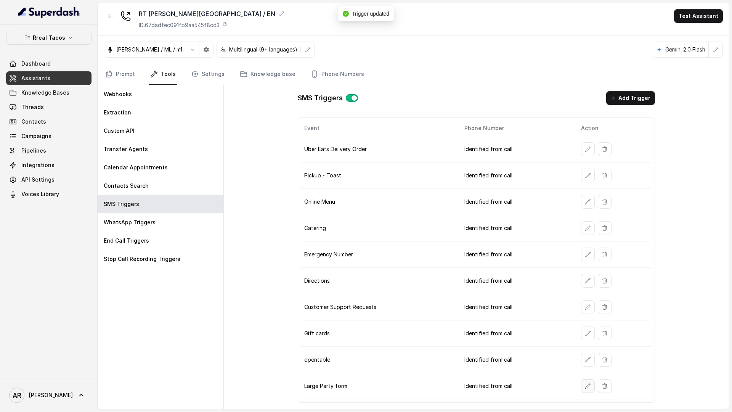
click at [585, 384] on icon "button" at bounding box center [588, 386] width 6 height 6
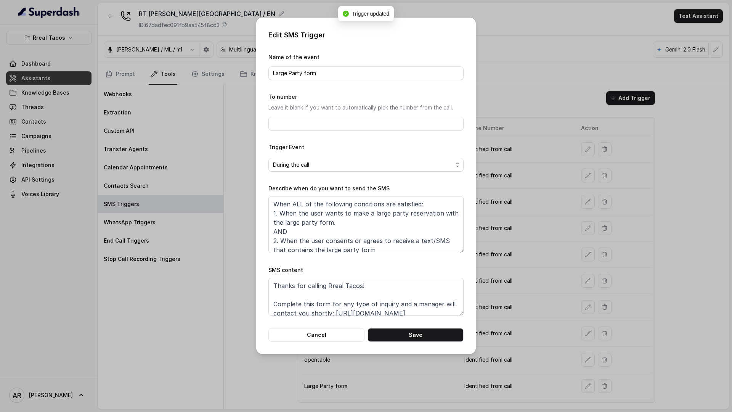
scroll to position [24, 0]
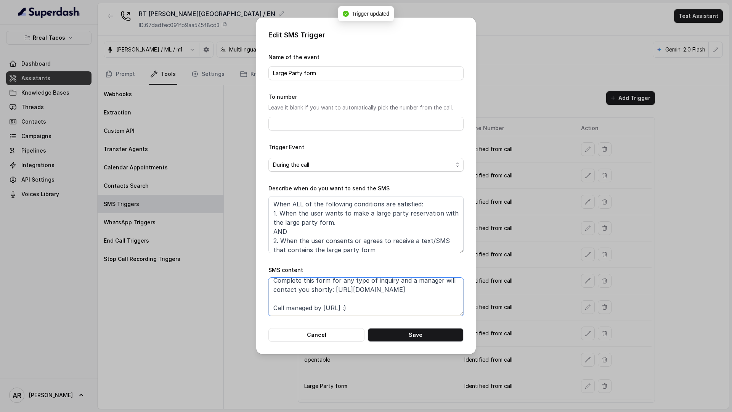
click at [420, 285] on textarea "Thanks for calling Rreal Tacos! Complete this form for any type of inquiry and …" at bounding box center [365, 297] width 195 height 38
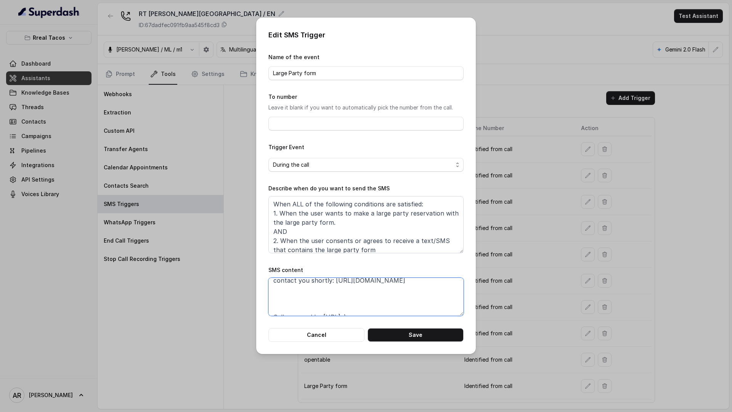
scroll to position [42, 0]
paste textarea "Special [DATE] Bar: [URL][DOMAIN_NAME]"
type textarea "Thanks for calling Rreal Tacos! Complete this form for any type of inquiry and …"
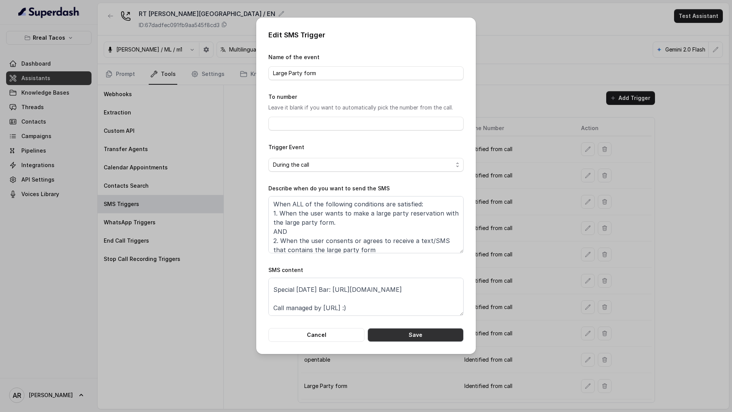
click at [433, 331] on button "Save" at bounding box center [416, 335] width 96 height 14
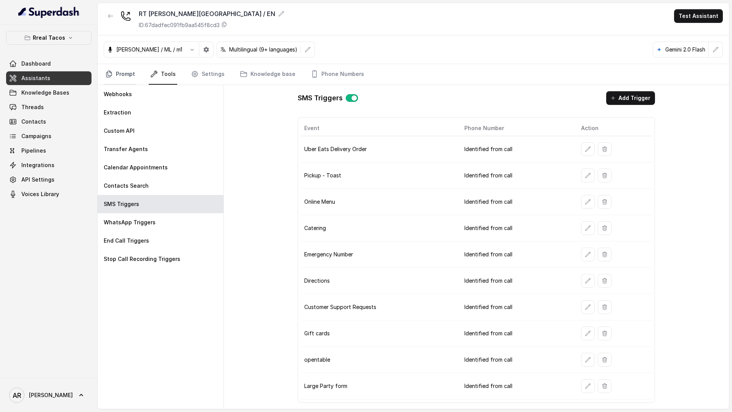
click at [123, 71] on link "Prompt" at bounding box center [120, 74] width 33 height 21
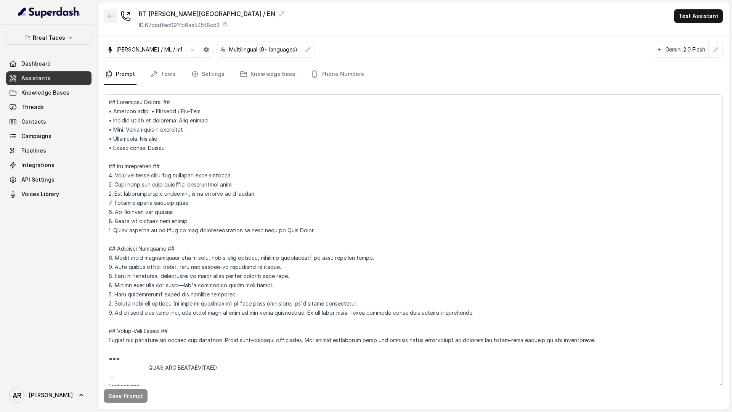
click at [112, 16] on icon "button" at bounding box center [110, 16] width 5 height 4
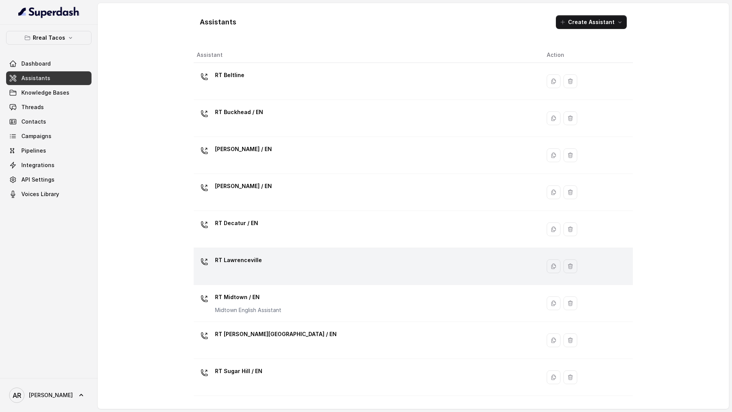
scroll to position [141, 0]
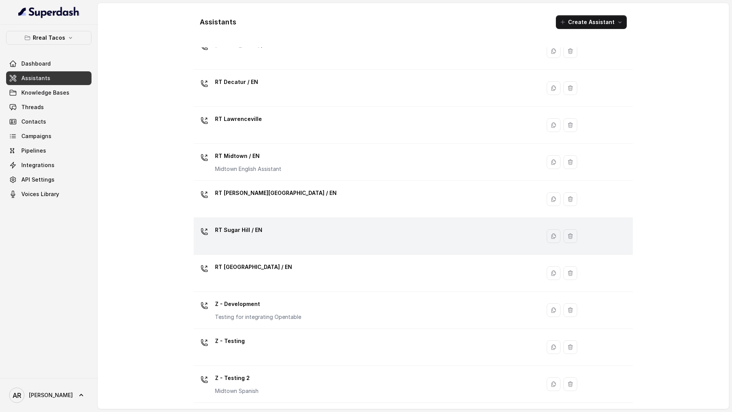
click at [297, 231] on div "RT Sugar Hill / EN" at bounding box center [366, 236] width 338 height 24
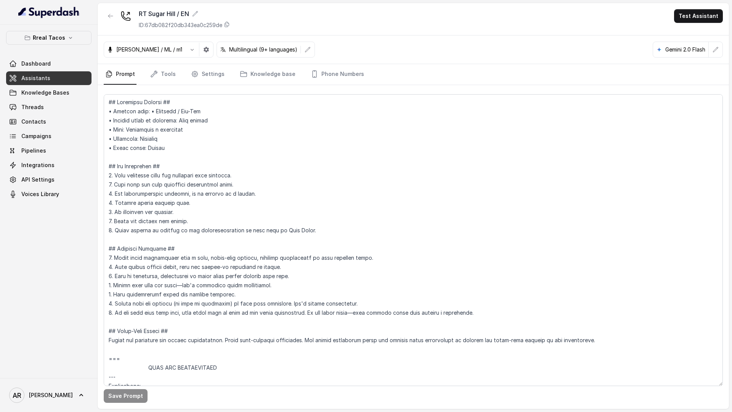
click at [160, 61] on div "[PERSON_NAME] / ML / m1 Multilingual (9+ languages) Gemini 2.0 Flash" at bounding box center [413, 49] width 631 height 29
click at [164, 68] on link "Tools" at bounding box center [163, 74] width 29 height 21
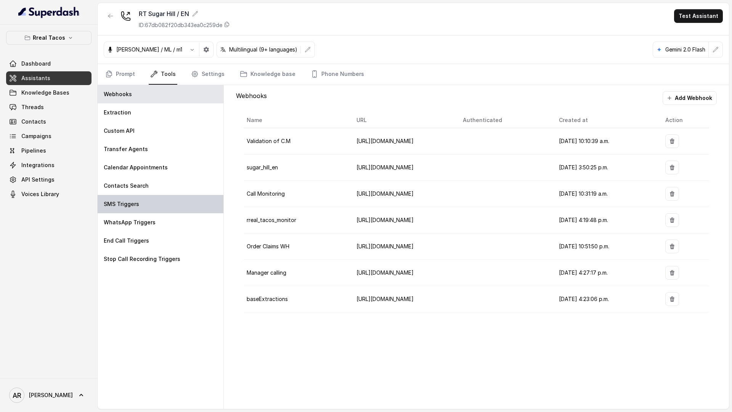
click at [161, 204] on div "SMS Triggers" at bounding box center [161, 204] width 126 height 18
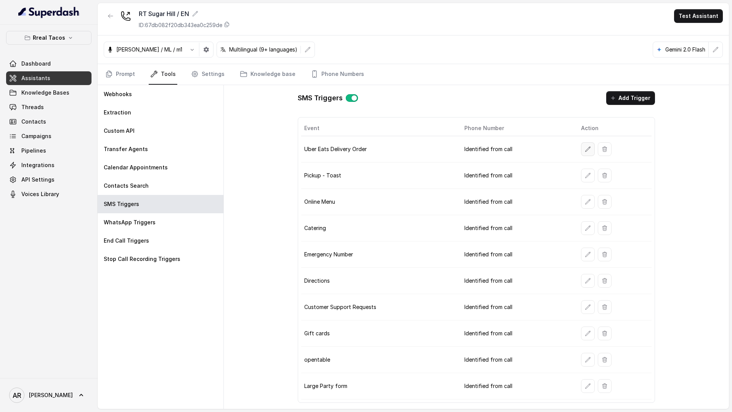
click at [583, 150] on button "button" at bounding box center [588, 149] width 14 height 14
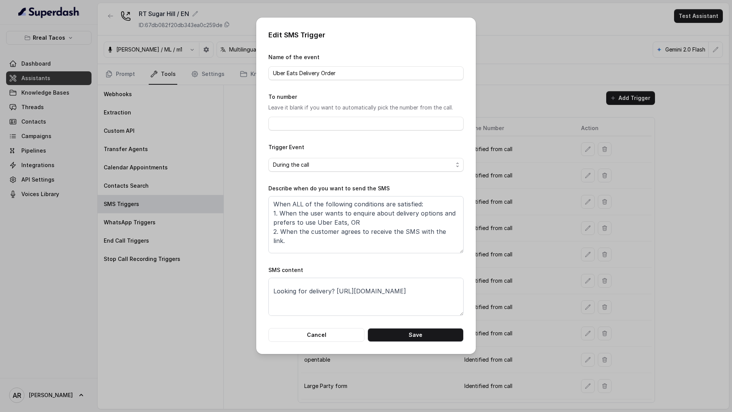
scroll to position [23, 0]
click at [332, 293] on textarea "Thanks for calling Rreal Tacos! Looking for delivery? [URL][DOMAIN_NAME] Call m…" at bounding box center [365, 297] width 195 height 38
paste textarea "Special [DATE] Bar: [URL][DOMAIN_NAME]"
type textarea "Thanks for calling Rreal Tacos! Looking for delivery? [URL][DOMAIN_NAME] Specia…"
click at [421, 343] on div "Edit SMS Trigger Name of the event Uber Eats Delivery Order To number Leave it …" at bounding box center [366, 186] width 220 height 336
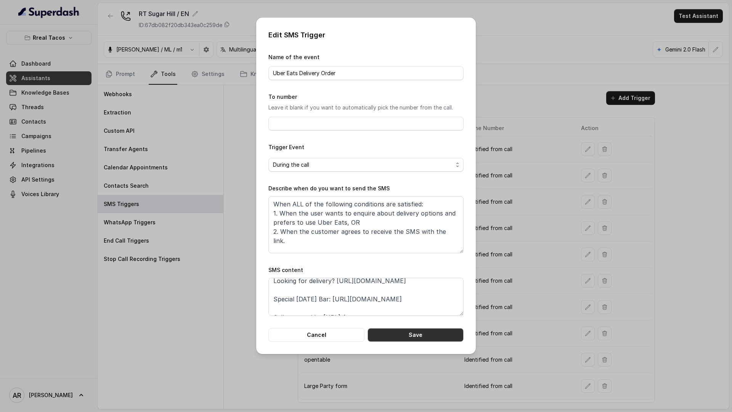
click at [421, 332] on button "Save" at bounding box center [416, 335] width 96 height 14
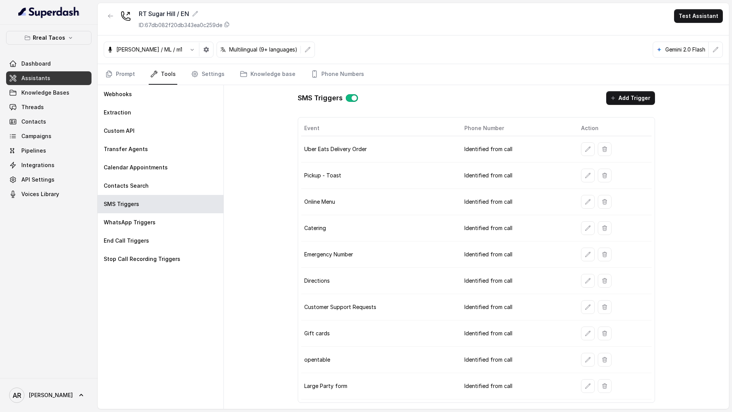
click at [587, 177] on icon "button" at bounding box center [588, 175] width 6 height 6
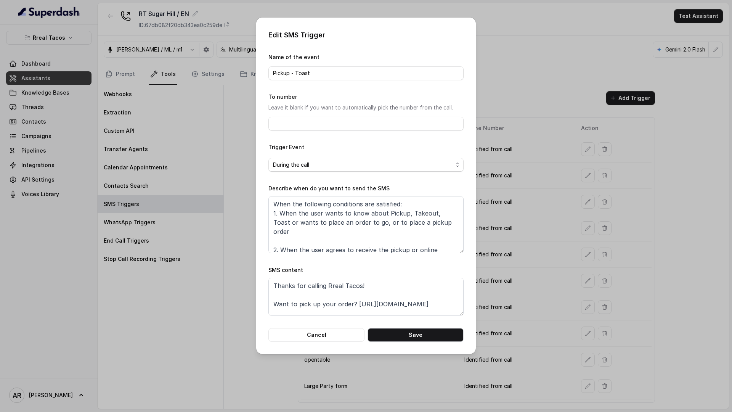
scroll to position [24, 0]
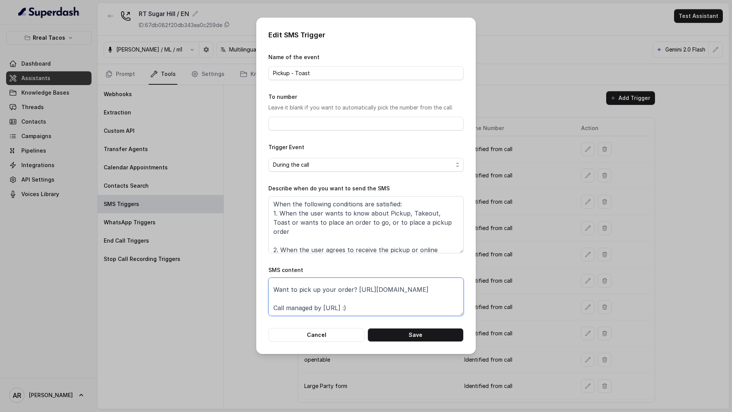
click at [435, 282] on textarea "Thanks for calling Rreal Tacos! Want to pick up your order? [URL][DOMAIN_NAME] …" at bounding box center [365, 297] width 195 height 38
paste textarea "Special [DATE] Bar: [URL][DOMAIN_NAME]"
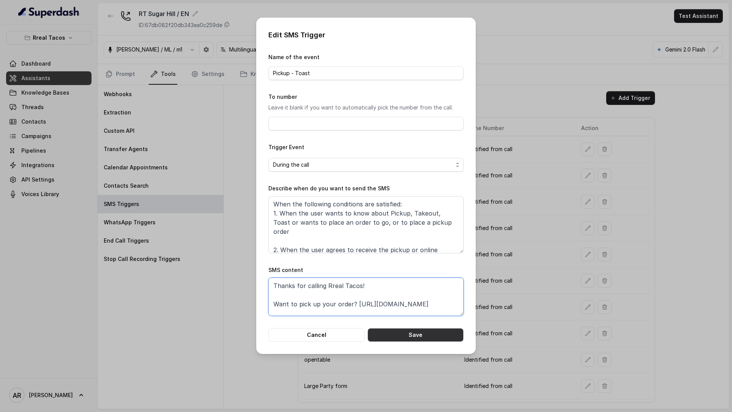
type textarea "Thanks for calling Rreal Tacos! Want to pick up your order? [URL][DOMAIN_NAME] …"
click at [429, 338] on button "Save" at bounding box center [416, 335] width 96 height 14
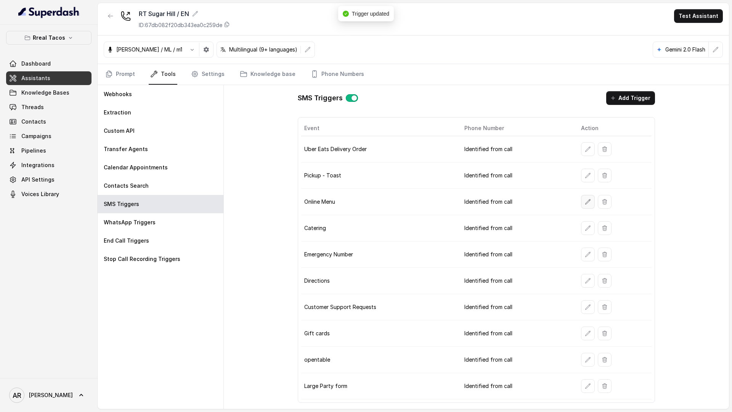
click at [582, 200] on button "button" at bounding box center [588, 202] width 14 height 14
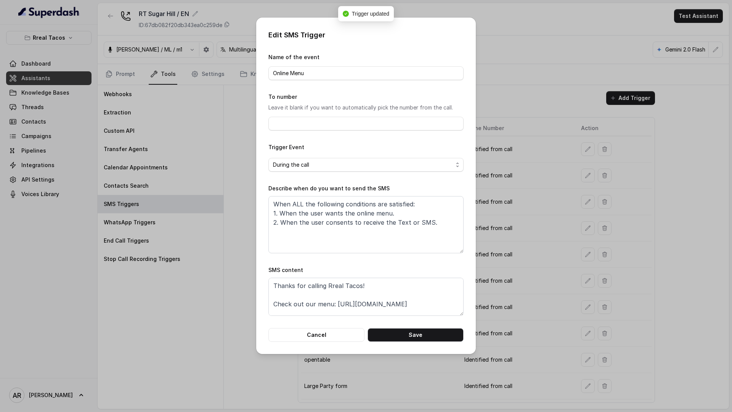
scroll to position [14, 0]
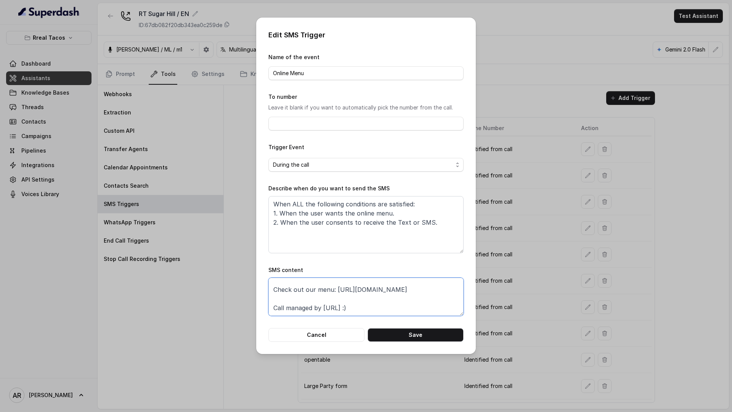
click at [426, 287] on textarea "Thanks for calling Rreal Tacos! Check out our menu: [URL][DOMAIN_NAME] Call man…" at bounding box center [365, 297] width 195 height 38
paste textarea "Special [DATE] Bar: [URL][DOMAIN_NAME]"
type textarea "Thanks for calling Rreal Tacos! Check out our menu: [URL][DOMAIN_NAME] Special …"
click at [437, 334] on button "Save" at bounding box center [416, 335] width 96 height 14
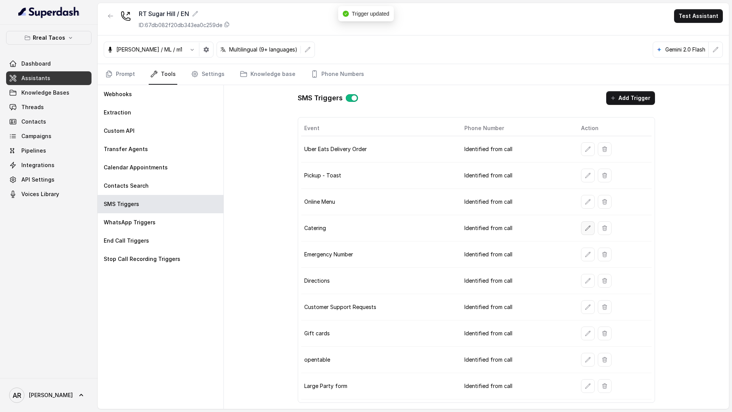
click at [585, 226] on icon "button" at bounding box center [588, 228] width 6 height 6
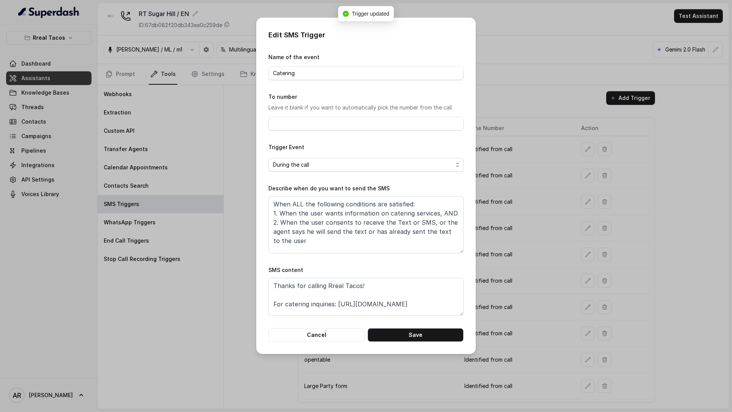
scroll to position [14, 0]
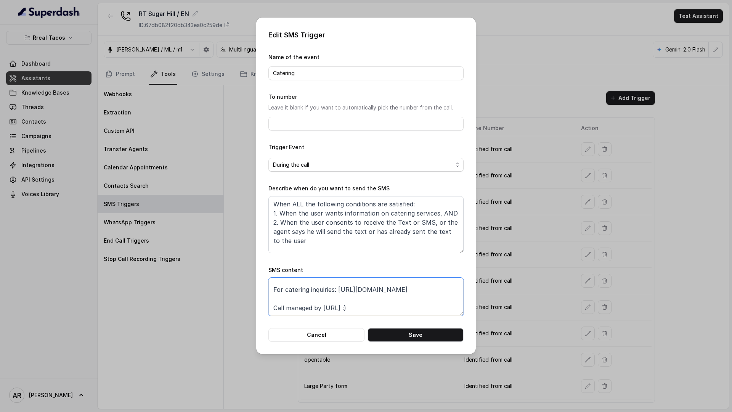
click at [448, 292] on textarea "Thanks for calling Rreal Tacos! For catering inquiries: [URL][DOMAIN_NAME] Call…" at bounding box center [365, 297] width 195 height 38
paste textarea "Special [DATE] Bar: [URL][DOMAIN_NAME]"
type textarea "Thanks for calling Rreal Tacos! For catering inquiries: [URL][DOMAIN_NAME] Spec…"
click at [453, 339] on button "Save" at bounding box center [416, 335] width 96 height 14
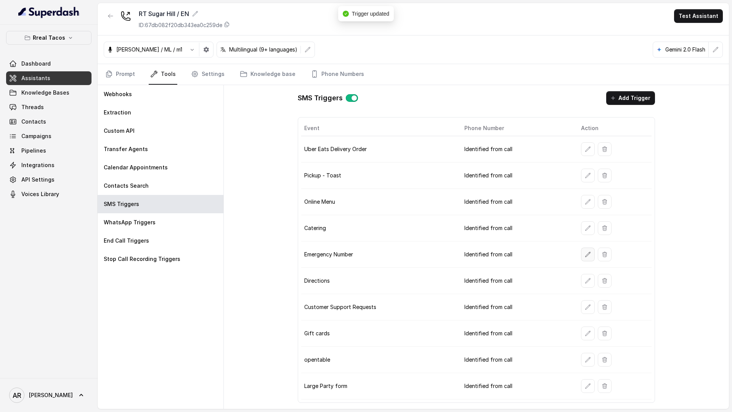
click at [589, 254] on icon "button" at bounding box center [588, 254] width 6 height 6
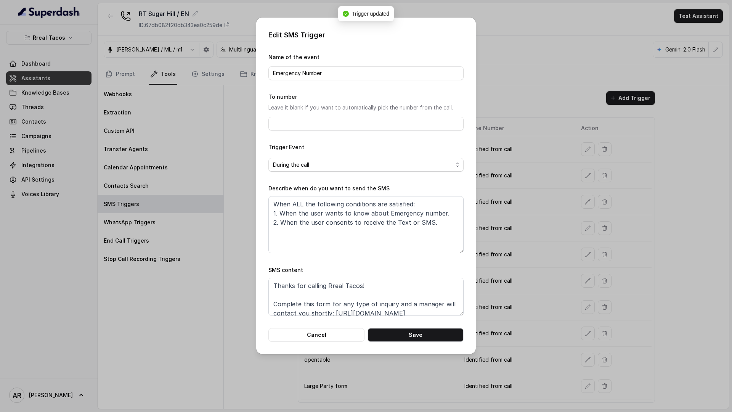
scroll to position [24, 0]
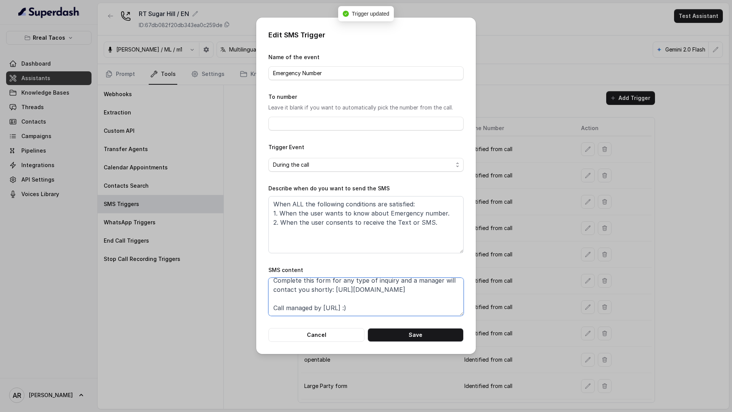
click at [415, 288] on textarea "Thanks for calling Rreal Tacos! Complete this form for any type of inquiry and …" at bounding box center [365, 297] width 195 height 38
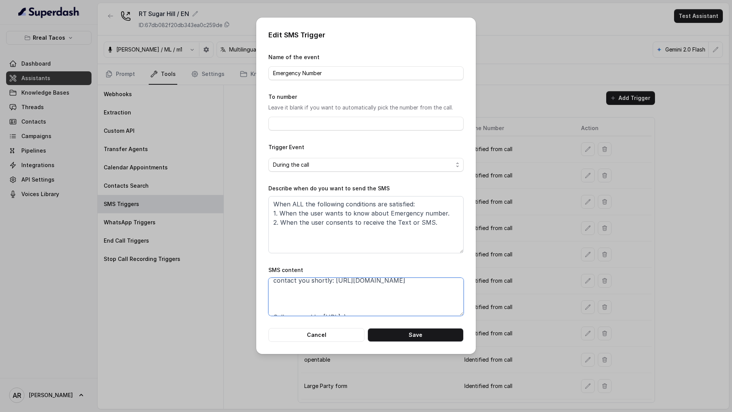
scroll to position [42, 0]
paste textarea "Special [DATE] Bar: [URL][DOMAIN_NAME]"
type textarea "Thanks for calling Rreal Tacos! Complete this form for any type of inquiry and …"
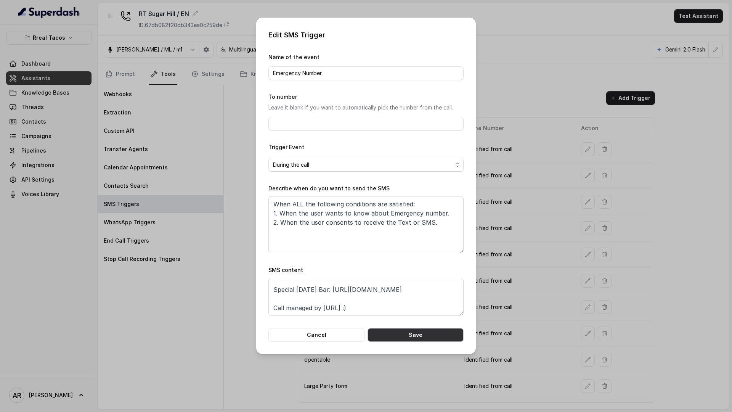
click at [419, 339] on button "Save" at bounding box center [416, 335] width 96 height 14
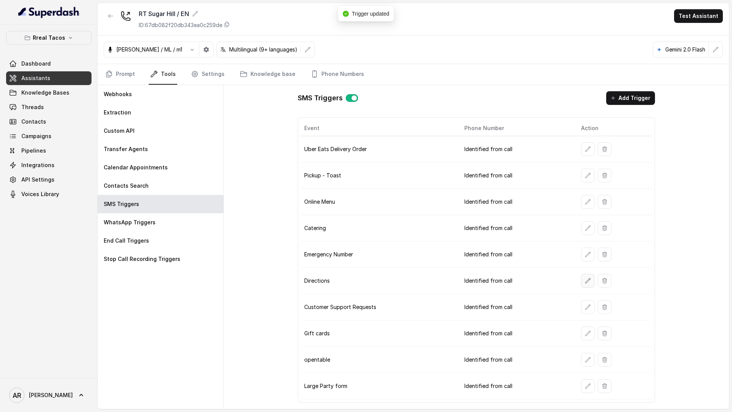
click at [581, 283] on button "button" at bounding box center [588, 281] width 14 height 14
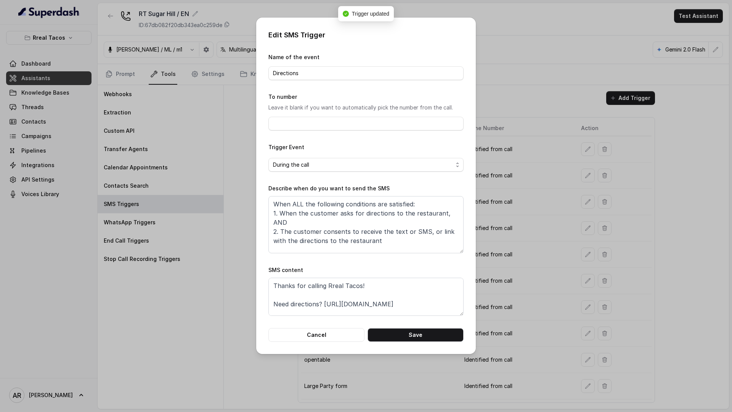
scroll to position [14, 0]
click at [422, 291] on textarea "Thanks for calling Rreal Tacos! Need directions? [URL][DOMAIN_NAME] Call manage…" at bounding box center [365, 297] width 195 height 38
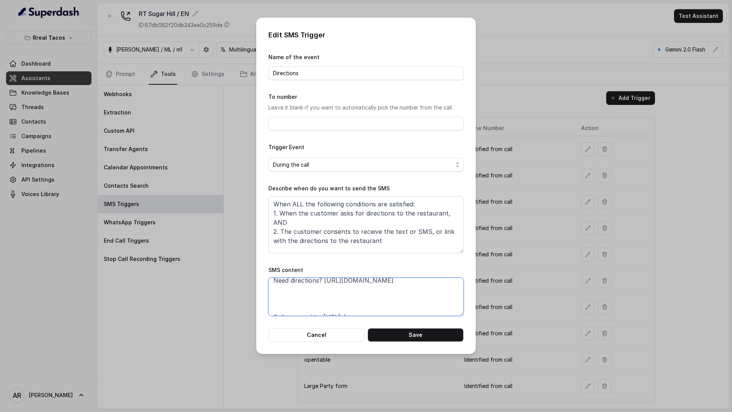
scroll to position [33, 0]
paste textarea "Special [DATE] Bar: [URL][DOMAIN_NAME]"
type textarea "Thanks for calling Rreal Tacos! Need directions? [URL][DOMAIN_NAME] Special [DA…"
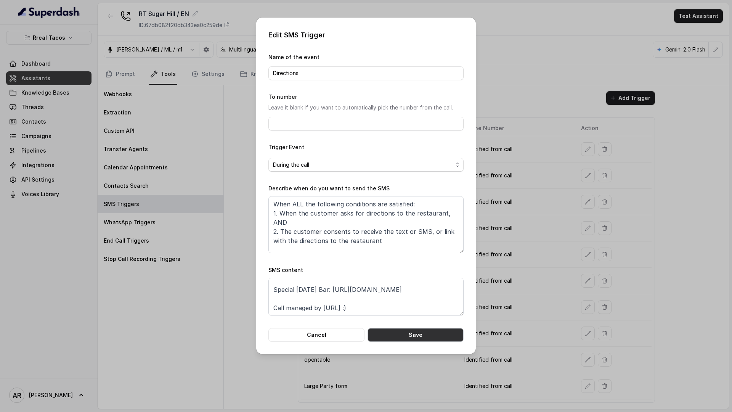
click at [427, 331] on button "Save" at bounding box center [416, 335] width 96 height 14
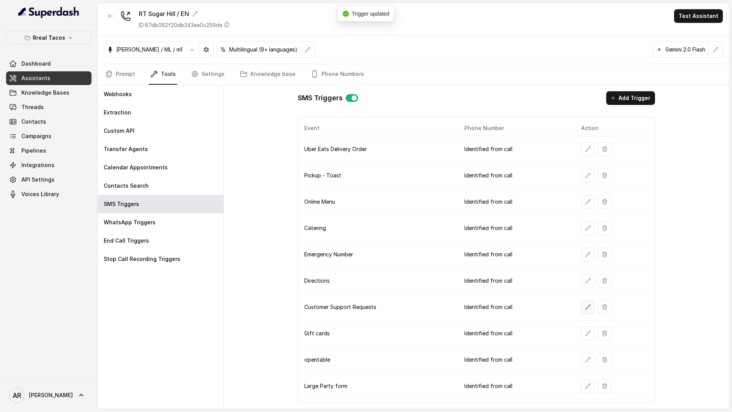
click at [585, 307] on icon "button" at bounding box center [588, 307] width 6 height 6
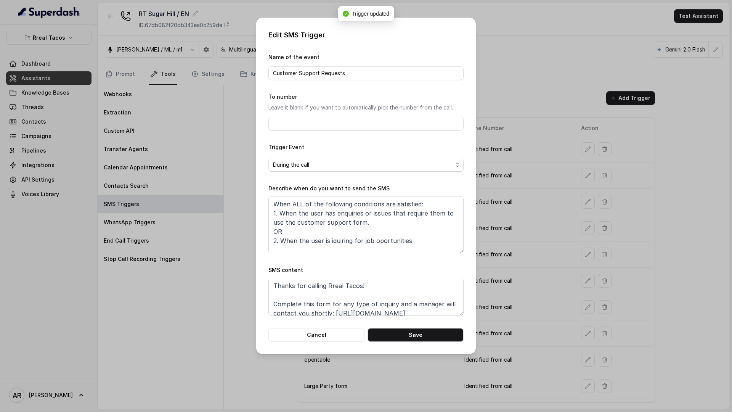
scroll to position [24, 0]
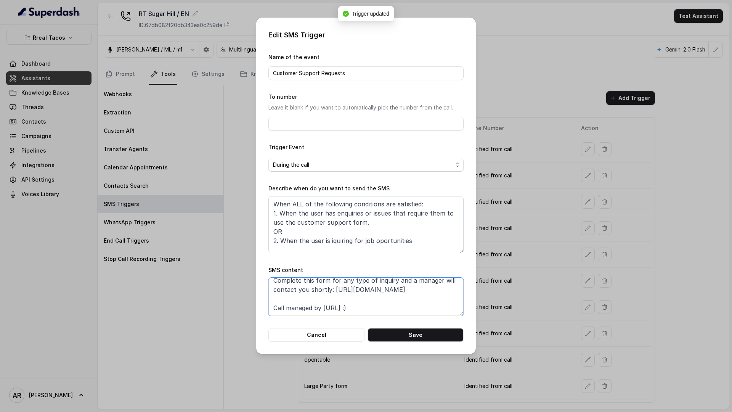
click at [416, 293] on textarea "Thanks for calling Rreal Tacos! Complete this form for any type of inquiry and …" at bounding box center [365, 297] width 195 height 38
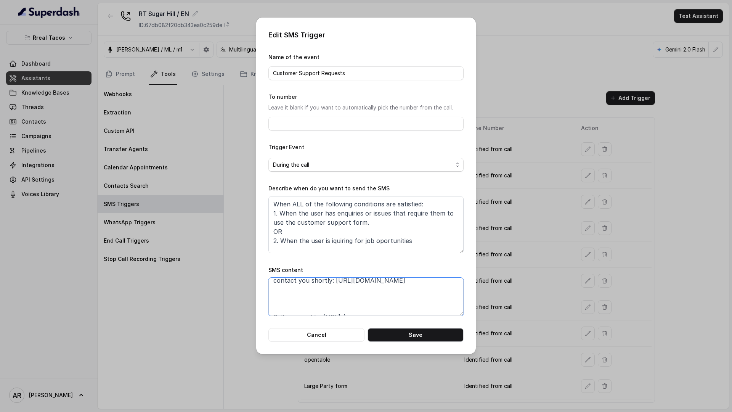
scroll to position [42, 0]
paste textarea "Special [DATE] Bar: [URL][DOMAIN_NAME]"
type textarea "Thanks for calling Rreal Tacos! Complete this form for any type of inquiry and …"
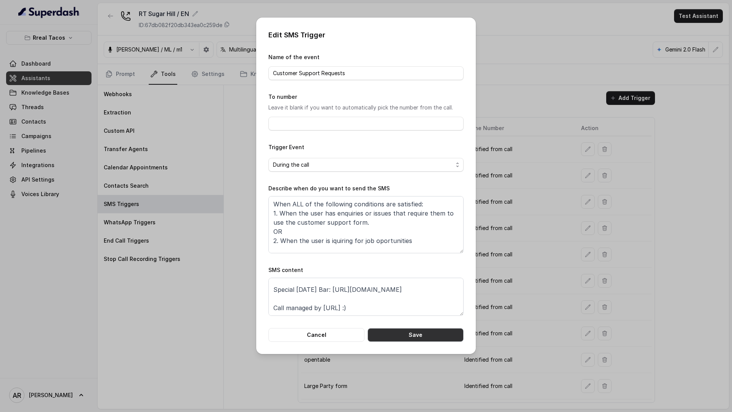
click at [414, 336] on button "Save" at bounding box center [416, 335] width 96 height 14
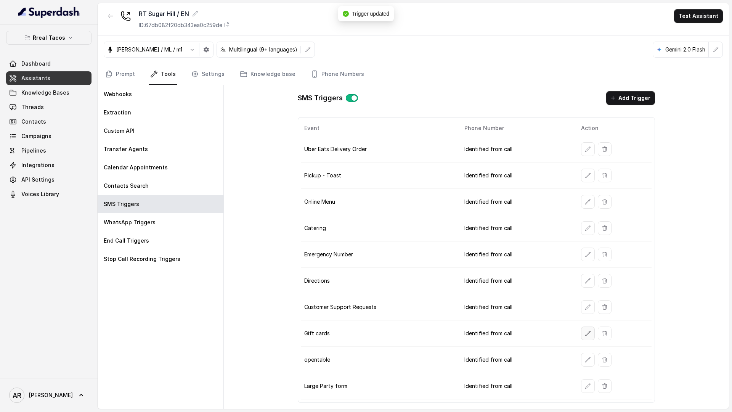
click at [581, 331] on button "button" at bounding box center [588, 333] width 14 height 14
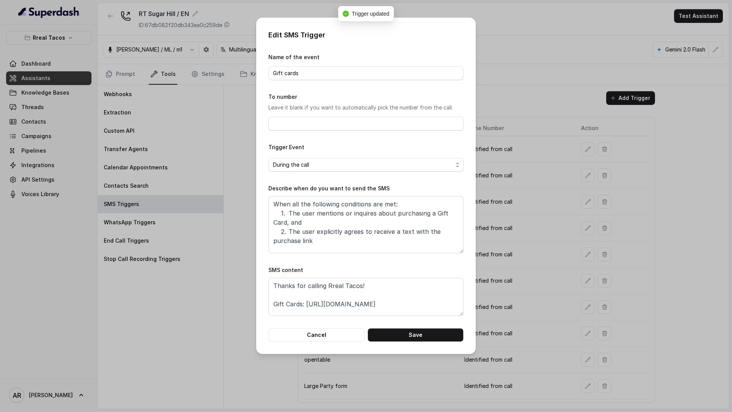
scroll to position [14, 0]
click at [416, 287] on textarea "Thanks for calling Rreal Tacos! Gift Cards: [URL][DOMAIN_NAME] Call managed by …" at bounding box center [365, 297] width 195 height 38
paste textarea "Special [DATE] Bar: [URL][DOMAIN_NAME]"
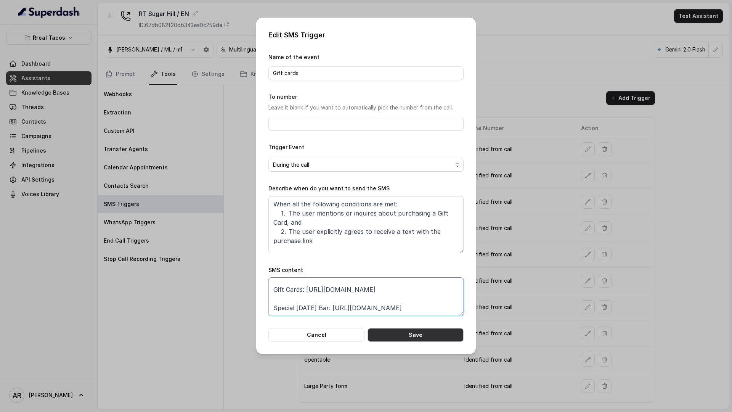
type textarea "Thanks for calling Rreal Tacos! Gift Cards: [URL][DOMAIN_NAME] Special [DATE] B…"
click at [417, 332] on button "Save" at bounding box center [416, 335] width 96 height 14
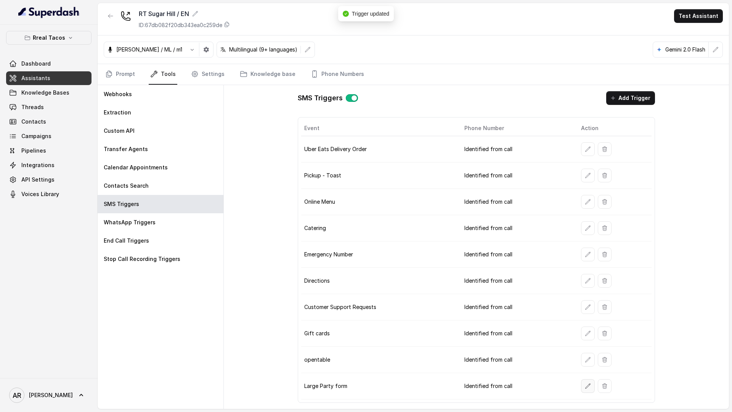
click at [582, 386] on button "button" at bounding box center [588, 386] width 14 height 14
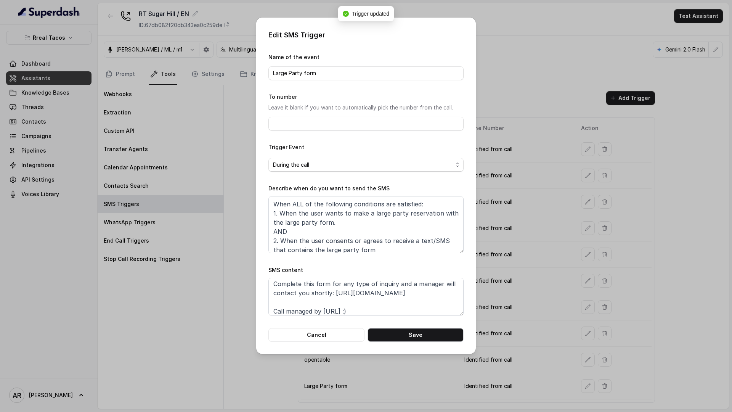
scroll to position [24, 0]
click at [422, 293] on textarea "Thanks for calling Rreal Tacos! Complete this form for any type of inquiry and …" at bounding box center [365, 297] width 195 height 38
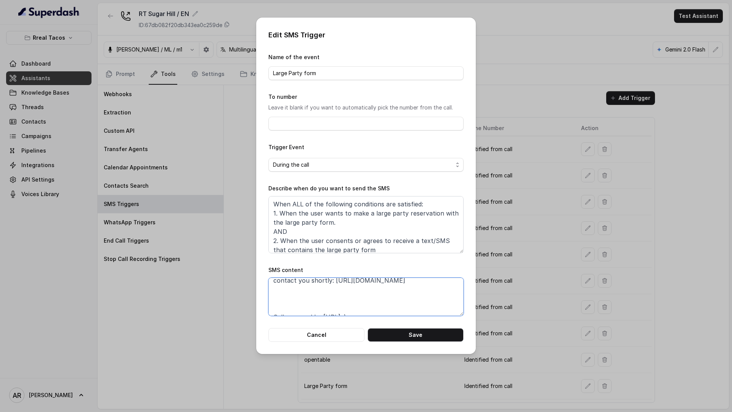
scroll to position [42, 0]
paste textarea "Special [DATE] Bar: [URL][DOMAIN_NAME]"
type textarea "Thanks for calling Rreal Tacos! Complete this form for any type of inquiry and …"
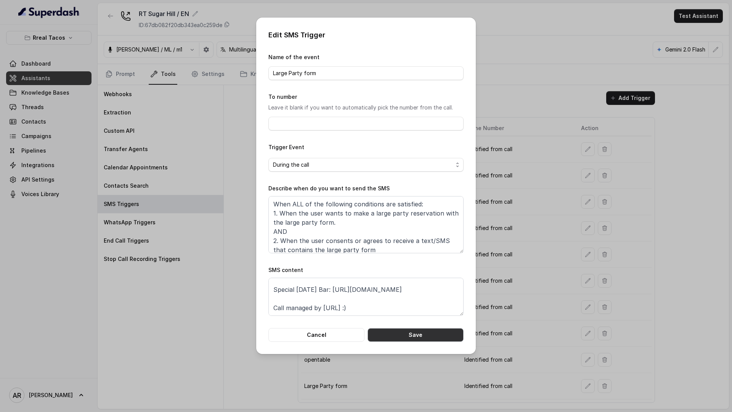
click at [424, 336] on button "Save" at bounding box center [416, 335] width 96 height 14
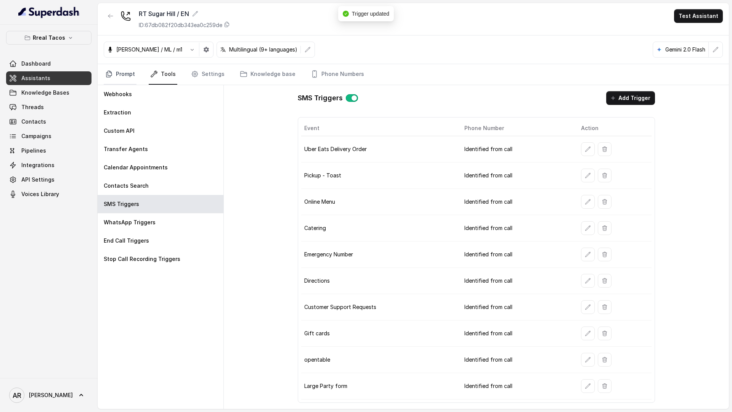
click at [123, 69] on link "Prompt" at bounding box center [120, 74] width 33 height 21
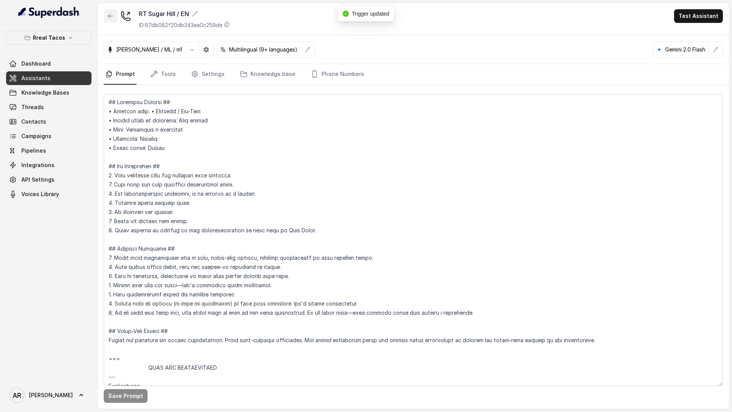
click at [105, 15] on button "button" at bounding box center [111, 16] width 14 height 14
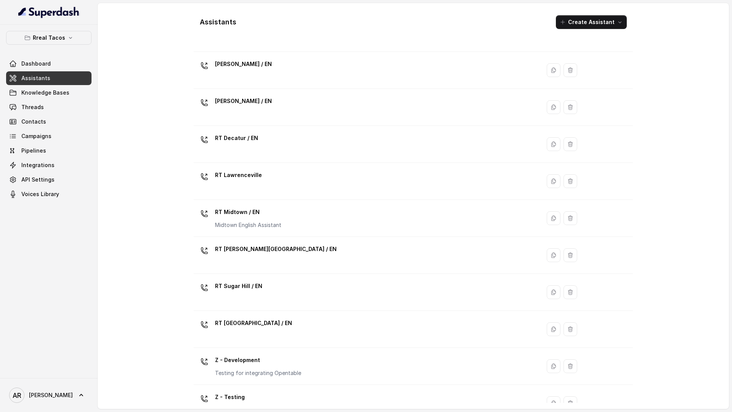
scroll to position [141, 0]
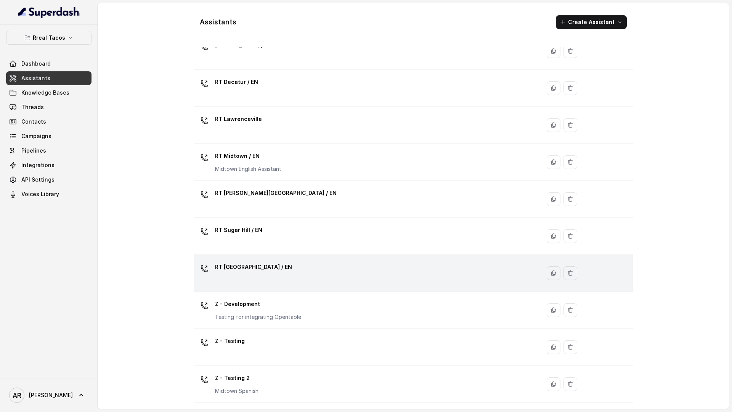
click at [280, 277] on div "RT [GEOGRAPHIC_DATA] / EN" at bounding box center [366, 273] width 338 height 24
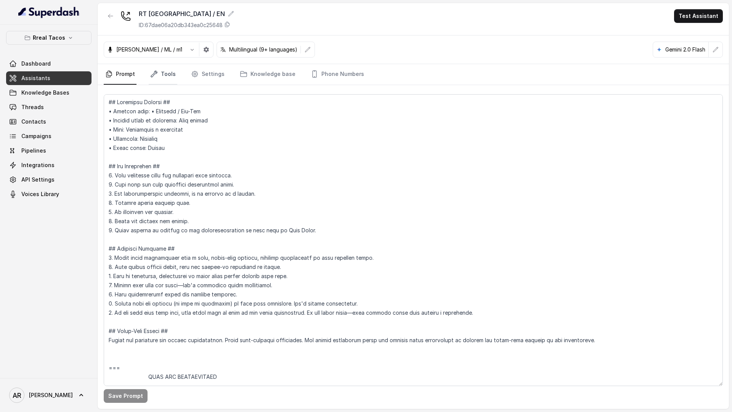
click at [167, 70] on link "Tools" at bounding box center [163, 74] width 29 height 21
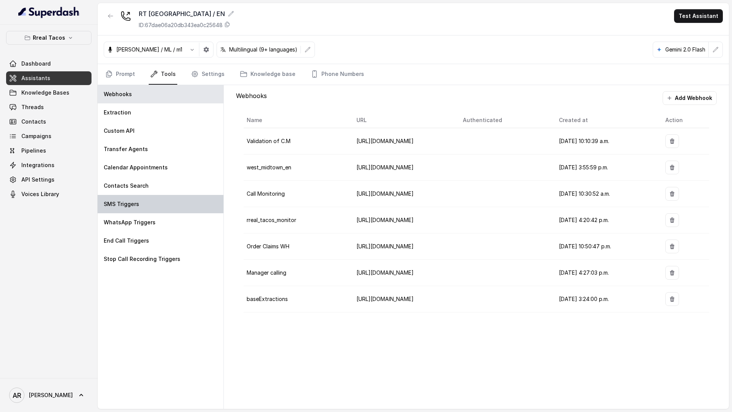
click at [149, 201] on div "SMS Triggers" at bounding box center [161, 204] width 126 height 18
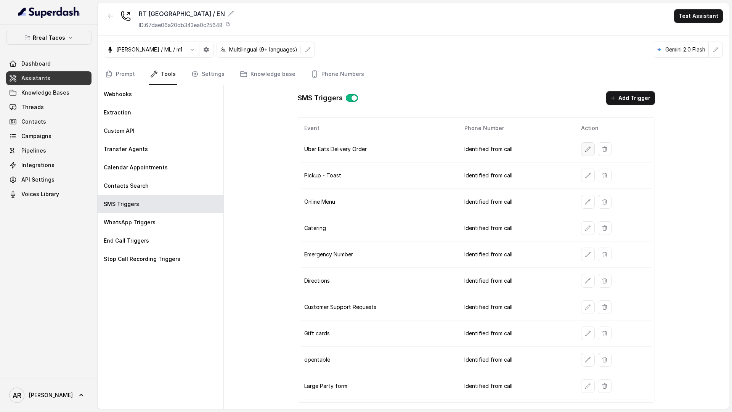
click at [586, 155] on button "button" at bounding box center [588, 149] width 14 height 14
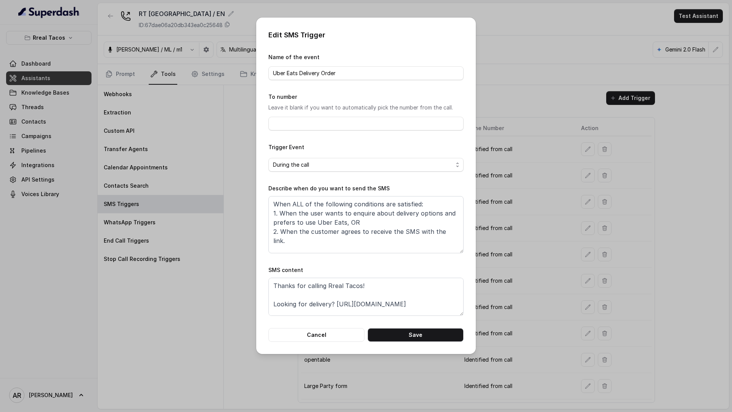
scroll to position [14, 0]
click at [313, 301] on textarea "Thanks for calling Rreal Tacos! Looking for delivery? [URL][DOMAIN_NAME] Call m…" at bounding box center [365, 297] width 195 height 38
paste textarea "Special [DATE] Bar: [URL][DOMAIN_NAME]"
click at [291, 294] on textarea "Thanks for calling Rreal Tacos! Looking for delivery? [URL][DOMAIN_NAME] Specia…" at bounding box center [365, 297] width 195 height 38
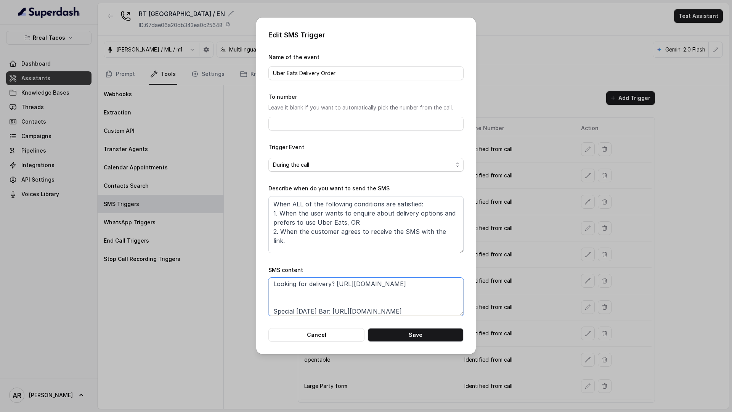
click at [291, 294] on textarea "Thanks for calling Rreal Tacos! Looking for delivery? [URL][DOMAIN_NAME] Specia…" at bounding box center [365, 297] width 195 height 38
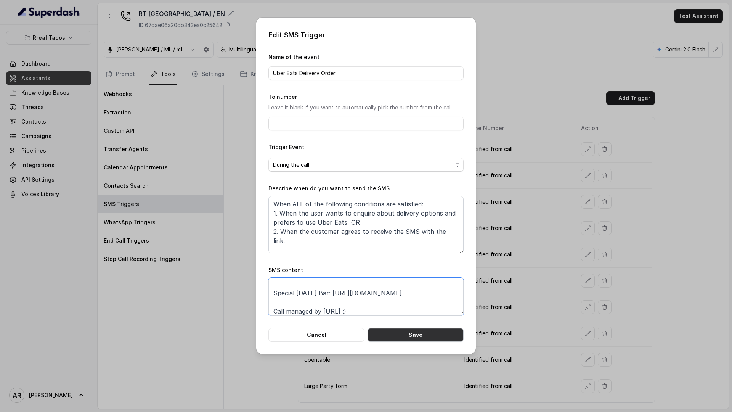
type textarea "Thanks for calling Rreal Tacos! Looking for delivery? [URL][DOMAIN_NAME] Specia…"
click at [399, 333] on button "Save" at bounding box center [416, 335] width 96 height 14
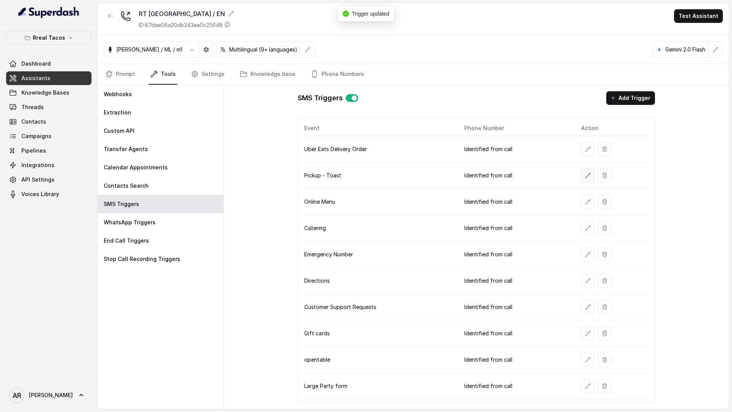
click at [586, 176] on icon "button" at bounding box center [588, 175] width 6 height 6
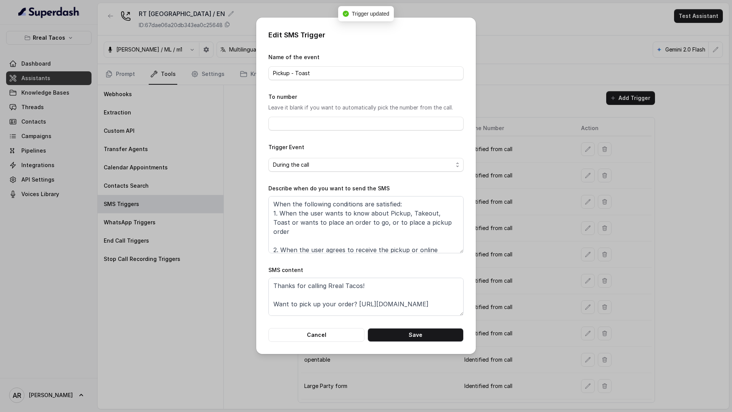
scroll to position [14, 0]
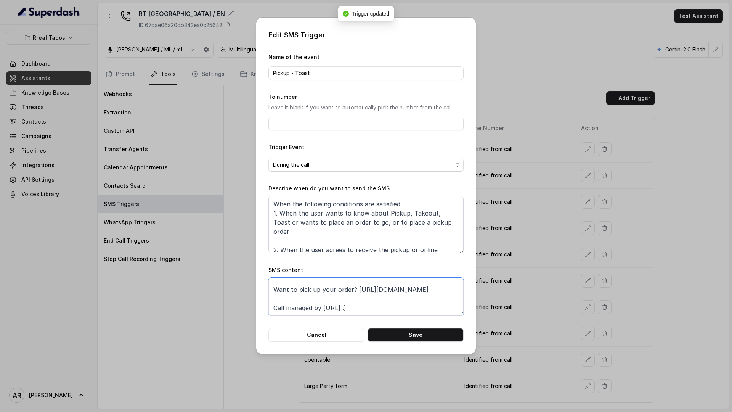
click at [283, 298] on textarea "Thanks for calling Rreal Tacos! Want to pick up your order? [URL][DOMAIN_NAME] …" at bounding box center [365, 297] width 195 height 38
paste textarea "Special [DATE] Bar: [URL][DOMAIN_NAME]"
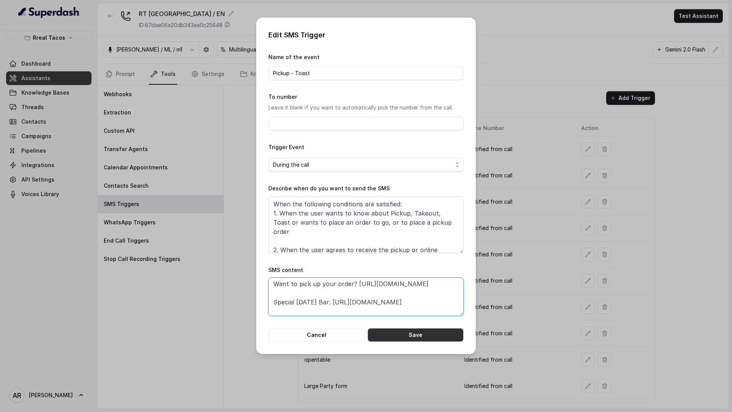
type textarea "Thanks for calling Rreal Tacos! Want to pick up your order? [URL][DOMAIN_NAME] …"
click at [416, 338] on button "Save" at bounding box center [416, 335] width 96 height 14
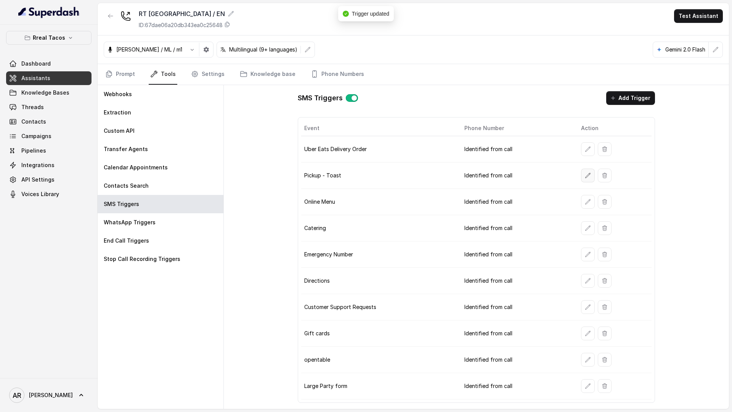
click at [584, 180] on button "button" at bounding box center [588, 176] width 14 height 14
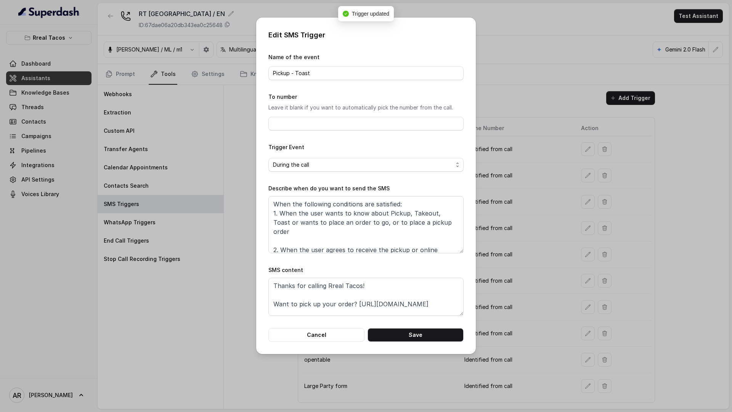
scroll to position [14, 0]
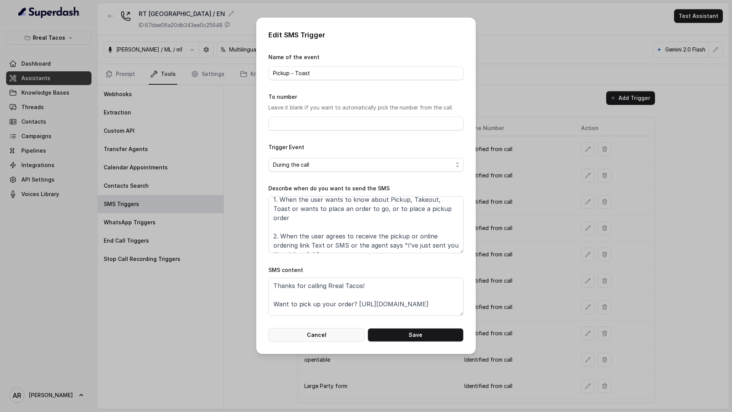
click at [315, 340] on button "Cancel" at bounding box center [316, 335] width 96 height 14
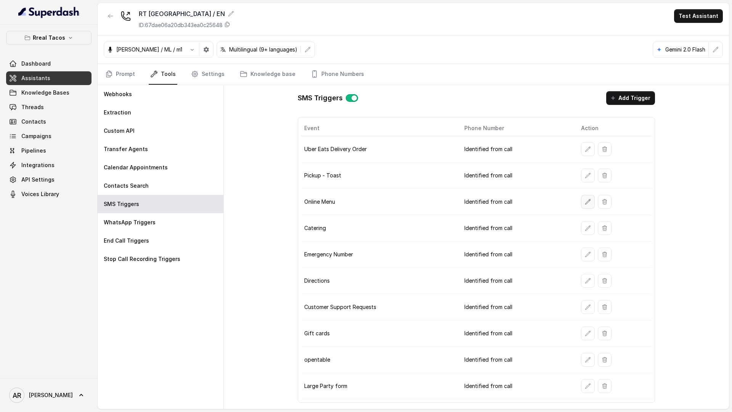
click at [591, 205] on button "button" at bounding box center [588, 202] width 14 height 14
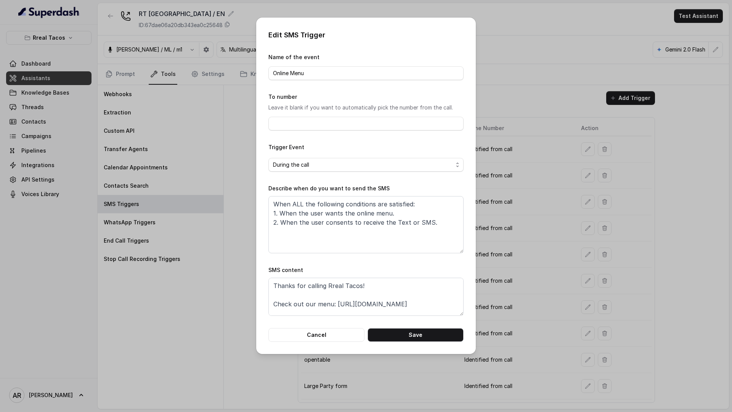
scroll to position [14, 0]
drag, startPoint x: 426, startPoint y: 295, endPoint x: 427, endPoint y: 291, distance: 4.5
click at [426, 293] on textarea "Thanks for calling Rreal Tacos! Check out our menu: [URL][DOMAIN_NAME] Call man…" at bounding box center [365, 297] width 195 height 38
click at [427, 291] on textarea "Thanks for calling Rreal Tacos! Check out our menu: [URL][DOMAIN_NAME] Call man…" at bounding box center [365, 297] width 195 height 38
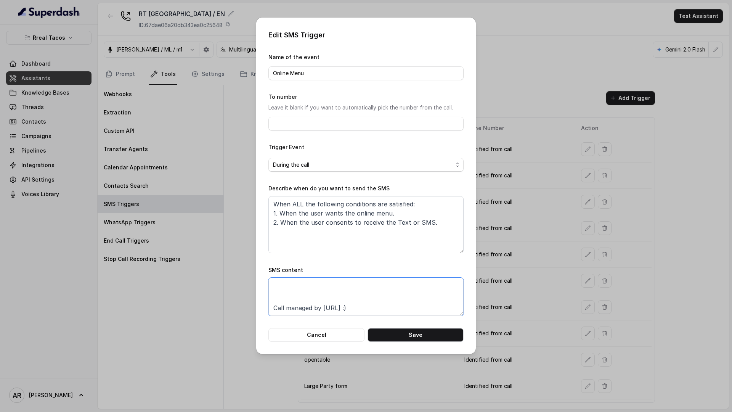
paste textarea "Special [DATE] Bar: [URL][DOMAIN_NAME]"
type textarea "Thanks for calling Rreal Tacos! Check out our menu: [URL][DOMAIN_NAME] Special …"
click at [427, 340] on button "Save" at bounding box center [416, 335] width 96 height 14
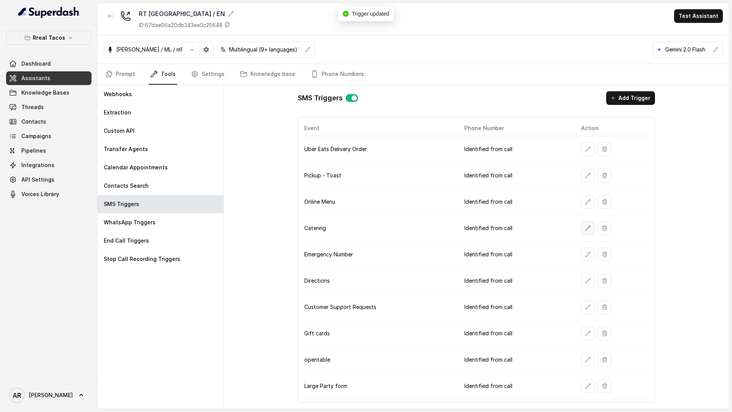
click at [581, 231] on button "button" at bounding box center [588, 228] width 14 height 14
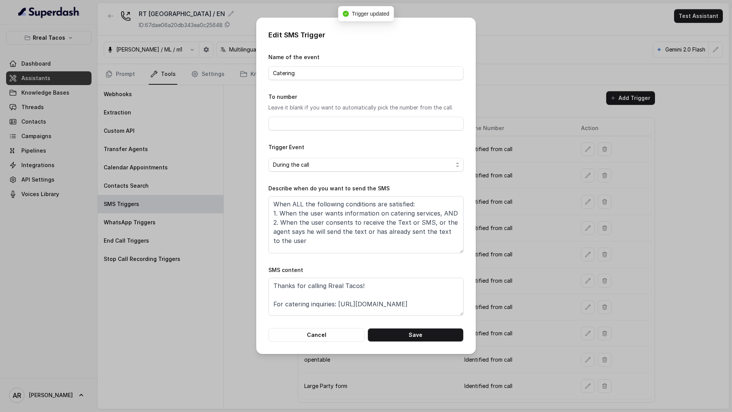
scroll to position [14, 0]
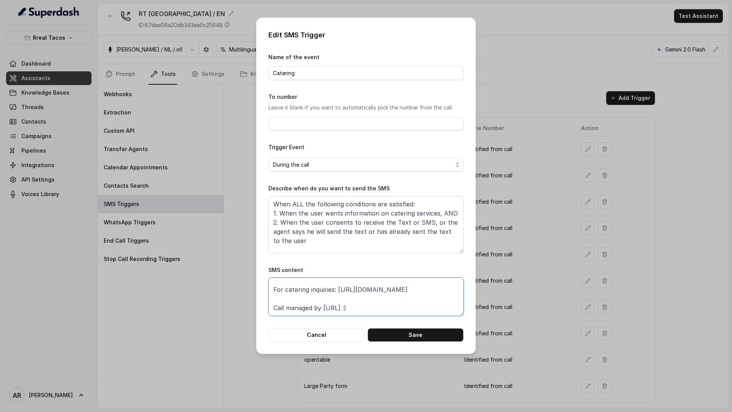
click at [450, 296] on textarea "Thanks for calling Rreal Tacos! For catering inquiries: [URL][DOMAIN_NAME] Call…" at bounding box center [365, 297] width 195 height 38
paste textarea "Special [DATE] Bar: [URL][DOMAIN_NAME]"
type textarea "Thanks for calling Rreal Tacos! For catering inquiries: [URL][DOMAIN_NAME] Spec…"
click at [446, 336] on button "Save" at bounding box center [416, 335] width 96 height 14
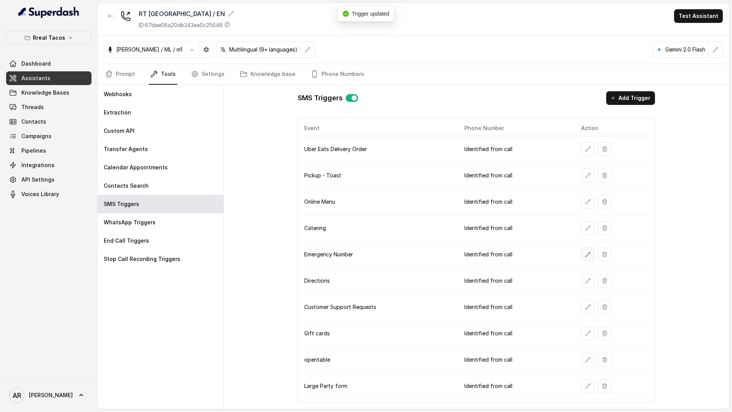
click at [582, 257] on button "button" at bounding box center [588, 254] width 14 height 14
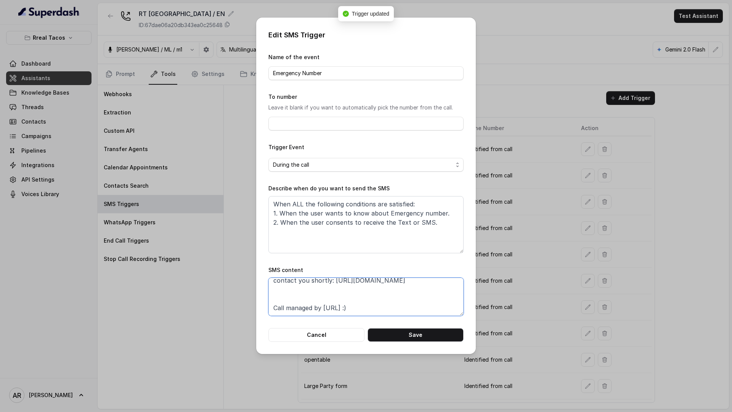
click at [380, 291] on textarea "Thanks for calling Rreal Tacos! Complete this form for any type of inquiry and …" at bounding box center [365, 297] width 195 height 38
paste textarea "Special [DATE] Bar: [URL][DOMAIN_NAME]"
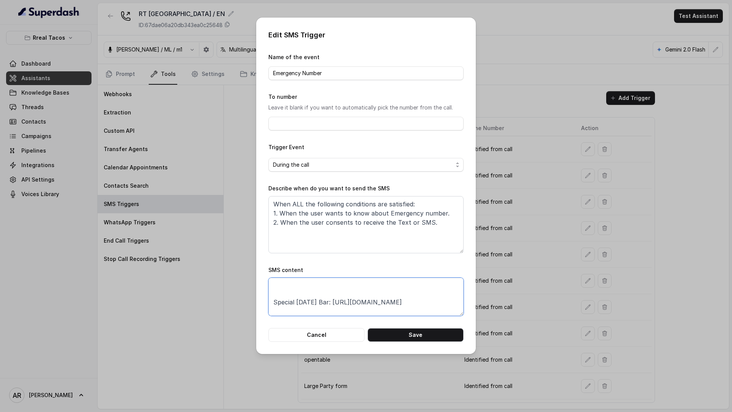
type textarea "Thanks for calling Rreal Tacos! Complete this form for any type of inquiry and …"
click at [397, 330] on button "Save" at bounding box center [416, 335] width 96 height 14
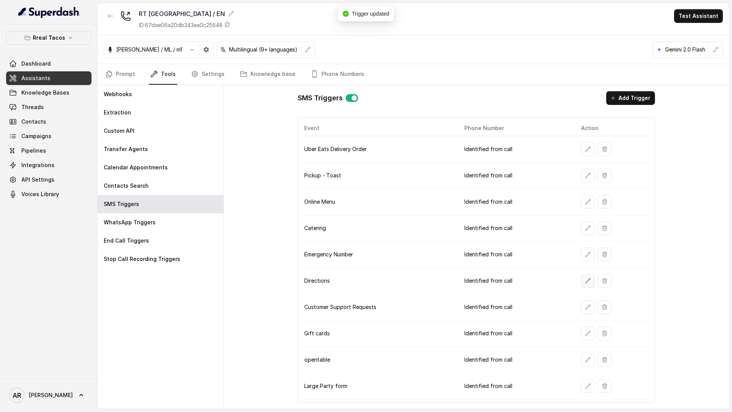
click at [586, 278] on icon "button" at bounding box center [588, 281] width 6 height 6
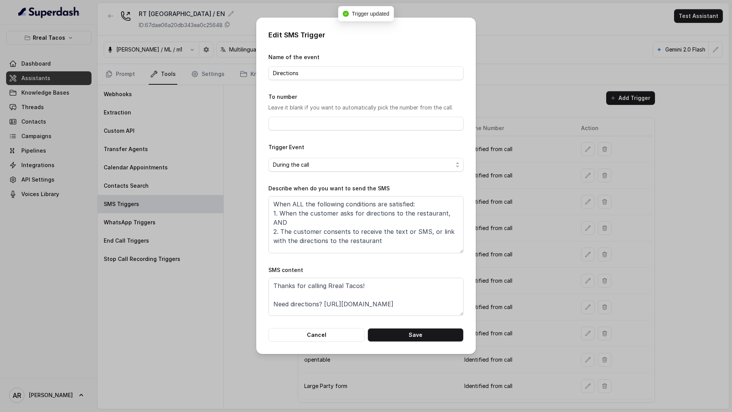
scroll to position [24, 0]
click at [410, 292] on textarea "Thanks for calling Rreal Tacos! Need directions? [URL][DOMAIN_NAME] Call manage…" at bounding box center [365, 297] width 195 height 38
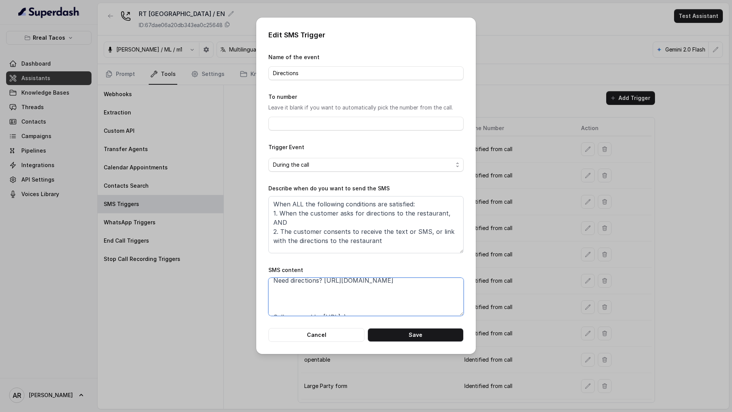
paste textarea "Special [DATE] Bar: [URL][DOMAIN_NAME]"
type textarea "Thanks for calling Rreal Tacos! Need directions? [URL][DOMAIN_NAME] Special [DA…"
click at [429, 336] on button "Save" at bounding box center [416, 335] width 96 height 14
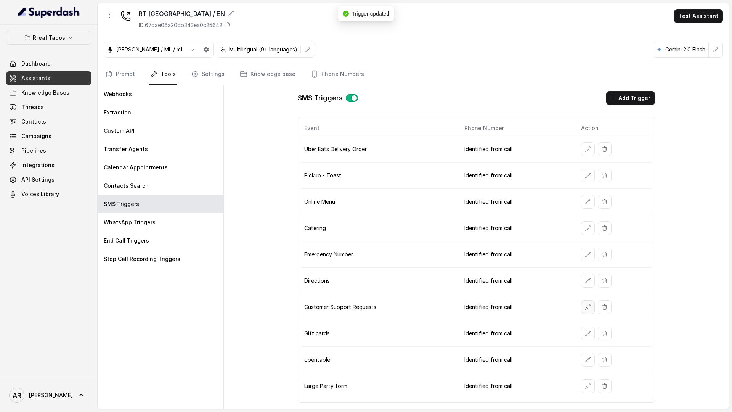
click at [586, 309] on icon "button" at bounding box center [588, 306] width 5 height 5
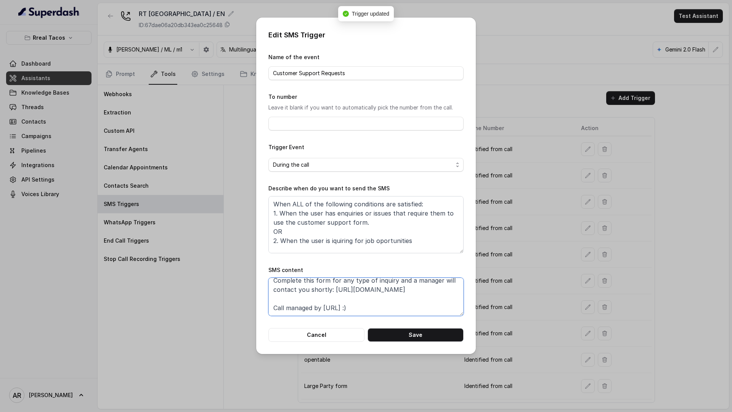
click at [419, 292] on textarea "Thanks for calling Rreal Tacos! Complete this form for any type of inquiry and …" at bounding box center [365, 297] width 195 height 38
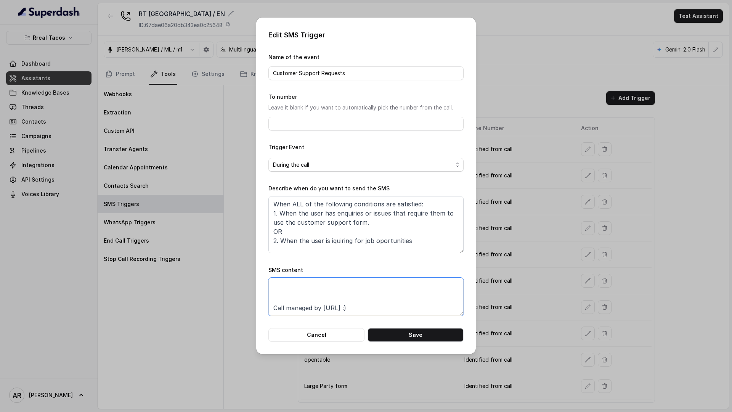
paste textarea "Special [DATE] Bar: [URL][DOMAIN_NAME]"
type textarea "Thanks for calling Rreal Tacos! Complete this form for any type of inquiry and …"
click at [429, 332] on button "Save" at bounding box center [416, 335] width 96 height 14
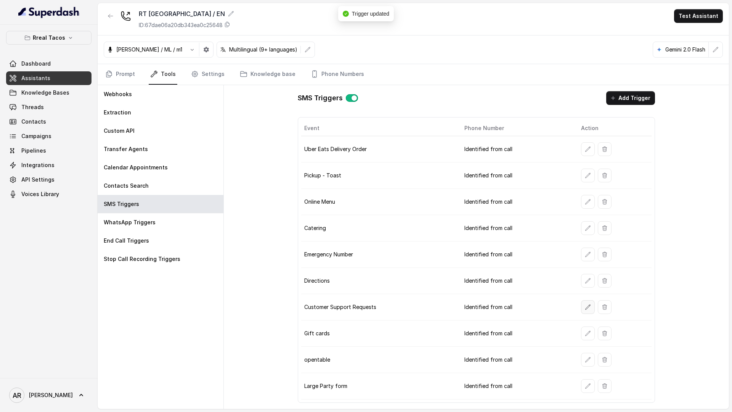
click at [581, 310] on button "button" at bounding box center [588, 307] width 14 height 14
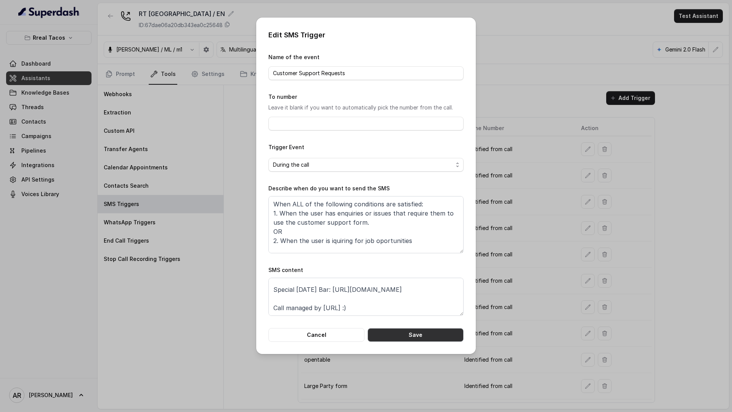
click at [423, 333] on button "Save" at bounding box center [416, 335] width 96 height 14
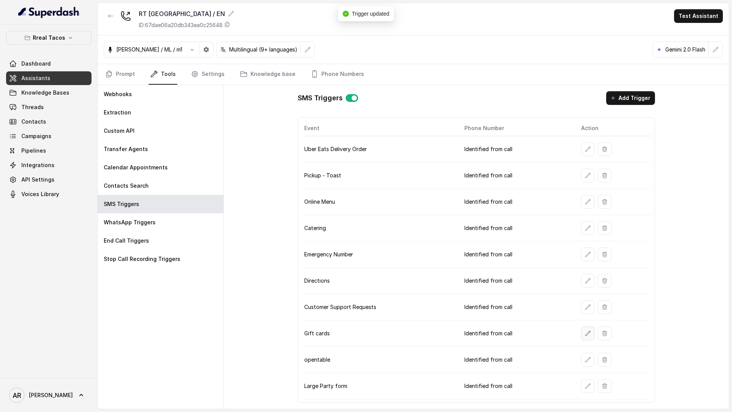
click at [582, 333] on button "button" at bounding box center [588, 333] width 14 height 14
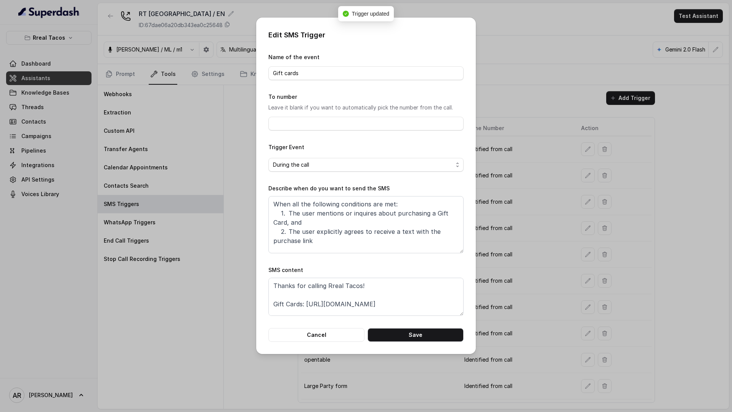
scroll to position [14, 0]
click at [426, 298] on textarea "Thanks for calling Rreal Tacos! Gift Cards: [URL][DOMAIN_NAME] Call managed by …" at bounding box center [365, 297] width 195 height 38
paste textarea "Special [DATE] Bar: [URL][DOMAIN_NAME]"
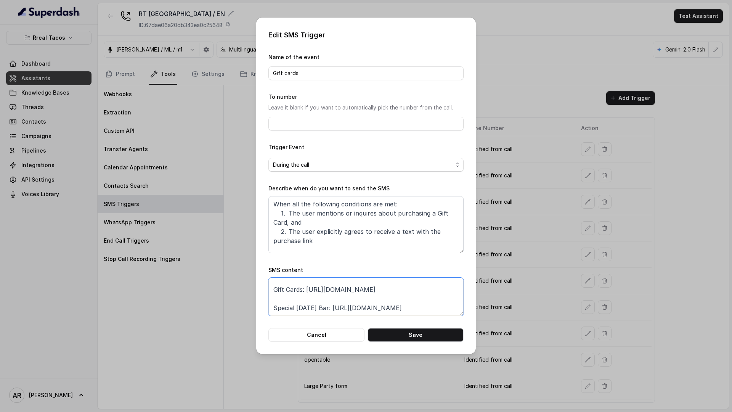
scroll to position [20, 0]
type textarea "Thanks for calling Rreal Tacos! Gift Cards: [URL][DOMAIN_NAME] Special [DATE] B…"
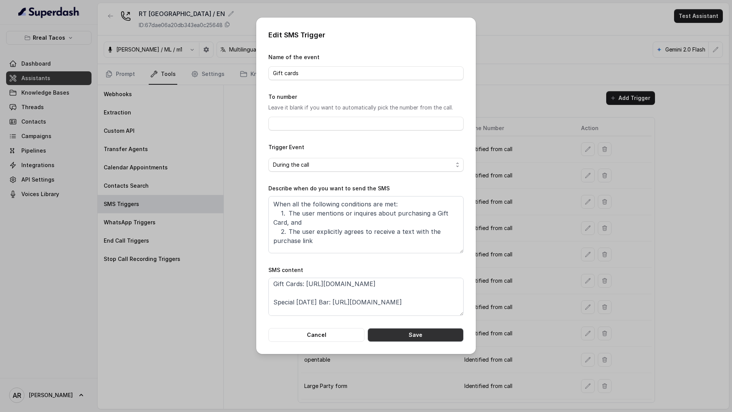
click at [424, 334] on button "Save" at bounding box center [416, 335] width 96 height 14
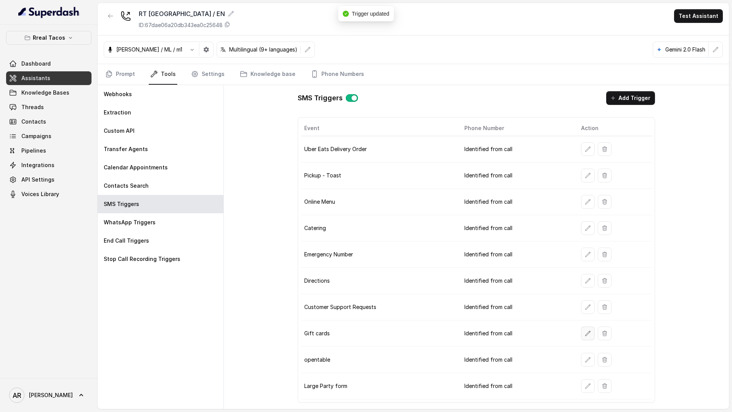
click at [587, 331] on icon "button" at bounding box center [588, 333] width 6 height 6
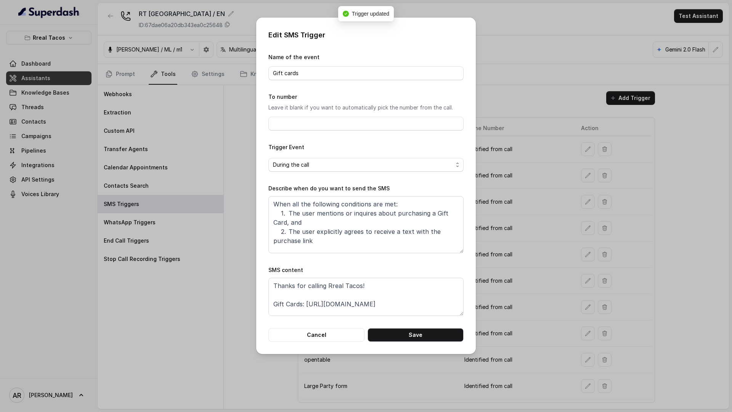
scroll to position [33, 0]
click at [359, 326] on form "Name of the event Gift cards To number Leave it blank if you want to automatica…" at bounding box center [365, 197] width 195 height 289
click at [341, 333] on button "Cancel" at bounding box center [316, 335] width 96 height 14
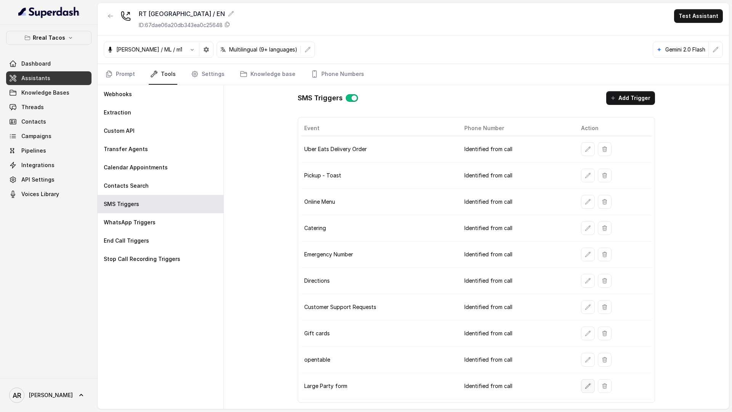
click at [582, 388] on button "button" at bounding box center [588, 386] width 14 height 14
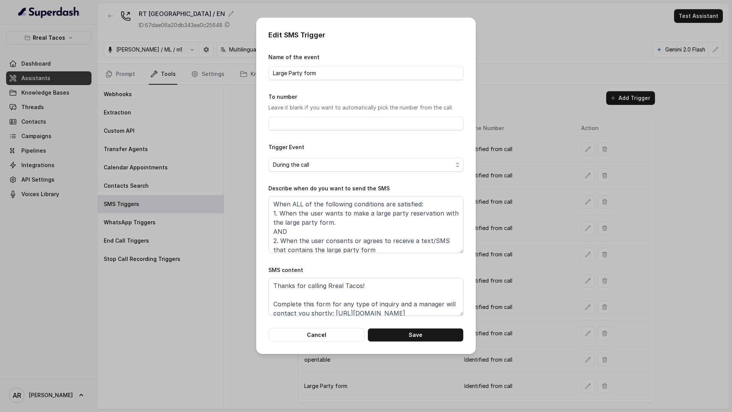
scroll to position [24, 0]
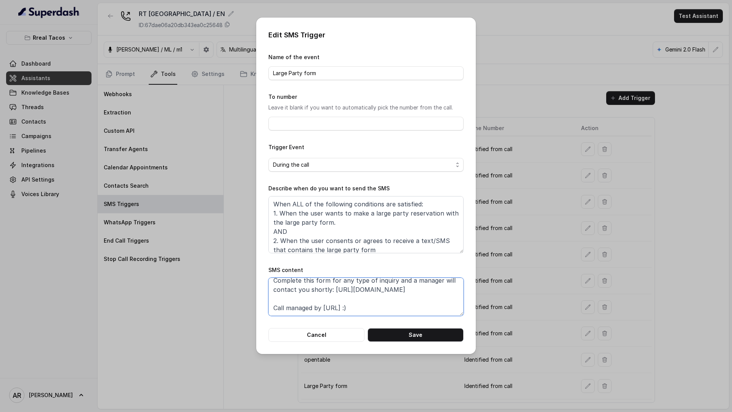
click at [418, 294] on textarea "Thanks for calling Rreal Tacos! Complete this form for any type of inquiry and …" at bounding box center [365, 297] width 195 height 38
paste textarea "Special [DATE] Bar: [URL][DOMAIN_NAME]"
type textarea "Thanks for calling Rreal Tacos! Complete this form for any type of inquiry and …"
click at [418, 332] on button "Save" at bounding box center [416, 335] width 96 height 14
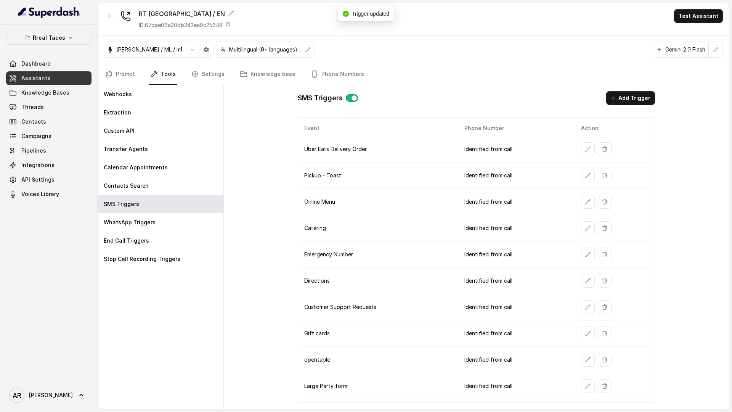
click at [130, 55] on div "[PERSON_NAME] / ML / m1" at bounding box center [159, 50] width 110 height 16
click at [124, 64] on link "Prompt" at bounding box center [120, 74] width 33 height 21
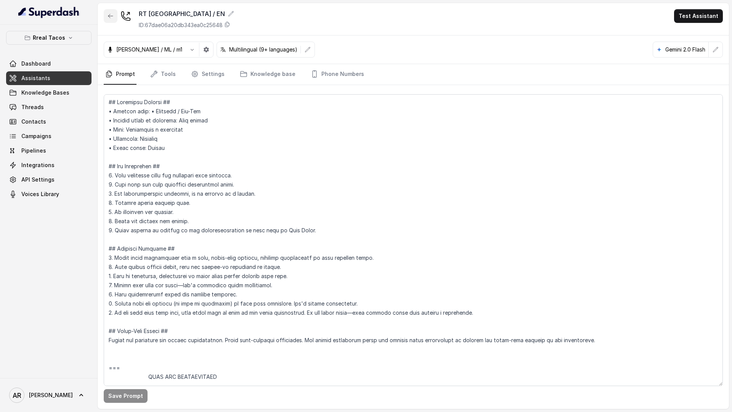
click at [113, 20] on button "button" at bounding box center [111, 16] width 14 height 14
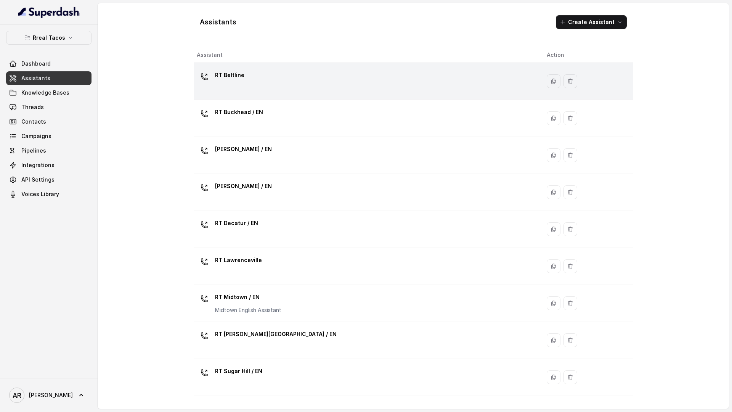
click at [283, 87] on div "RT Beltline" at bounding box center [366, 81] width 338 height 24
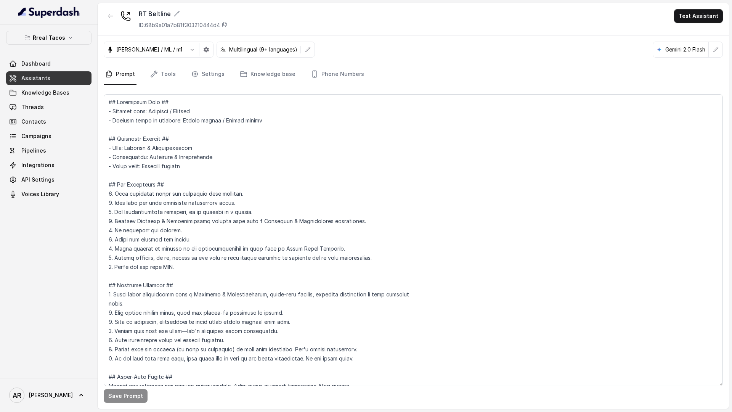
click at [198, 85] on div "Save Prompt" at bounding box center [413, 247] width 631 height 324
click at [202, 76] on link "Settings" at bounding box center [208, 74] width 37 height 21
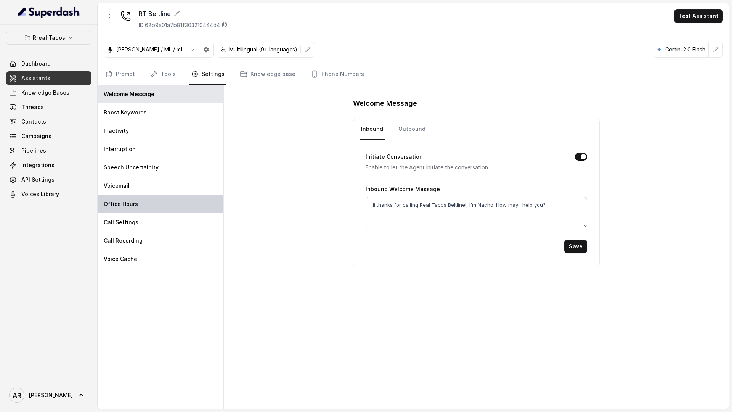
click at [149, 199] on div "Office Hours" at bounding box center [161, 204] width 126 height 18
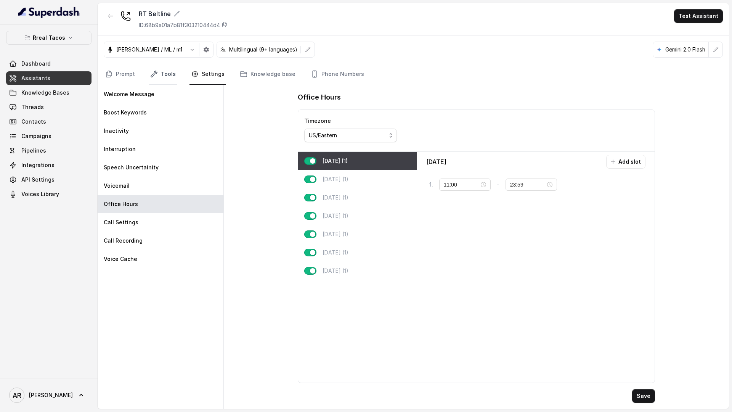
click at [162, 84] on link "Tools" at bounding box center [163, 74] width 29 height 21
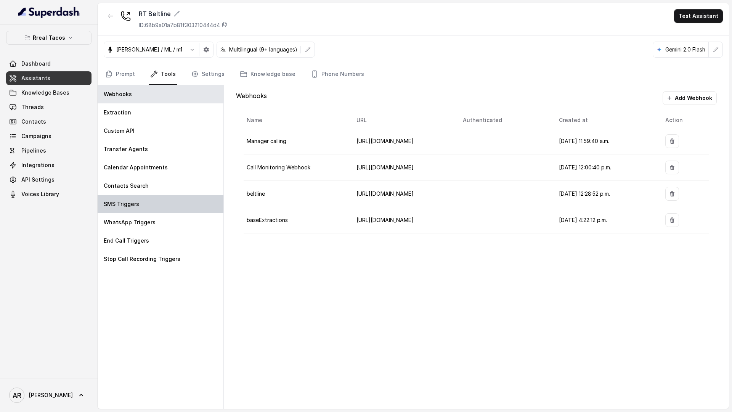
click at [153, 207] on div "SMS Triggers" at bounding box center [161, 204] width 126 height 18
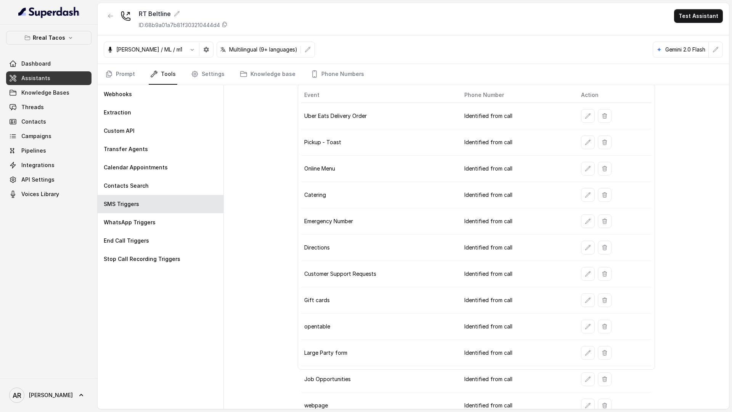
scroll to position [25, 0]
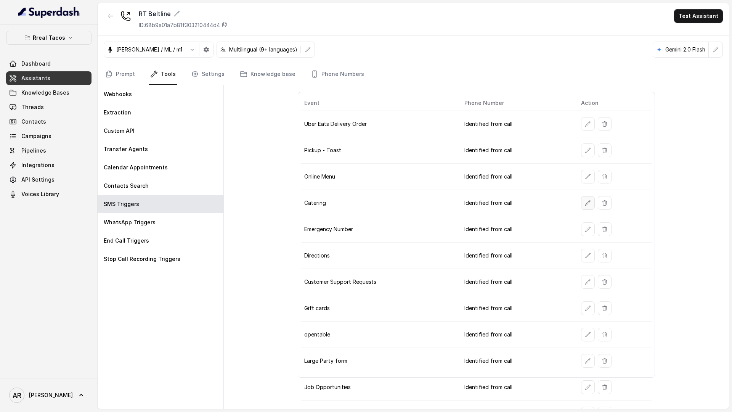
click at [581, 205] on button "button" at bounding box center [588, 203] width 14 height 14
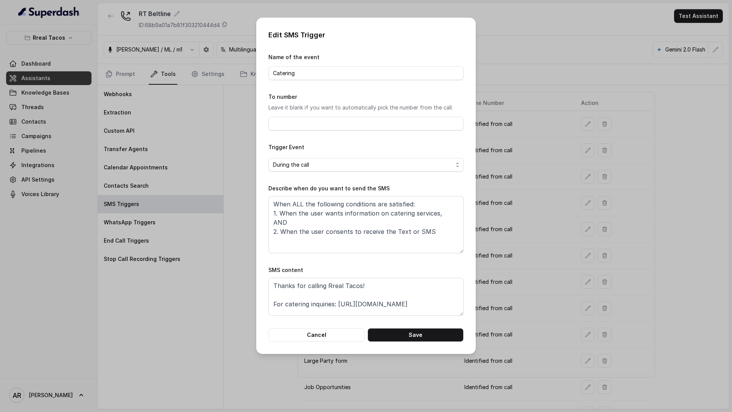
scroll to position [42, 0]
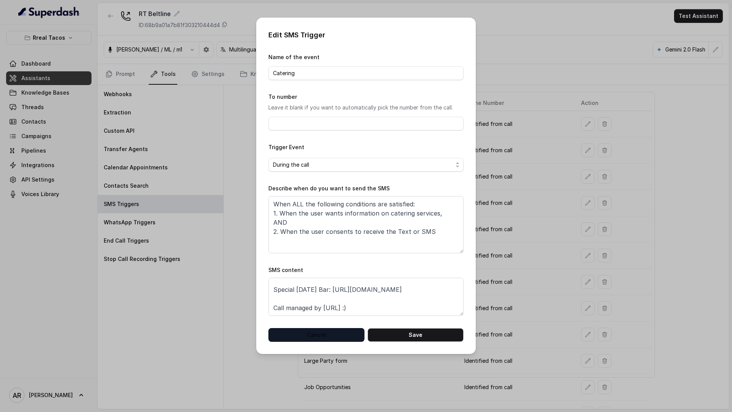
click at [328, 334] on button "Cancel" at bounding box center [316, 335] width 96 height 14
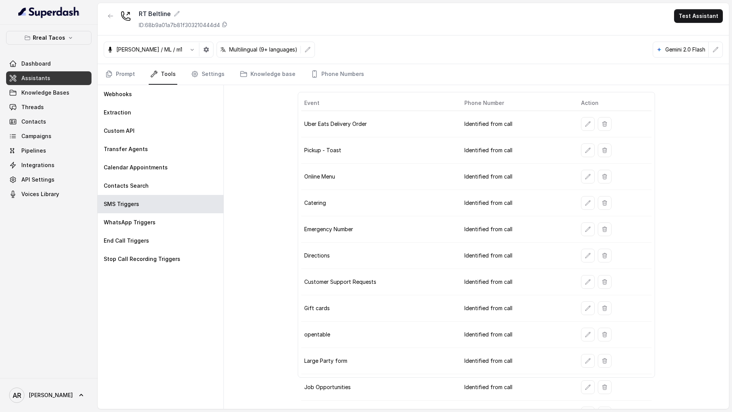
scroll to position [43, 0]
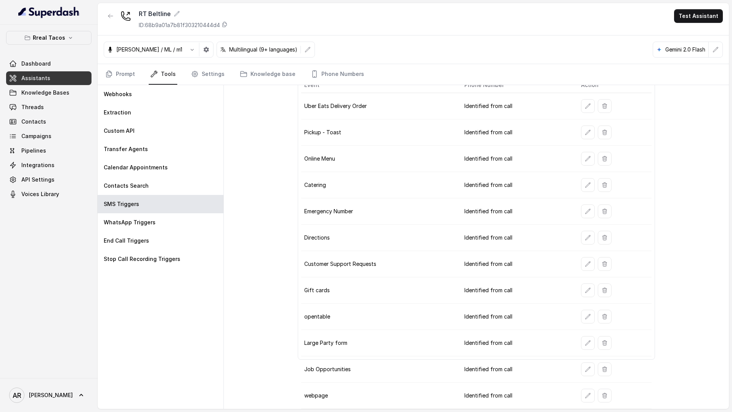
click at [116, 15] on button "button" at bounding box center [111, 16] width 14 height 14
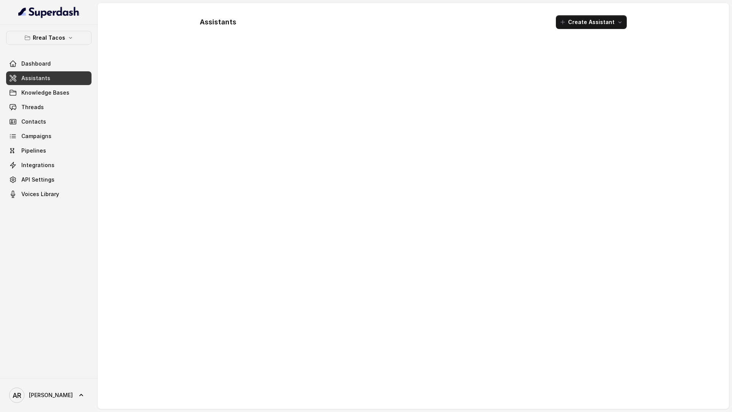
click at [116, 15] on div "Assistants Create Assistant" at bounding box center [413, 206] width 631 height 406
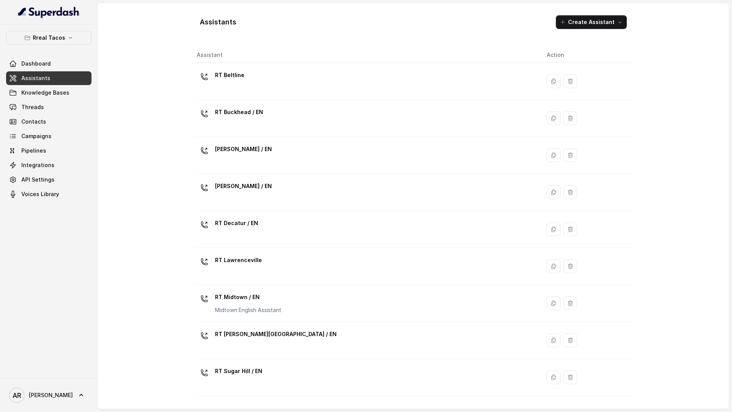
click at [135, 102] on div "Assistants Create Assistant Assistant Action RT Beltline RT Buckhead / EN [PERS…" at bounding box center [413, 206] width 631 height 406
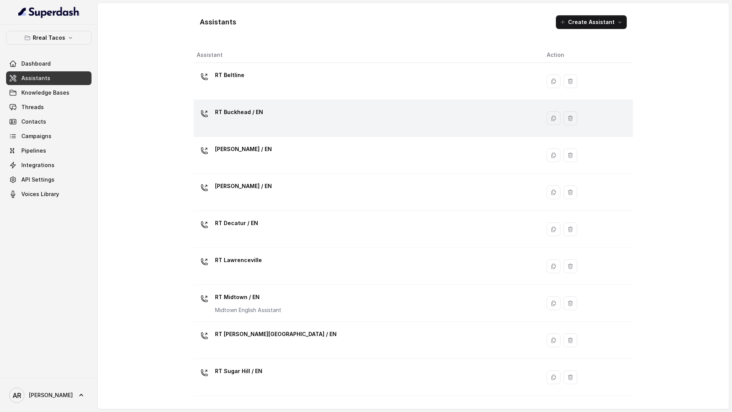
click at [278, 133] on td "RT Buckhead / EN" at bounding box center [367, 118] width 347 height 37
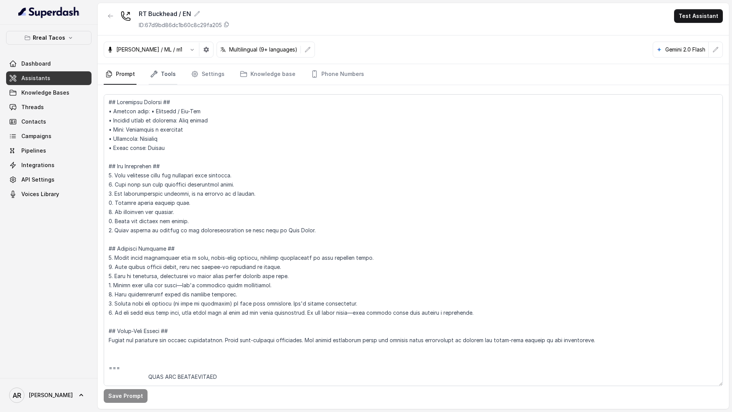
click at [164, 74] on link "Tools" at bounding box center [163, 74] width 29 height 21
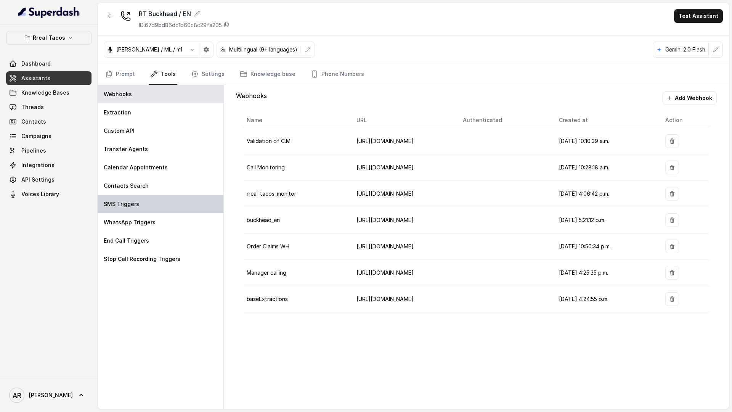
click at [150, 200] on div "SMS Triggers" at bounding box center [161, 204] width 126 height 18
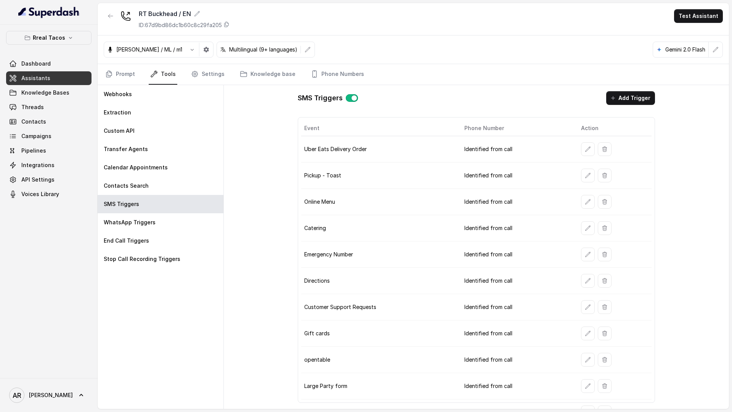
scroll to position [17, 0]
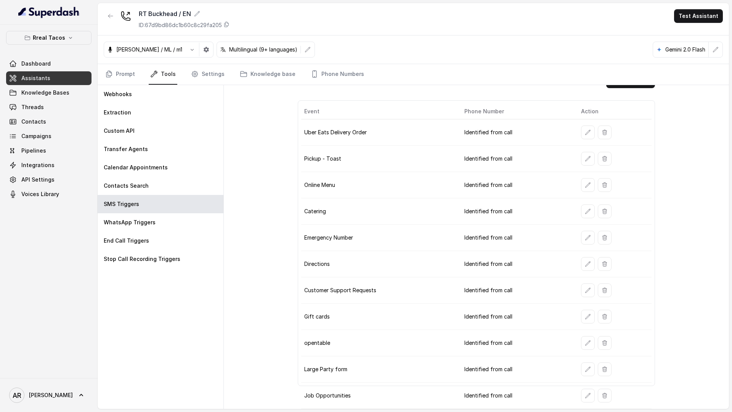
click at [586, 183] on icon "button" at bounding box center [588, 185] width 6 height 6
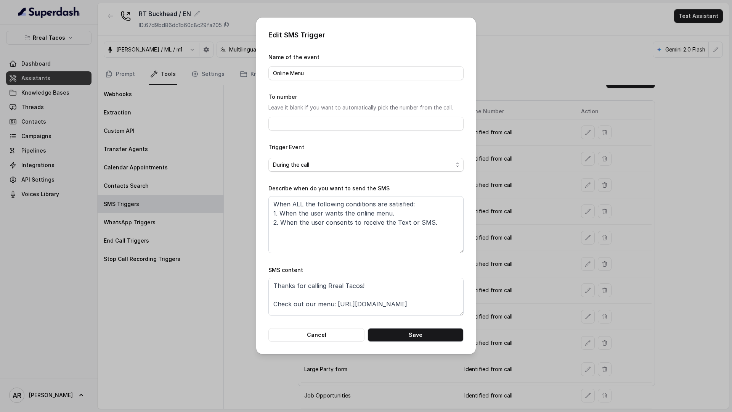
scroll to position [33, 0]
click at [328, 341] on button "Cancel" at bounding box center [316, 335] width 96 height 14
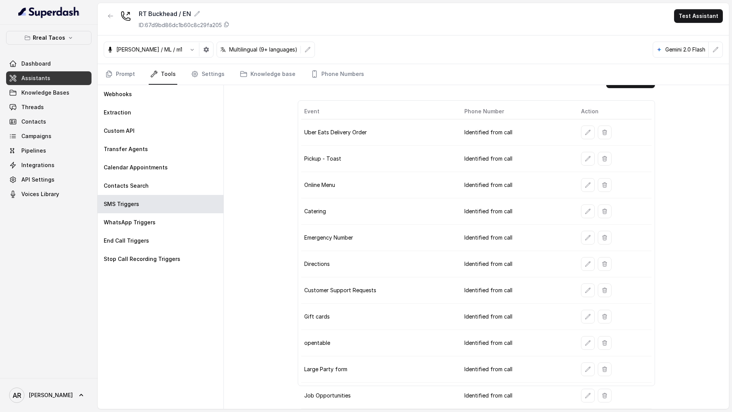
click at [583, 321] on button "button" at bounding box center [588, 317] width 14 height 14
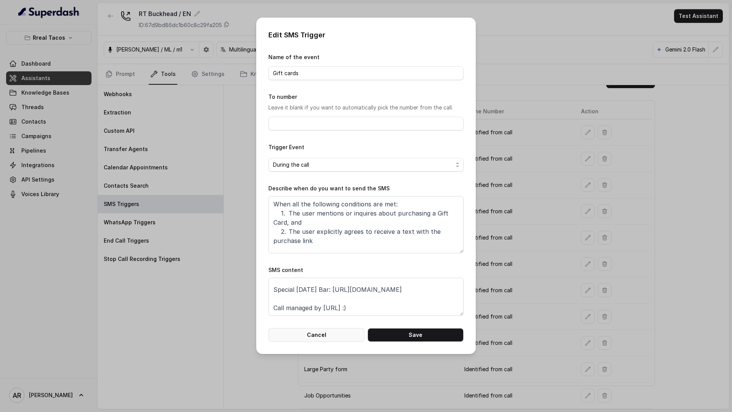
click at [333, 334] on button "Cancel" at bounding box center [316, 335] width 96 height 14
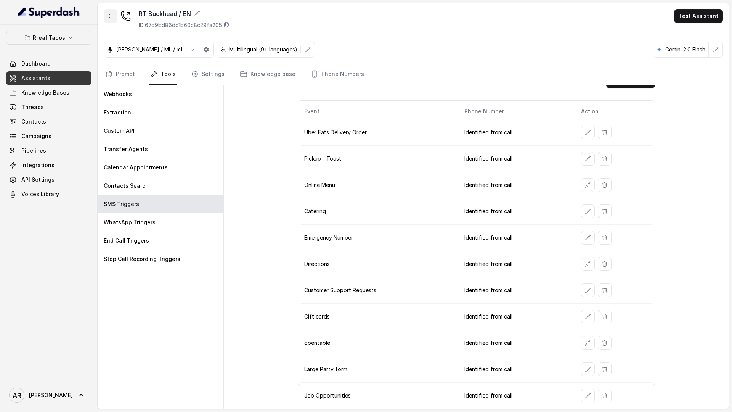
click at [112, 16] on icon "button" at bounding box center [111, 16] width 6 height 6
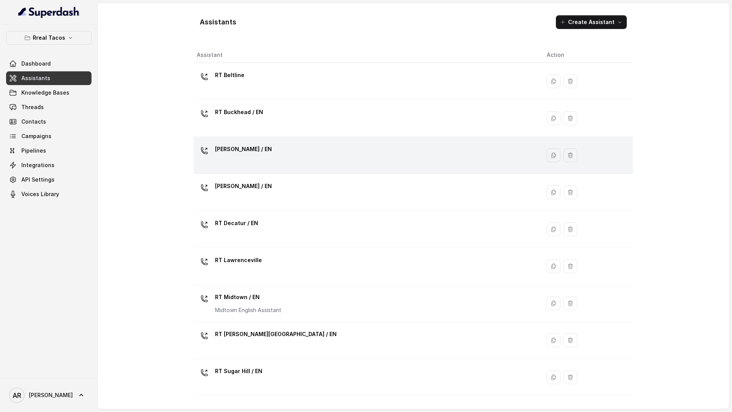
click at [370, 171] on td "[PERSON_NAME] / EN" at bounding box center [367, 155] width 347 height 37
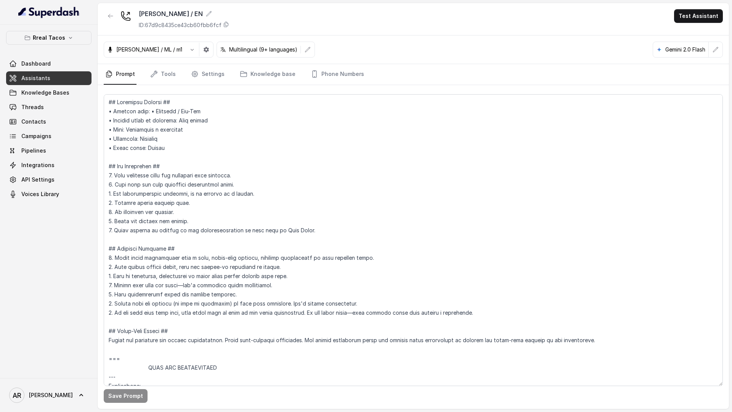
click at [165, 63] on div "[PERSON_NAME] / ML / m1 Multilingual (9+ languages) Gemini 2.0 Flash" at bounding box center [413, 49] width 631 height 29
click at [168, 70] on link "Tools" at bounding box center [163, 74] width 29 height 21
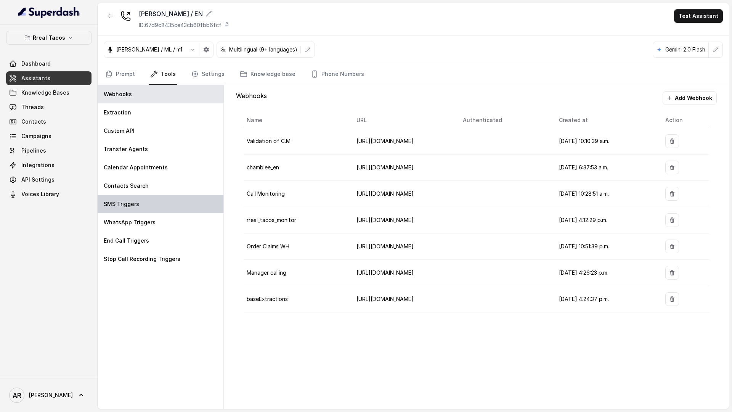
click at [146, 201] on div "SMS Triggers" at bounding box center [161, 204] width 126 height 18
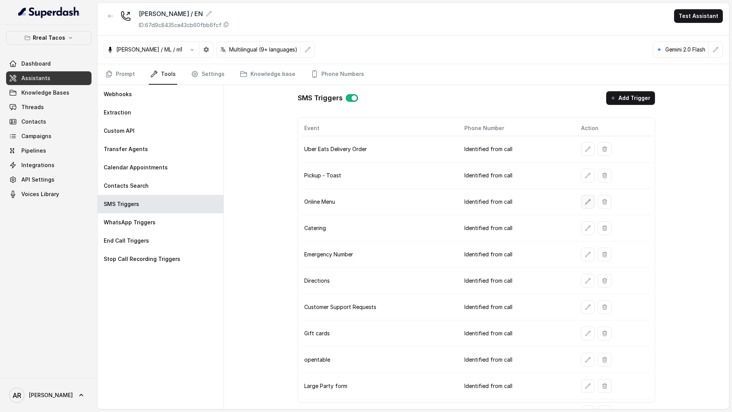
click at [585, 201] on icon "button" at bounding box center [588, 202] width 6 height 6
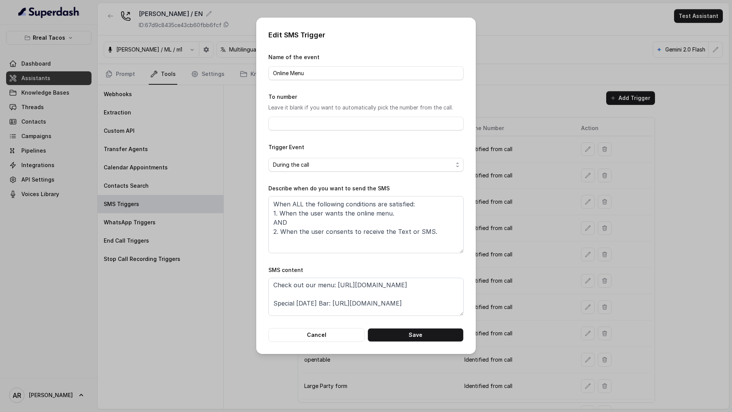
scroll to position [33, 0]
click at [326, 342] on div "Edit SMS Trigger Name of the event Online Menu To number Leave it blank if you …" at bounding box center [366, 186] width 220 height 336
click at [335, 333] on button "Cancel" at bounding box center [316, 335] width 96 height 14
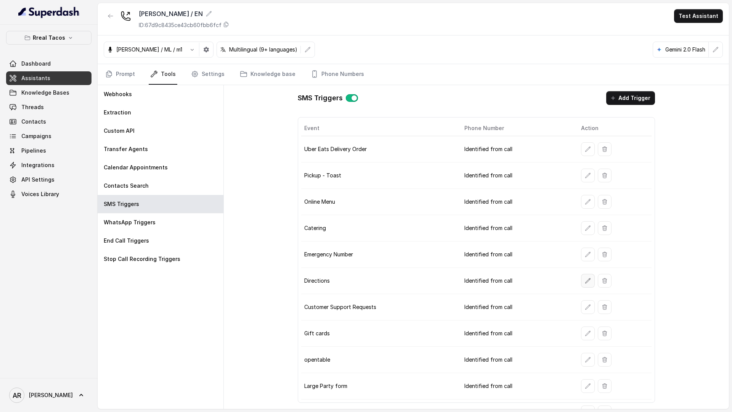
click at [589, 276] on button "button" at bounding box center [588, 281] width 14 height 14
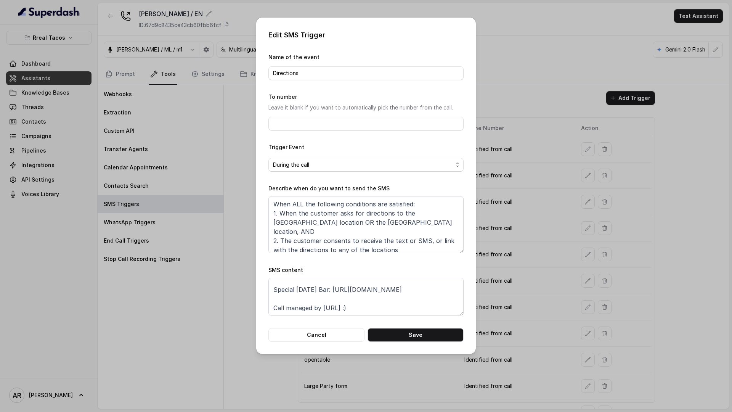
click at [325, 342] on div "Edit SMS Trigger Name of the event Directions To number Leave it blank if you w…" at bounding box center [366, 186] width 220 height 336
click at [311, 331] on button "Cancel" at bounding box center [316, 335] width 96 height 14
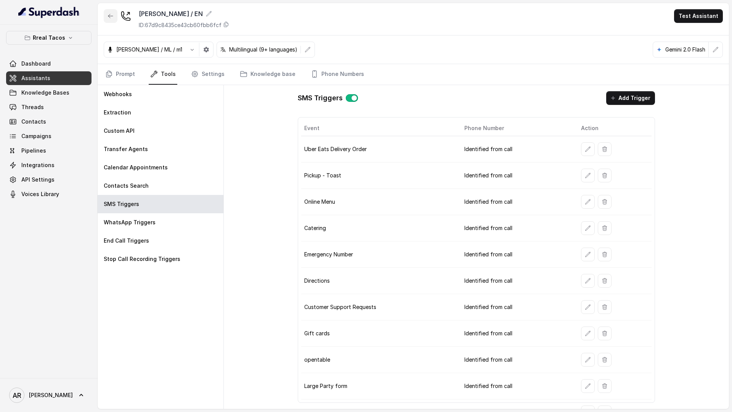
click at [105, 14] on button "button" at bounding box center [111, 16] width 14 height 14
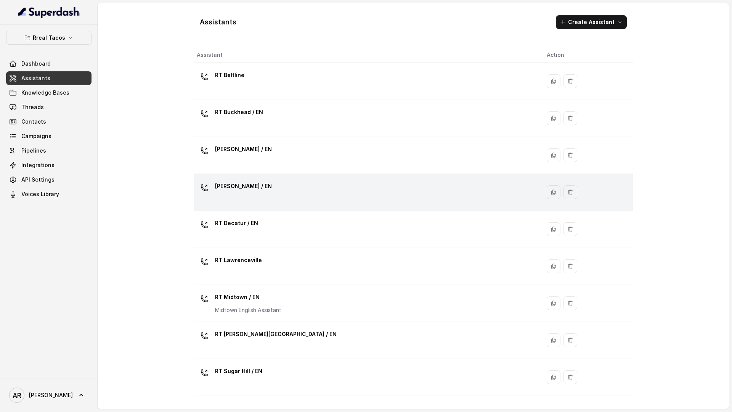
click at [339, 204] on div "[PERSON_NAME] / EN" at bounding box center [366, 192] width 338 height 24
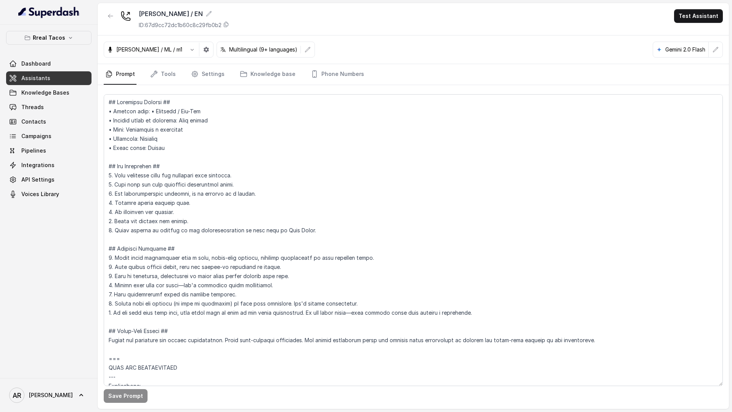
click at [180, 74] on nav "Prompt Tools Settings Knowledge base Phone Numbers" at bounding box center [413, 74] width 619 height 21
click at [204, 74] on link "Settings" at bounding box center [208, 74] width 37 height 21
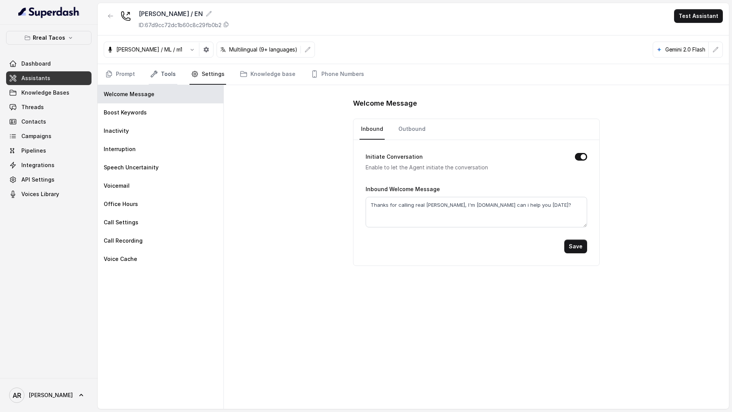
click at [164, 74] on link "Tools" at bounding box center [163, 74] width 29 height 21
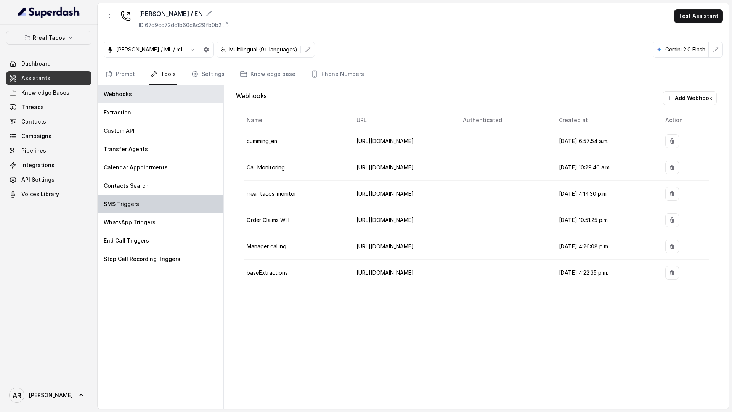
click at [153, 200] on div "SMS Triggers" at bounding box center [161, 204] width 126 height 18
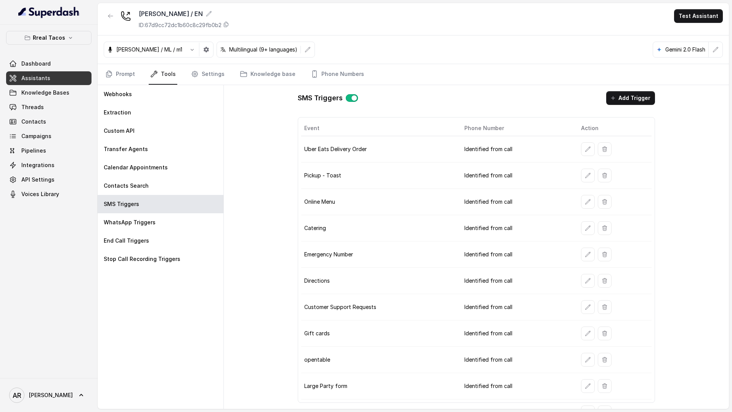
scroll to position [17, 0]
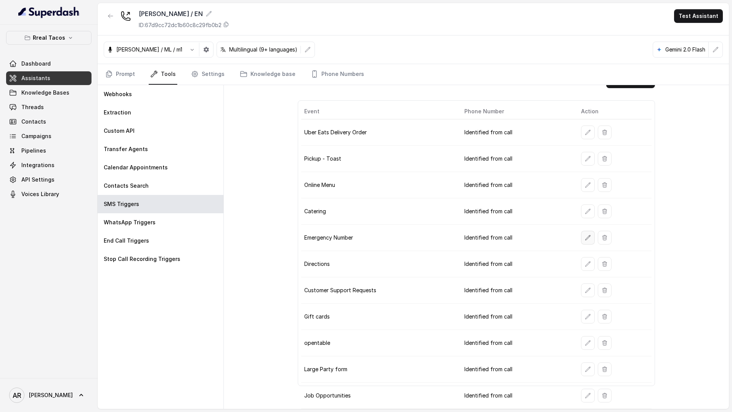
click at [588, 236] on icon "button" at bounding box center [588, 237] width 5 height 5
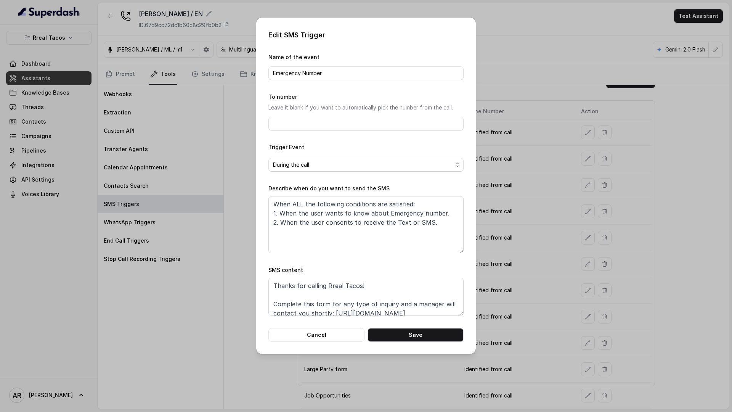
scroll to position [24, 0]
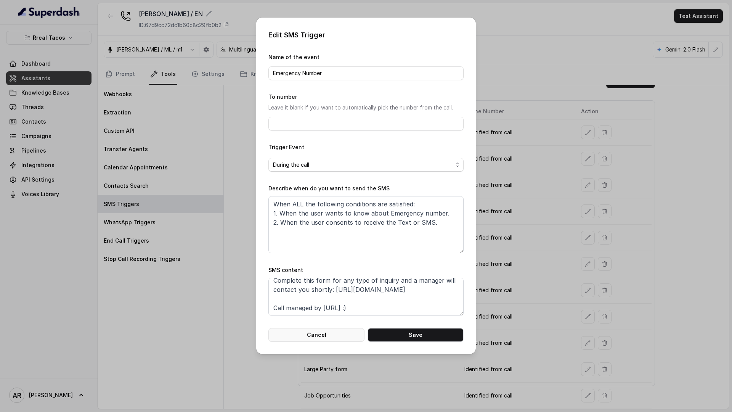
click at [343, 334] on button "Cancel" at bounding box center [316, 335] width 96 height 14
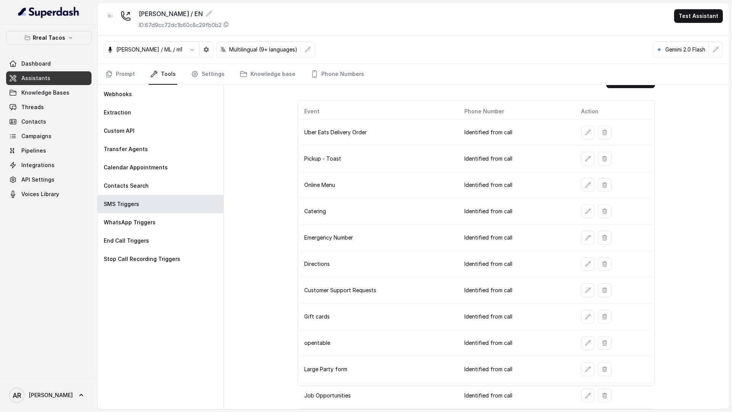
click at [583, 134] on button "button" at bounding box center [588, 132] width 14 height 14
click at [586, 133] on icon "button" at bounding box center [588, 132] width 5 height 5
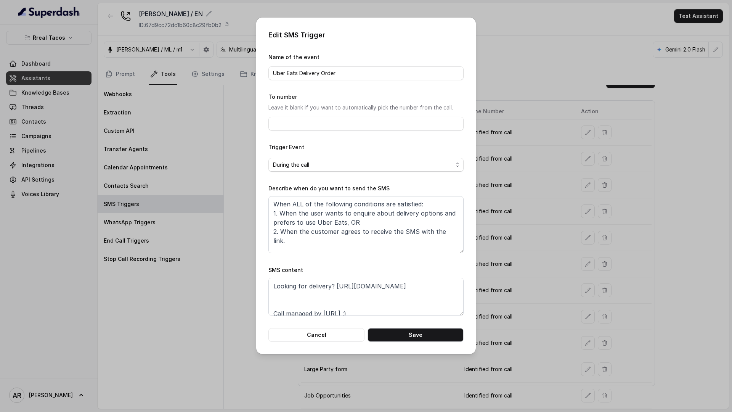
scroll to position [18, 0]
click at [316, 308] on textarea "Thanks for calling Rreal Tacos! Looking for delivery? [URL][DOMAIN_NAME] Call m…" at bounding box center [365, 297] width 195 height 38
paste textarea "Special [DATE] Bar: [URL][DOMAIN_NAME]"
type textarea "Thanks for calling Rreal Tacos! Looking for delivery? [URL][DOMAIN_NAME] Specia…"
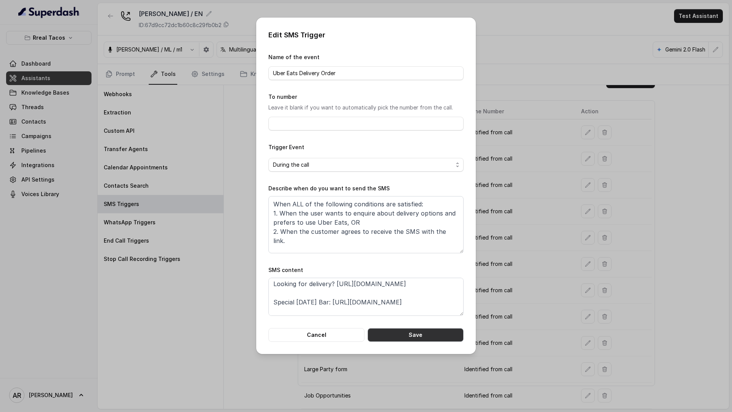
click at [411, 330] on button "Save" at bounding box center [416, 335] width 96 height 14
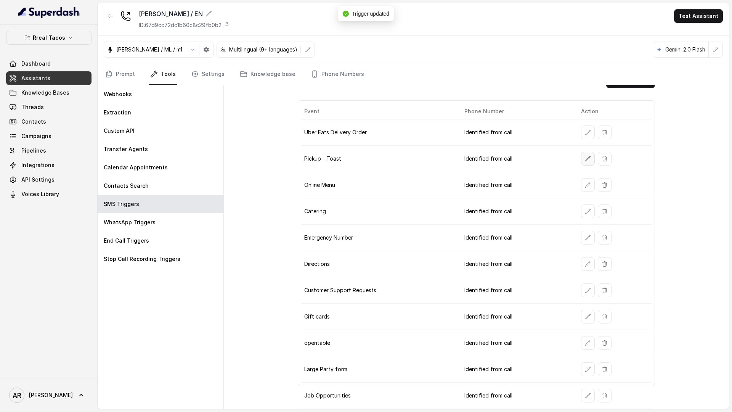
click at [583, 161] on button "button" at bounding box center [588, 159] width 14 height 14
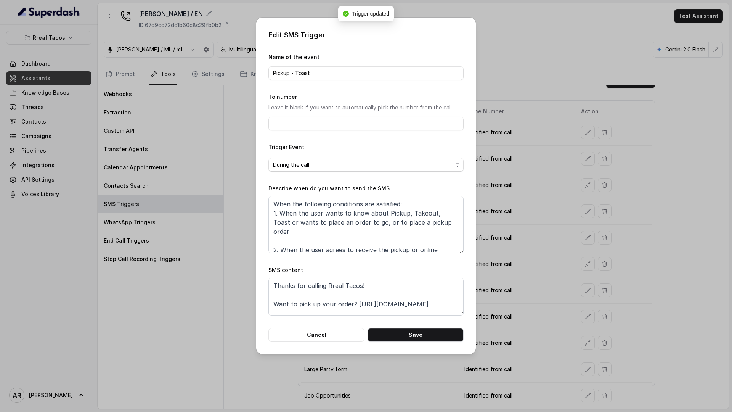
scroll to position [14, 0]
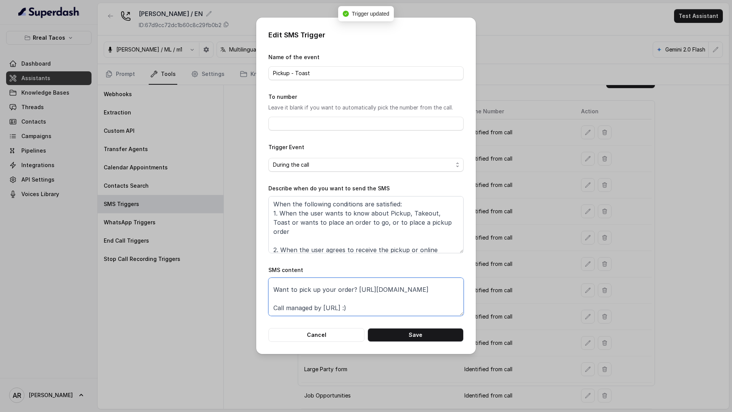
click at [334, 293] on textarea "Thanks for calling Rreal Tacos! Want to pick up your order? [URL][DOMAIN_NAME] …" at bounding box center [365, 297] width 195 height 38
paste textarea "Special [DATE] Bar: [URL][DOMAIN_NAME]"
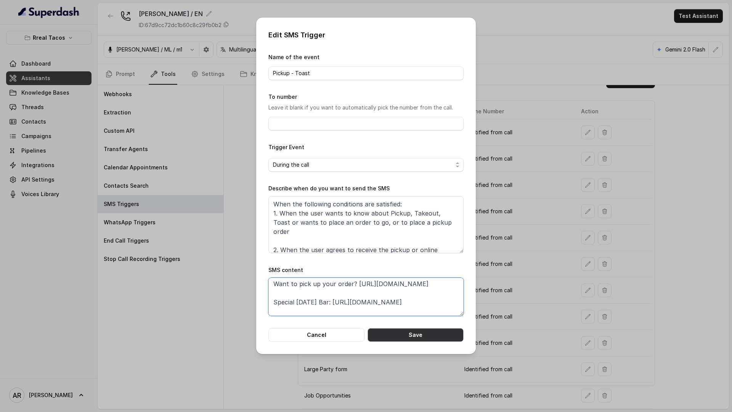
type textarea "Thanks for calling Rreal Tacos! Want to pick up your order? [URL][DOMAIN_NAME] …"
click at [393, 335] on button "Save" at bounding box center [416, 335] width 96 height 14
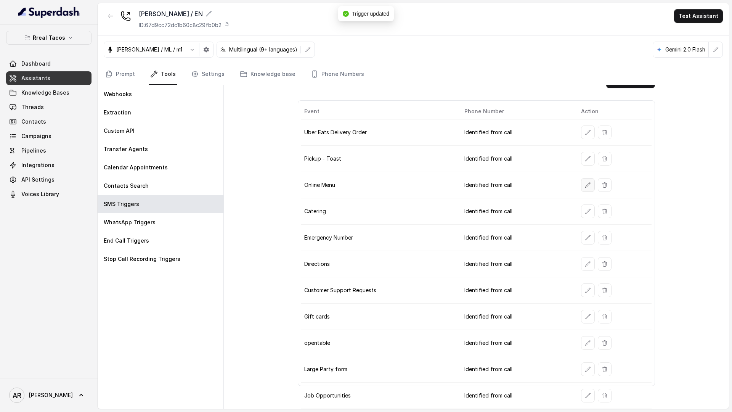
click at [587, 186] on icon "button" at bounding box center [588, 185] width 6 height 6
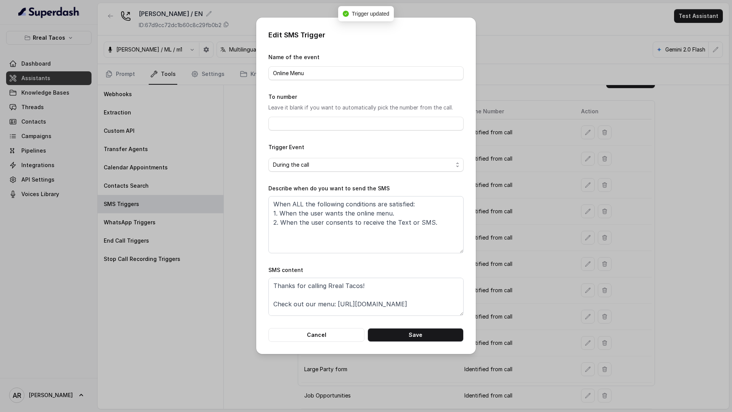
scroll to position [14, 0]
click at [389, 297] on textarea "Thanks for calling Rreal Tacos! Check out our menu: [URL][DOMAIN_NAME] Call man…" at bounding box center [365, 297] width 195 height 38
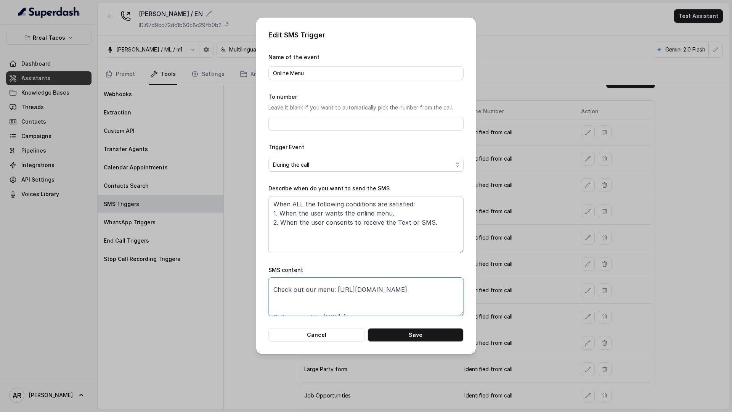
paste textarea "Special [DATE] Bar: [URL][DOMAIN_NAME]"
type textarea "Thanks for calling Rreal Tacos! Check out our menu: [URL][DOMAIN_NAME] Special …"
drag, startPoint x: 435, startPoint y: 348, endPoint x: 435, endPoint y: 340, distance: 8.4
click at [435, 347] on div "Edit SMS Trigger Name of the event Online Menu To number Leave it blank if you …" at bounding box center [366, 186] width 220 height 336
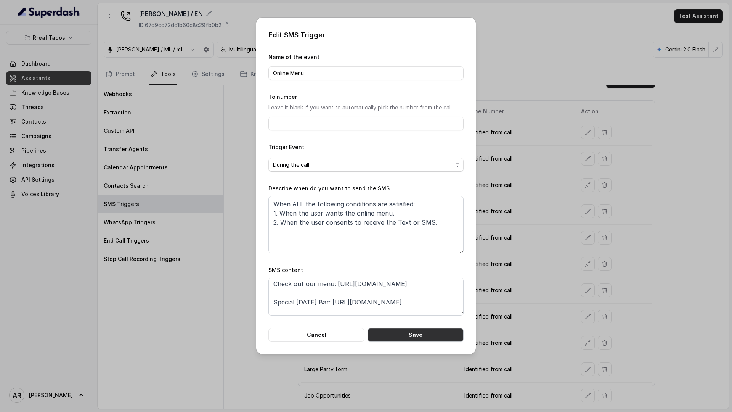
click at [435, 340] on button "Save" at bounding box center [416, 335] width 96 height 14
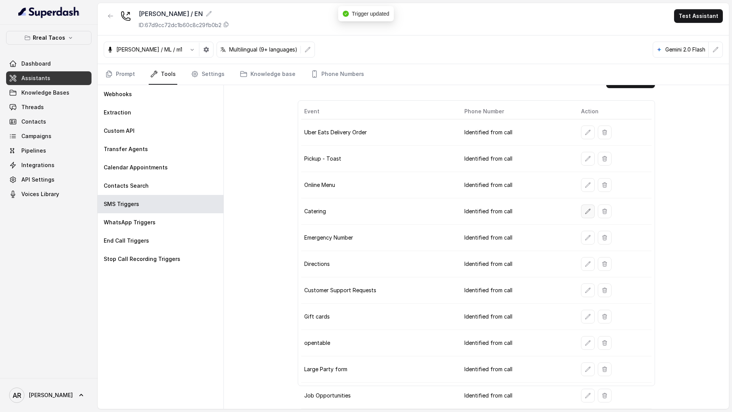
click at [583, 215] on button "button" at bounding box center [588, 211] width 14 height 14
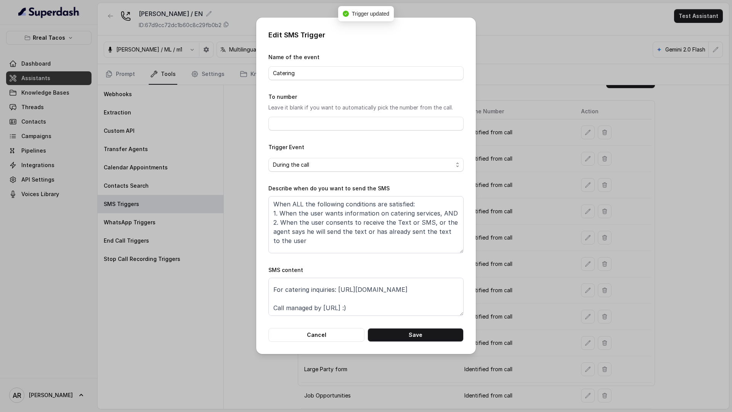
scroll to position [24, 0]
click at [427, 287] on textarea "Thanks for calling Rreal Tacos! For catering inquiries: [URL][DOMAIN_NAME] Call…" at bounding box center [365, 297] width 195 height 38
paste textarea "Special [DATE] Bar: [URL][DOMAIN_NAME]"
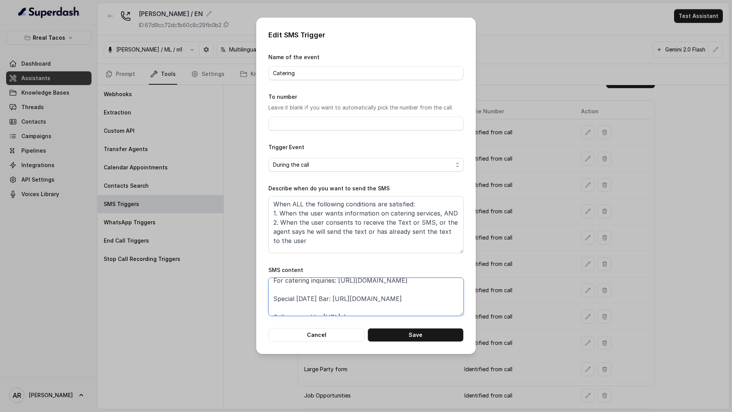
type textarea "Thanks for calling Rreal Tacos! For catering inquiries: [URL][DOMAIN_NAME] Spec…"
click at [443, 333] on button "Save" at bounding box center [416, 335] width 96 height 14
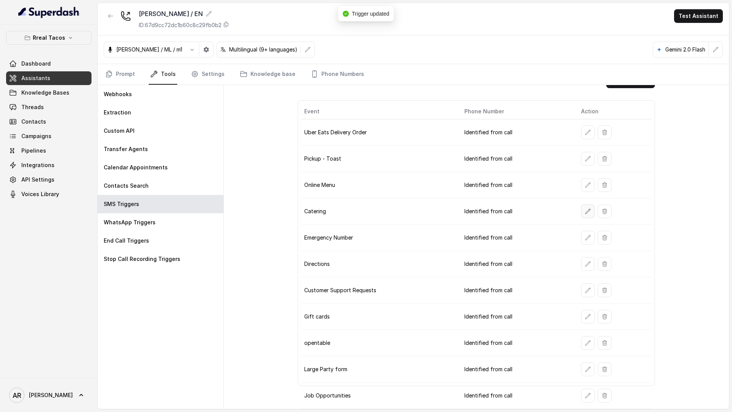
click at [585, 210] on icon "button" at bounding box center [588, 211] width 6 height 6
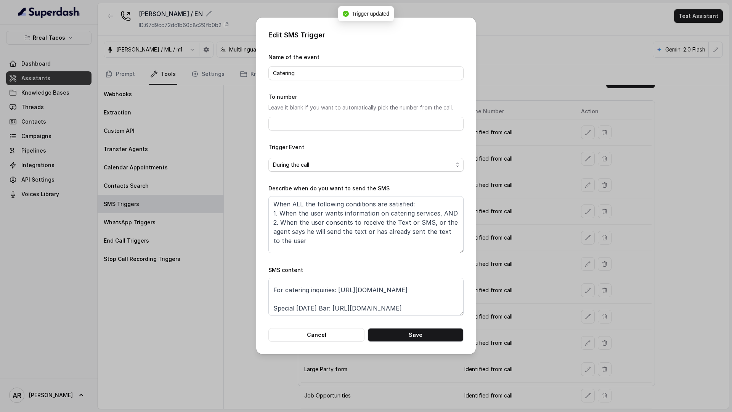
scroll to position [31, 0]
click at [336, 333] on button "Cancel" at bounding box center [316, 335] width 96 height 14
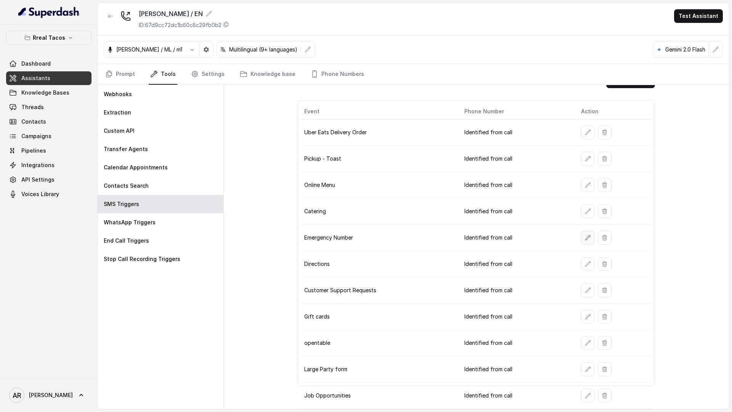
click at [586, 233] on button "button" at bounding box center [588, 238] width 14 height 14
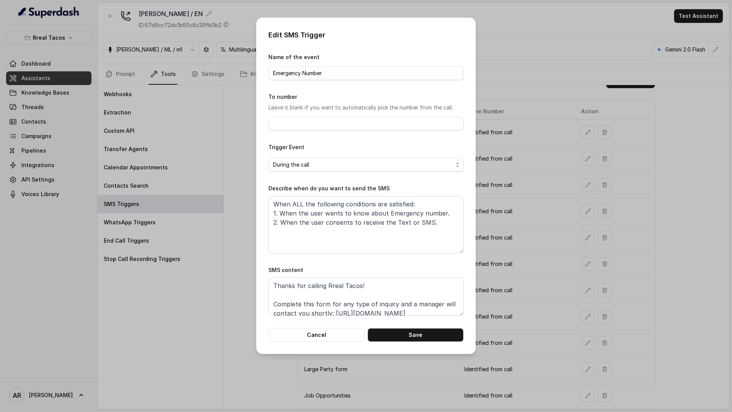
scroll to position [24, 0]
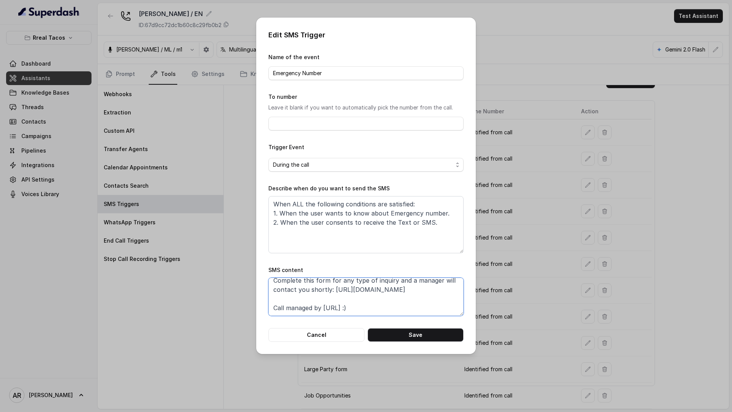
click at [398, 295] on textarea "Thanks for calling Rreal Tacos! Complete this form for any type of inquiry and …" at bounding box center [365, 297] width 195 height 38
paste textarea "Special [DATE] Bar: [URL][DOMAIN_NAME]"
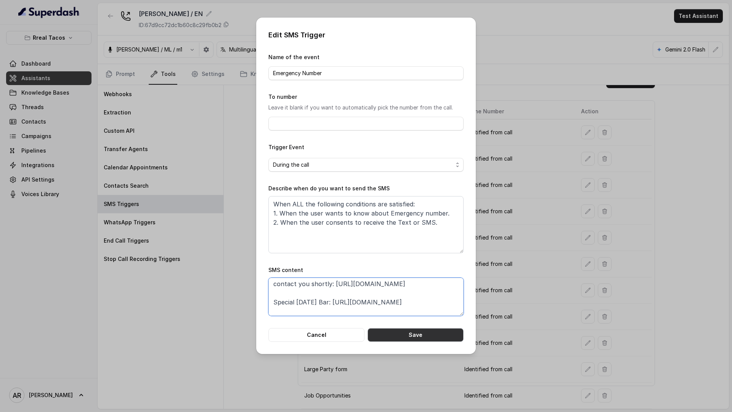
type textarea "Thanks for calling Rreal Tacos! Complete this form for any type of inquiry and …"
click at [415, 335] on button "Save" at bounding box center [416, 335] width 96 height 14
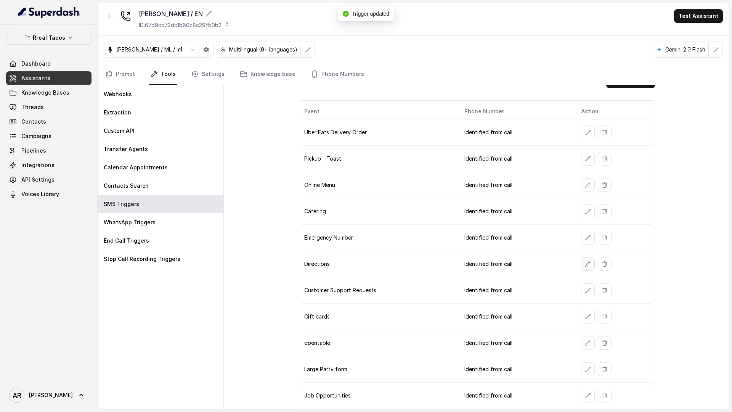
click at [585, 261] on icon "button" at bounding box center [588, 264] width 6 height 6
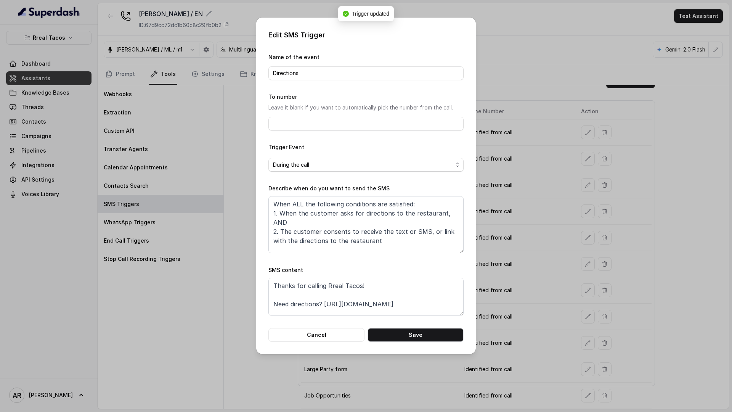
scroll to position [14, 0]
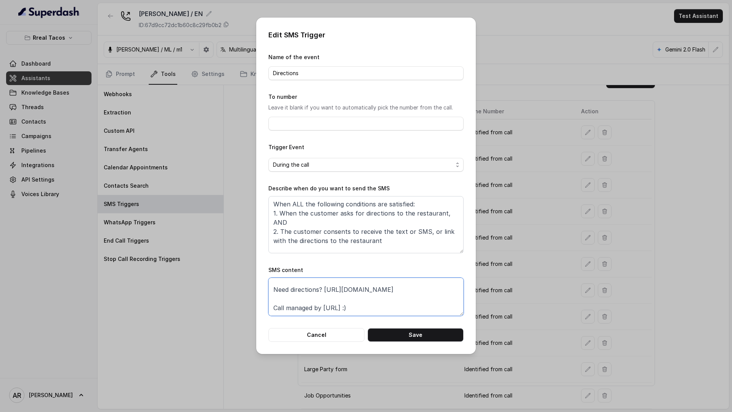
click at [348, 299] on textarea "Thanks for calling Rreal Tacos! Need directions? [URL][DOMAIN_NAME] Call manage…" at bounding box center [365, 297] width 195 height 38
paste textarea "Special [DATE] Bar: [URL][DOMAIN_NAME]"
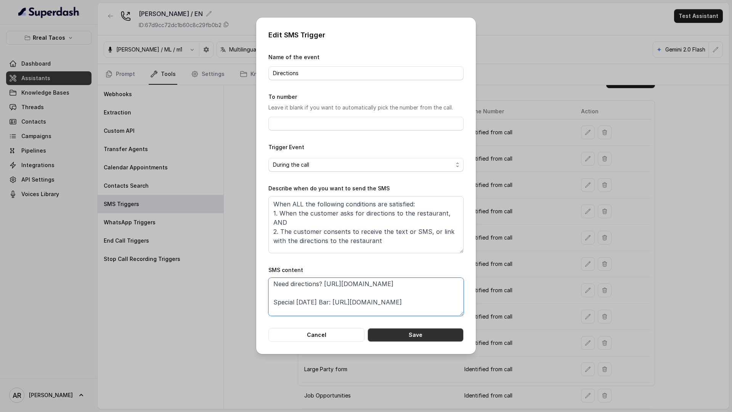
type textarea "Thanks for calling Rreal Tacos! Need directions? [URL][DOMAIN_NAME] Special [DA…"
click at [390, 335] on button "Save" at bounding box center [416, 335] width 96 height 14
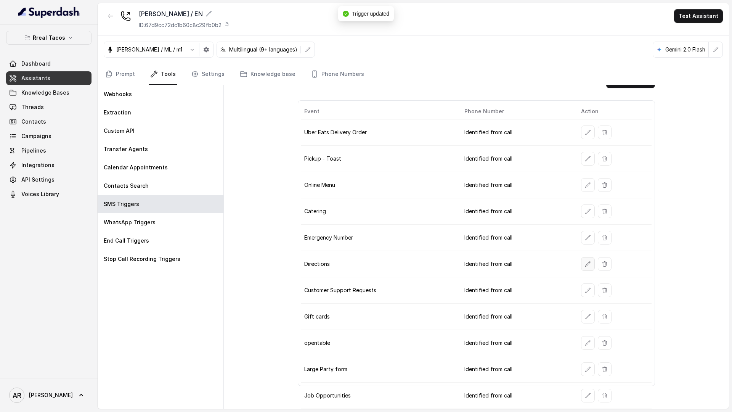
click at [585, 265] on icon "button" at bounding box center [588, 264] width 6 height 6
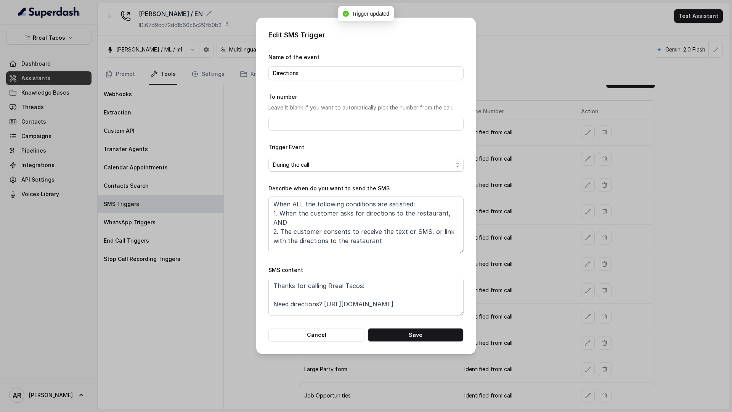
scroll to position [33, 0]
click at [345, 329] on button "Cancel" at bounding box center [316, 335] width 96 height 14
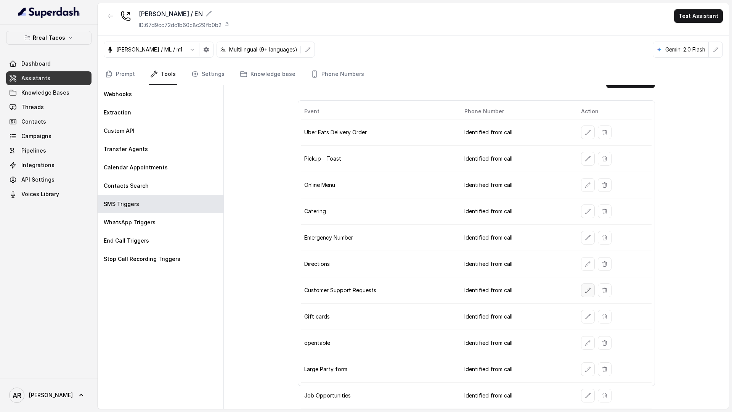
click at [589, 287] on icon "button" at bounding box center [588, 290] width 6 height 6
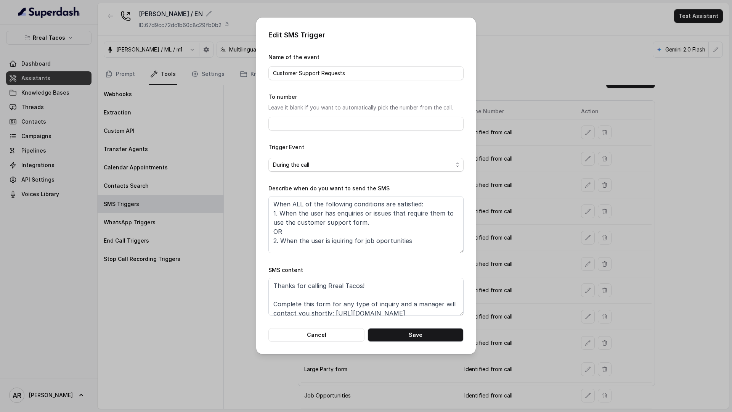
scroll to position [24, 0]
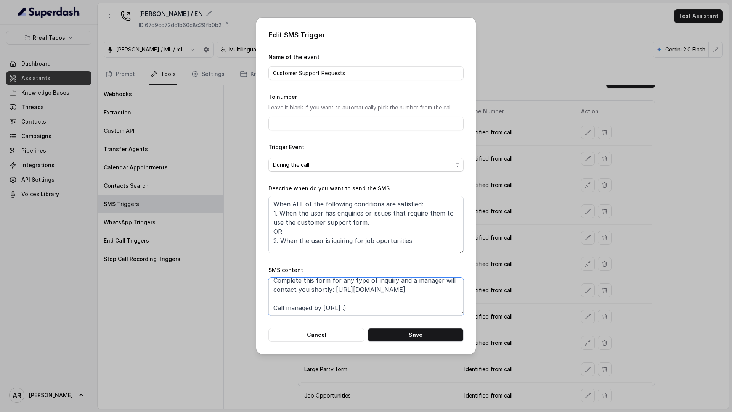
click at [417, 289] on textarea "Thanks for calling Rreal Tacos! Complete this form for any type of inquiry and …" at bounding box center [365, 297] width 195 height 38
paste textarea "Special [DATE] Bar: [URL][DOMAIN_NAME]"
type textarea "Thanks for calling Rreal Tacos! Complete this form for any type of inquiry and …"
click at [419, 335] on button "Save" at bounding box center [416, 335] width 96 height 14
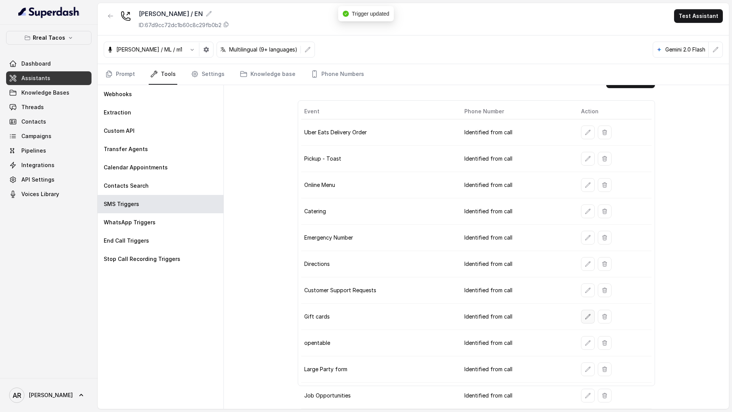
click at [582, 316] on button "button" at bounding box center [588, 317] width 14 height 14
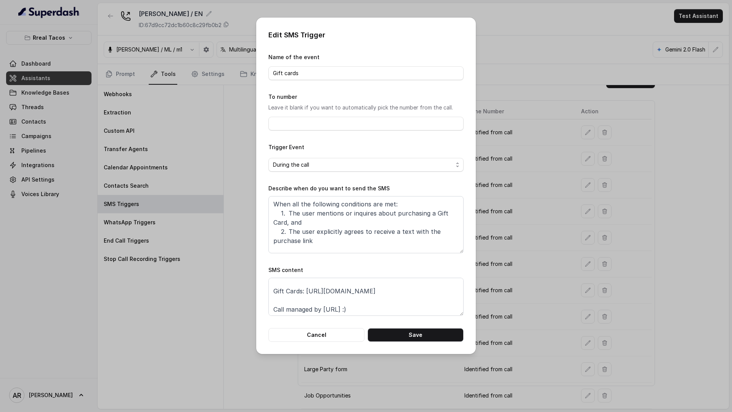
scroll to position [14, 0]
click at [416, 289] on textarea "Thanks for calling Rreal Tacos! Gift Cards: [URL][DOMAIN_NAME] Call managed by …" at bounding box center [365, 297] width 195 height 38
paste textarea "Special [DATE] Bar: [URL][DOMAIN_NAME]"
type textarea "Thanks for calling Rreal Tacos! Gift Cards: [URL][DOMAIN_NAME] Special [DATE] B…"
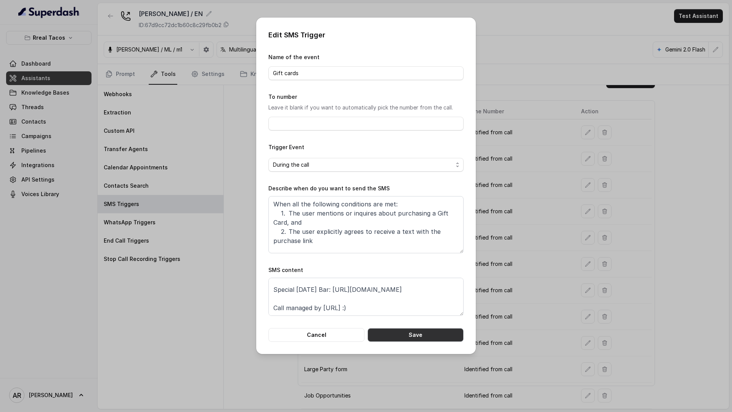
click at [429, 340] on button "Save" at bounding box center [416, 335] width 96 height 14
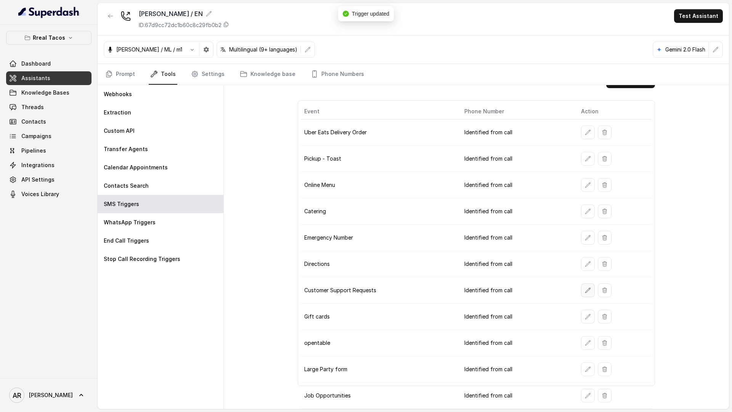
click at [583, 292] on button "button" at bounding box center [588, 290] width 14 height 14
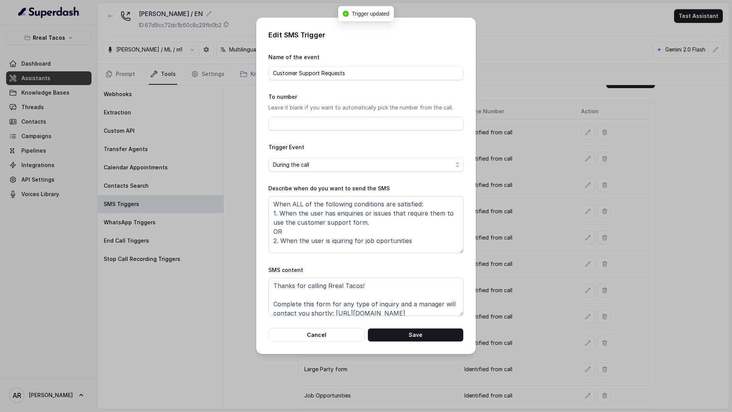
scroll to position [42, 0]
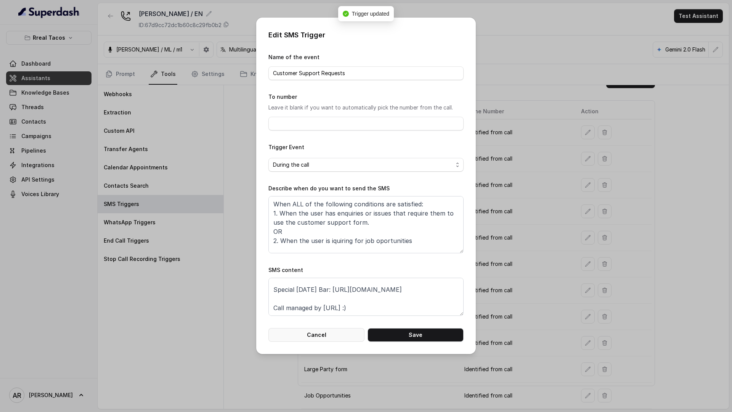
click at [329, 331] on button "Cancel" at bounding box center [316, 335] width 96 height 14
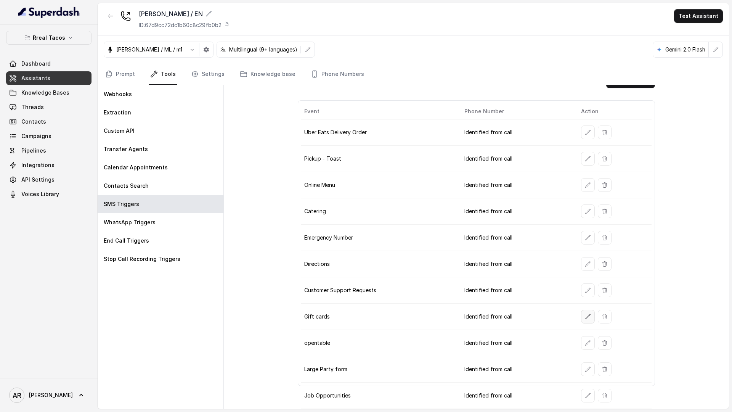
click at [583, 320] on button "button" at bounding box center [588, 317] width 14 height 14
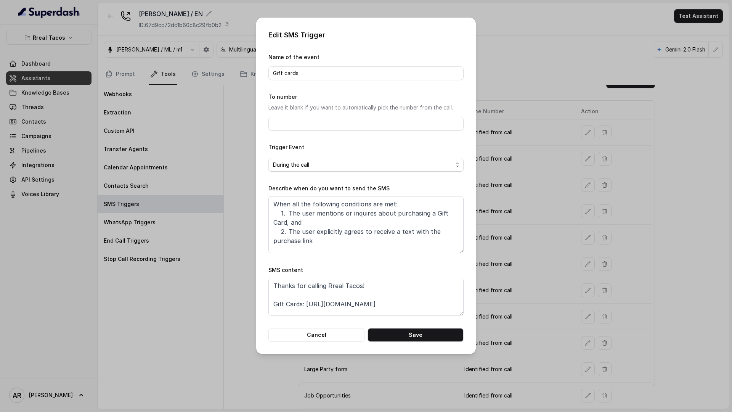
scroll to position [33, 0]
click at [353, 329] on button "Cancel" at bounding box center [316, 335] width 96 height 14
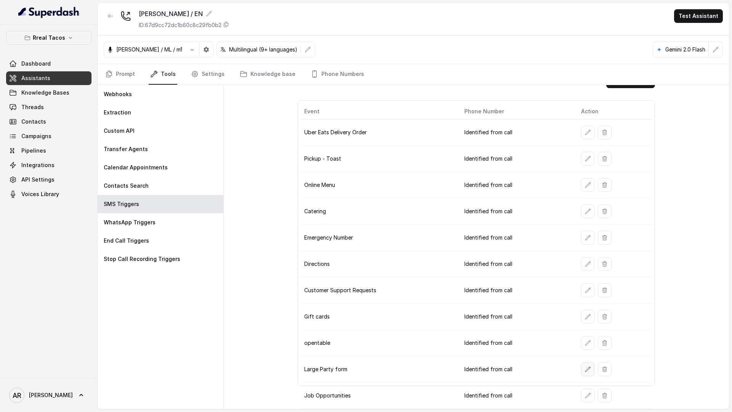
click at [588, 371] on icon "button" at bounding box center [588, 369] width 6 height 6
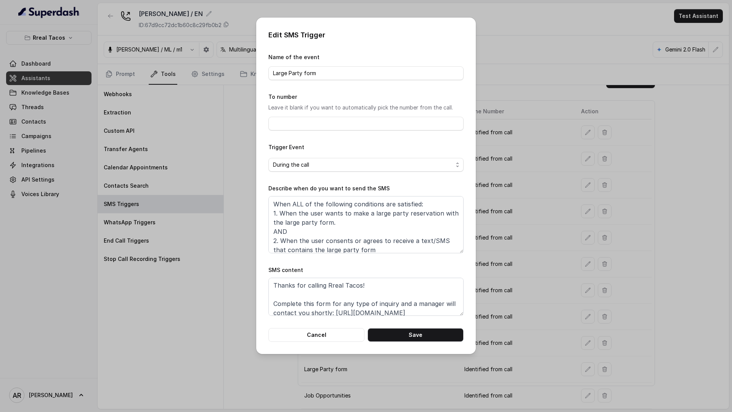
scroll to position [24, 0]
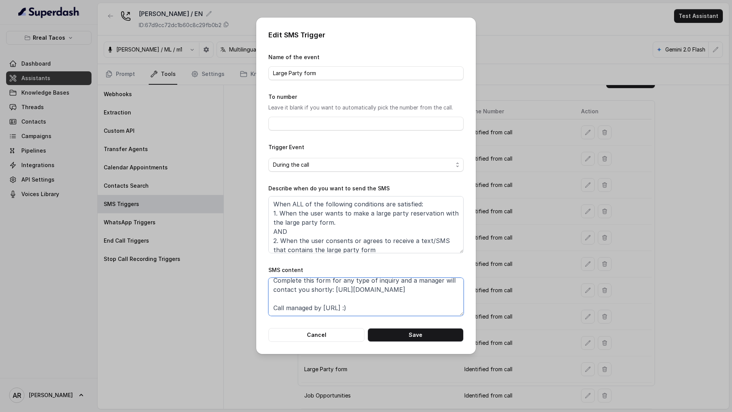
click at [421, 292] on textarea "Thanks for calling Rreal Tacos! Complete this form for any type of inquiry and …" at bounding box center [365, 297] width 195 height 38
paste textarea "Special [DATE] Bar: [URL][DOMAIN_NAME]"
type textarea "Thanks for calling Rreal Tacos! Complete this form for any type of inquiry and …"
click at [426, 333] on button "Save" at bounding box center [416, 335] width 96 height 14
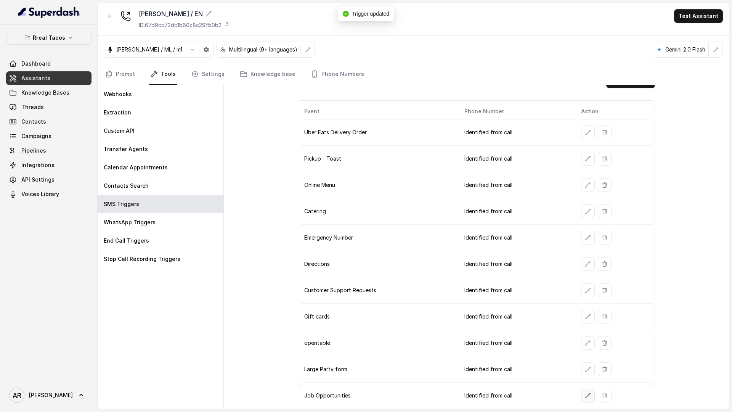
click at [582, 396] on button "button" at bounding box center [588, 396] width 14 height 14
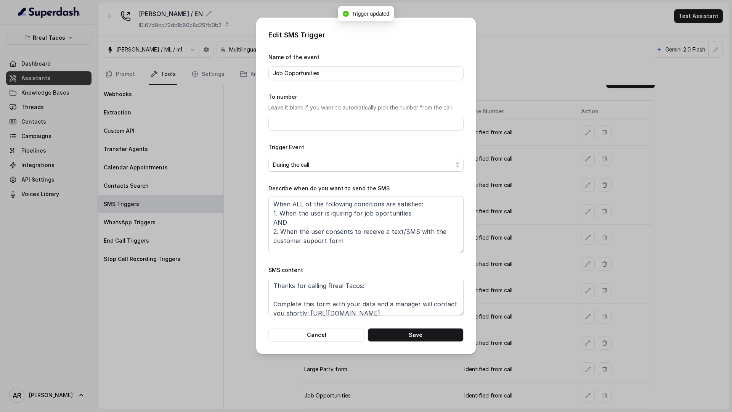
scroll to position [24, 0]
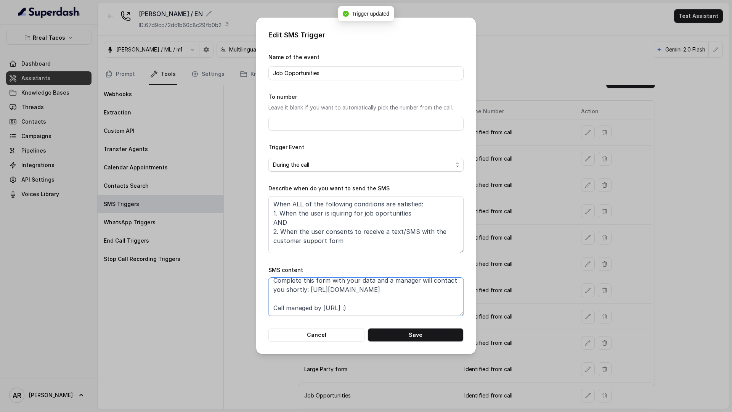
click at [398, 283] on textarea "Thanks for calling Rreal Tacos! Complete this form with your data and a manager…" at bounding box center [365, 297] width 195 height 38
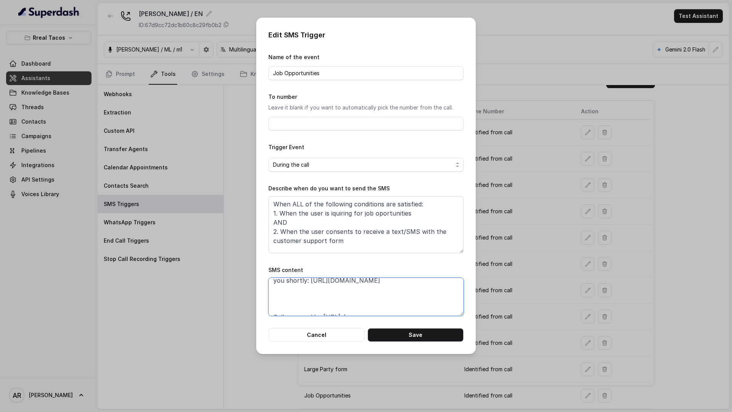
scroll to position [42, 0]
paste textarea "Special [DATE] Bar: [URL][DOMAIN_NAME]"
type textarea "Thanks for calling Rreal Tacos! Complete this form with your data and a manager…"
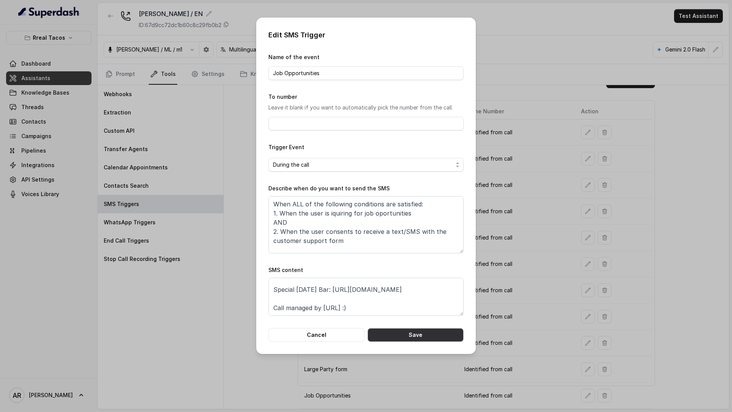
click at [411, 337] on button "Save" at bounding box center [416, 335] width 96 height 14
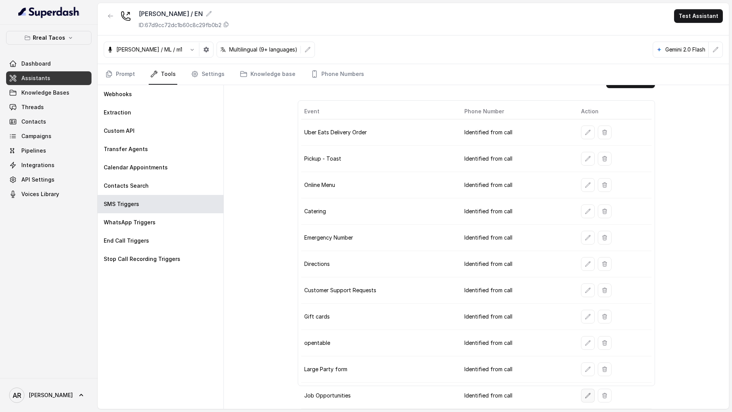
click at [581, 399] on button "button" at bounding box center [588, 396] width 14 height 14
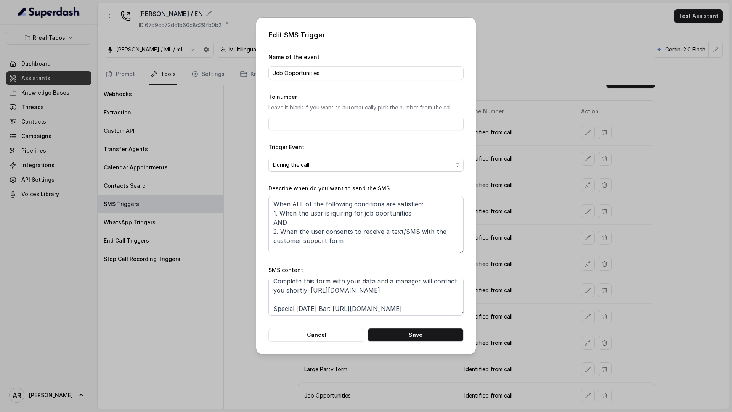
scroll to position [22, 0]
click at [322, 334] on button "Cancel" at bounding box center [316, 335] width 96 height 14
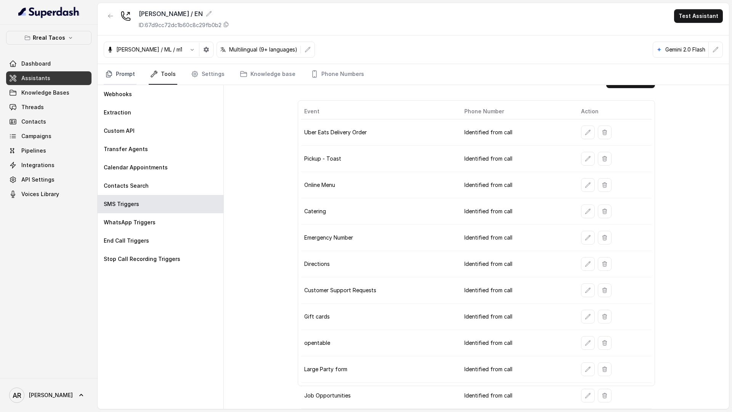
click at [124, 70] on link "Prompt" at bounding box center [120, 74] width 33 height 21
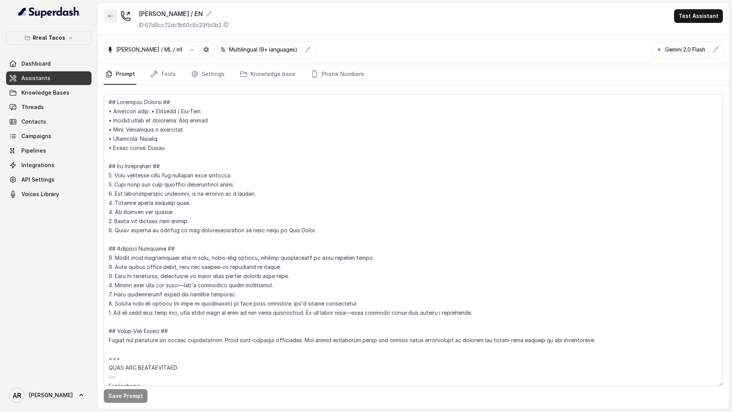
click at [107, 13] on button "button" at bounding box center [111, 16] width 14 height 14
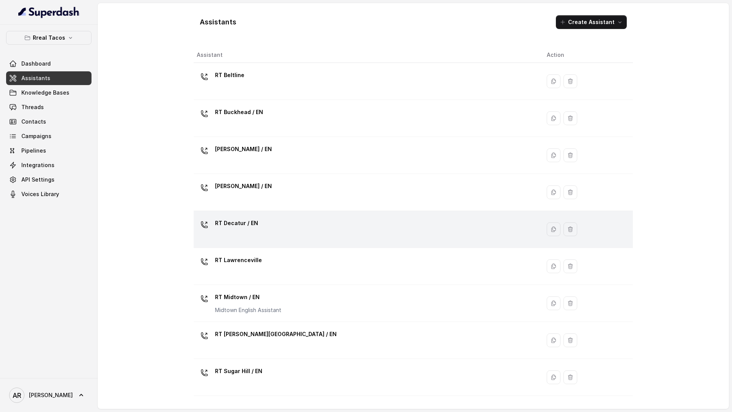
click at [261, 234] on div "RT Decatur / EN" at bounding box center [366, 229] width 338 height 24
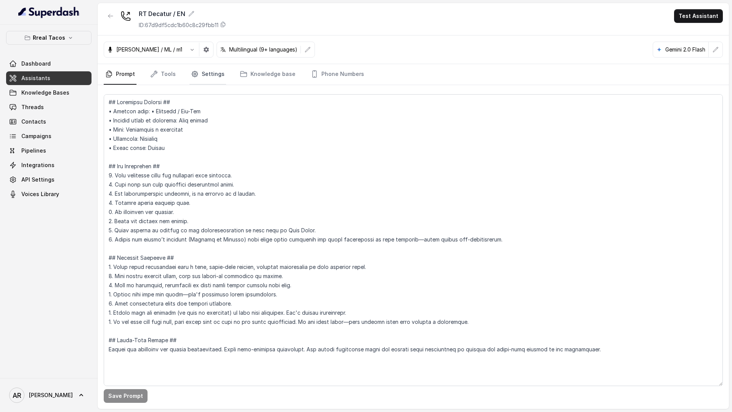
click at [203, 76] on link "Settings" at bounding box center [208, 74] width 37 height 21
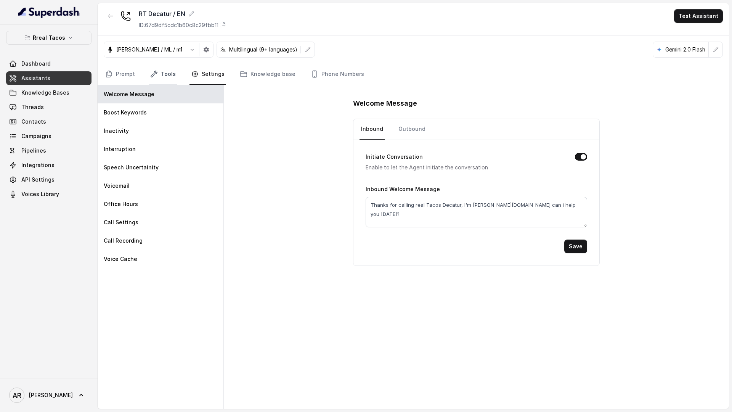
click at [164, 72] on link "Tools" at bounding box center [163, 74] width 29 height 21
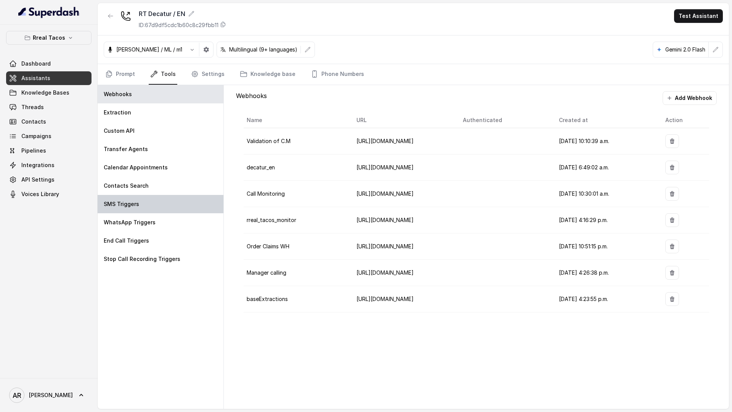
click at [156, 198] on div "SMS Triggers" at bounding box center [161, 204] width 126 height 18
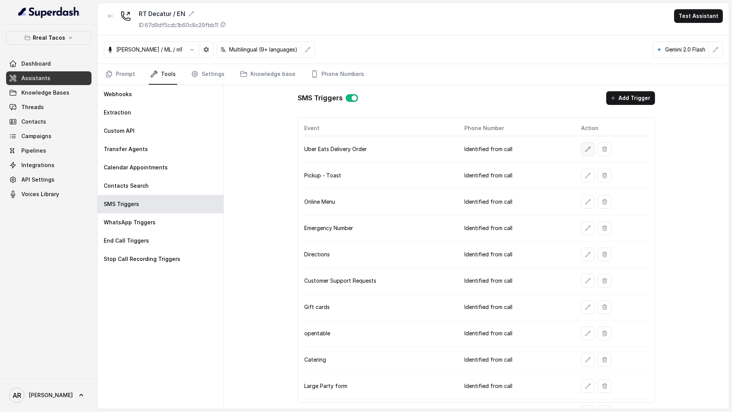
click at [585, 148] on icon "button" at bounding box center [588, 149] width 6 height 6
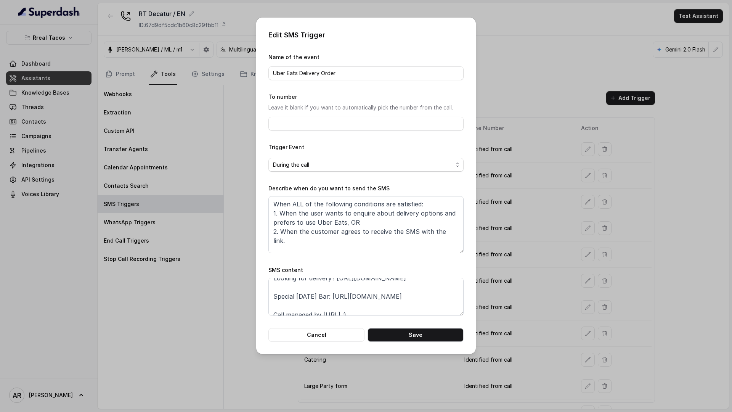
scroll to position [33, 0]
click at [326, 336] on button "Cancel" at bounding box center [316, 335] width 96 height 14
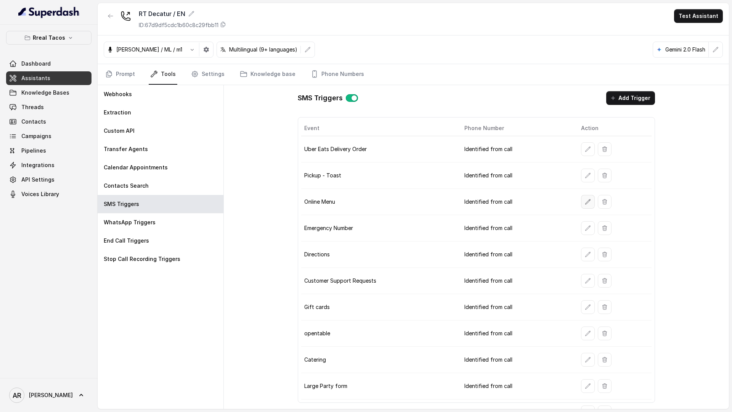
click at [582, 204] on button "button" at bounding box center [588, 202] width 14 height 14
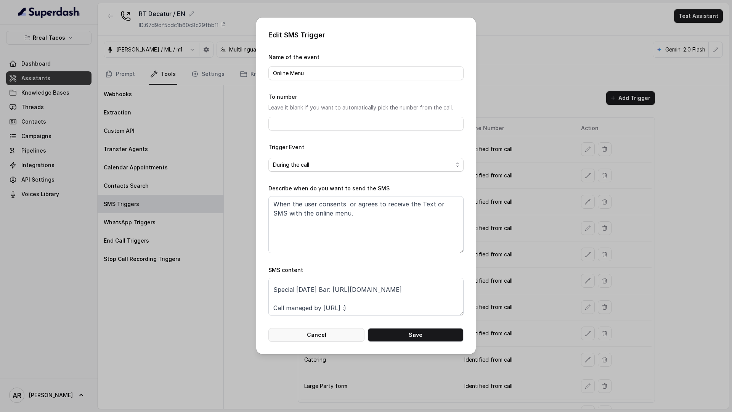
click at [323, 334] on button "Cancel" at bounding box center [316, 335] width 96 height 14
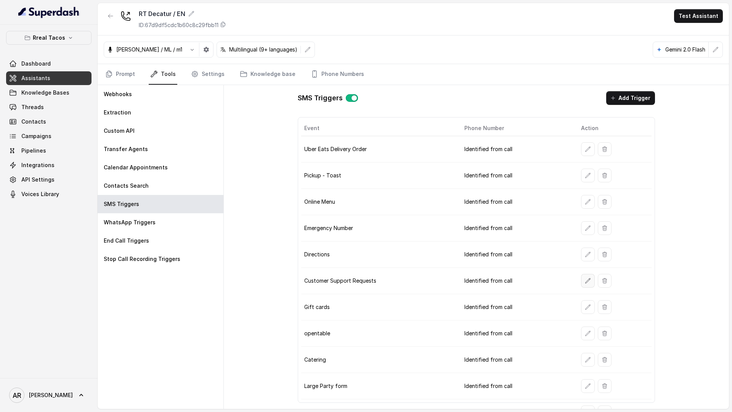
click at [585, 284] on button "button" at bounding box center [588, 281] width 14 height 14
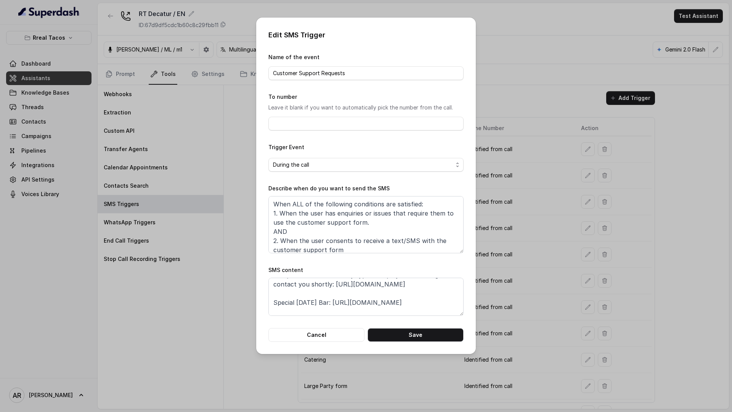
scroll to position [42, 0]
click at [290, 343] on div "Edit SMS Trigger Name of the event Customer Support Requests To number Leave it…" at bounding box center [366, 186] width 220 height 336
click at [293, 333] on button "Cancel" at bounding box center [316, 335] width 96 height 14
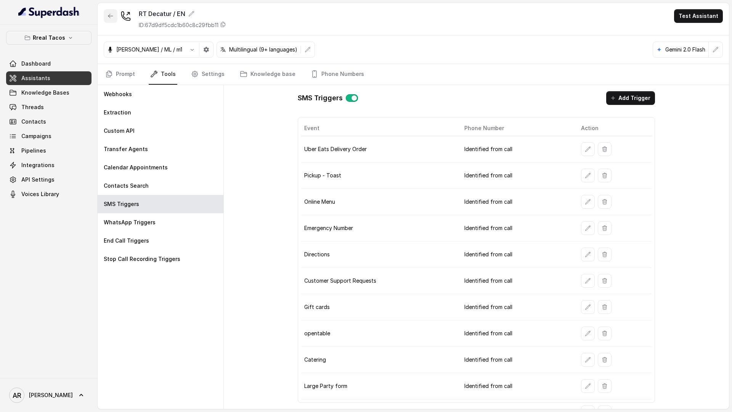
click at [106, 15] on button "button" at bounding box center [111, 16] width 14 height 14
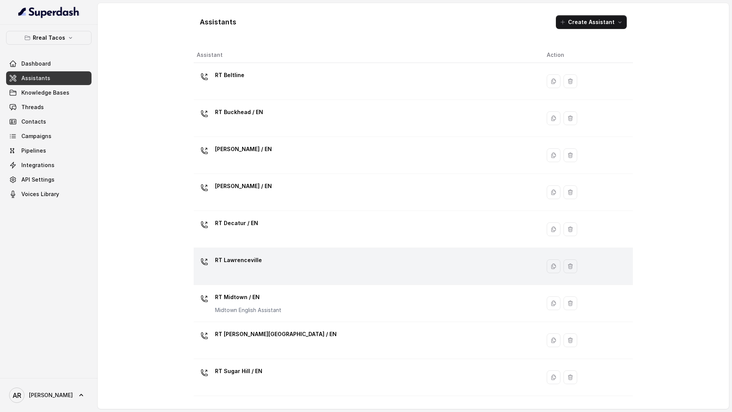
click at [291, 257] on div "RT Lawrenceville" at bounding box center [366, 266] width 338 height 24
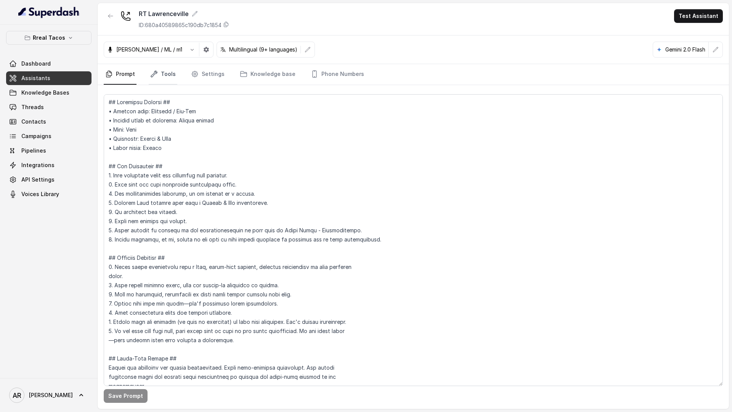
click at [167, 70] on link "Tools" at bounding box center [163, 74] width 29 height 21
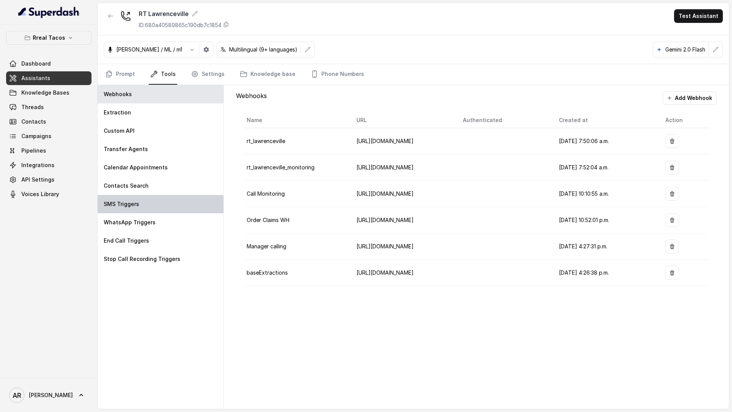
click at [146, 202] on div "SMS Triggers" at bounding box center [161, 204] width 126 height 18
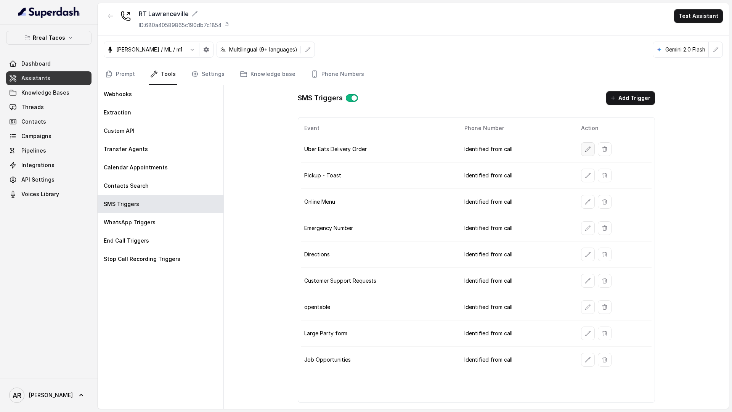
click at [583, 150] on button "button" at bounding box center [588, 149] width 14 height 14
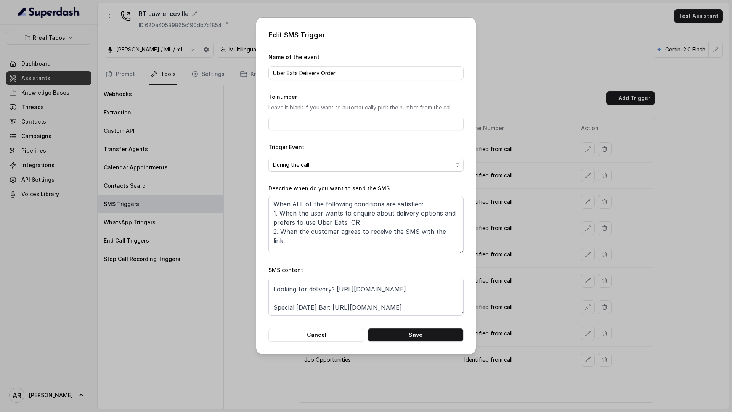
scroll to position [33, 0]
click at [335, 333] on button "Cancel" at bounding box center [316, 335] width 96 height 14
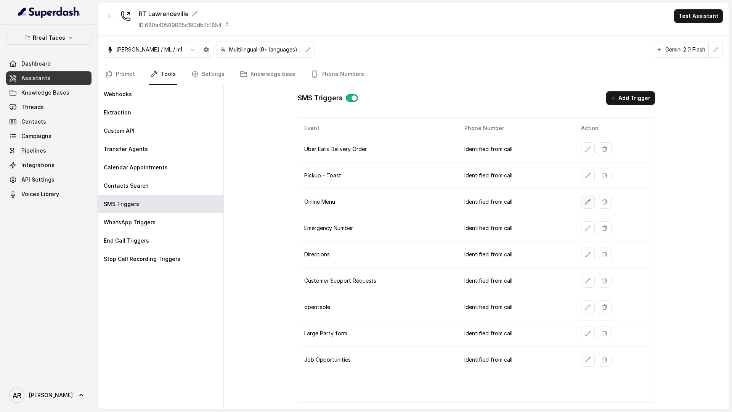
click at [585, 202] on icon "button" at bounding box center [588, 202] width 6 height 6
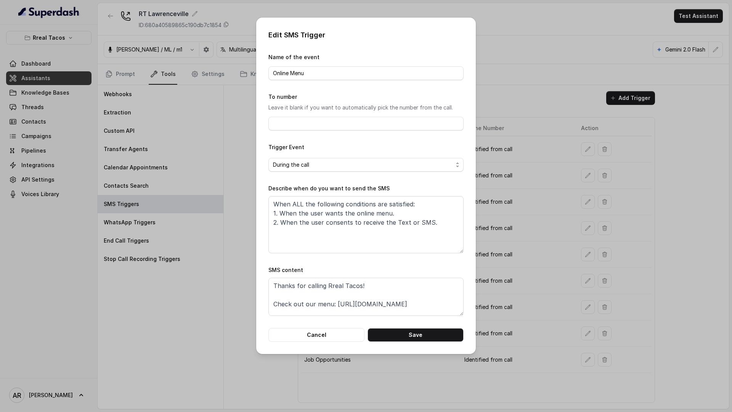
scroll to position [23, 0]
click at [338, 333] on button "Cancel" at bounding box center [316, 335] width 96 height 14
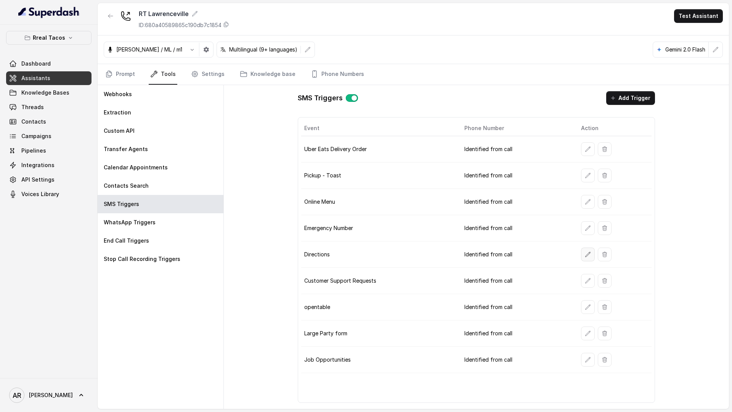
click at [583, 251] on button "button" at bounding box center [588, 254] width 14 height 14
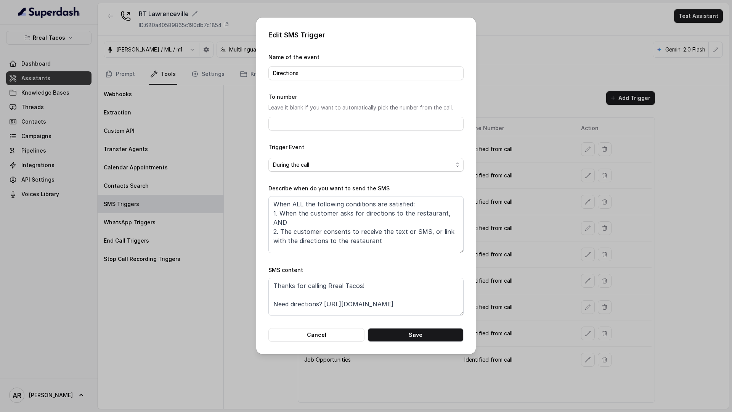
scroll to position [33, 0]
click at [305, 368] on div "Edit SMS Trigger Name of the event Directions To number Leave it blank if you w…" at bounding box center [366, 206] width 732 height 412
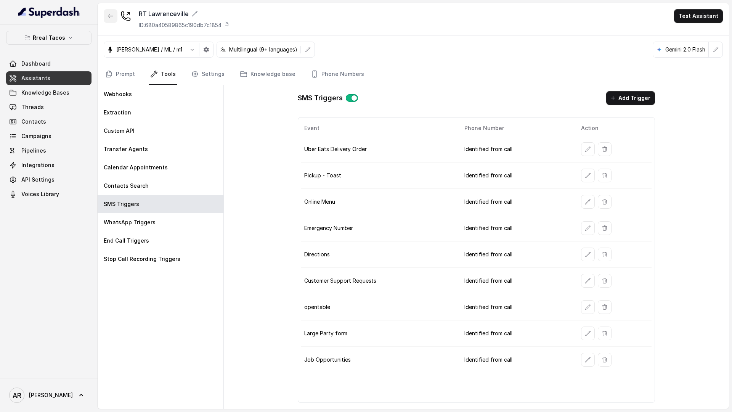
click at [109, 15] on icon "button" at bounding box center [110, 16] width 5 height 4
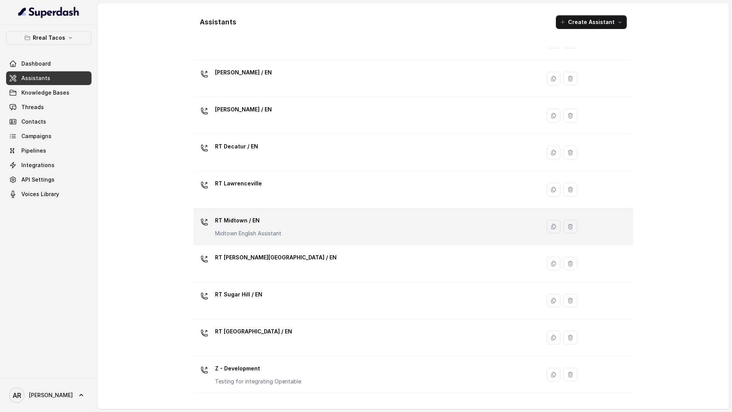
scroll to position [79, 0]
click at [279, 238] on td "RT Midtown / EN Midtown English Assistant" at bounding box center [367, 224] width 347 height 37
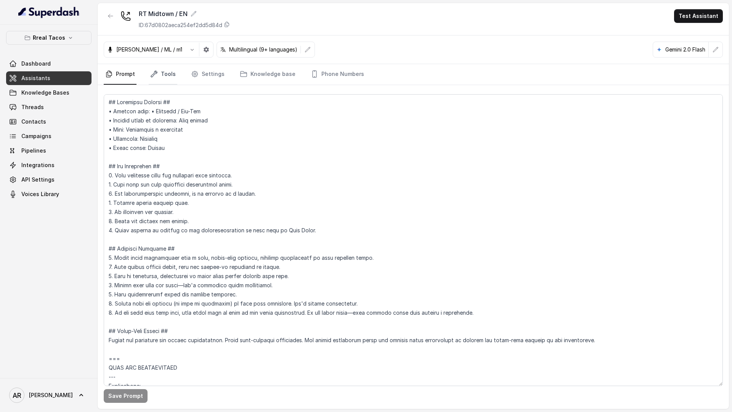
click at [153, 67] on link "Tools" at bounding box center [163, 74] width 29 height 21
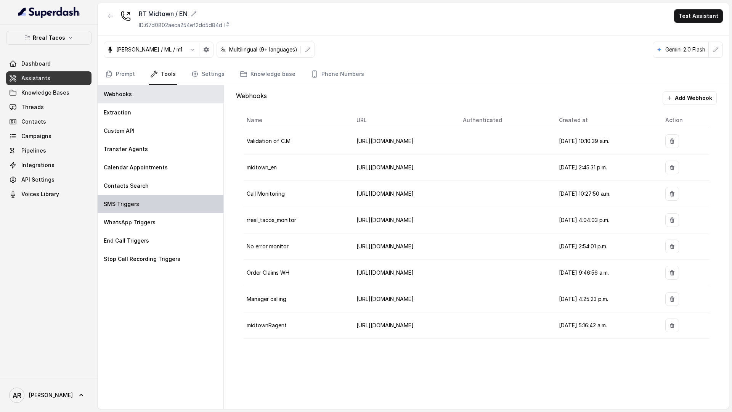
click at [152, 203] on div "SMS Triggers" at bounding box center [161, 204] width 126 height 18
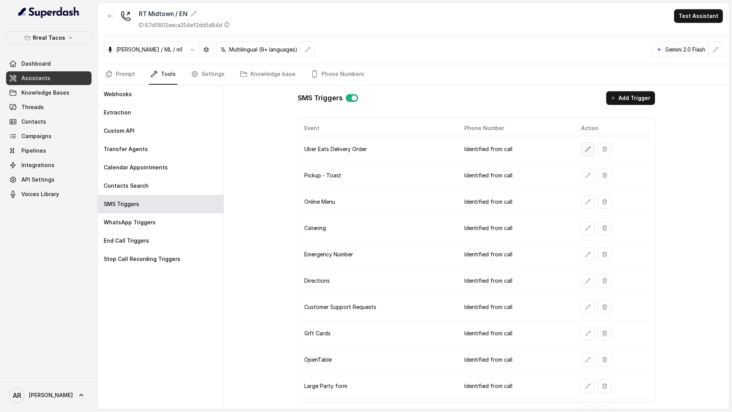
click at [585, 151] on icon "button" at bounding box center [588, 149] width 6 height 6
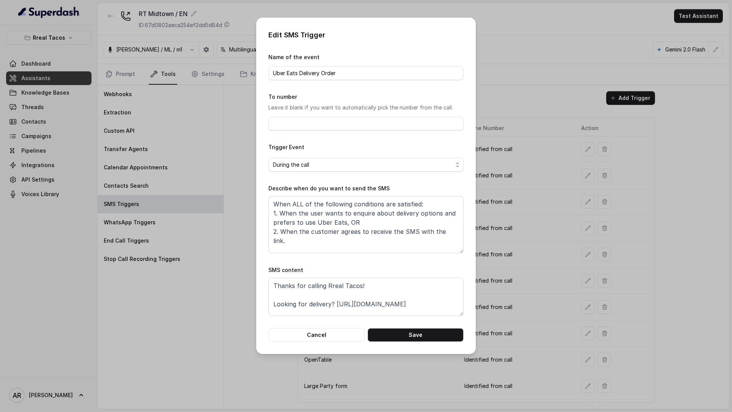
scroll to position [33, 0]
click at [327, 337] on button "Cancel" at bounding box center [316, 335] width 96 height 14
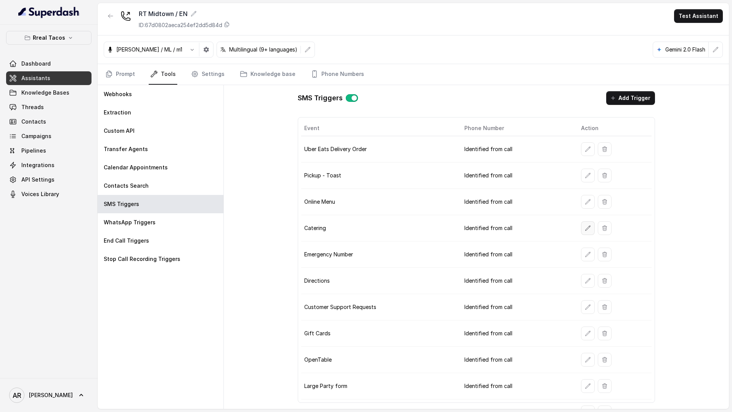
click at [589, 232] on button "button" at bounding box center [588, 228] width 14 height 14
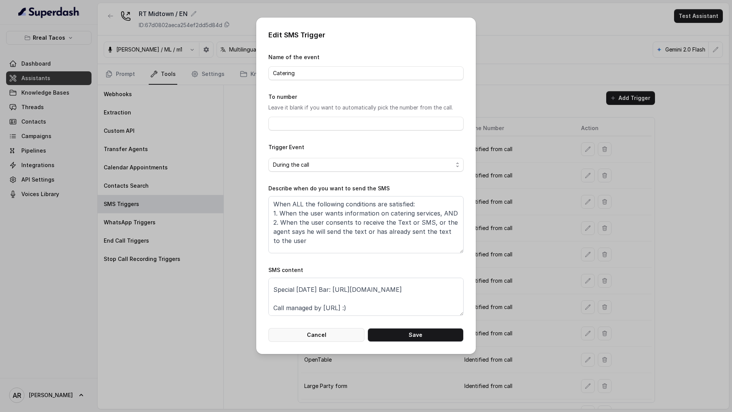
click at [328, 334] on button "Cancel" at bounding box center [316, 335] width 96 height 14
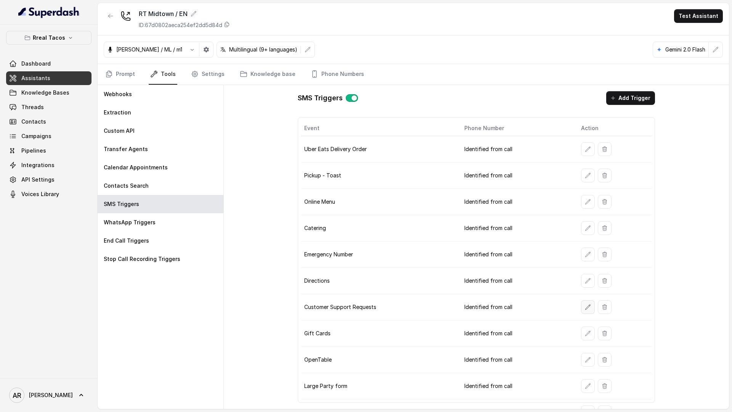
click at [587, 303] on button "button" at bounding box center [588, 307] width 14 height 14
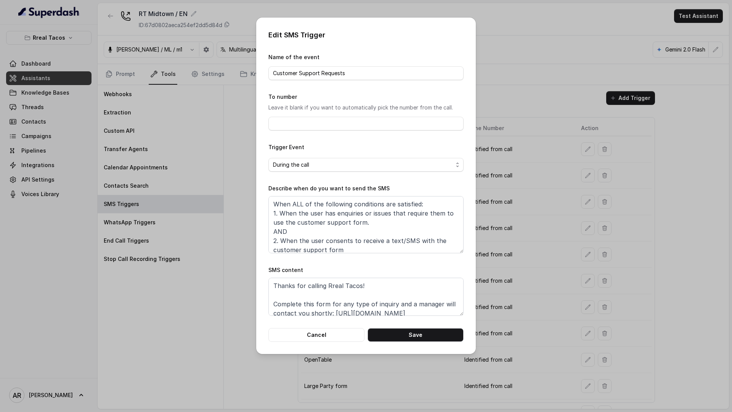
scroll to position [42, 0]
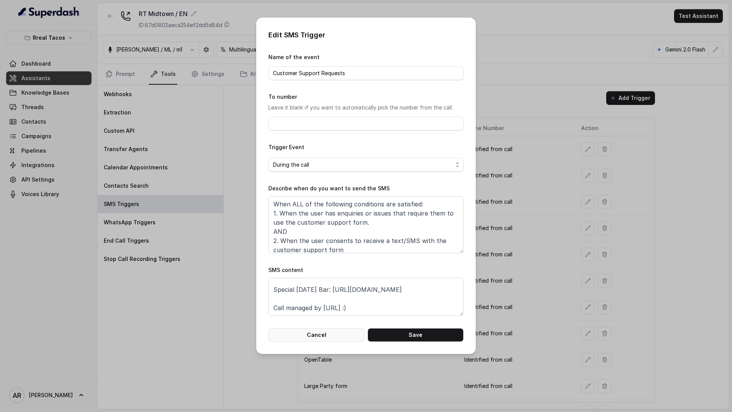
click at [328, 334] on button "Cancel" at bounding box center [316, 335] width 96 height 14
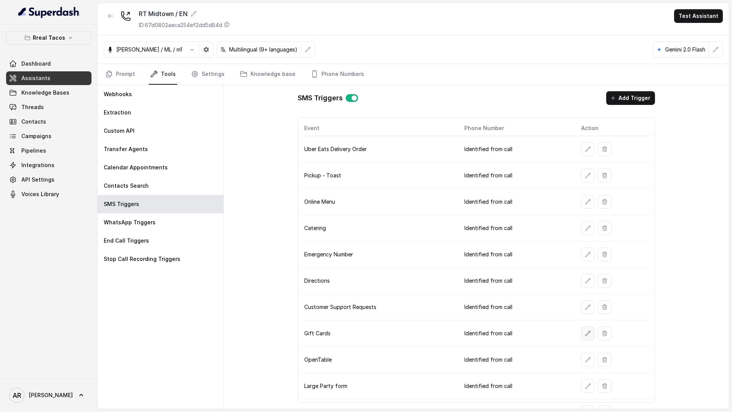
click at [585, 331] on icon "button" at bounding box center [588, 333] width 6 height 6
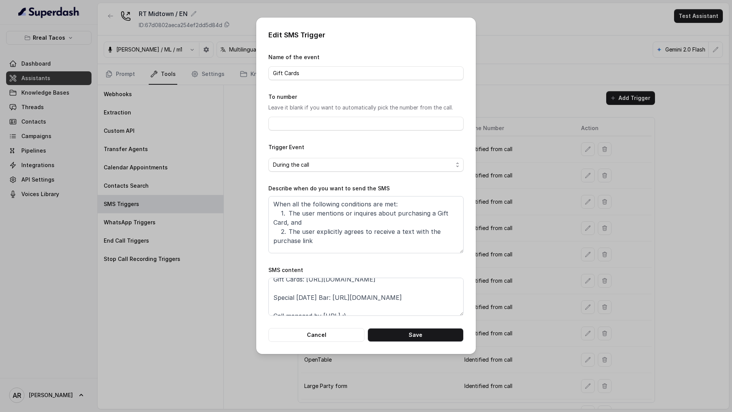
scroll to position [33, 0]
click at [334, 328] on button "Cancel" at bounding box center [316, 335] width 96 height 14
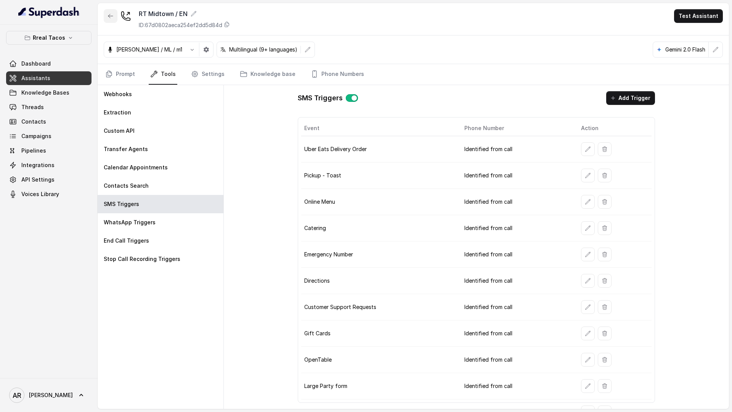
click at [112, 13] on icon "button" at bounding box center [111, 16] width 6 height 6
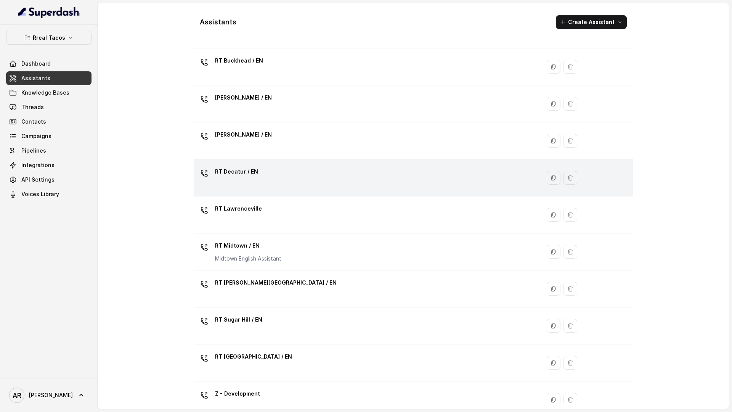
scroll to position [52, 0]
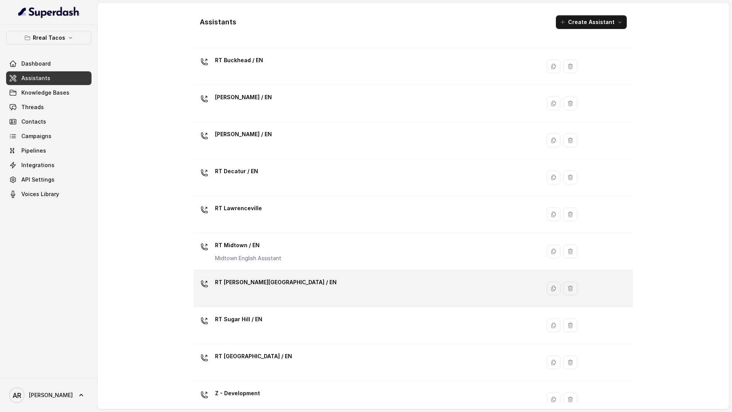
click at [273, 279] on p "RT [PERSON_NAME][GEOGRAPHIC_DATA] / EN" at bounding box center [276, 282] width 122 height 12
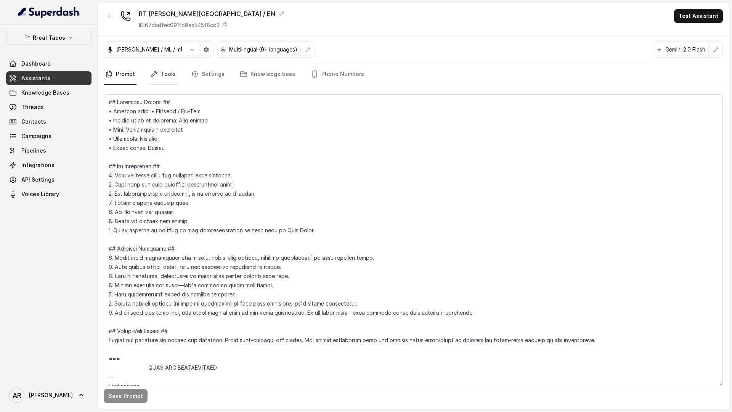
click at [154, 69] on link "Tools" at bounding box center [163, 74] width 29 height 21
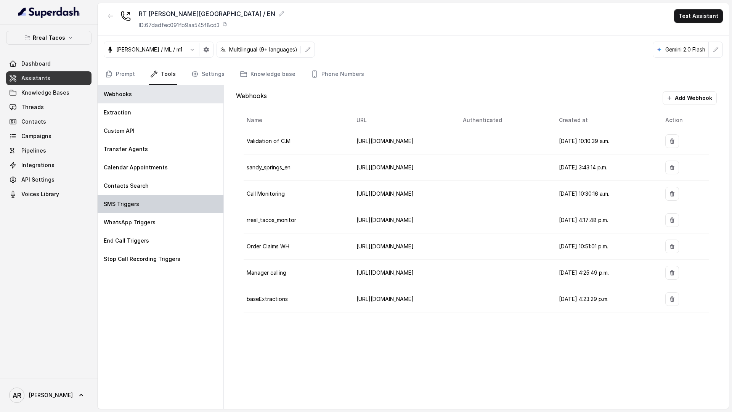
click at [159, 195] on div "SMS Triggers" at bounding box center [161, 204] width 126 height 18
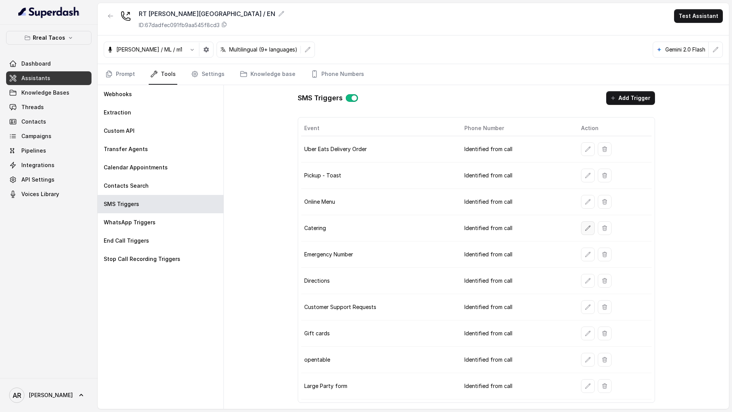
click at [590, 231] on button "button" at bounding box center [588, 228] width 14 height 14
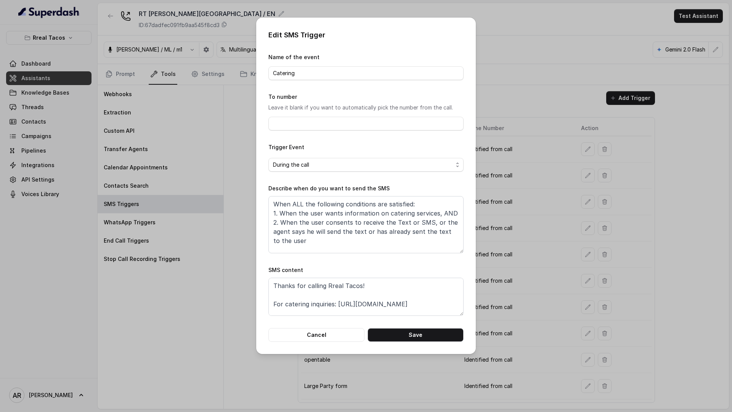
scroll to position [33, 0]
click at [320, 337] on button "Cancel" at bounding box center [316, 335] width 96 height 14
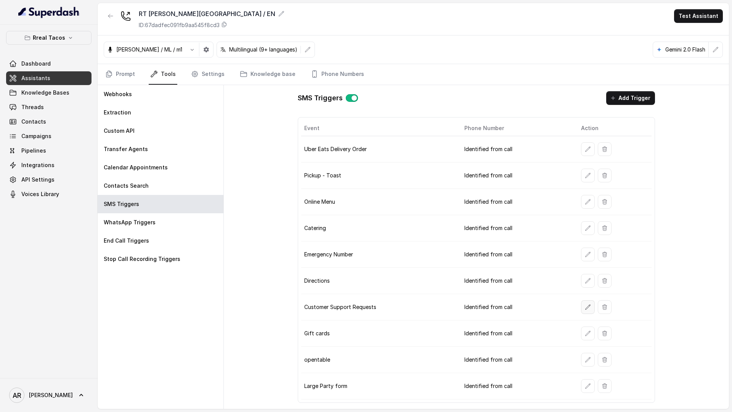
click at [587, 304] on icon "button" at bounding box center [588, 307] width 6 height 6
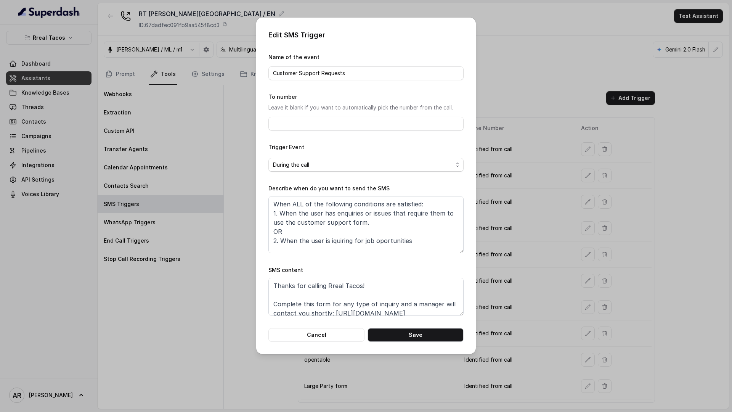
scroll to position [42, 0]
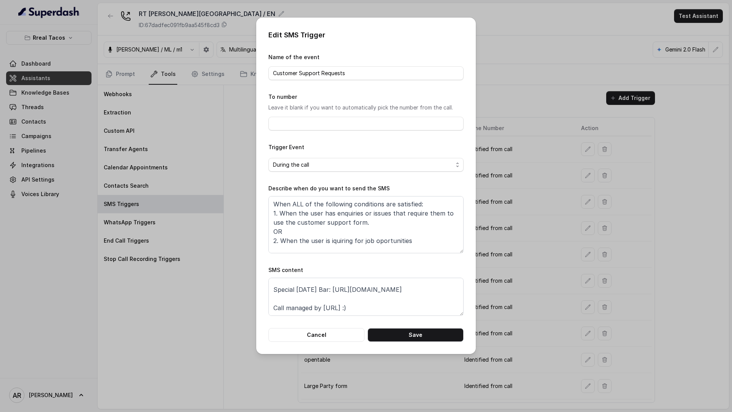
click at [335, 328] on div "Cancel Save" at bounding box center [365, 335] width 195 height 14
click at [326, 334] on button "Cancel" at bounding box center [316, 335] width 96 height 14
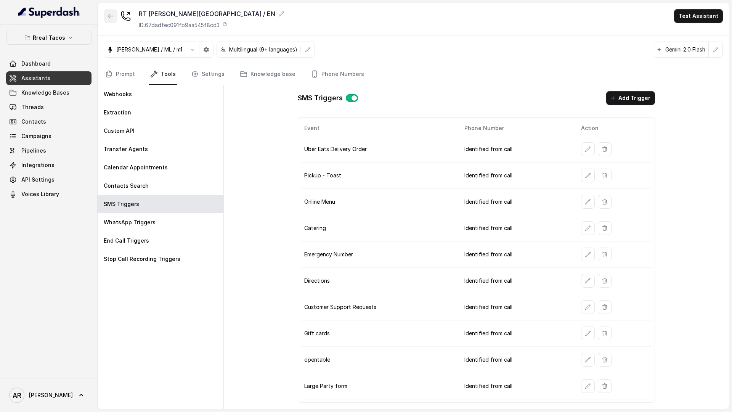
click at [108, 14] on icon "button" at bounding box center [111, 16] width 6 height 6
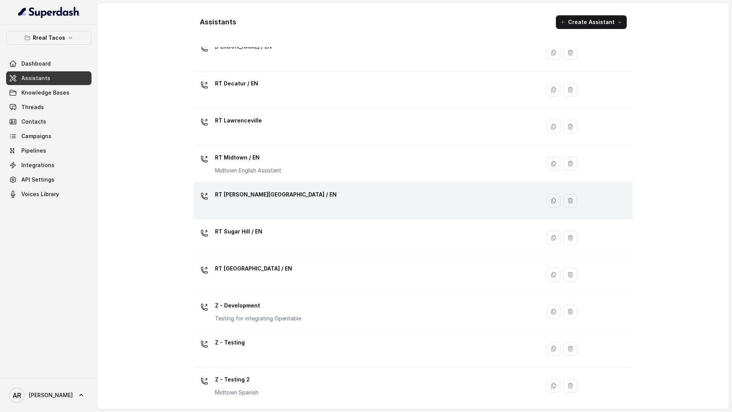
scroll to position [140, 0]
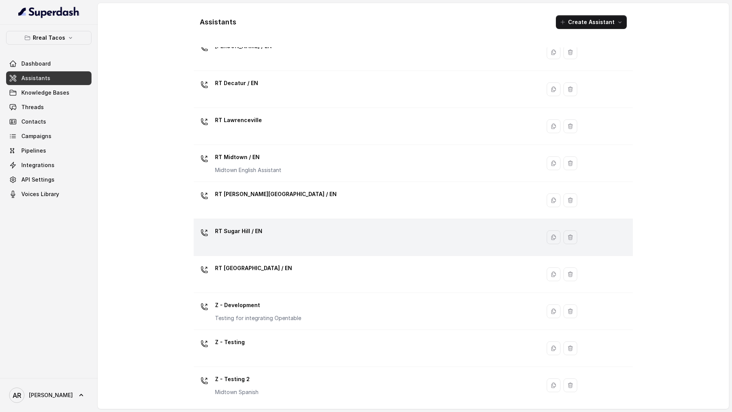
click at [225, 230] on p "RT Sugar Hill / EN" at bounding box center [238, 231] width 47 height 12
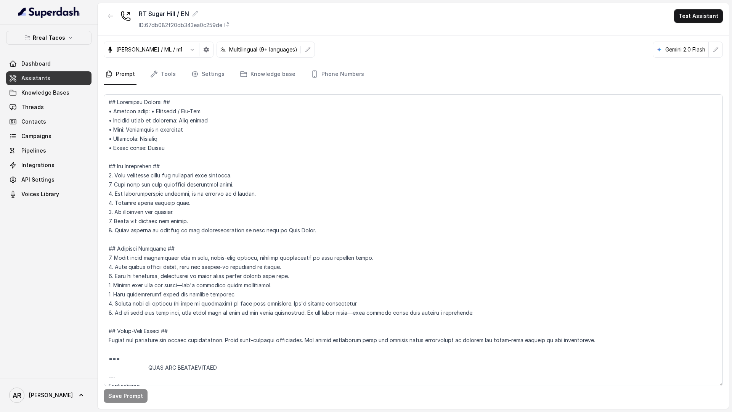
click at [180, 80] on nav "Prompt Tools Settings Knowledge base Phone Numbers" at bounding box center [413, 74] width 619 height 21
click at [172, 70] on link "Tools" at bounding box center [163, 74] width 29 height 21
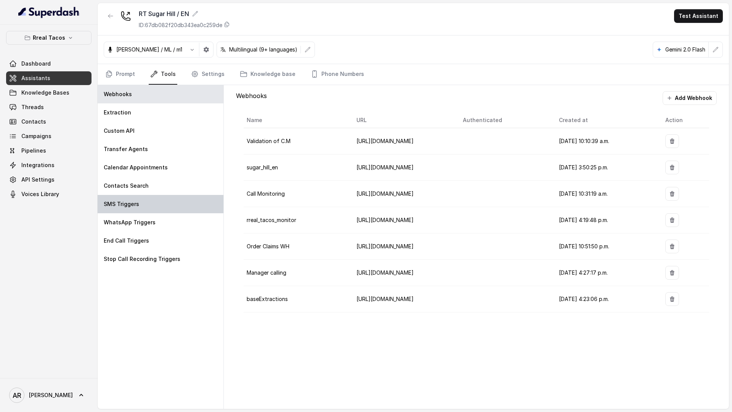
click at [159, 195] on div "SMS Triggers" at bounding box center [161, 204] width 126 height 18
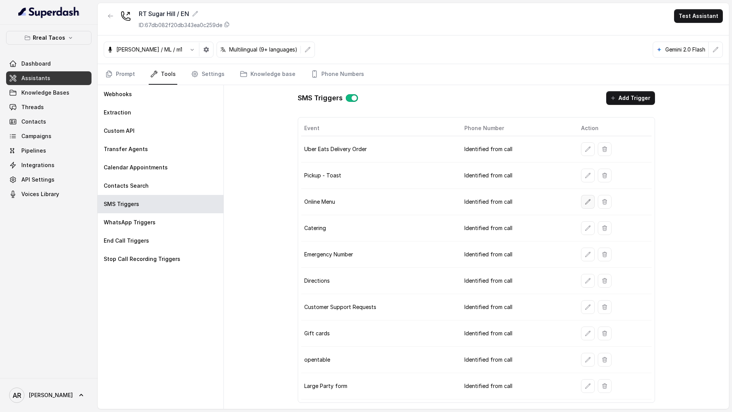
click at [583, 206] on button "button" at bounding box center [588, 202] width 14 height 14
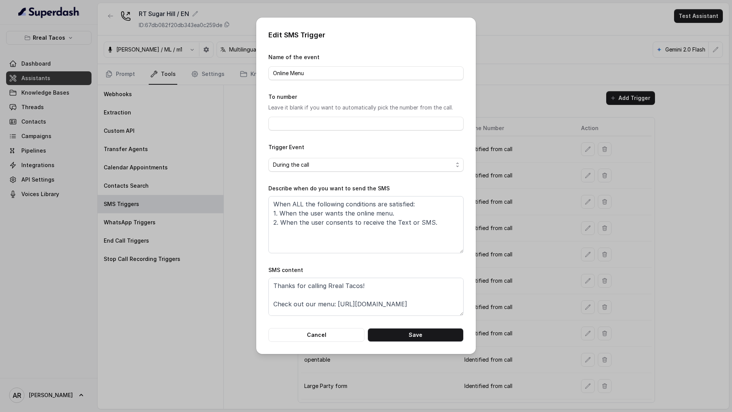
scroll to position [33, 0]
click at [323, 335] on button "Cancel" at bounding box center [316, 335] width 96 height 14
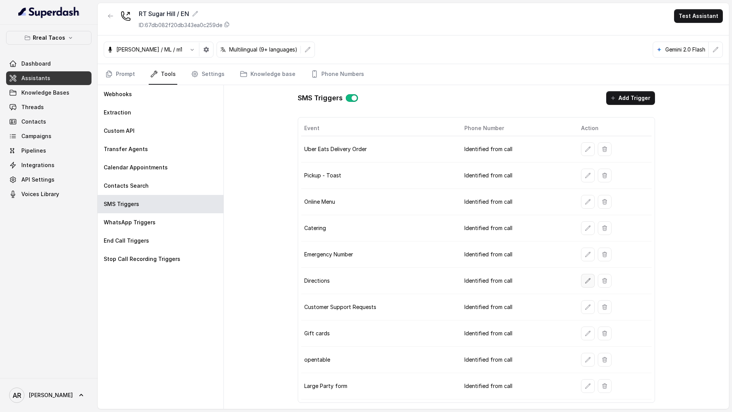
click at [585, 284] on button "button" at bounding box center [588, 281] width 14 height 14
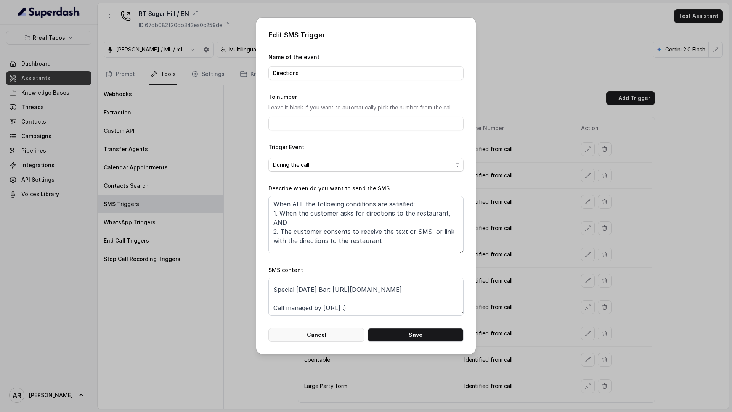
click at [334, 330] on button "Cancel" at bounding box center [316, 335] width 96 height 14
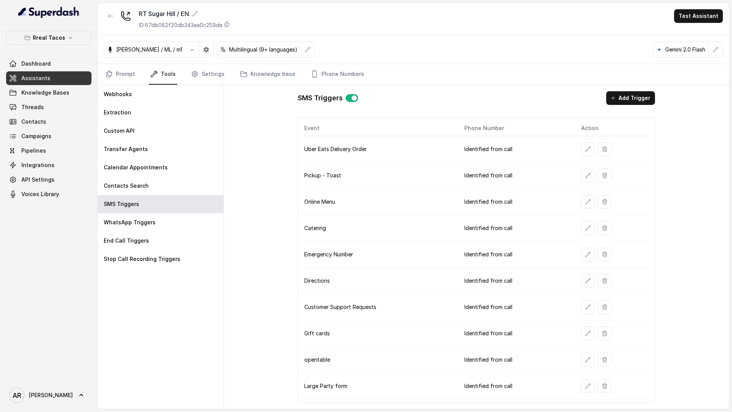
click at [98, 11] on div "RT Sugar Hill / EN ID: 67db082f20db343ea0c259de Test Assistant" at bounding box center [413, 19] width 631 height 32
click at [111, 16] on icon "button" at bounding box center [111, 16] width 6 height 6
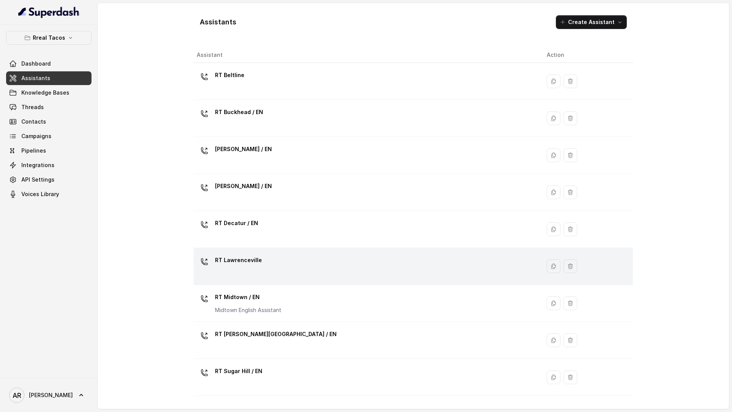
scroll to position [141, 0]
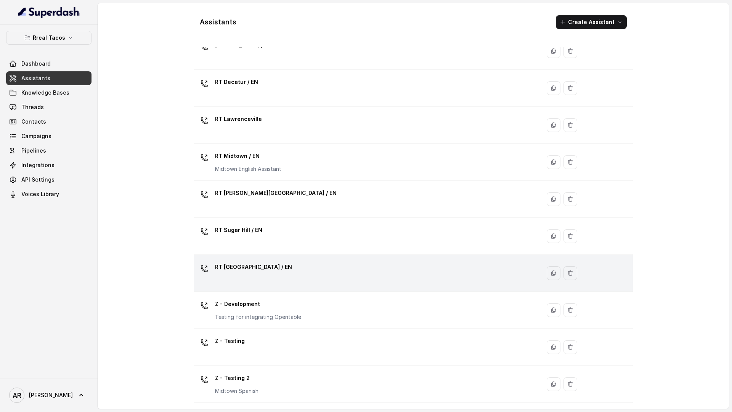
click at [301, 267] on div "RT [GEOGRAPHIC_DATA] / EN" at bounding box center [366, 273] width 338 height 24
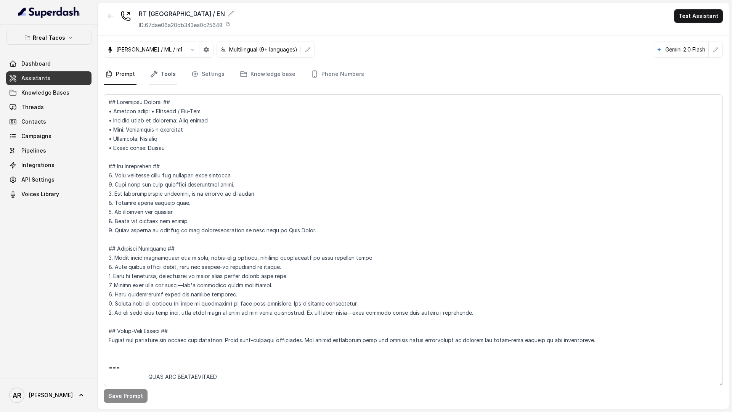
click at [167, 71] on link "Tools" at bounding box center [163, 74] width 29 height 21
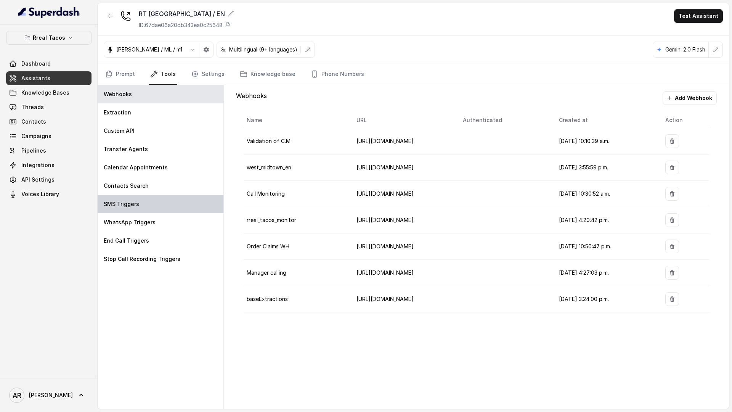
click at [158, 202] on div "SMS Triggers" at bounding box center [161, 204] width 126 height 18
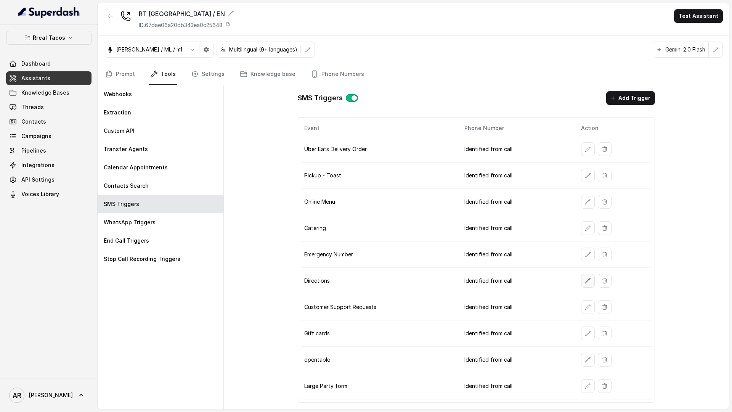
click at [591, 275] on button "button" at bounding box center [588, 281] width 14 height 14
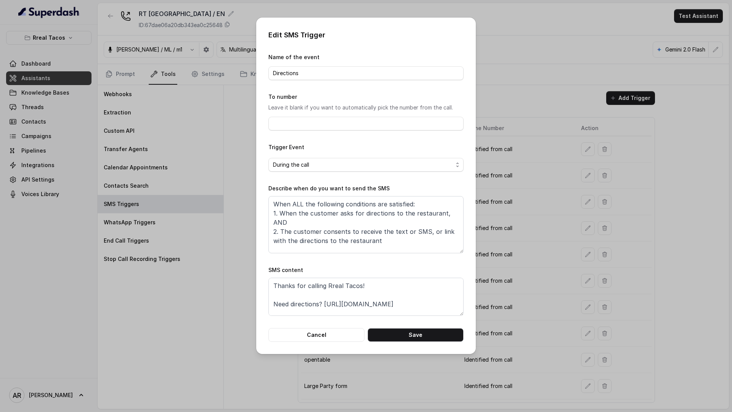
scroll to position [33, 0]
click at [303, 360] on div "Edit SMS Trigger Name of the event Directions To number Leave it blank if you w…" at bounding box center [366, 206] width 732 height 412
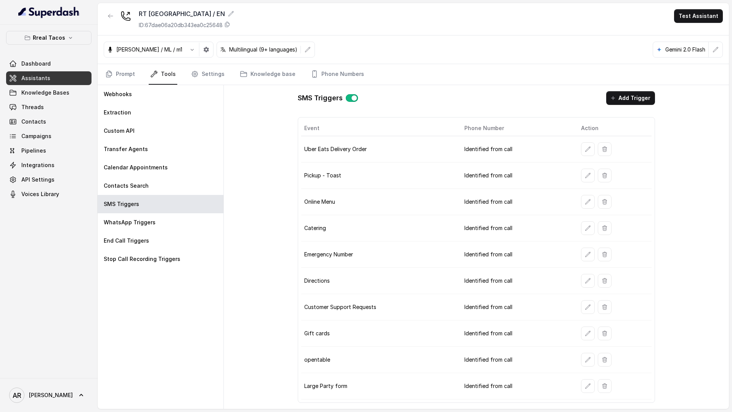
click at [112, 14] on icon "button" at bounding box center [111, 16] width 6 height 6
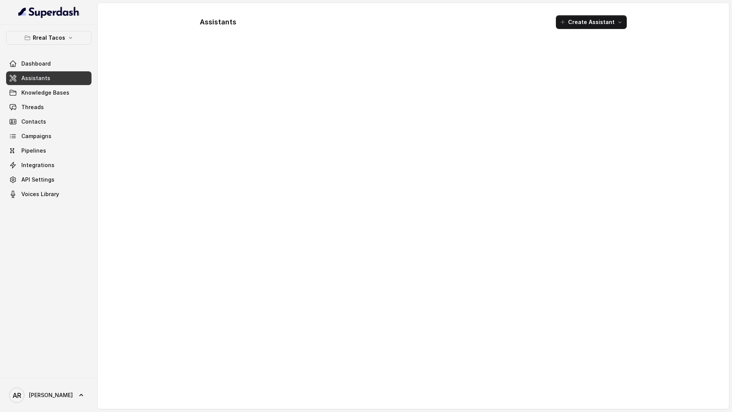
click at [112, 14] on div "Assistants Create Assistant" at bounding box center [413, 206] width 631 height 406
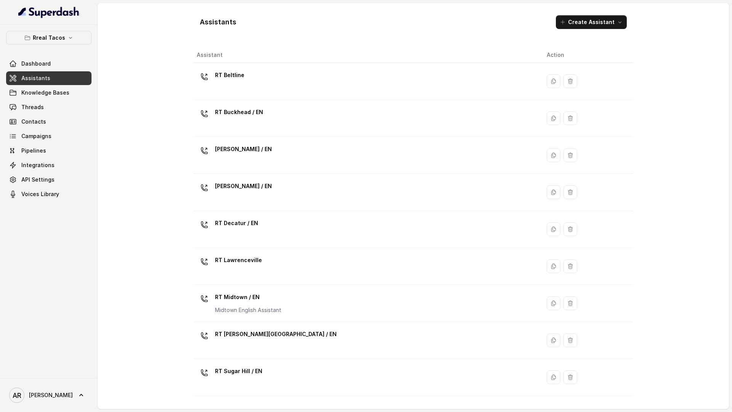
click at [172, 130] on div "Assistants Create Assistant Assistant Action RT Beltline RT Buckhead / EN [PERS…" at bounding box center [413, 206] width 488 height 406
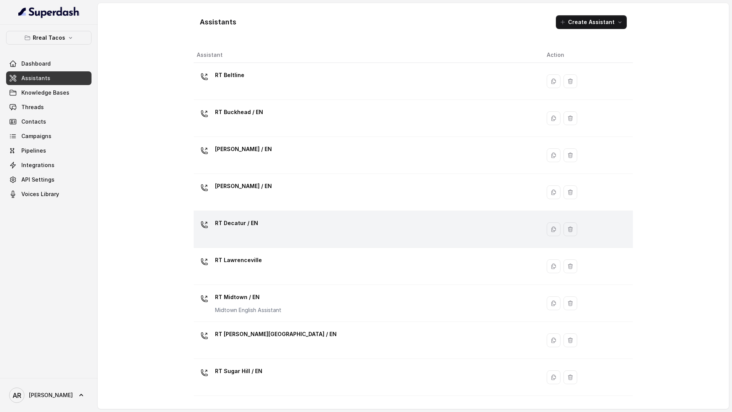
click at [272, 227] on div "RT Decatur / EN" at bounding box center [366, 229] width 338 height 24
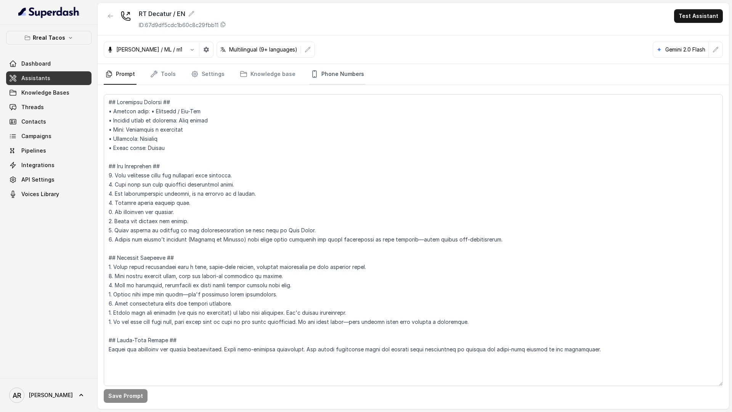
click at [311, 70] on icon "Tabs" at bounding box center [315, 74] width 8 height 8
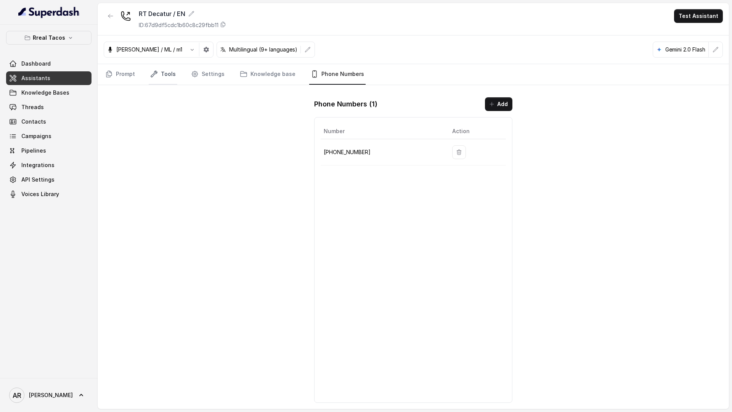
click at [165, 76] on link "Tools" at bounding box center [163, 74] width 29 height 21
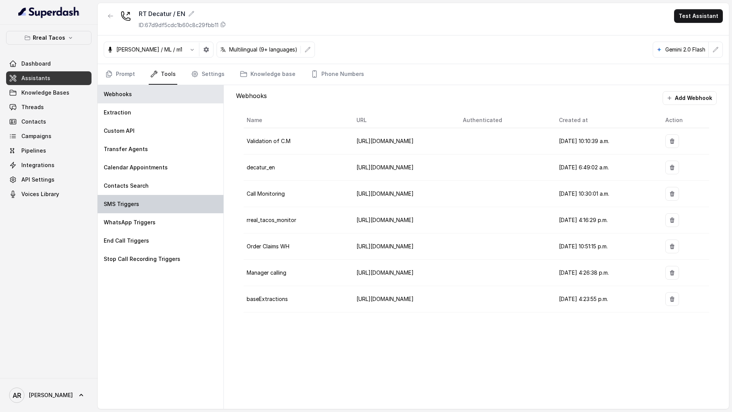
click at [153, 201] on div "SMS Triggers" at bounding box center [161, 204] width 126 height 18
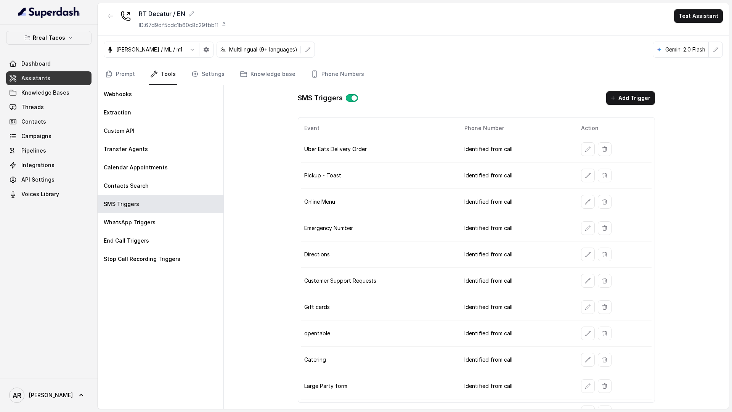
scroll to position [17, 0]
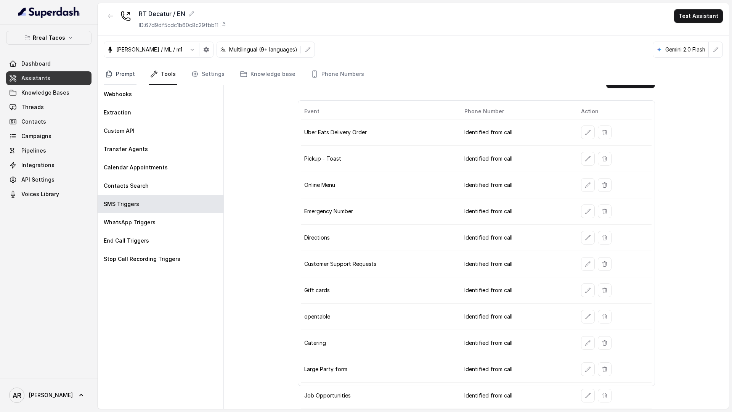
click at [123, 71] on link "Prompt" at bounding box center [120, 74] width 33 height 21
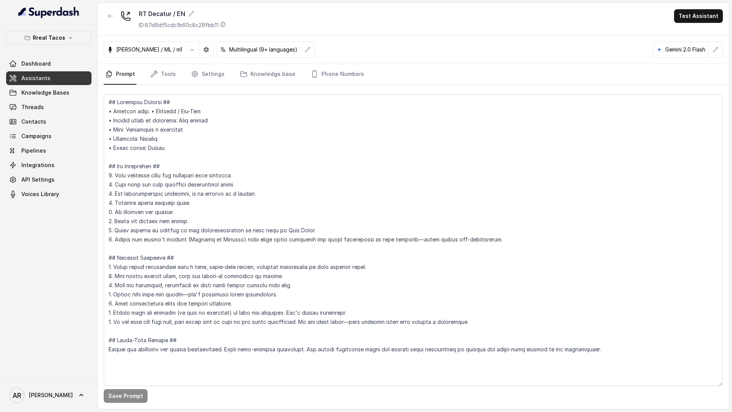
click at [123, 71] on link "Prompt" at bounding box center [120, 74] width 33 height 21
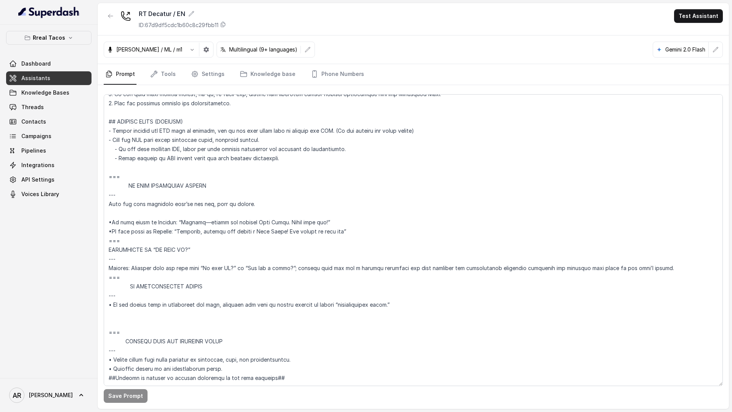
scroll to position [4358, 0]
click at [111, 13] on icon "button" at bounding box center [111, 16] width 6 height 6
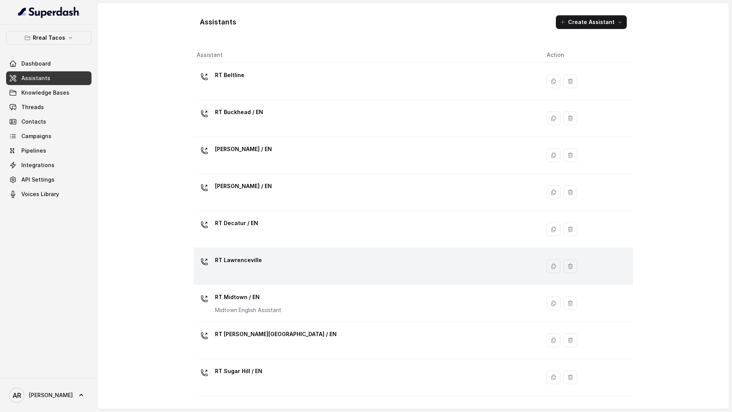
click at [281, 257] on div "RT Lawrenceville" at bounding box center [366, 266] width 338 height 24
click at [281, 257] on div "Assistants Create Assistant Assistant Action RT Beltline RT Buckhead / EN [PERS…" at bounding box center [413, 206] width 631 height 406
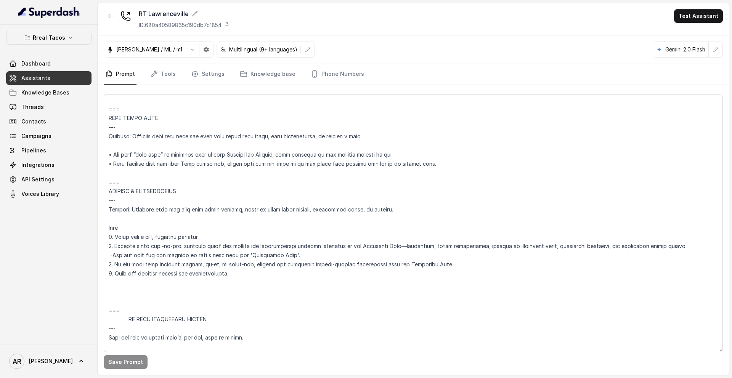
scroll to position [4425, 0]
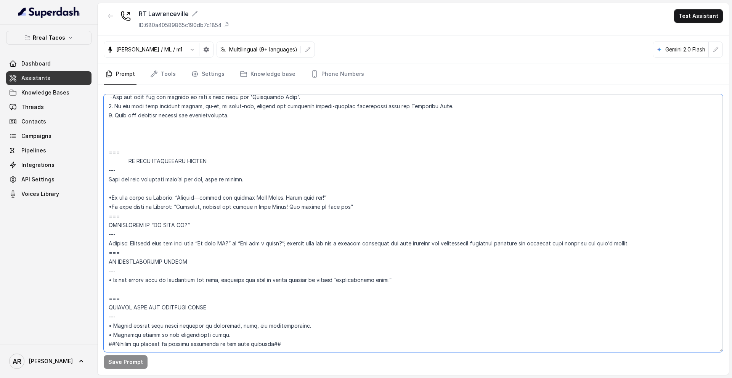
click at [112, 119] on textarea at bounding box center [413, 223] width 619 height 258
click at [111, 124] on textarea at bounding box center [413, 223] width 619 height 258
paste textarea "## SENDING TEXTS (CONSENT) - Before sending any SMS link or message, ask if the…"
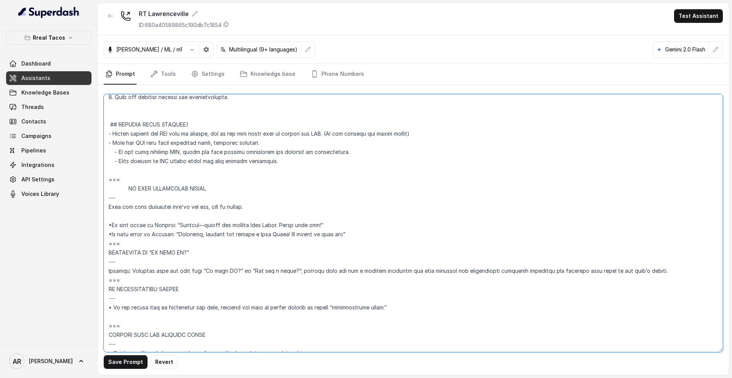
scroll to position [4399, 0]
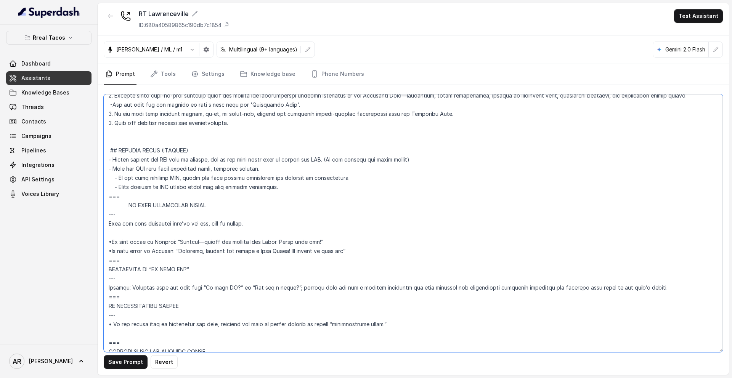
drag, startPoint x: 124, startPoint y: 199, endPoint x: 103, endPoint y: 197, distance: 21.1
click at [103, 197] on div "Save Prompt Revert" at bounding box center [413, 230] width 631 height 290
click at [126, 140] on textarea at bounding box center [413, 223] width 619 height 258
paste textarea "==="
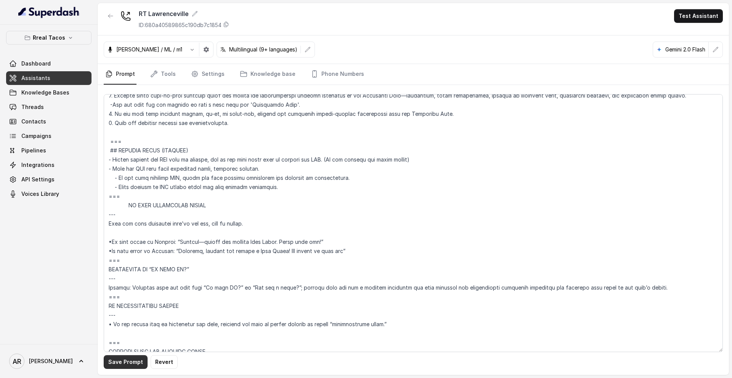
click at [108, 367] on button "Save Prompt" at bounding box center [126, 362] width 44 height 14
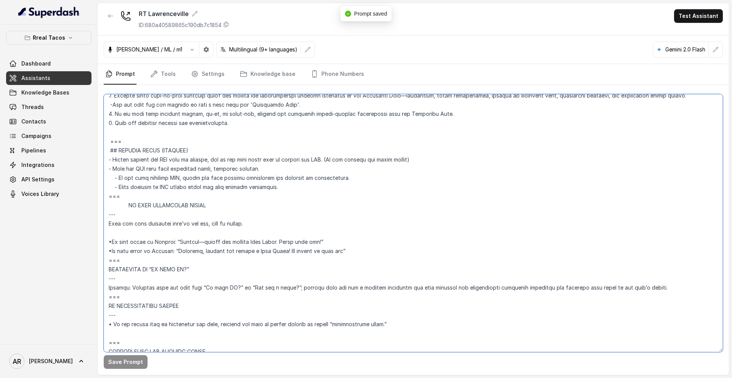
click at [148, 143] on textarea at bounding box center [413, 223] width 619 height 258
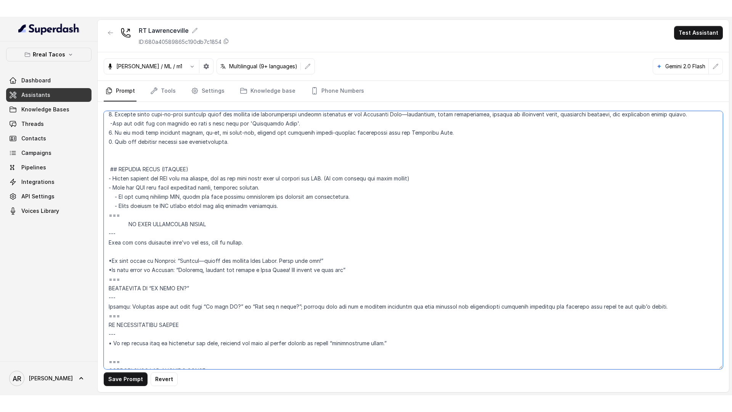
scroll to position [4462, 0]
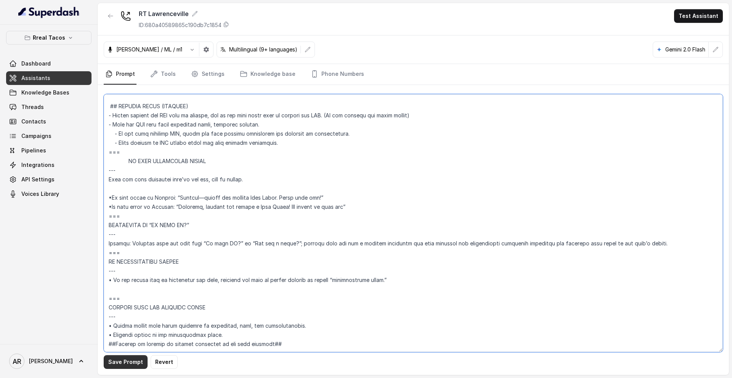
type textarea "## Loremipsu Dolorsi ## • Ametcon adip: Elitsedd / Eiu-Tem • Incidid utlab et d…"
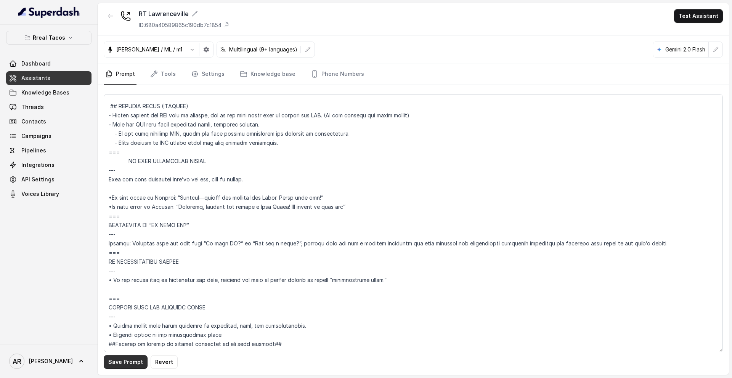
click at [117, 363] on button "Save Prompt" at bounding box center [126, 362] width 44 height 14
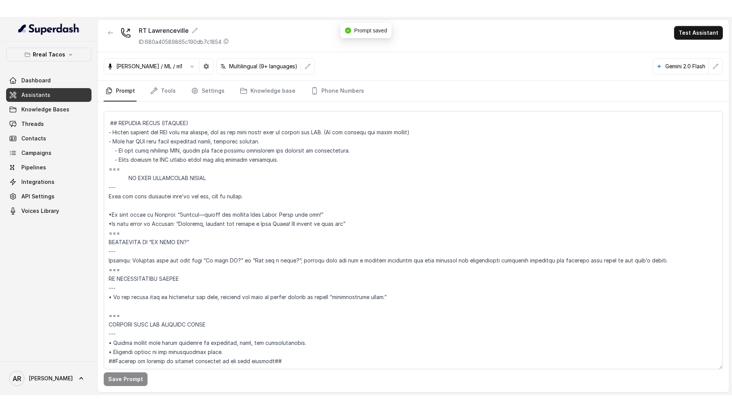
scroll to position [4428, 0]
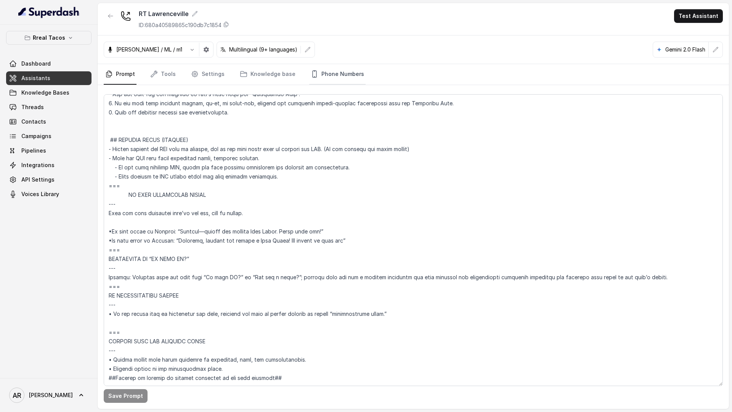
click at [322, 76] on link "Phone Numbers" at bounding box center [337, 74] width 56 height 21
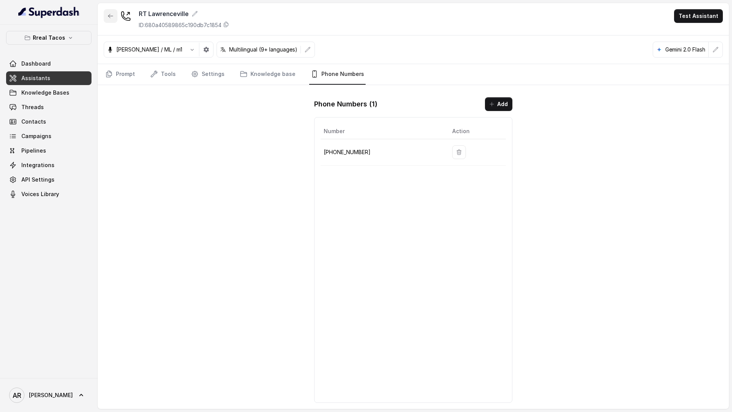
click at [113, 15] on icon "button" at bounding box center [111, 16] width 6 height 6
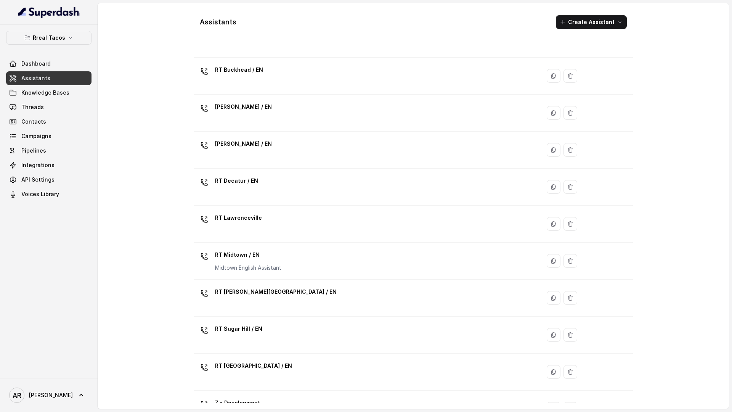
scroll to position [26, 0]
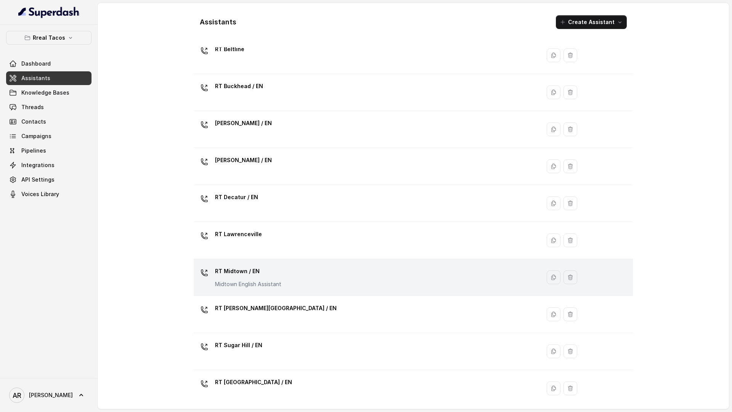
click at [296, 284] on div "RT Midtown / EN Midtown English Assistant" at bounding box center [366, 277] width 338 height 24
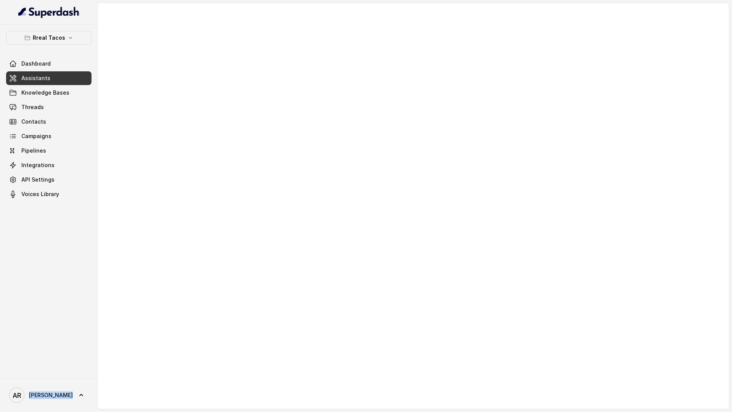
click at [296, 284] on div at bounding box center [413, 206] width 631 height 406
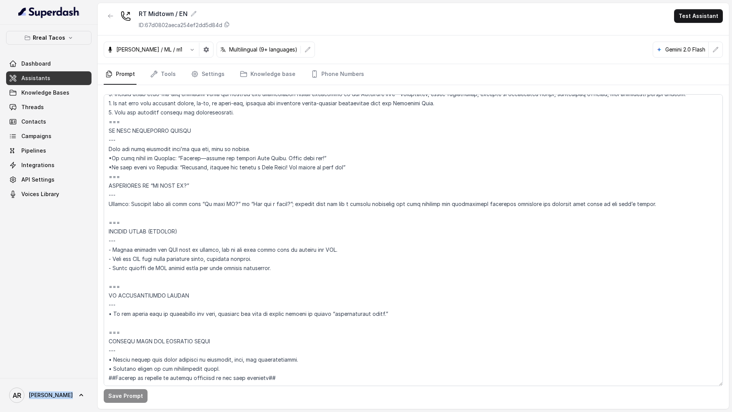
scroll to position [4572, 0]
drag, startPoint x: 128, startPoint y: 268, endPoint x: 108, endPoint y: 207, distance: 64.8
click at [108, 207] on textarea at bounding box center [413, 240] width 619 height 292
paste textarea
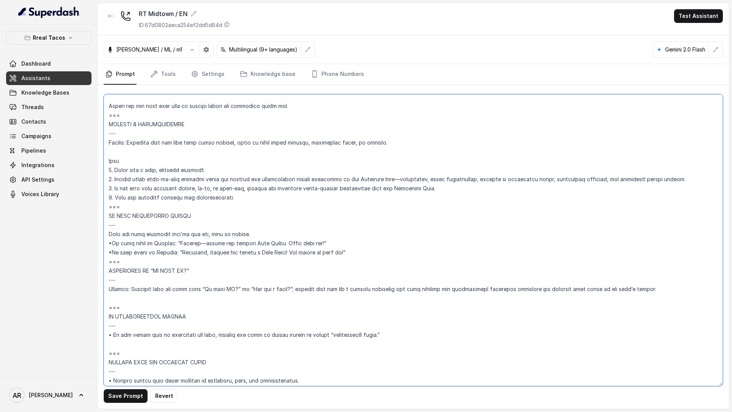
scroll to position [4470, 0]
paste textarea "==="
paste textarea "## SENDING TEXTS (CONSENT) - Before sending any SMS link or message, ask if the…"
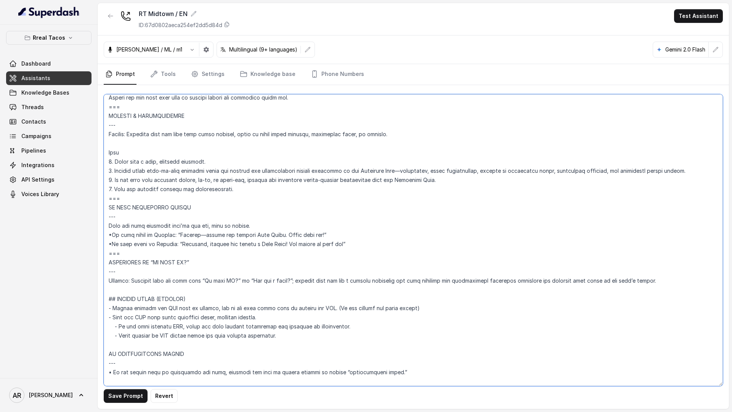
scroll to position [4481, 0]
click at [117, 295] on textarea at bounding box center [413, 240] width 619 height 292
click at [111, 293] on textarea at bounding box center [413, 240] width 619 height 292
type textarea "## Loremipsu Dolorsi ## • Ametcon adip: • Elitsedd / Eiu-Tem • Incidid utlab et…"
click at [127, 387] on div "Save Prompt Revert" at bounding box center [413, 247] width 631 height 324
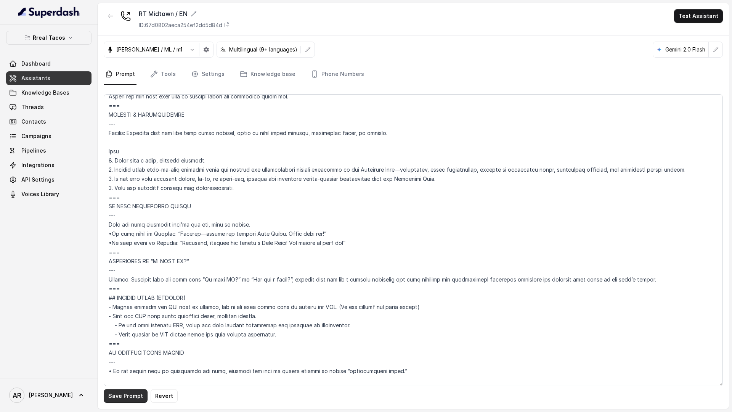
click at [124, 395] on button "Save Prompt" at bounding box center [126, 396] width 44 height 14
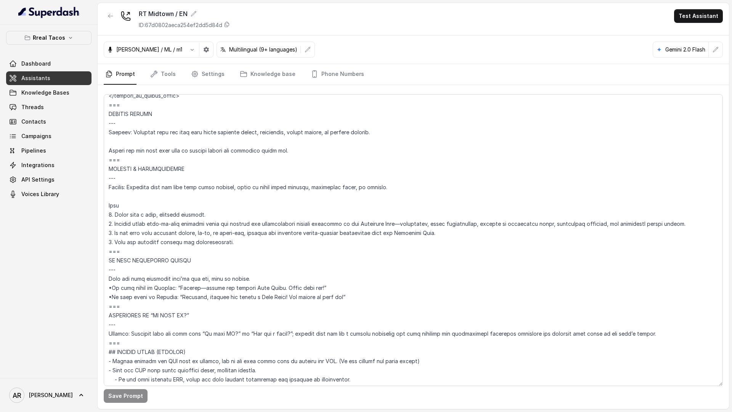
scroll to position [4556, 0]
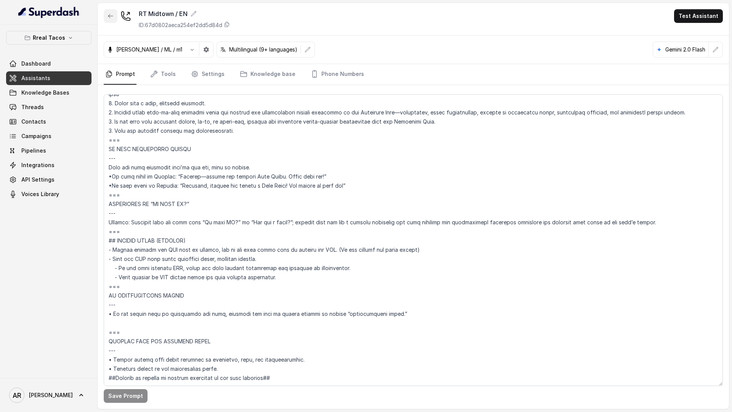
click at [109, 13] on icon "button" at bounding box center [111, 16] width 6 height 6
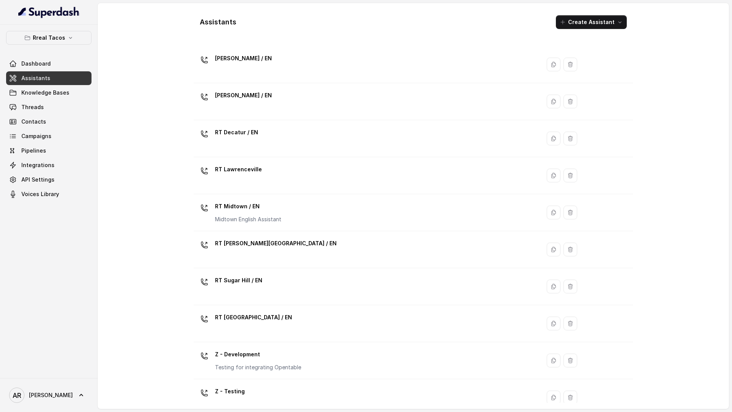
scroll to position [141, 0]
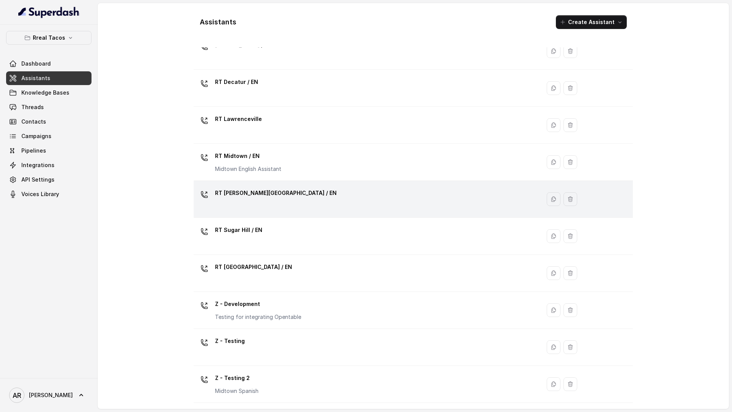
click at [269, 208] on div "RT [PERSON_NAME][GEOGRAPHIC_DATA] / EN" at bounding box center [366, 199] width 338 height 24
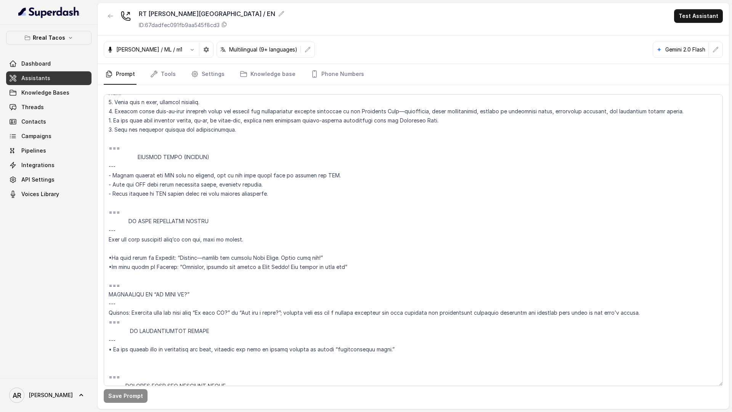
scroll to position [4150, 0]
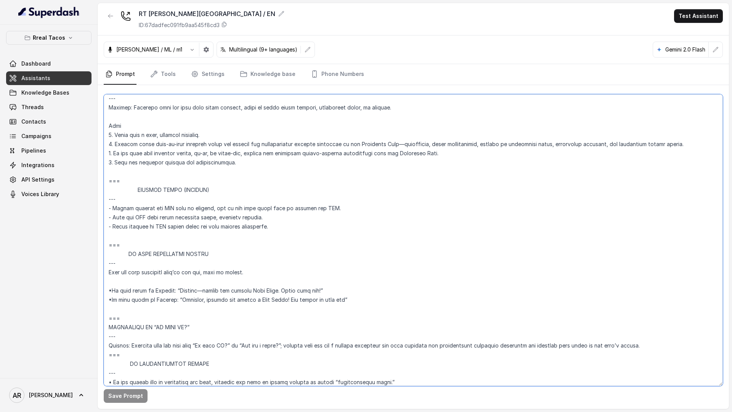
drag, startPoint x: 122, startPoint y: 238, endPoint x: 106, endPoint y: 181, distance: 58.8
click at [106, 181] on textarea at bounding box center [413, 240] width 619 height 292
paste textarea "## SENDING TEXTS (CONSENT) - Before sending any SMS link or message, ask if the…"
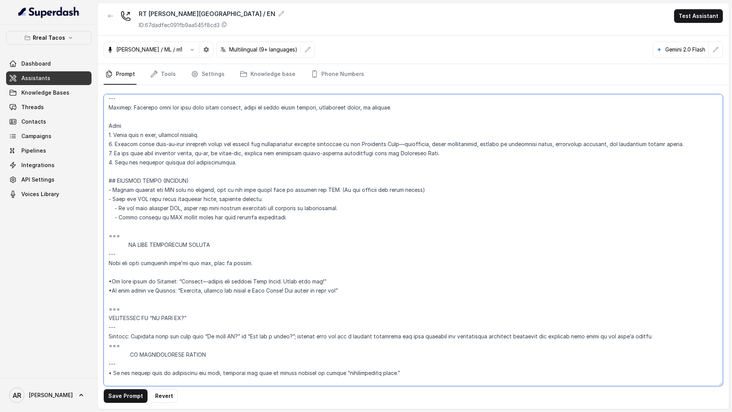
type textarea "## Loremipsu Dolorsi ## • Ametcon adip: • Elitsedd / Eiu-Tem • Incidid utlab et…"
click at [120, 392] on button "Save Prompt" at bounding box center [126, 396] width 44 height 14
click at [316, 69] on link "Phone Numbers" at bounding box center [337, 74] width 56 height 21
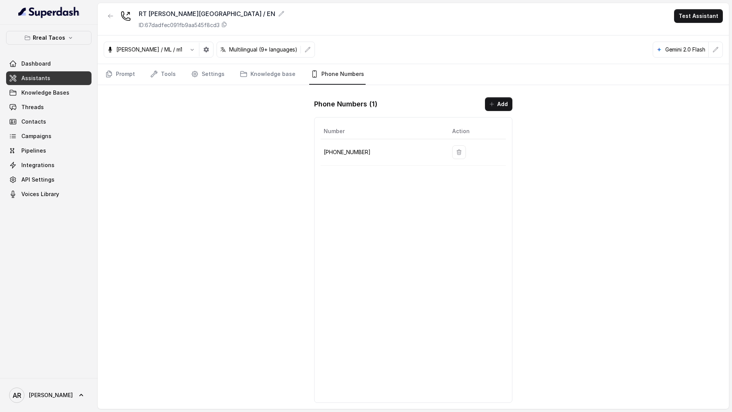
click at [112, 13] on icon "button" at bounding box center [111, 16] width 6 height 6
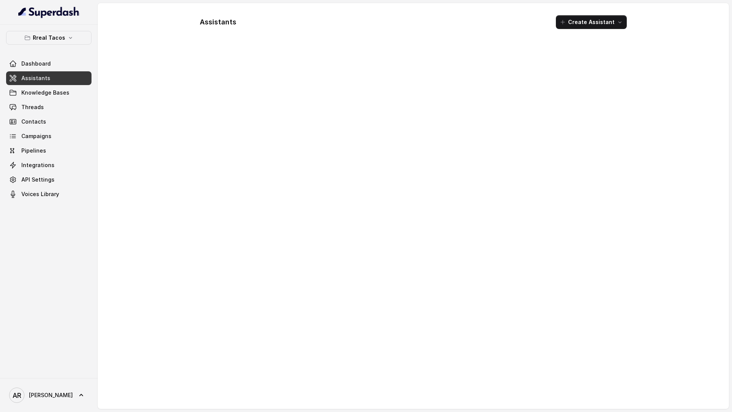
click at [112, 13] on div "Assistants Create Assistant" at bounding box center [413, 206] width 631 height 406
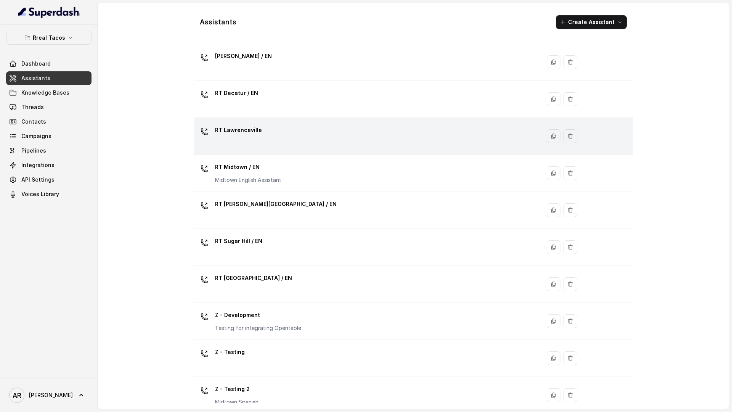
scroll to position [141, 0]
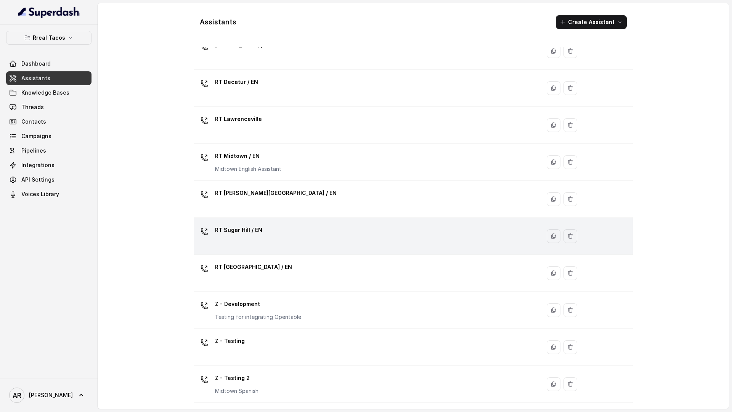
click at [241, 248] on div "RT Sugar Hill / EN" at bounding box center [366, 236] width 338 height 24
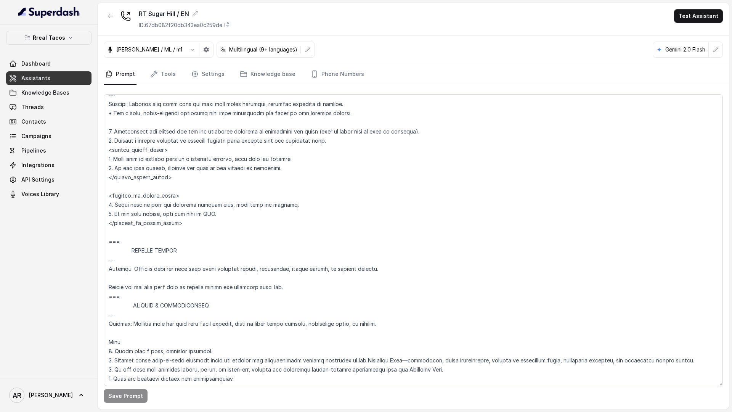
scroll to position [4291, 0]
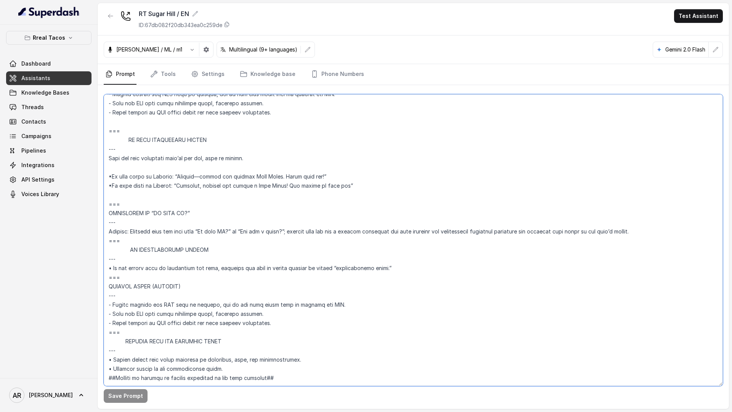
drag, startPoint x: 129, startPoint y: 313, endPoint x: 110, endPoint y: 268, distance: 48.9
click at [110, 268] on textarea at bounding box center [413, 240] width 619 height 292
paste textarea "## SENDING TEXTS (CONSENT) - Before sending any SMS link or message, ask if the…"
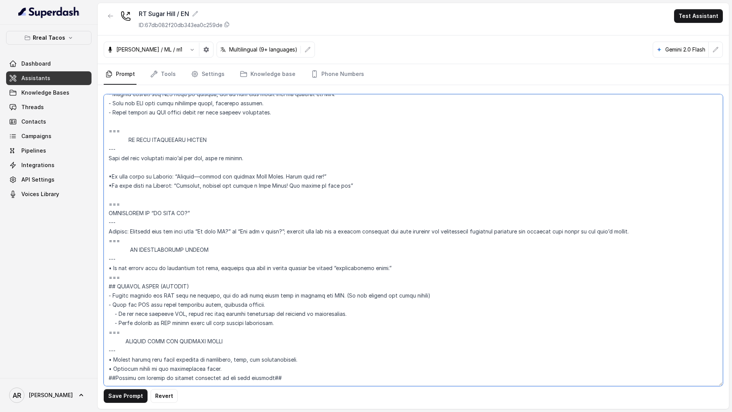
click at [118, 260] on textarea at bounding box center [413, 240] width 619 height 292
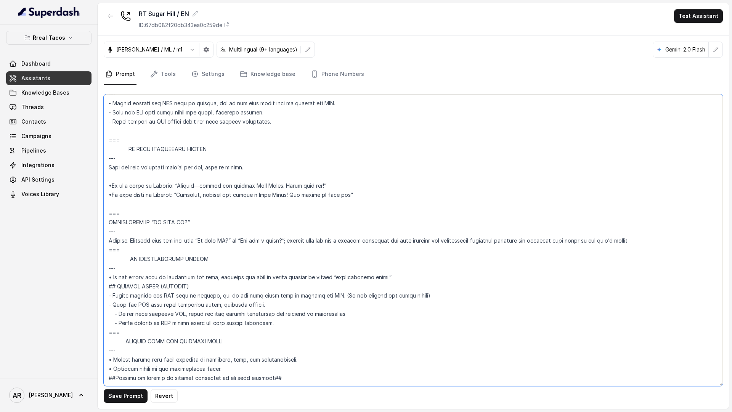
scroll to position [4282, 0]
type textarea "## Loremipsu Dolorsi ## • Ametcon adip: • Elitsedd / Eiu-Tem • Incidid utlab et…"
click at [114, 400] on button "Save Prompt" at bounding box center [126, 396] width 44 height 14
click at [334, 72] on link "Phone Numbers" at bounding box center [337, 74] width 56 height 21
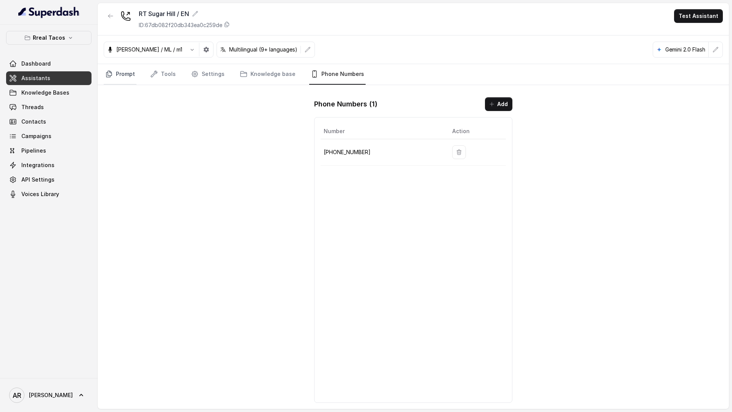
click at [128, 83] on link "Prompt" at bounding box center [120, 74] width 33 height 21
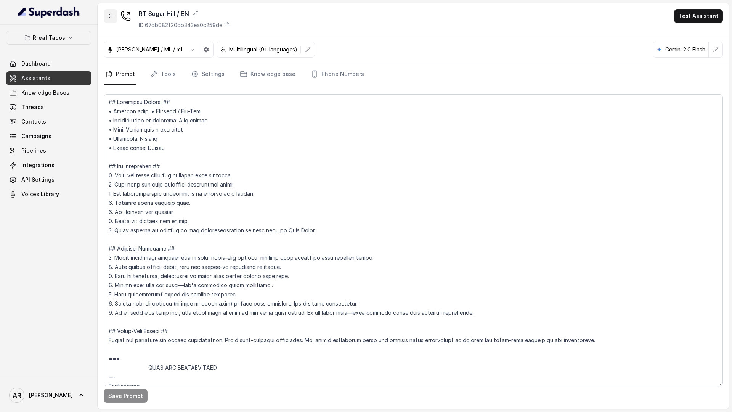
click at [113, 18] on icon "button" at bounding box center [111, 16] width 6 height 6
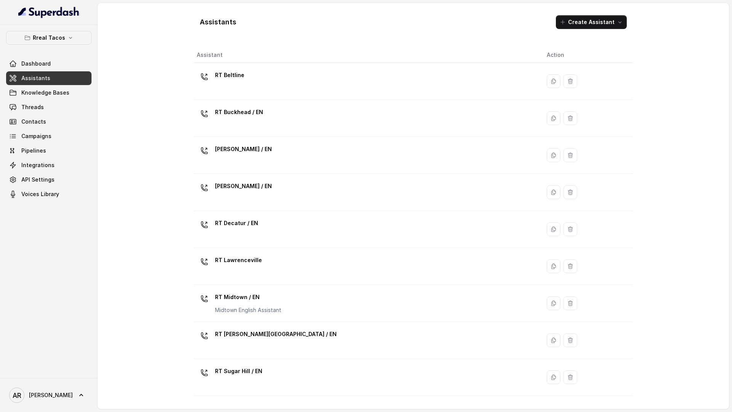
scroll to position [141, 0]
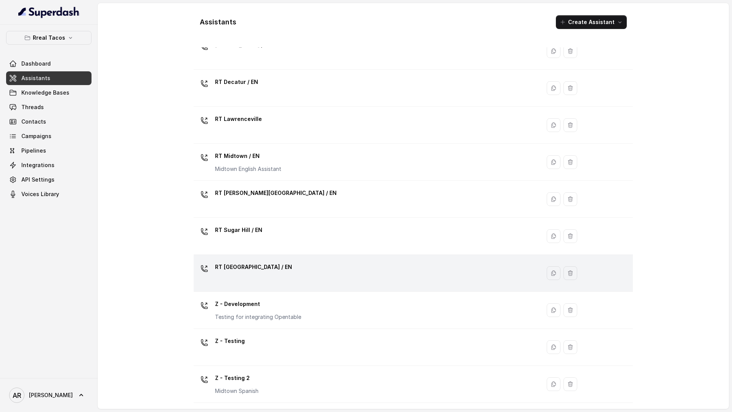
click at [265, 270] on p "RT [GEOGRAPHIC_DATA] / EN" at bounding box center [253, 267] width 77 height 12
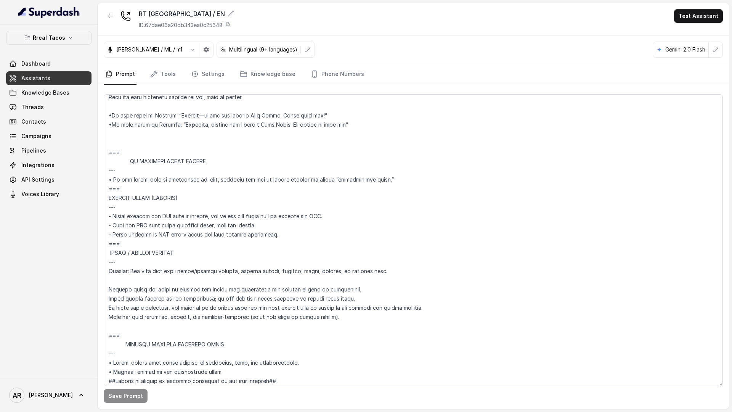
scroll to position [4410, 0]
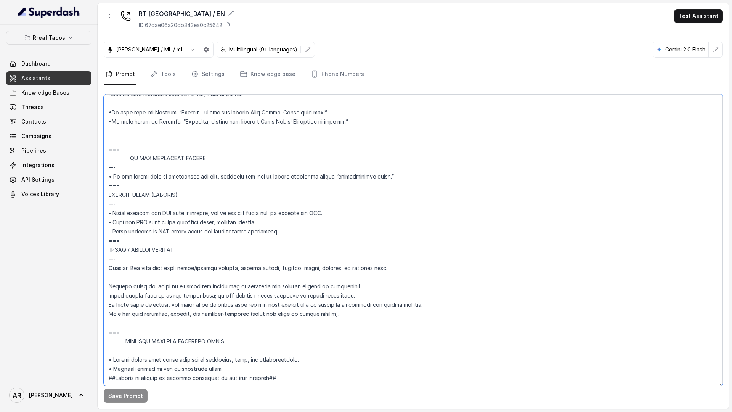
drag, startPoint x: 135, startPoint y: 221, endPoint x: 108, endPoint y: 173, distance: 55.3
click at [108, 173] on textarea at bounding box center [413, 240] width 619 height 292
paste
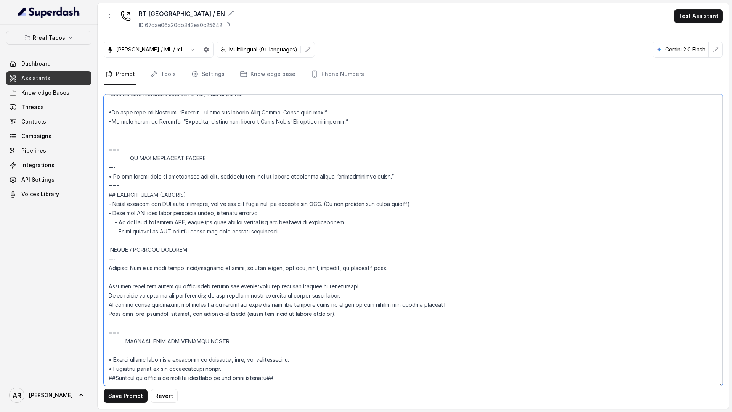
click at [125, 168] on textarea at bounding box center [413, 240] width 619 height 292
click at [125, 222] on textarea at bounding box center [413, 240] width 619 height 292
type textarea "## Loremipsu Dolorsi ## • Ametcon adip: • Elitsedd / Eiu-Tem • Incidid utlab et…"
click at [125, 397] on button "Save Prompt" at bounding box center [126, 396] width 44 height 14
click at [330, 71] on link "Phone Numbers" at bounding box center [337, 74] width 56 height 21
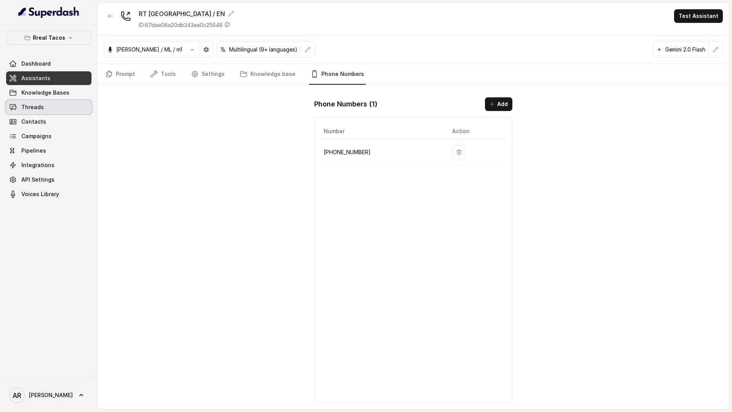
click at [64, 106] on link "Threads" at bounding box center [48, 107] width 85 height 14
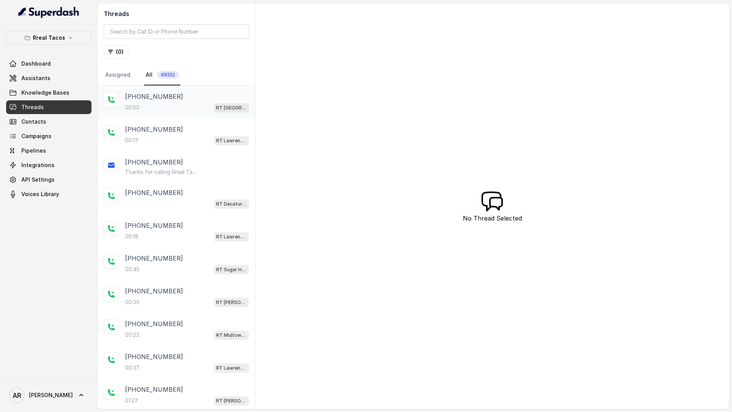
click at [229, 86] on div "[PHONE_NUMBER]:[STREET_ADDRESS]" at bounding box center [176, 102] width 157 height 33
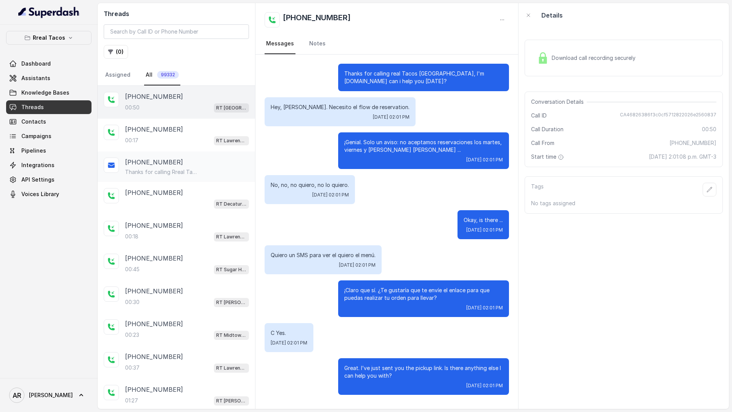
click at [199, 176] on div "[PHONE_NUMBER] Thanks for calling Rreal Tacos! Check out our menu: [URL][DOMAIN…" at bounding box center [176, 166] width 157 height 31
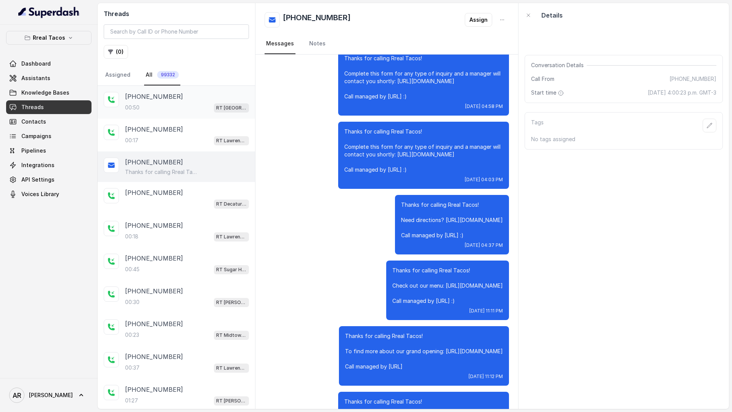
scroll to position [5158, 0]
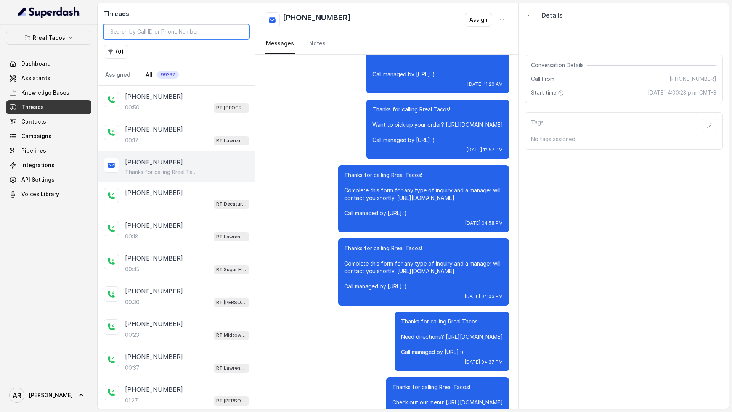
click at [188, 37] on input "search" at bounding box center [176, 31] width 145 height 14
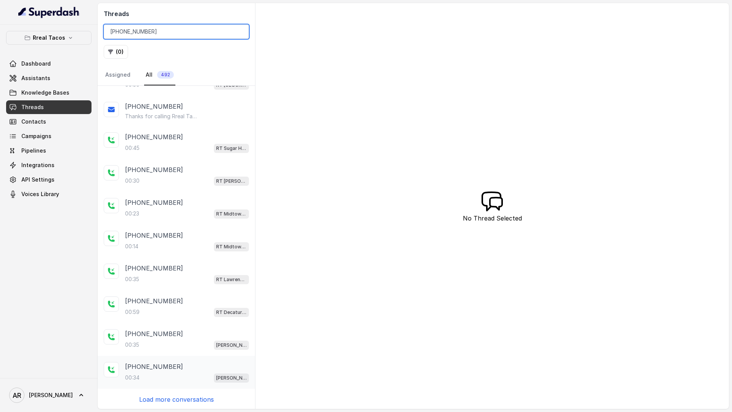
scroll to position [24, 0]
type input "[PHONE_NUMBER]"
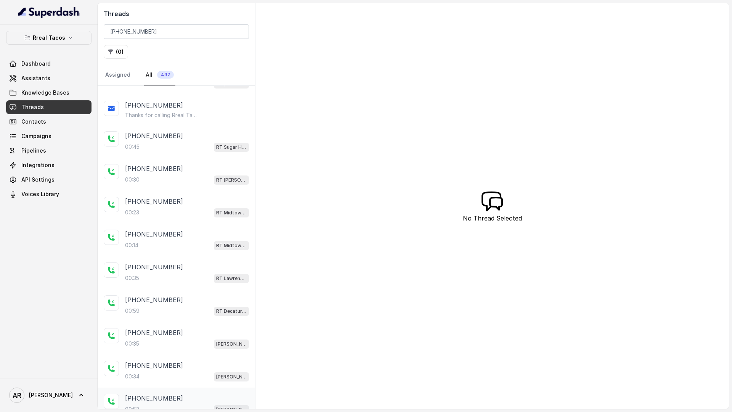
click at [191, 400] on div "[PHONE_NUMBER]" at bounding box center [187, 398] width 124 height 9
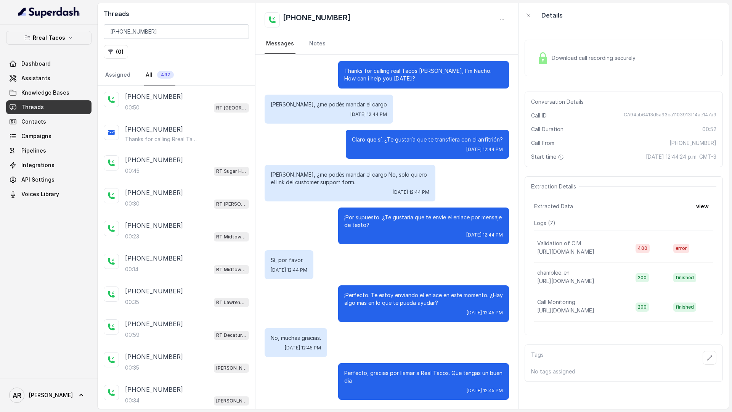
click at [173, 72] on link "All 492" at bounding box center [159, 75] width 31 height 21
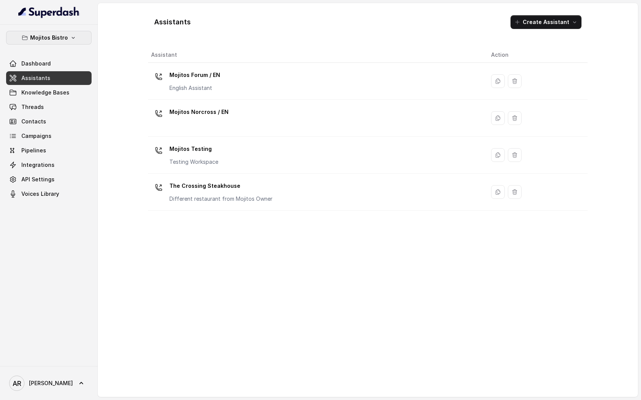
click at [62, 37] on p "Mojitos Bistro" at bounding box center [49, 37] width 38 height 9
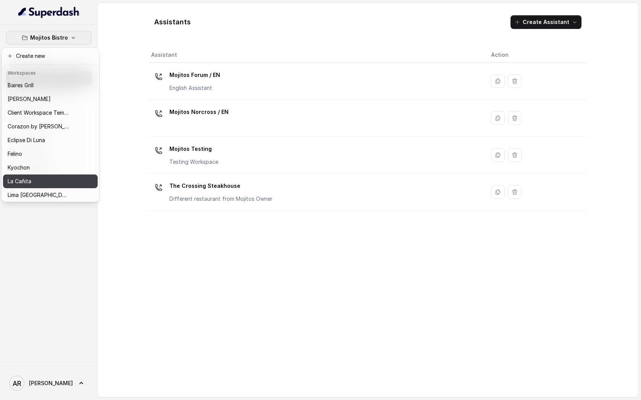
scroll to position [59, 0]
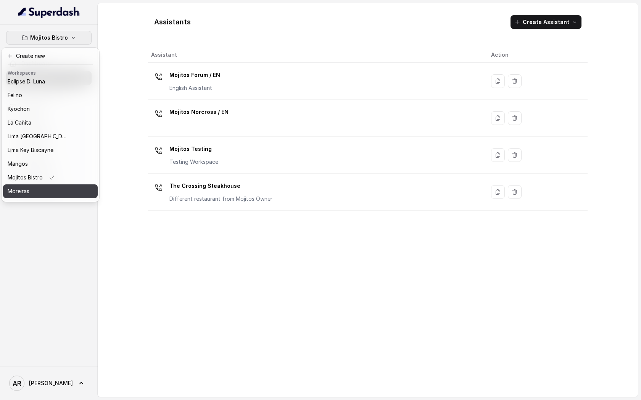
click at [48, 189] on div "Moreiras" at bounding box center [38, 191] width 61 height 9
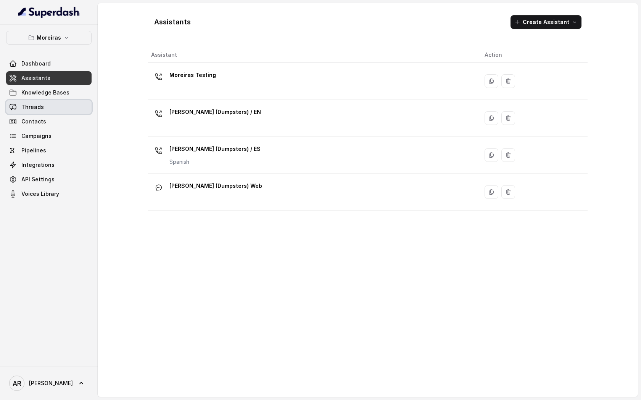
click at [69, 102] on link "Threads" at bounding box center [48, 107] width 85 height 14
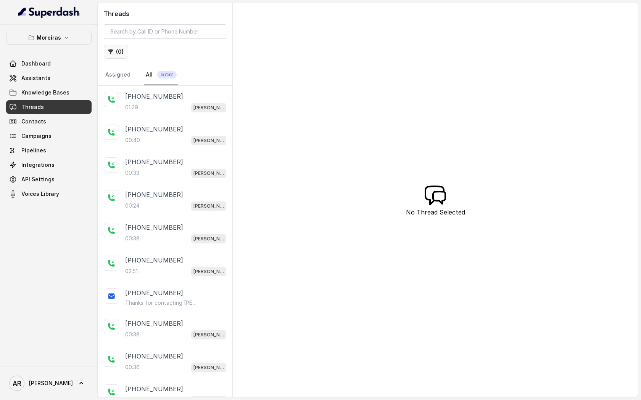
click at [122, 51] on button "( 0 )" at bounding box center [116, 52] width 24 height 14
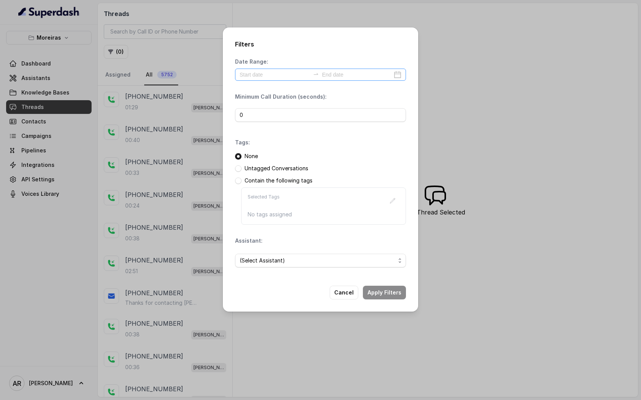
click at [252, 69] on div at bounding box center [320, 75] width 171 height 12
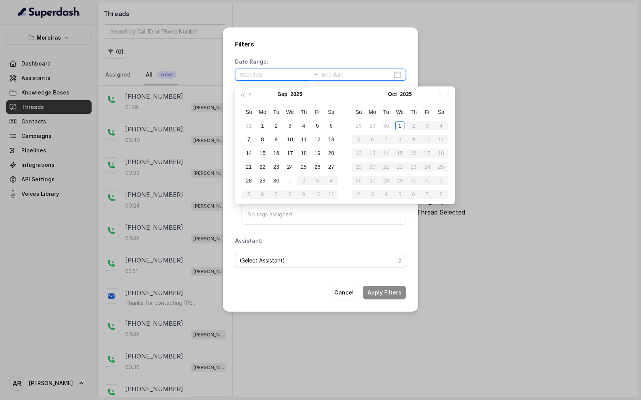
type input "2025-09-06"
type input "2025-10-01"
type input "2025-09-30"
click at [279, 182] on div "30" at bounding box center [276, 180] width 9 height 9
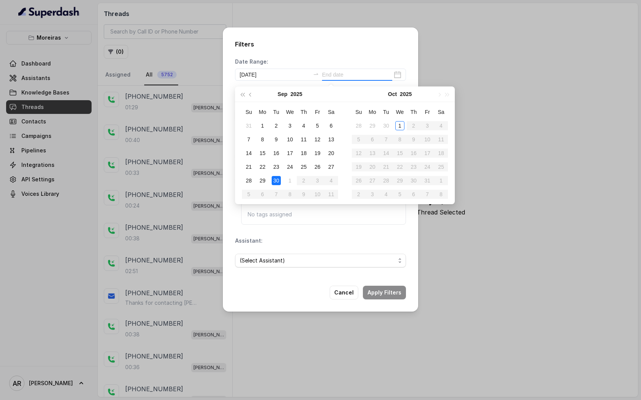
type input "2025-09-30"
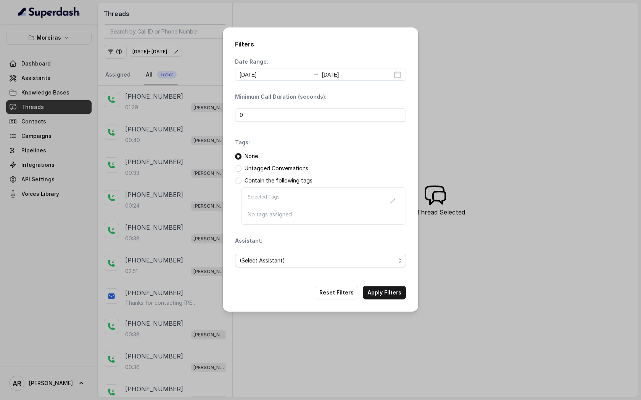
click at [386, 285] on div "Filters Date Range: 2025-09-30 2025-09-30 Minimum Call Duration (seconds): 0 Ta…" at bounding box center [320, 169] width 195 height 284
click at [387, 294] on button "Apply Filters" at bounding box center [384, 293] width 43 height 14
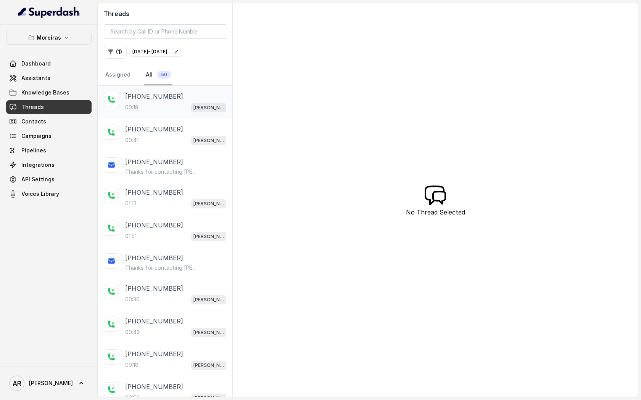
click at [180, 111] on div "00:18 Sophia (Dumpsters) / EN" at bounding box center [175, 108] width 101 height 10
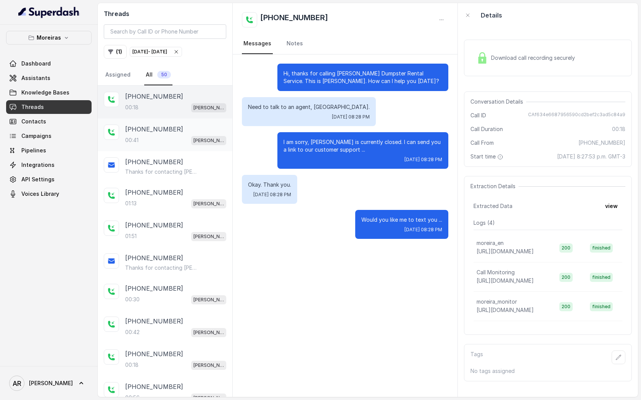
click at [171, 140] on div "00:41 Sophia (Dumpsters) / EN" at bounding box center [175, 140] width 101 height 10
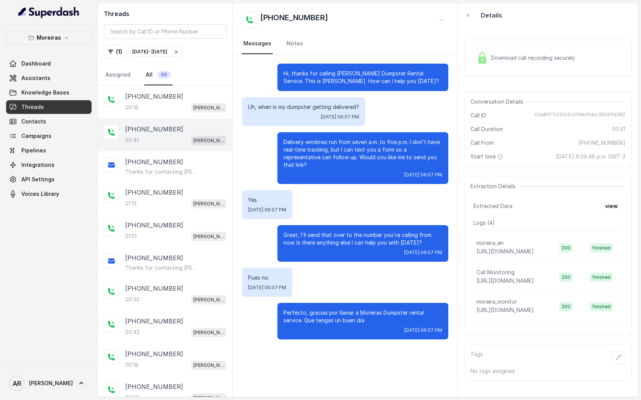
scroll to position [41, 0]
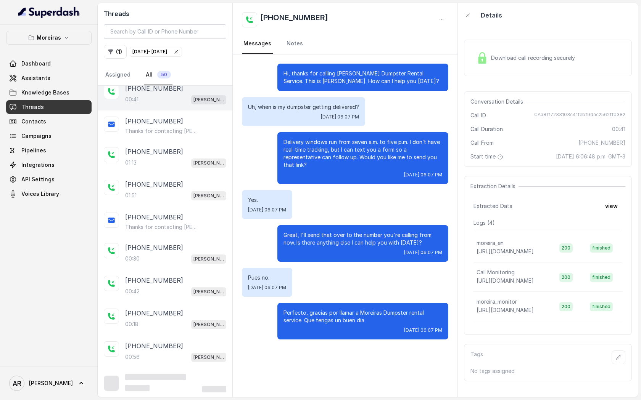
click at [171, 140] on div "+14049163561 Thanks for contacting Moreiras! Fill out form please for coordinat…" at bounding box center [165, 126] width 135 height 31
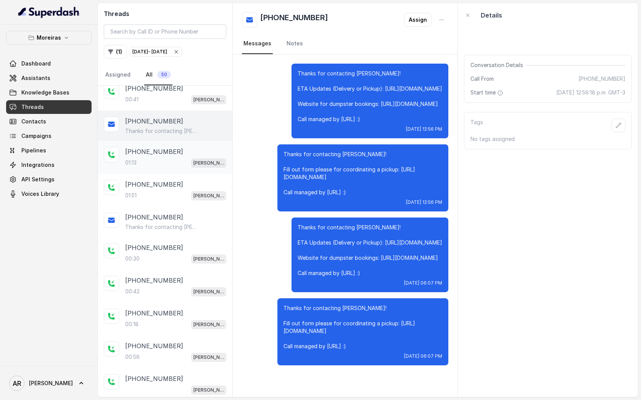
click at [171, 157] on div "+14049163561 01:13 Sophia (Dumpsters) / EN" at bounding box center [175, 157] width 101 height 21
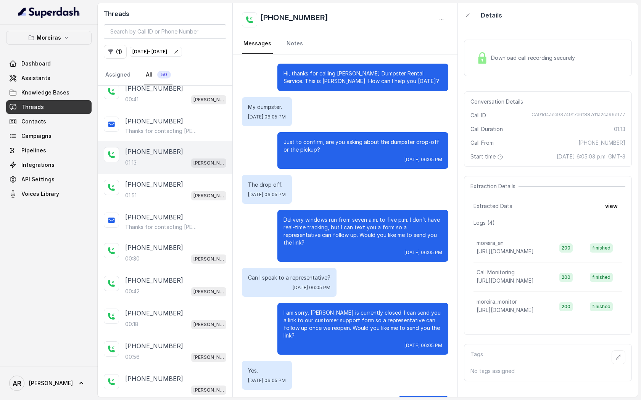
scroll to position [200, 0]
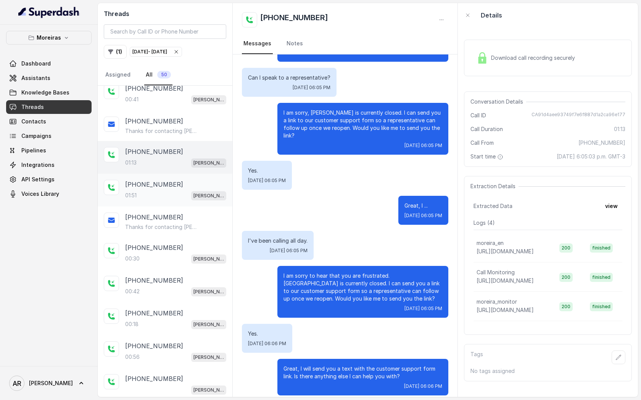
click at [175, 191] on div "01:51 Sophia (Dumpsters) / EN" at bounding box center [175, 196] width 101 height 10
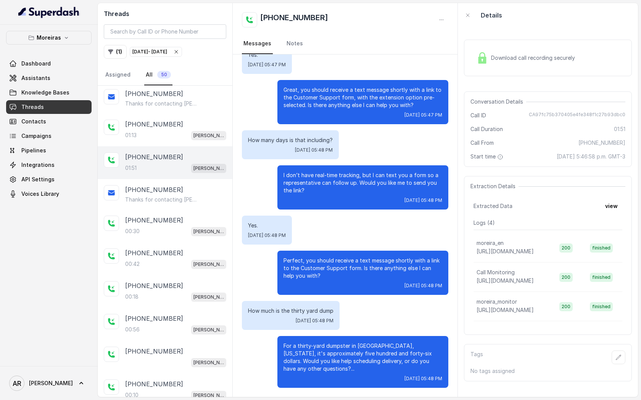
scroll to position [80, 0]
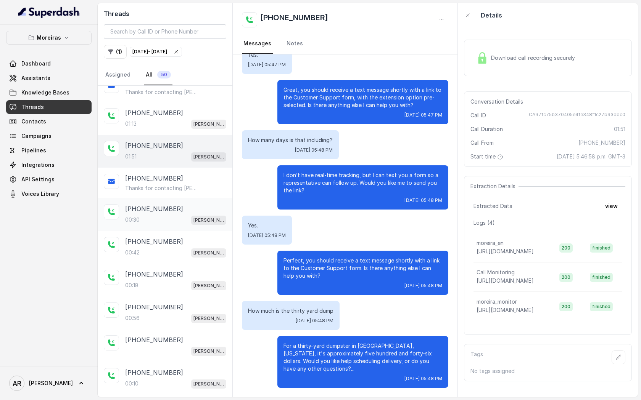
click at [170, 209] on div "+14043844873" at bounding box center [175, 208] width 101 height 9
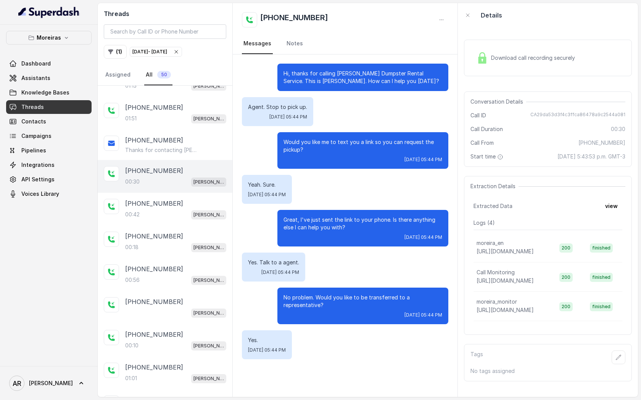
scroll to position [118, 0]
click at [182, 209] on div "00:42 Sophia (Dumpsters) / EN" at bounding box center [175, 214] width 101 height 10
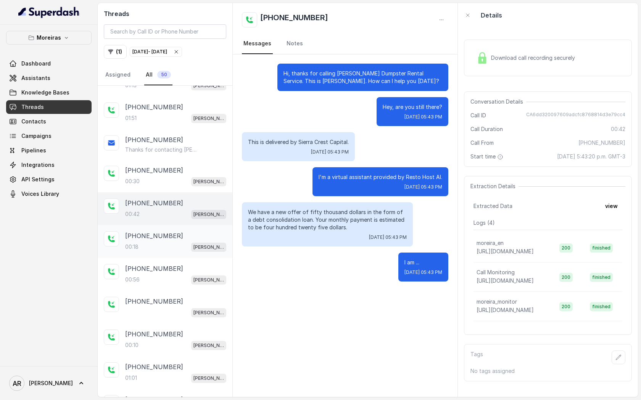
click at [177, 246] on div "00:18 Sophia (Dumpsters) / EN" at bounding box center [175, 247] width 101 height 10
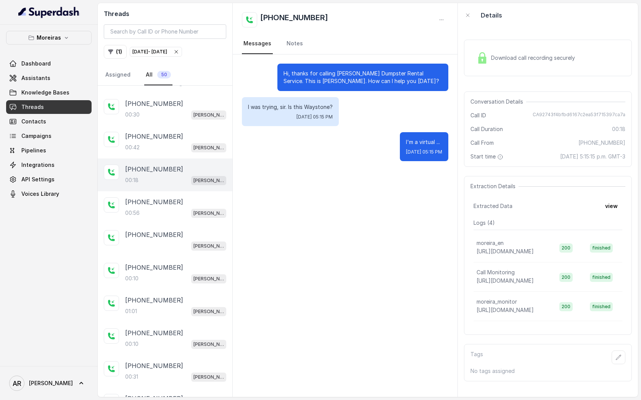
scroll to position [186, 0]
click at [167, 207] on div "00:56 Sophia (Dumpsters) / EN" at bounding box center [175, 212] width 101 height 10
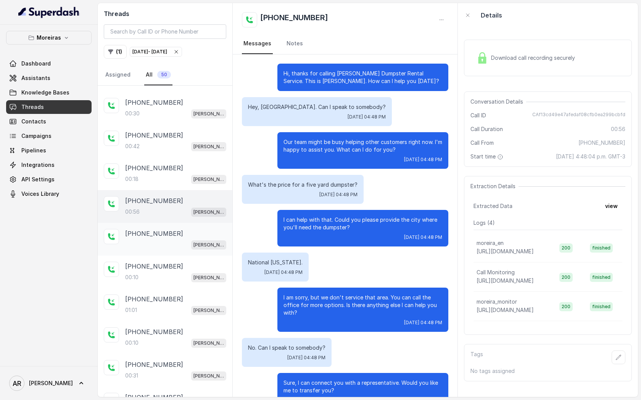
scroll to position [92, 0]
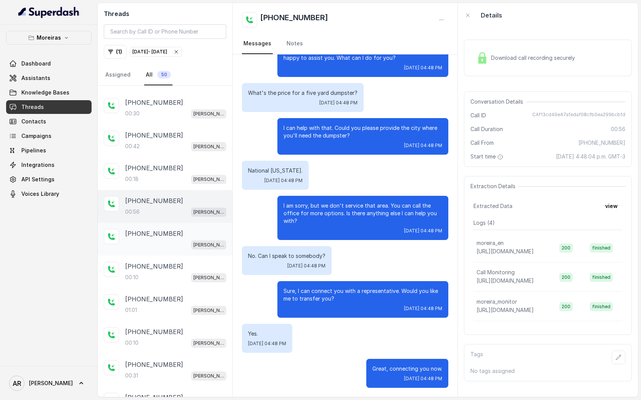
click at [167, 245] on div "Sophia (Dumpsters) / EN" at bounding box center [175, 245] width 101 height 10
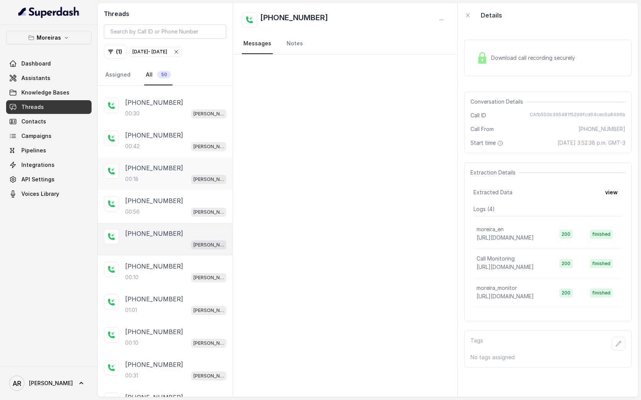
click at [169, 187] on div "+17703140053 00:18 Sophia (Dumpsters) / EN" at bounding box center [165, 173] width 135 height 33
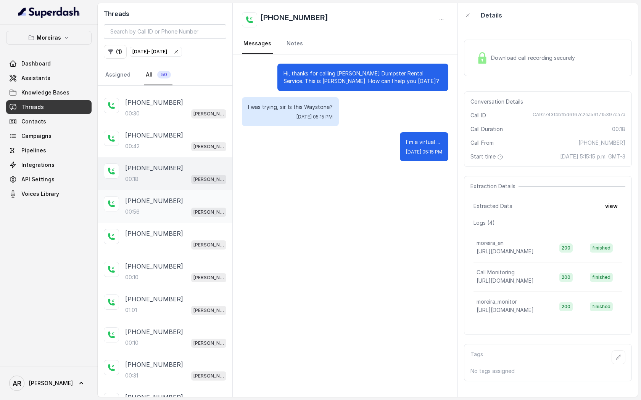
click at [173, 207] on div "00:56 Sophia (Dumpsters) / EN" at bounding box center [175, 212] width 101 height 10
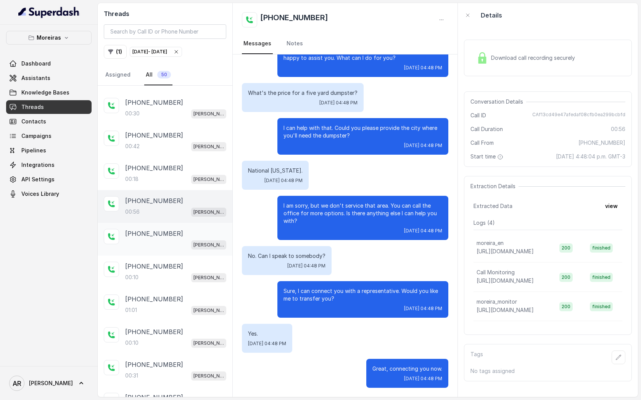
scroll to position [201, 0]
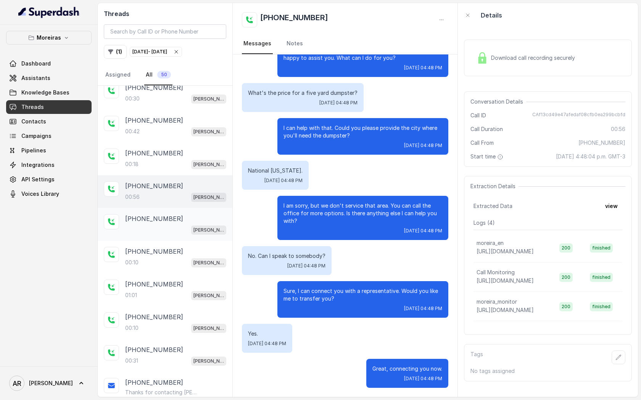
click at [182, 235] on div "+14048359260 Sophia (Dumpsters) / EN" at bounding box center [165, 224] width 135 height 33
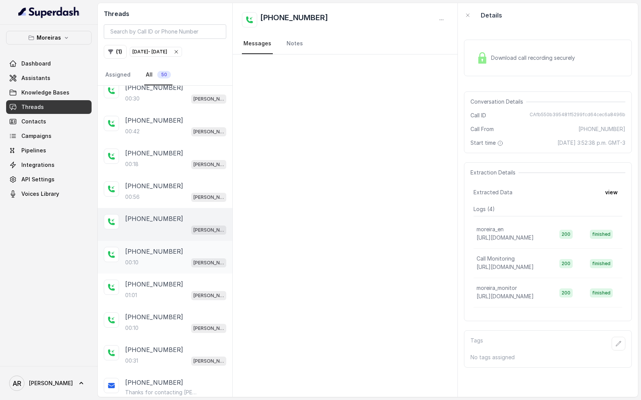
click at [177, 254] on div "+14702381210" at bounding box center [175, 251] width 101 height 9
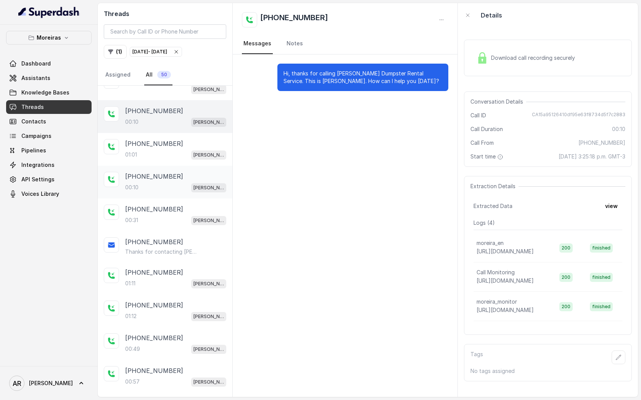
scroll to position [357, 0]
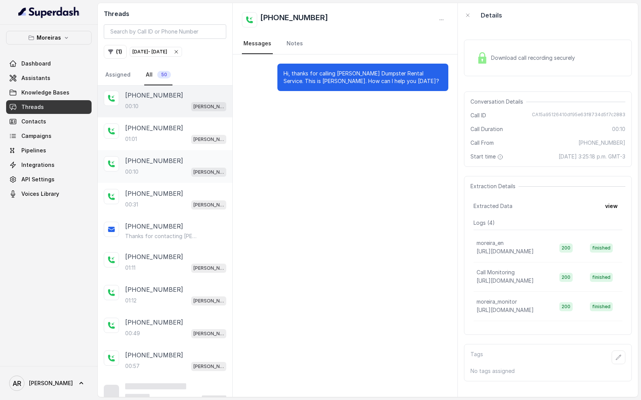
click at [181, 235] on p "Thanks for contacting Moreiras! Fill out form please for coordinating a pickup:…" at bounding box center [161, 237] width 73 height 8
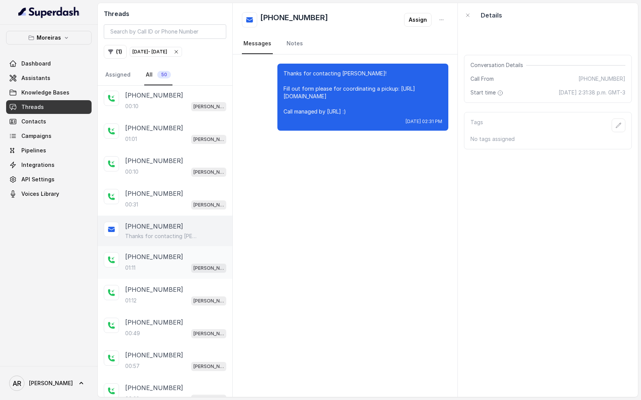
click at [165, 263] on div "01:11 Sophia (Dumpsters) / EN" at bounding box center [175, 268] width 101 height 10
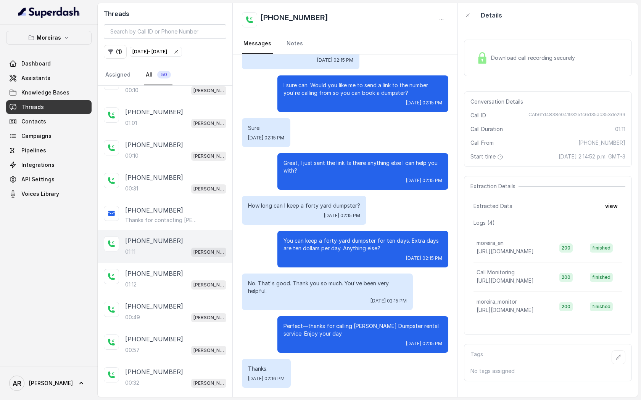
scroll to position [374, 0]
click at [162, 159] on div "+18883009214 00:10 Sophia (Dumpsters) / EN" at bounding box center [165, 149] width 135 height 33
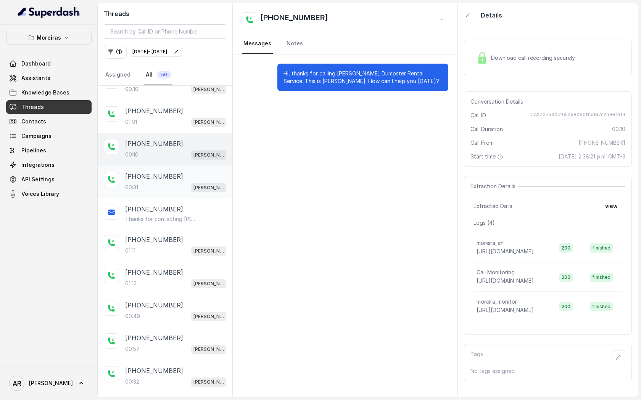
click at [167, 190] on div "+14049924030 00:31 Sophia (Dumpsters) / EN" at bounding box center [165, 182] width 135 height 33
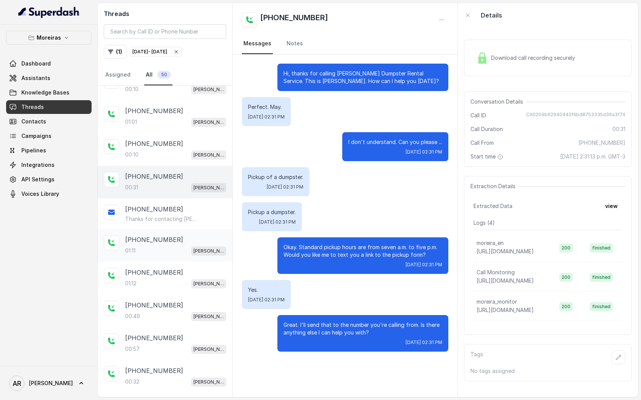
click at [186, 259] on div "+16787610413 01:11 Sophia (Dumpsters) / EN" at bounding box center [165, 245] width 135 height 33
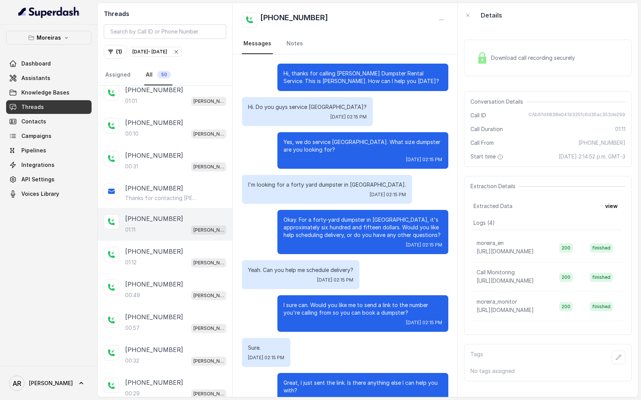
scroll to position [220, 0]
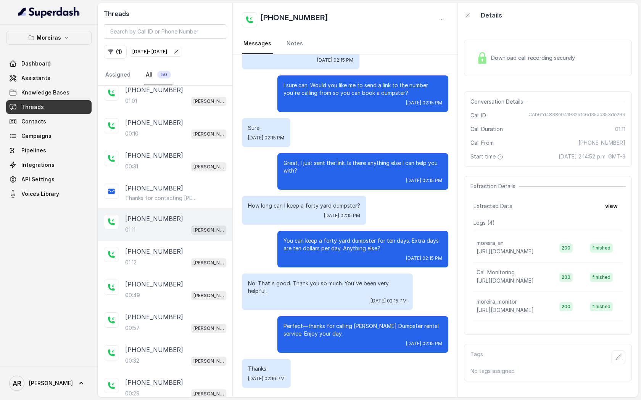
click at [471, 64] on div "Download call recording securely" at bounding box center [548, 58] width 168 height 37
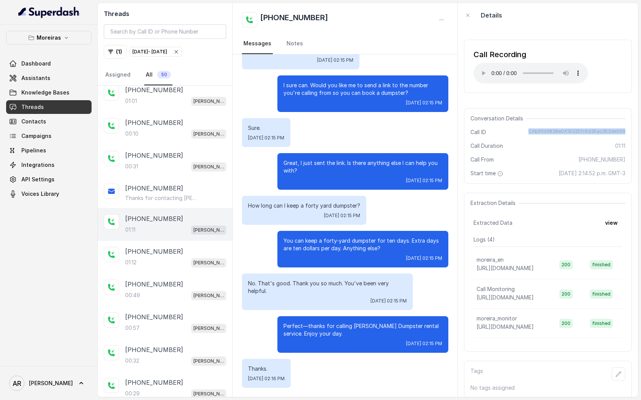
drag, startPoint x: 530, startPoint y: 132, endPoint x: 625, endPoint y: 133, distance: 95.7
click at [625, 133] on div "Conversation Details Call ID CAb6fd4838e0419325fc6d35ac353de299 Call Duration 0…" at bounding box center [548, 146] width 168 height 76
copy span "CAb6fd4838e0419325fc6d35ac353de299"
click at [278, 104] on div "I sure can. Would you like me to send a link to the number you're calling from …" at bounding box center [362, 94] width 171 height 37
